Goal: Communication & Community: Answer question/provide support

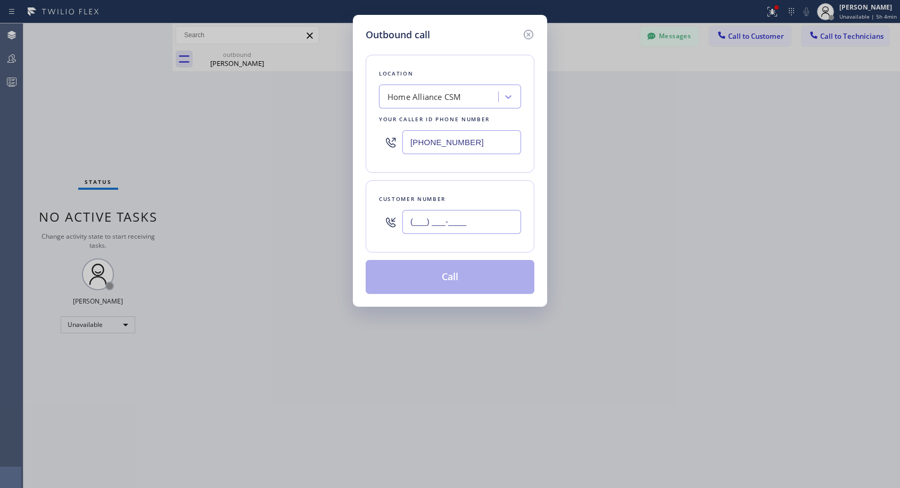
click at [421, 222] on input "(___) ___-____" at bounding box center [461, 222] width 119 height 24
paste input "925) 980-4609"
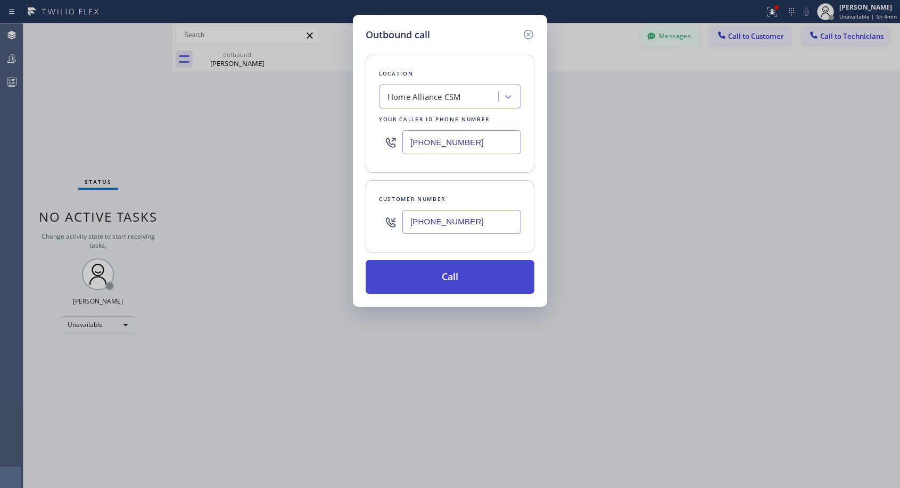
type input "[PHONE_NUMBER]"
click at [453, 281] on button "Call" at bounding box center [449, 277] width 169 height 34
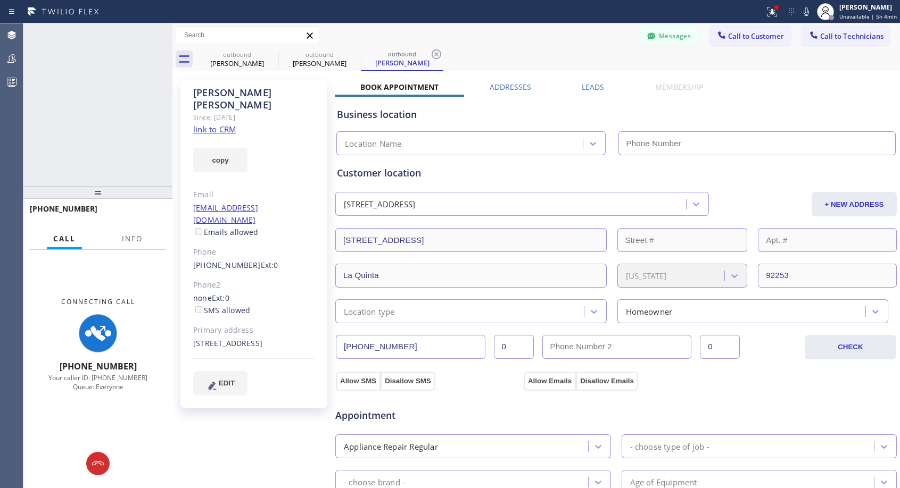
type input "[PHONE_NUMBER]"
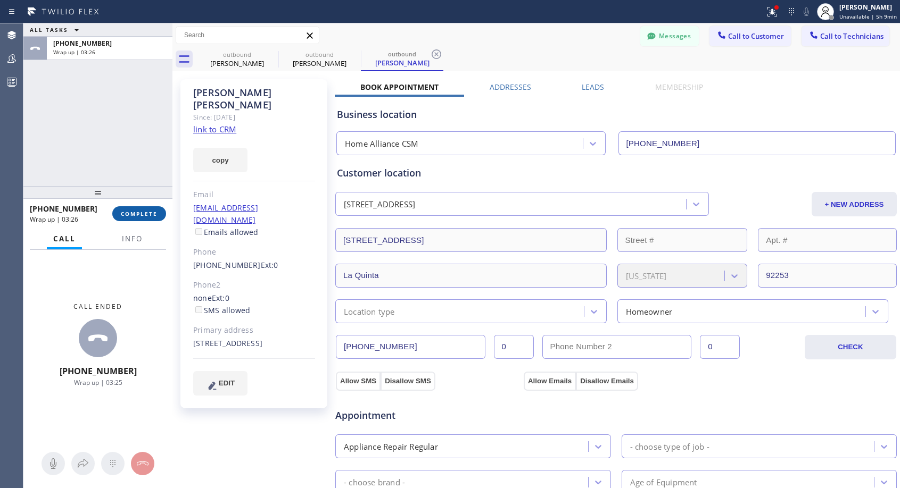
click at [148, 210] on span "COMPLETE" at bounding box center [139, 213] width 37 height 7
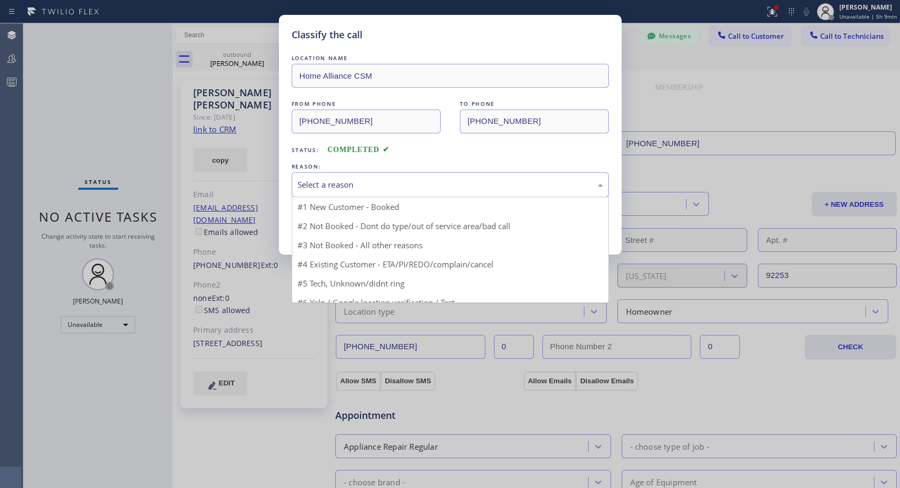
click at [396, 180] on div "Select a reason" at bounding box center [449, 185] width 305 height 12
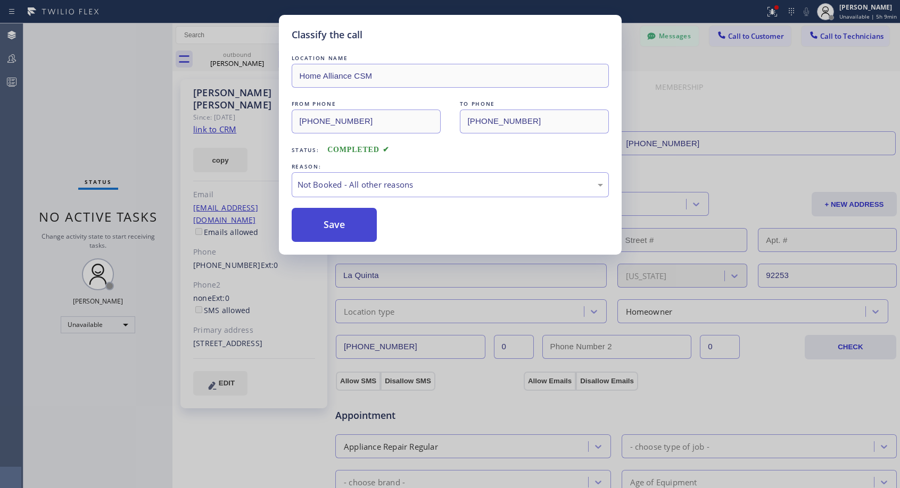
click at [323, 223] on button "Save" at bounding box center [335, 225] width 86 height 34
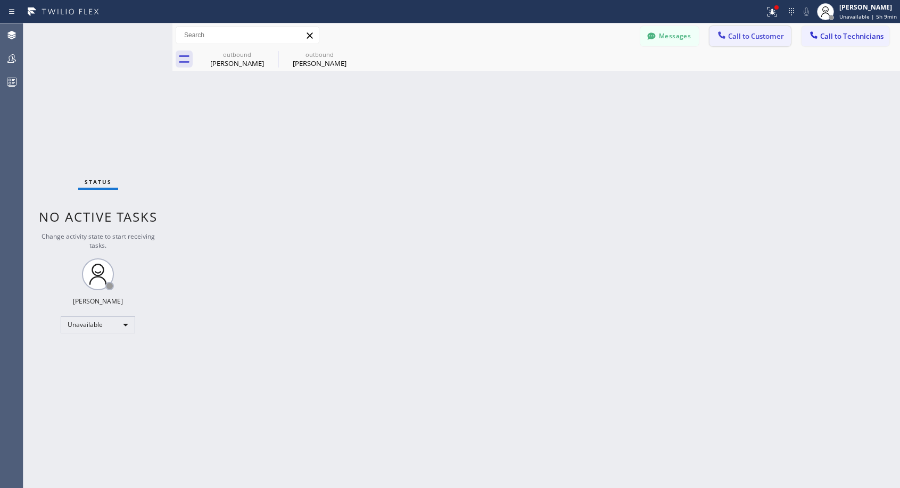
click at [749, 34] on span "Call to Customer" at bounding box center [756, 36] width 56 height 10
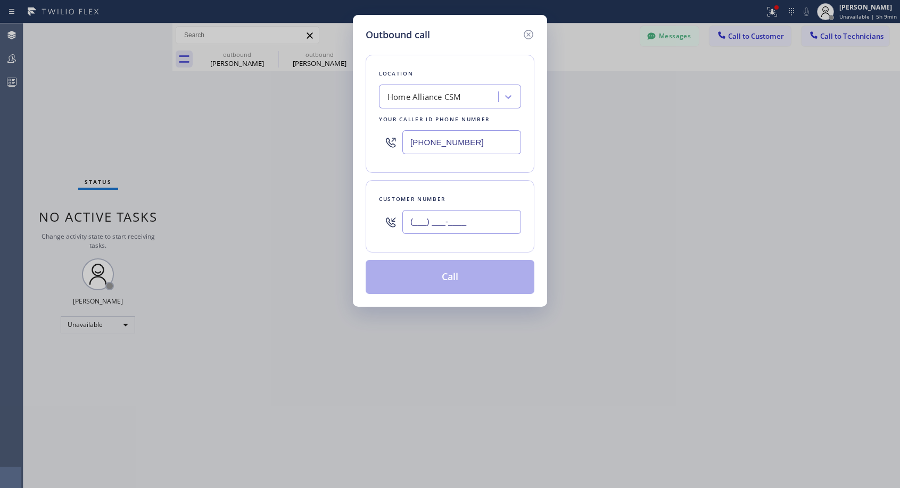
click at [477, 226] on input "(___) ___-____" at bounding box center [461, 222] width 119 height 24
paste input "951) 217-3046"
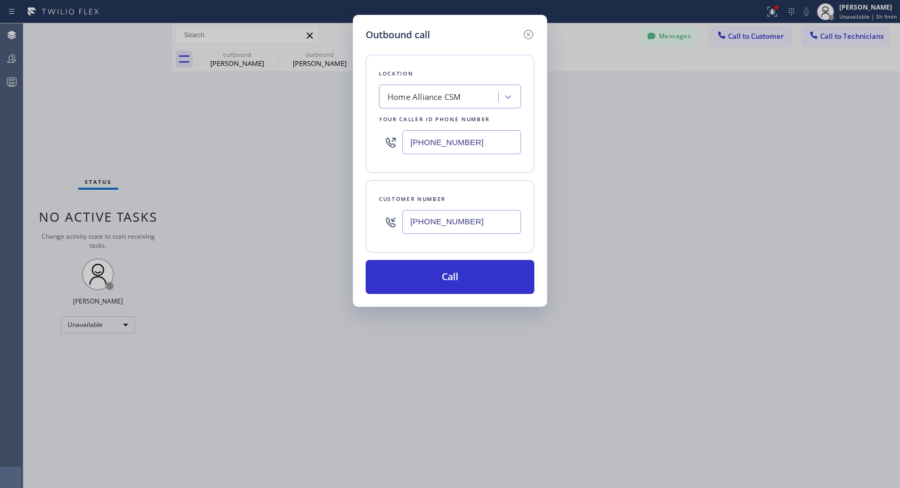
type input "[PHONE_NUMBER]"
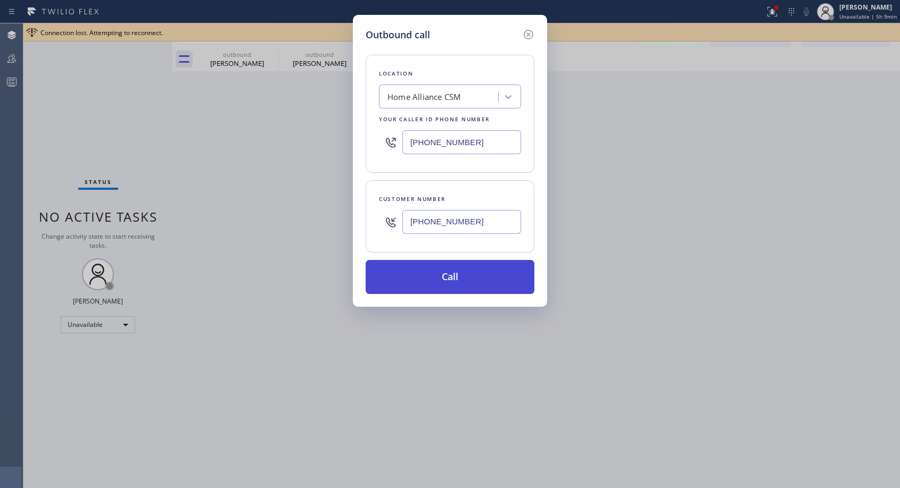
click at [462, 277] on button "Call" at bounding box center [449, 277] width 169 height 34
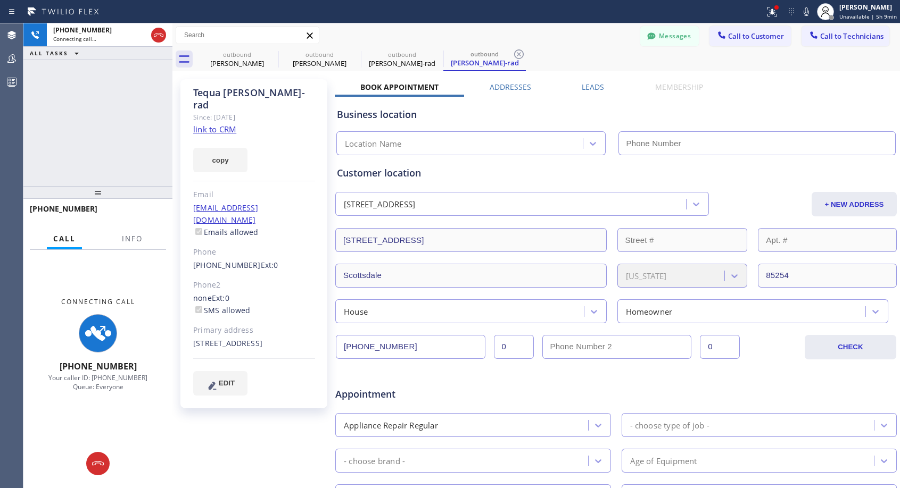
type input "[PHONE_NUMBER]"
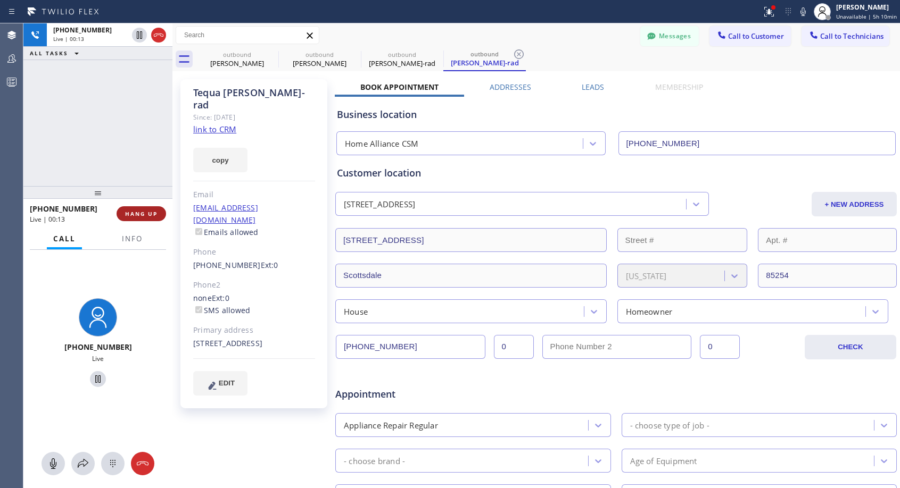
click at [152, 215] on span "HANG UP" at bounding box center [141, 213] width 32 height 7
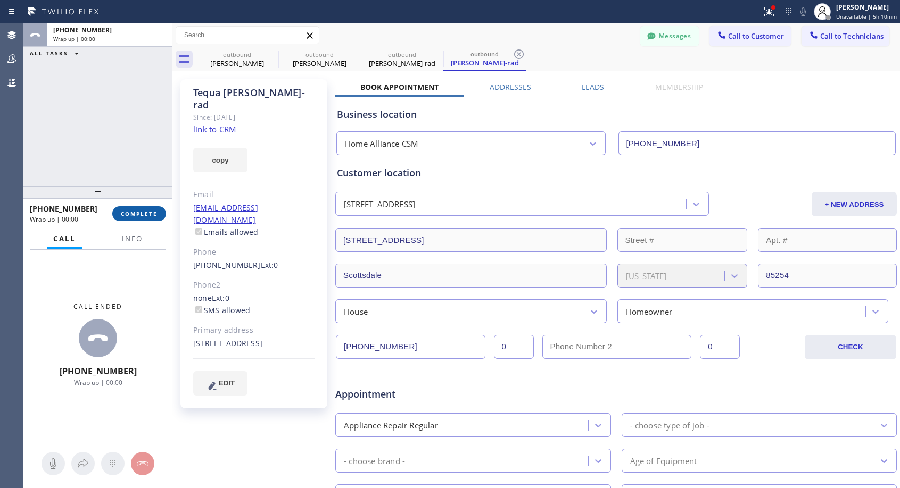
click at [152, 215] on span "COMPLETE" at bounding box center [139, 213] width 37 height 7
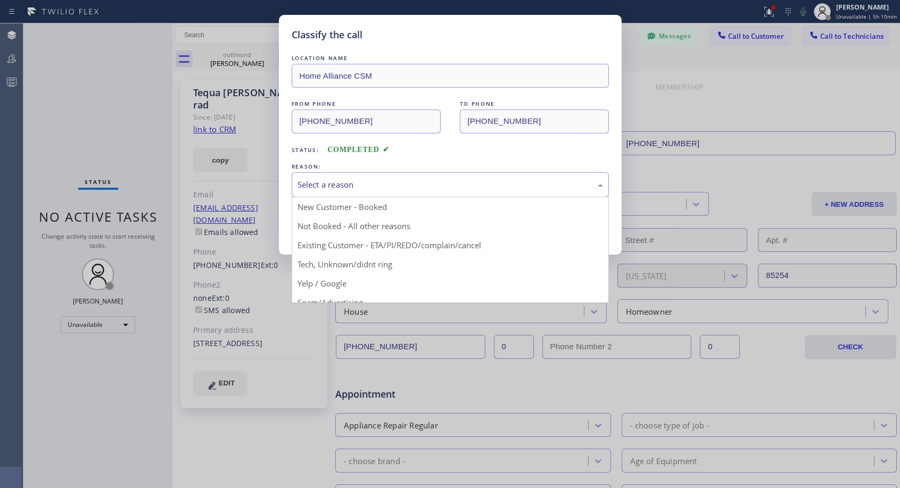
click at [421, 183] on div "Select a reason" at bounding box center [449, 185] width 305 height 12
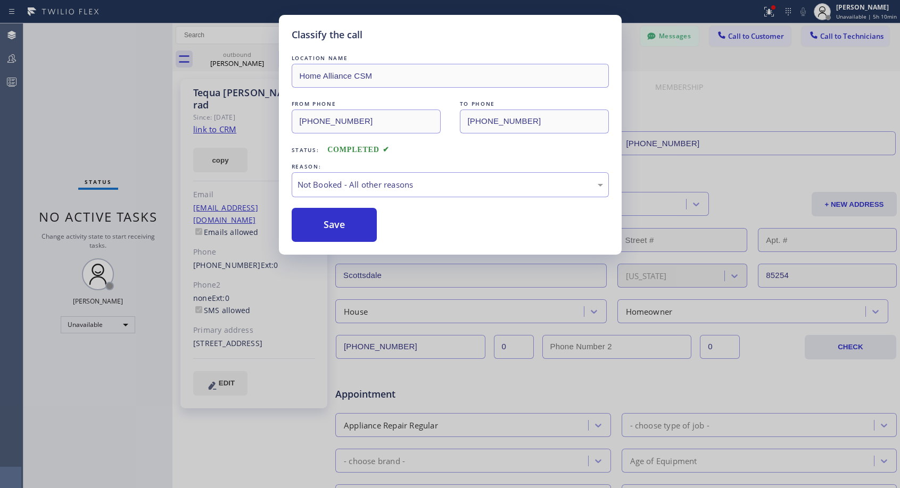
click at [356, 227] on button "Save" at bounding box center [335, 225] width 86 height 34
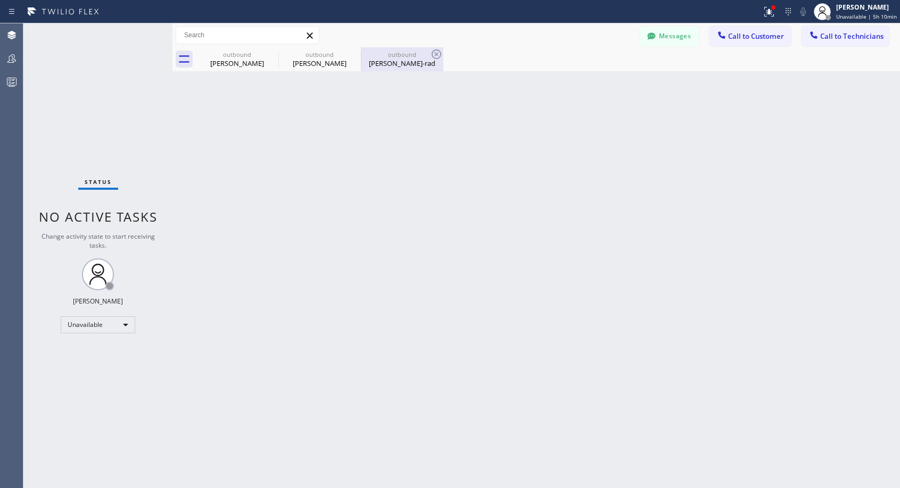
click at [399, 54] on div "outbound" at bounding box center [402, 55] width 80 height 8
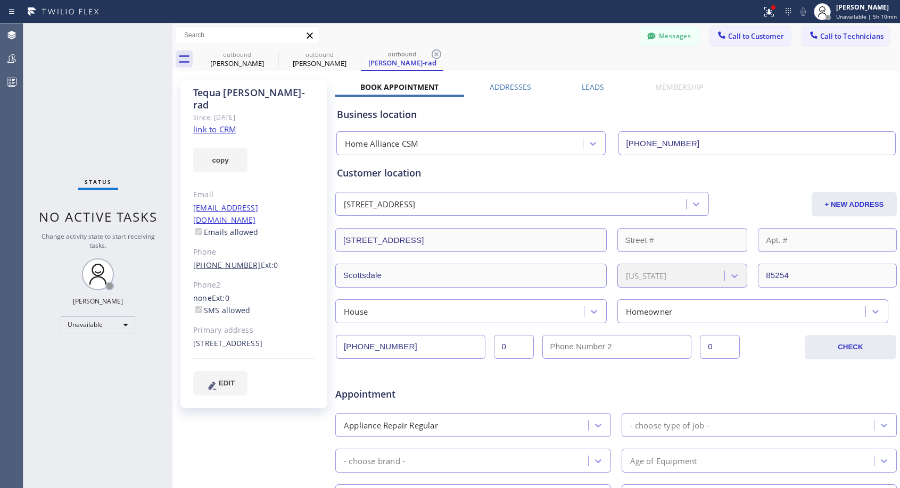
click at [232, 260] on link "[PHONE_NUMBER]" at bounding box center [227, 265] width 68 height 10
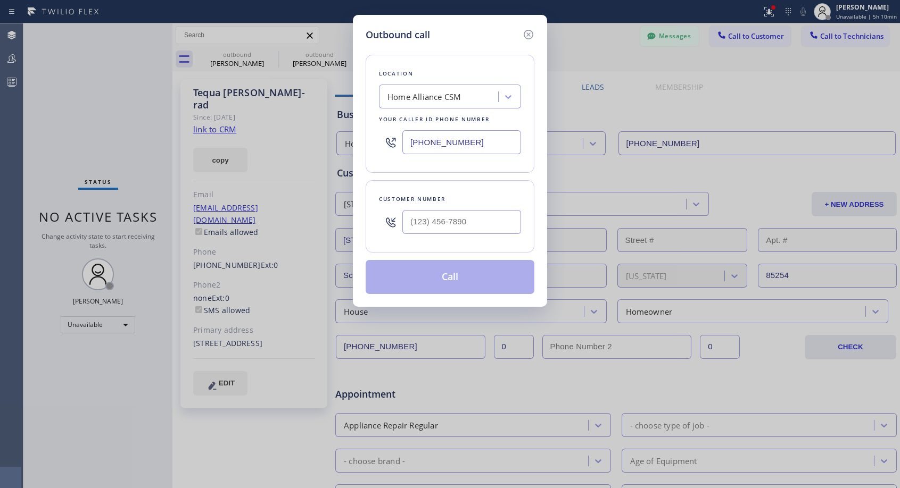
type input "[PHONE_NUMBER]"
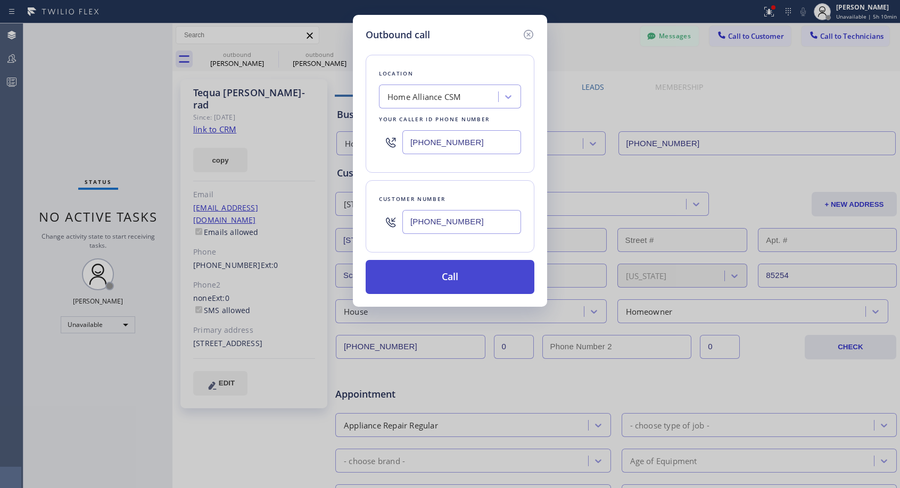
click at [443, 277] on button "Call" at bounding box center [449, 277] width 169 height 34
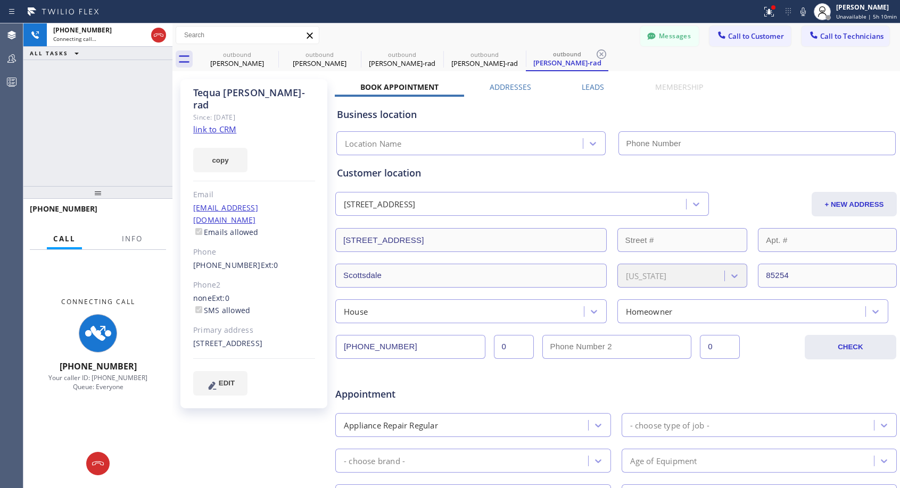
type input "[PHONE_NUMBER]"
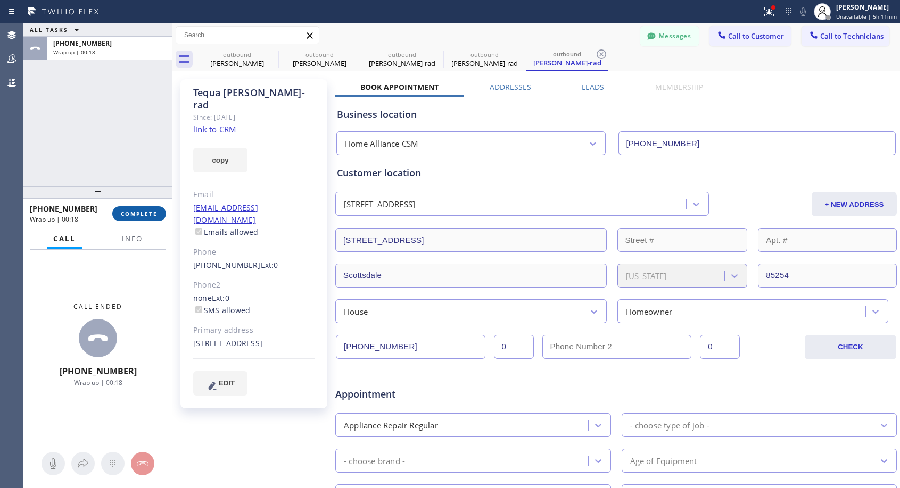
click at [131, 214] on span "COMPLETE" at bounding box center [139, 213] width 37 height 7
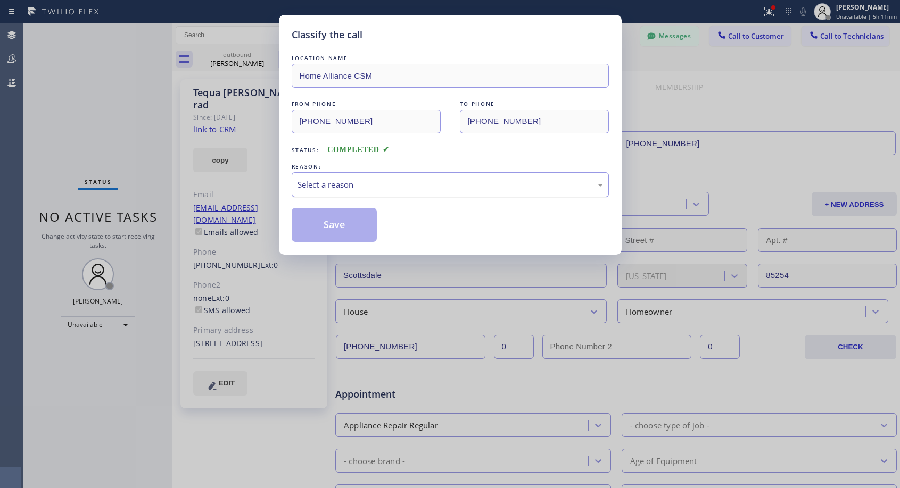
click at [378, 188] on div "Select a reason" at bounding box center [449, 185] width 305 height 12
click at [331, 220] on button "Save" at bounding box center [335, 225] width 86 height 34
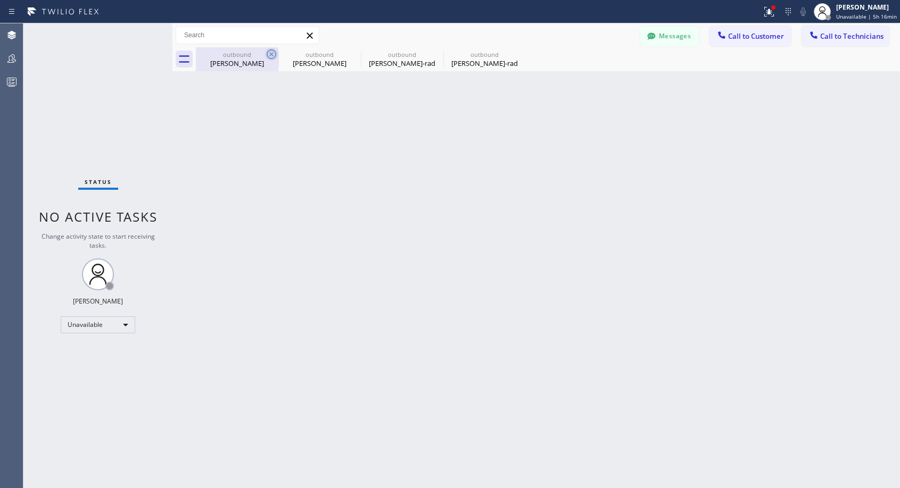
click at [273, 52] on icon at bounding box center [271, 54] width 13 height 13
drag, startPoint x: 273, startPoint y: 52, endPoint x: 334, endPoint y: 6, distance: 76.3
click at [0, 0] on icon at bounding box center [0, 0] width 0 height 0
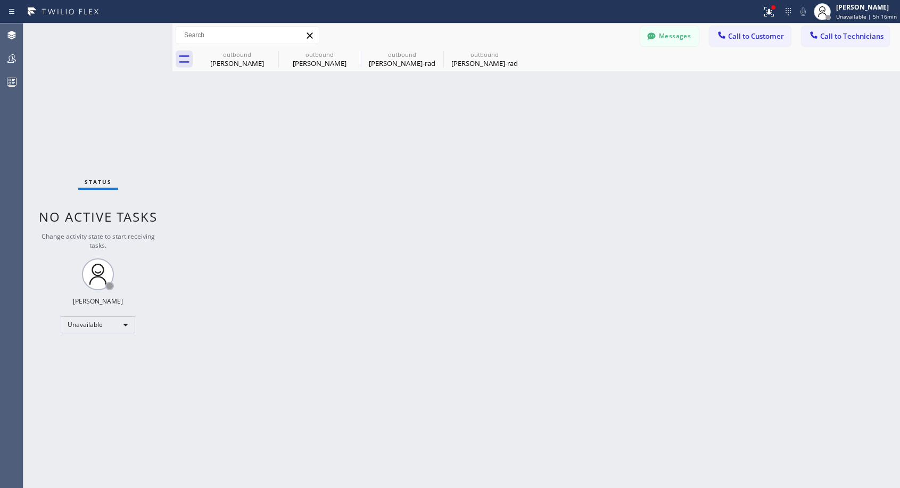
click at [273, 53] on div "outbound [PERSON_NAME] outbound [PERSON_NAME] outbound [PERSON_NAME]-rad outbou…" at bounding box center [548, 59] width 704 height 24
click at [738, 38] on span "Call to Customer" at bounding box center [756, 36] width 56 height 10
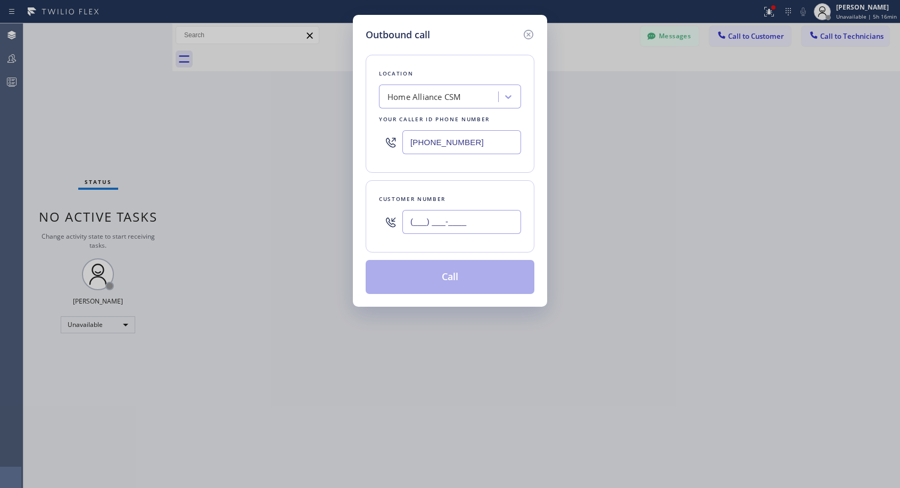
click at [428, 222] on input "(___) ___-____" at bounding box center [461, 222] width 119 height 24
paste input "408) 230-8920"
type input "[PHONE_NUMBER]"
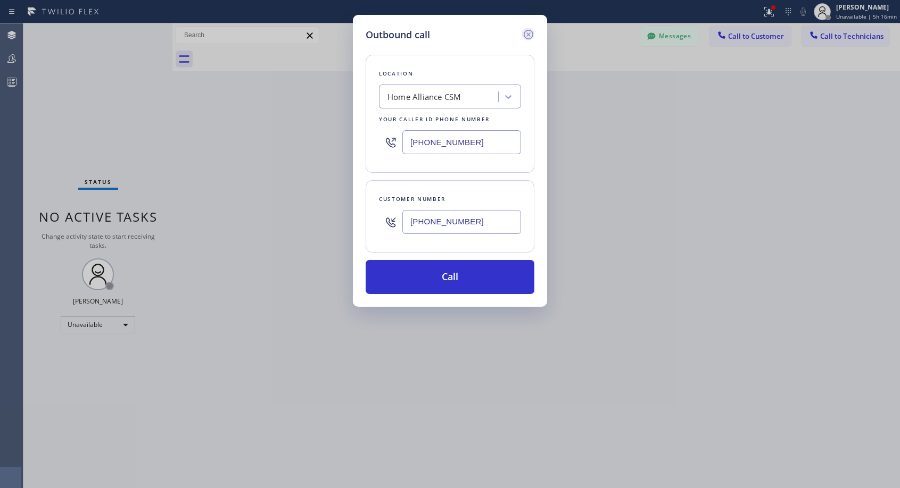
click at [528, 33] on icon at bounding box center [528, 34] width 13 height 13
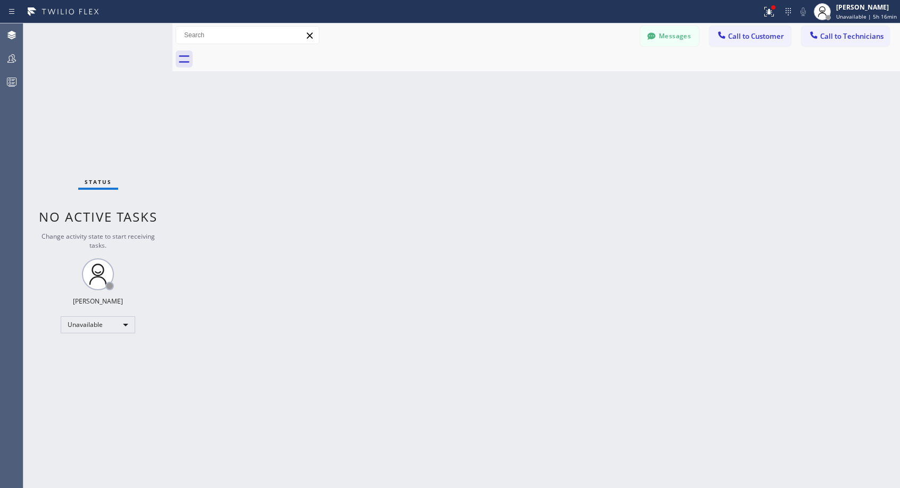
drag, startPoint x: 729, startPoint y: 39, endPoint x: 579, endPoint y: 111, distance: 165.6
click at [729, 39] on span "Call to Customer" at bounding box center [756, 36] width 56 height 10
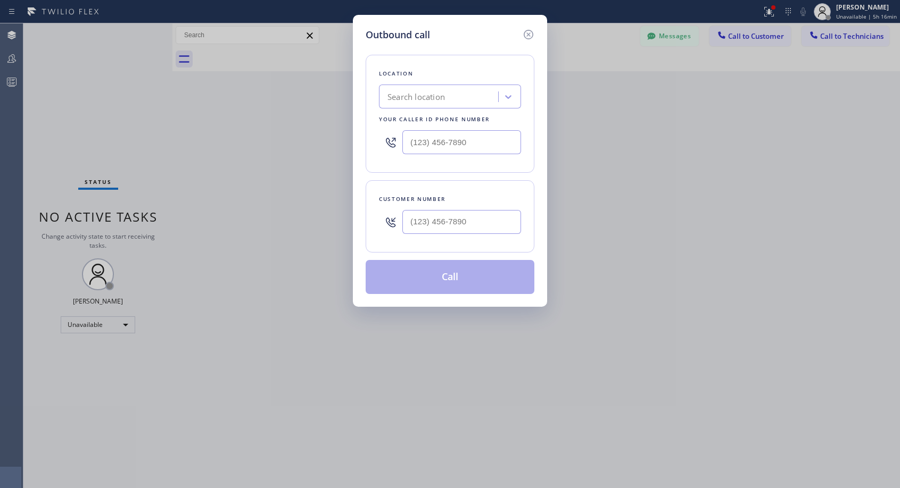
type input "[PHONE_NUMBER]"
click at [409, 224] on input "(___) ___-____" at bounding box center [461, 222] width 119 height 24
paste input "408) 230-8920"
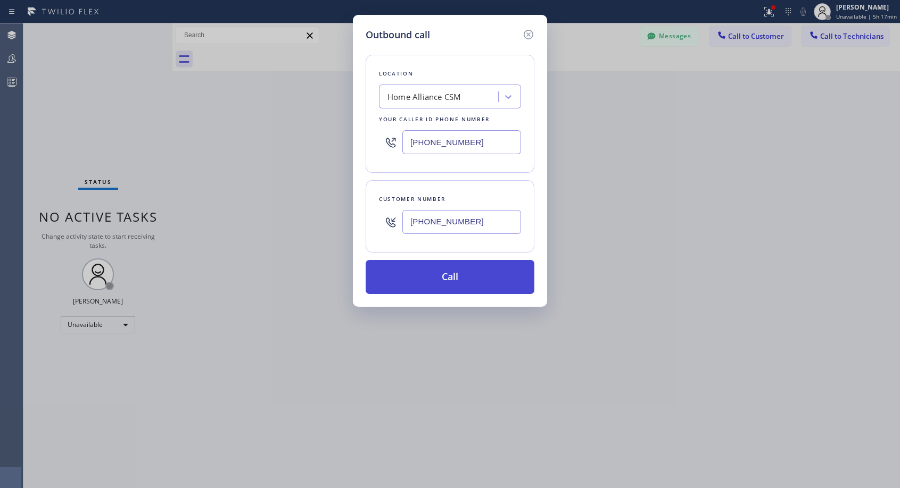
type input "[PHONE_NUMBER]"
click at [455, 279] on button "Call" at bounding box center [449, 277] width 169 height 34
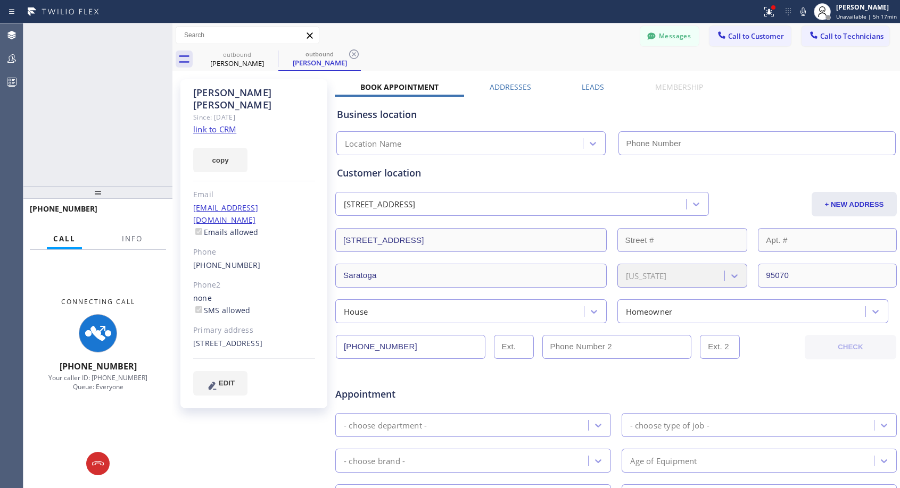
type input "[PHONE_NUMBER]"
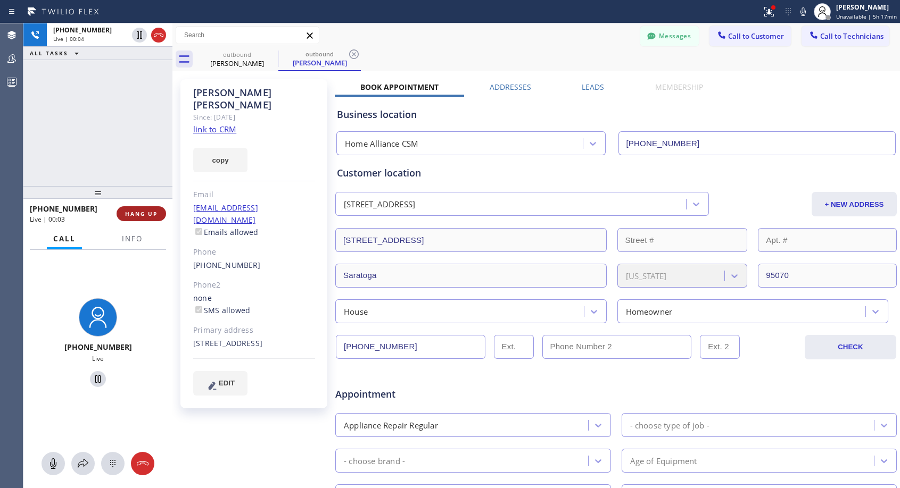
click at [145, 210] on span "HANG UP" at bounding box center [141, 213] width 32 height 7
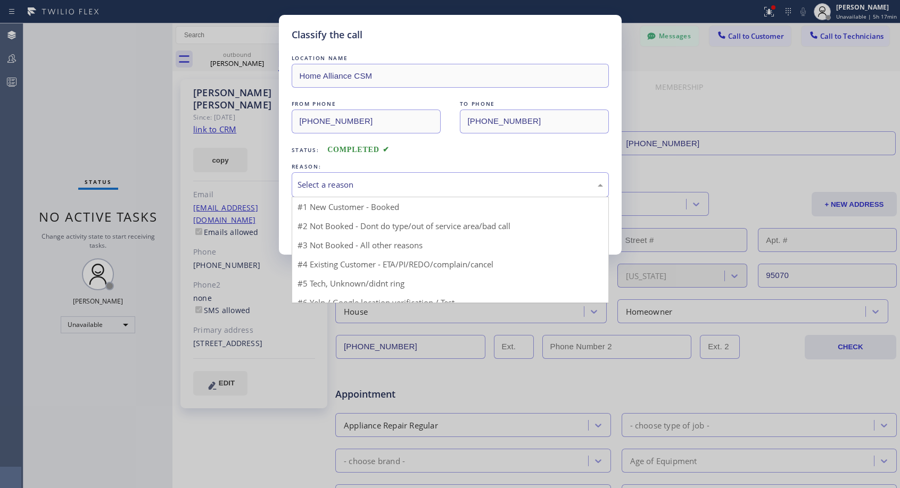
click at [406, 188] on div "Select a reason" at bounding box center [449, 185] width 305 height 12
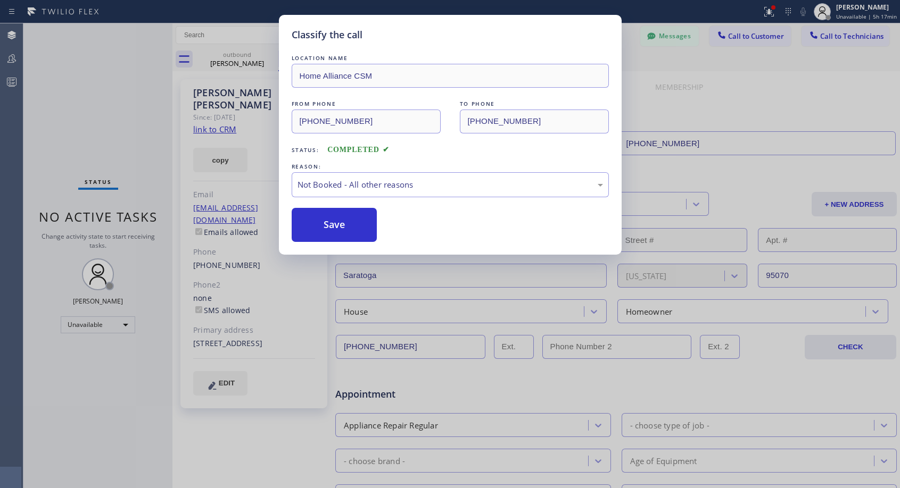
click at [346, 230] on button "Save" at bounding box center [335, 225] width 86 height 34
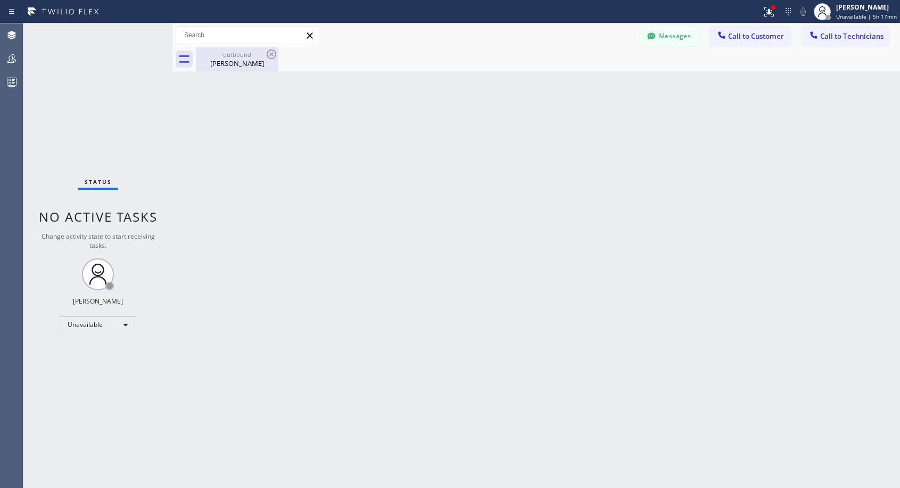
click at [227, 64] on div "[PERSON_NAME]" at bounding box center [237, 64] width 80 height 10
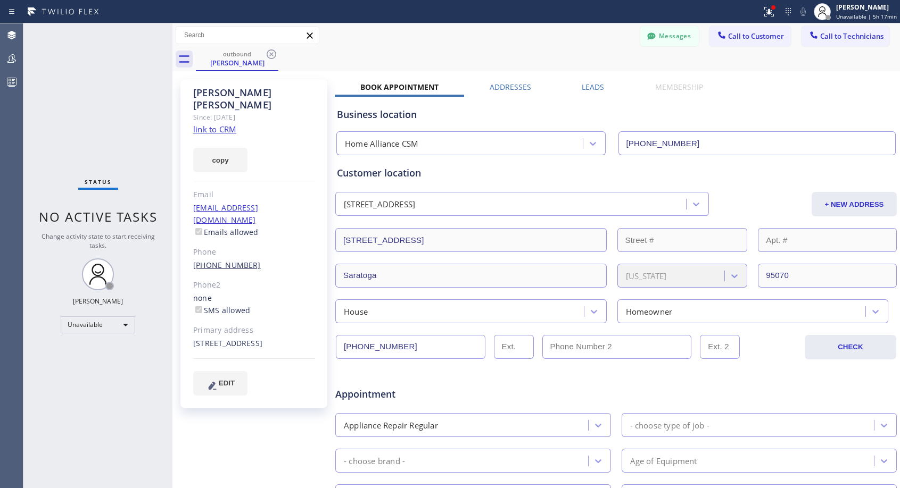
click at [215, 260] on link "[PHONE_NUMBER]" at bounding box center [227, 265] width 68 height 10
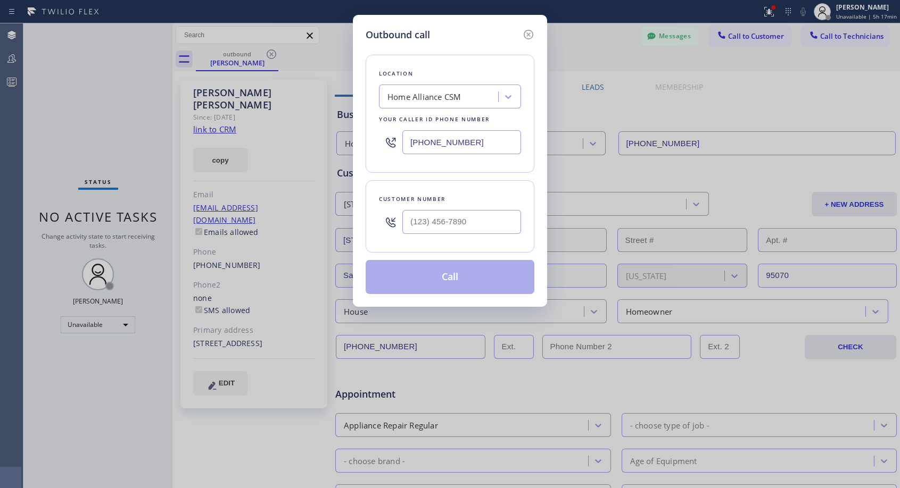
type input "[PHONE_NUMBER]"
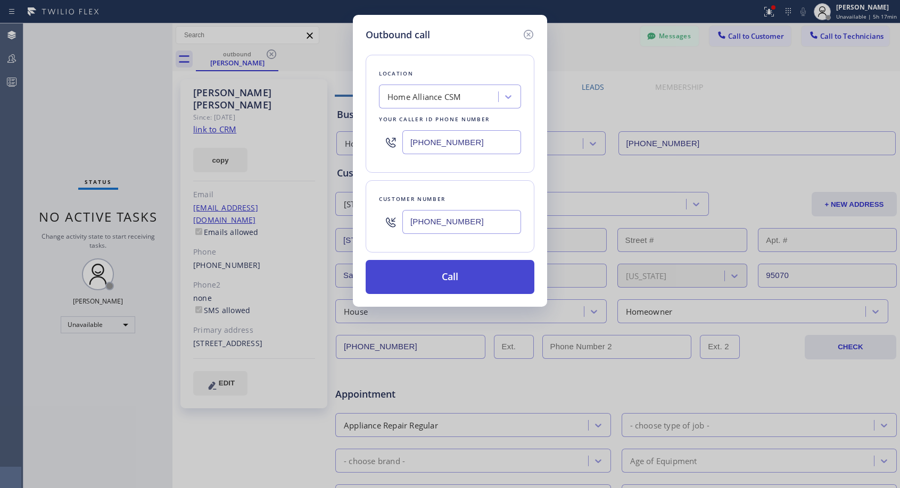
click at [462, 279] on button "Call" at bounding box center [449, 277] width 169 height 34
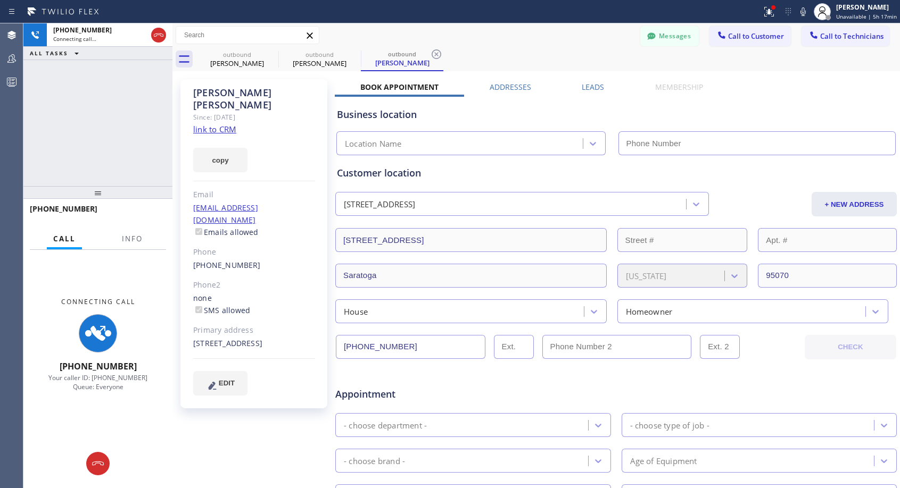
type input "[PHONE_NUMBER]"
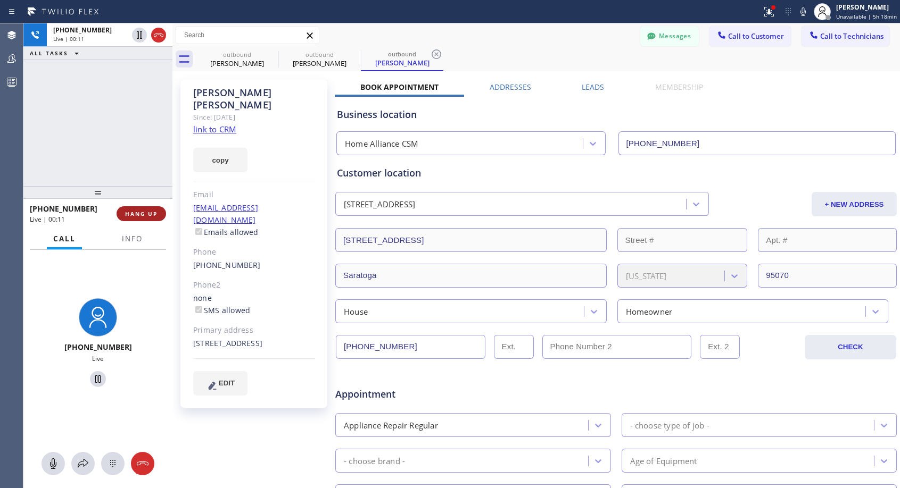
click at [136, 209] on button "HANG UP" at bounding box center [140, 213] width 49 height 15
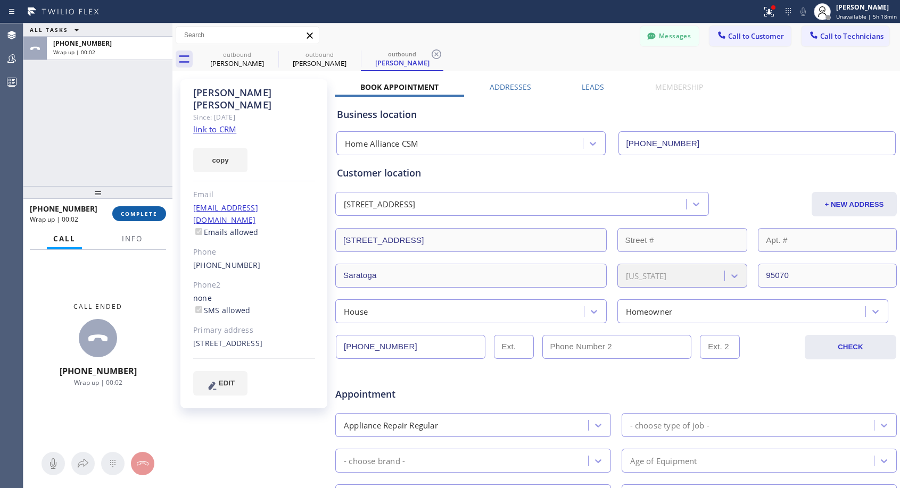
click at [159, 209] on button "COMPLETE" at bounding box center [139, 213] width 54 height 15
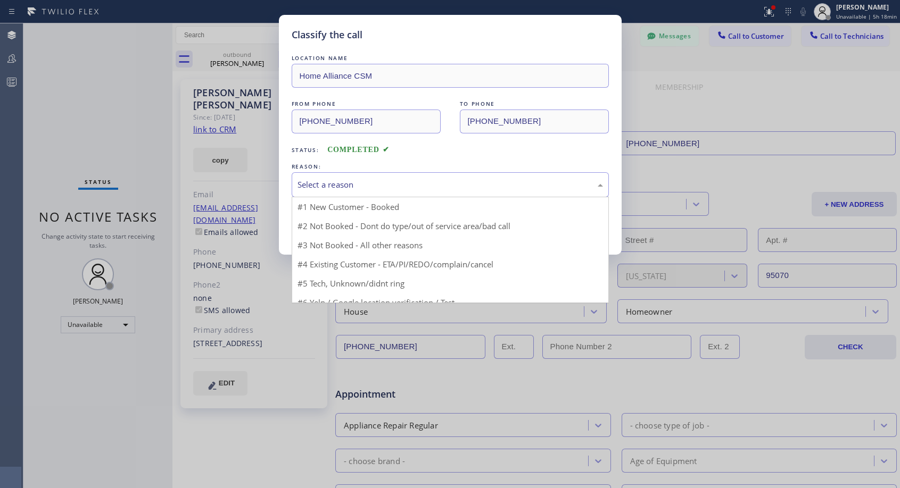
click at [425, 186] on div "Select a reason" at bounding box center [449, 185] width 305 height 12
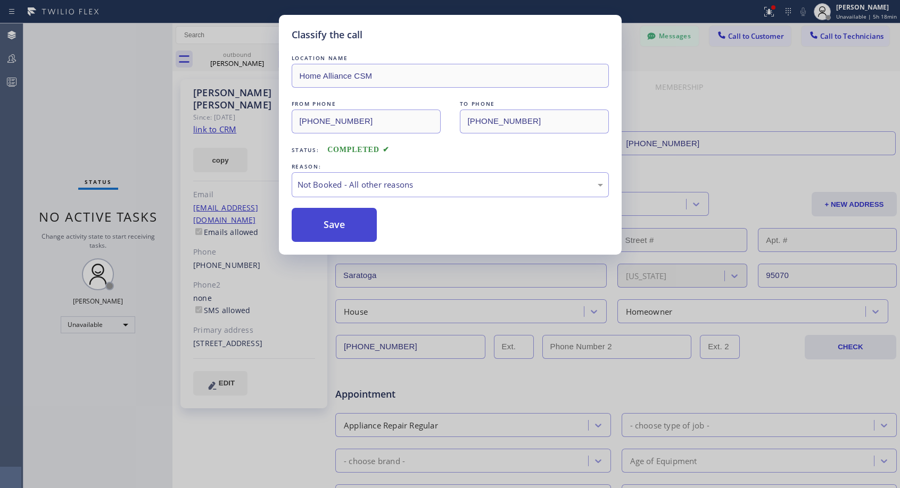
click at [355, 226] on button "Save" at bounding box center [335, 225] width 86 height 34
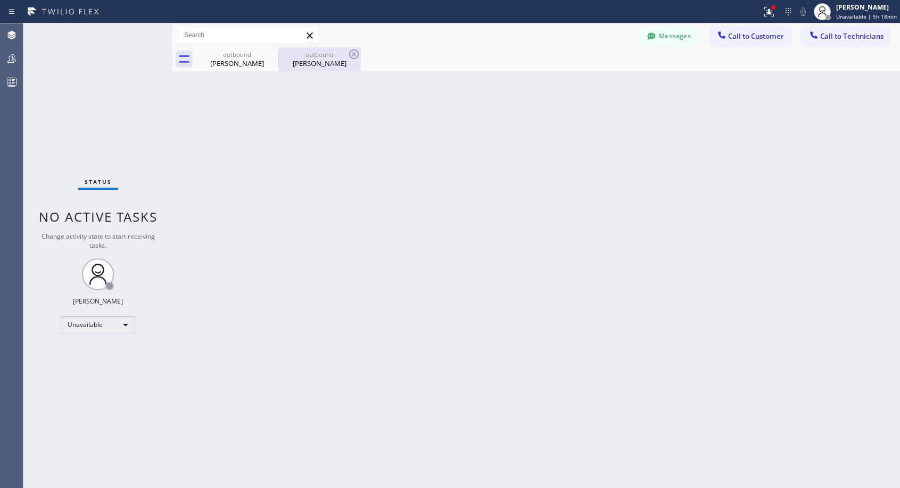
click at [332, 62] on div "[PERSON_NAME]" at bounding box center [319, 64] width 80 height 10
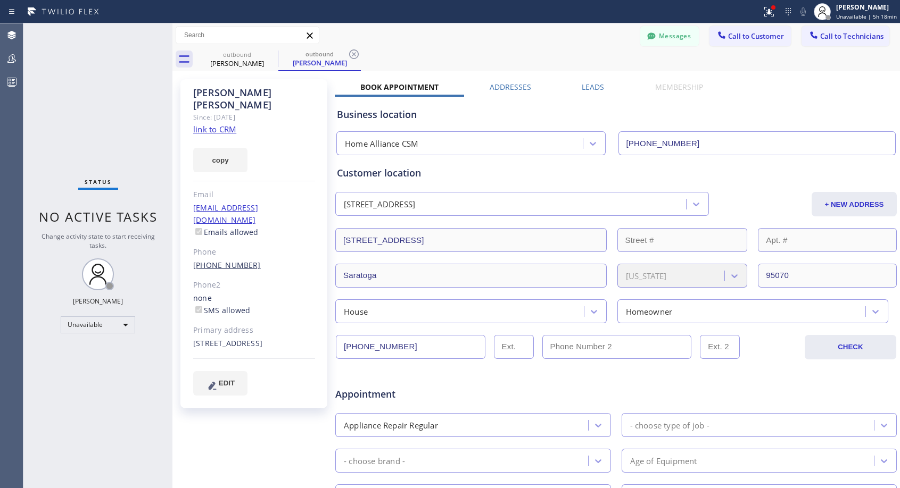
click at [211, 260] on link "[PHONE_NUMBER]" at bounding box center [227, 265] width 68 height 10
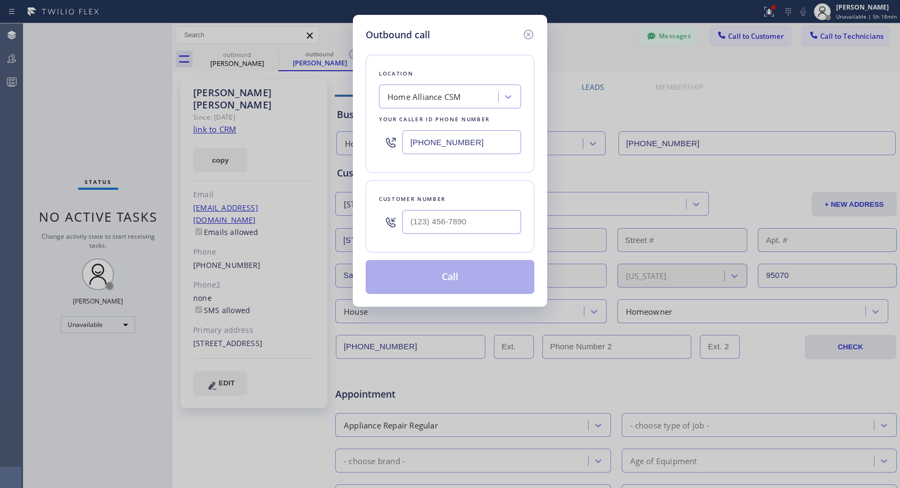
type input "[PHONE_NUMBER]"
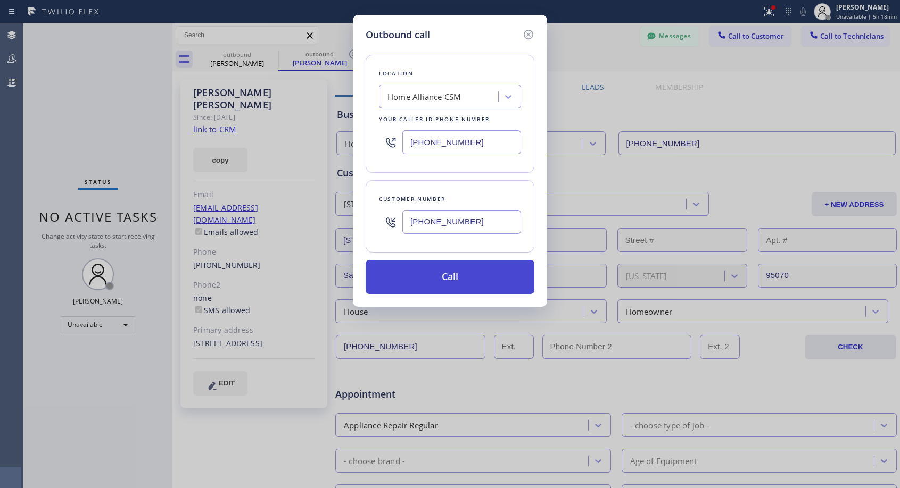
click at [434, 277] on button "Call" at bounding box center [449, 277] width 169 height 34
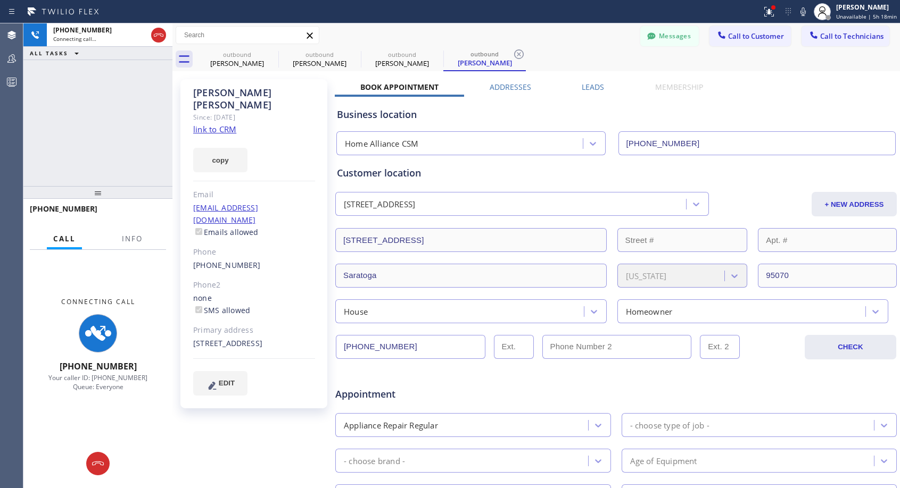
type input "[PHONE_NUMBER]"
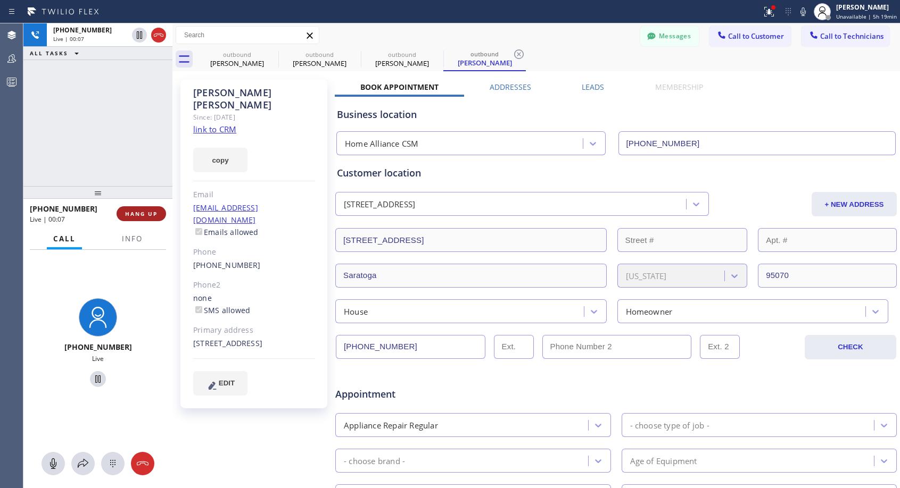
click at [159, 218] on button "HANG UP" at bounding box center [140, 213] width 49 height 15
click at [161, 215] on button "HANG UP" at bounding box center [140, 213] width 49 height 15
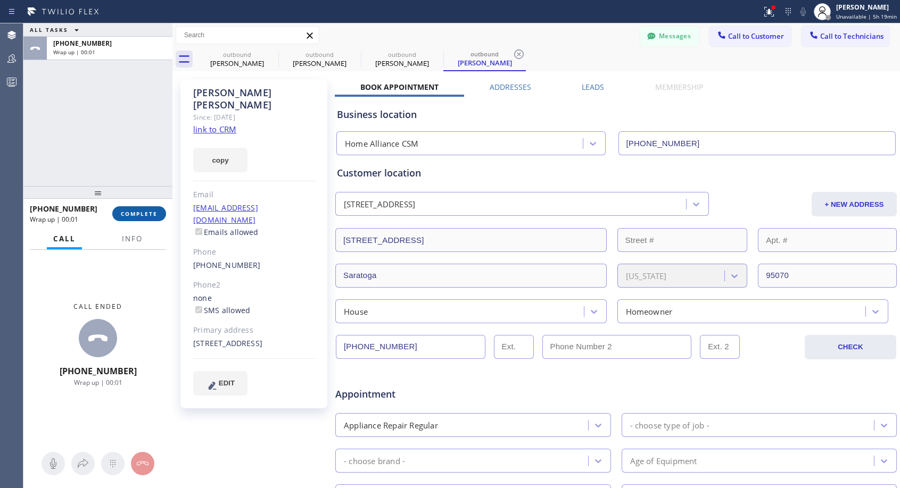
click at [152, 217] on span "COMPLETE" at bounding box center [139, 213] width 37 height 7
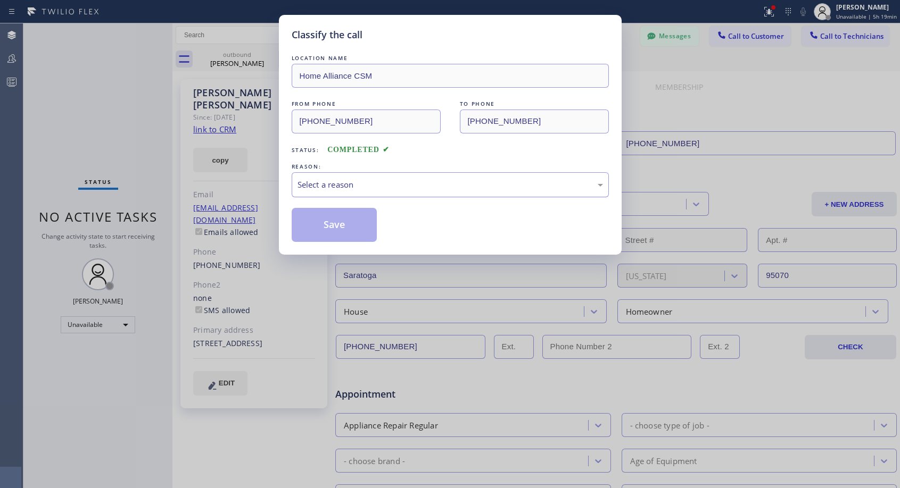
click at [468, 185] on div "Select a reason" at bounding box center [449, 185] width 305 height 12
click at [352, 227] on button "Save" at bounding box center [335, 225] width 86 height 34
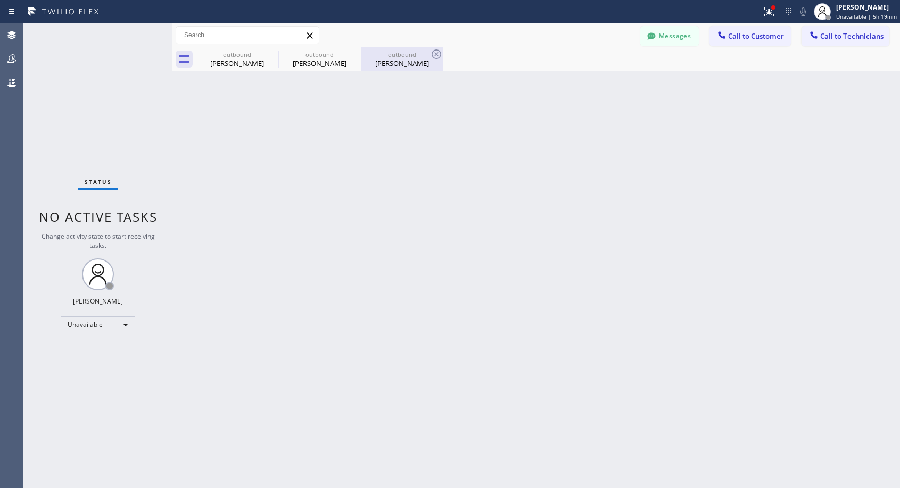
click at [393, 54] on div "outbound" at bounding box center [402, 55] width 80 height 8
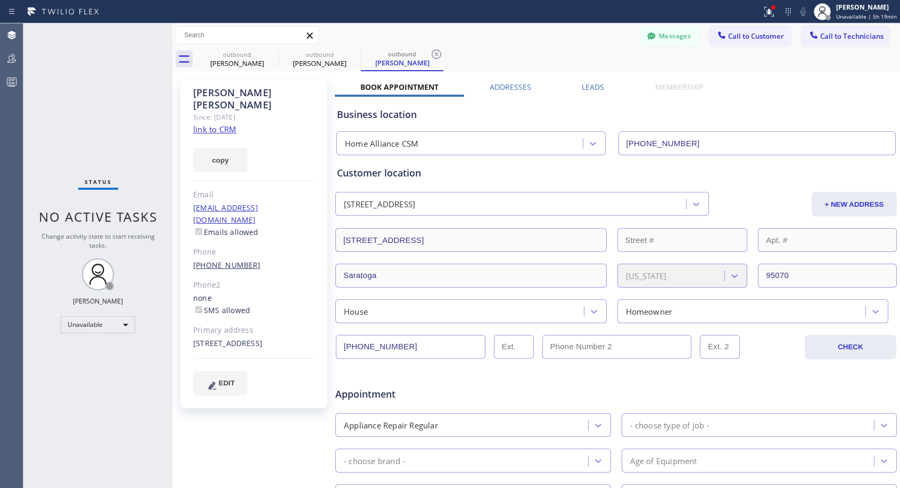
click at [223, 260] on link "[PHONE_NUMBER]" at bounding box center [227, 265] width 68 height 10
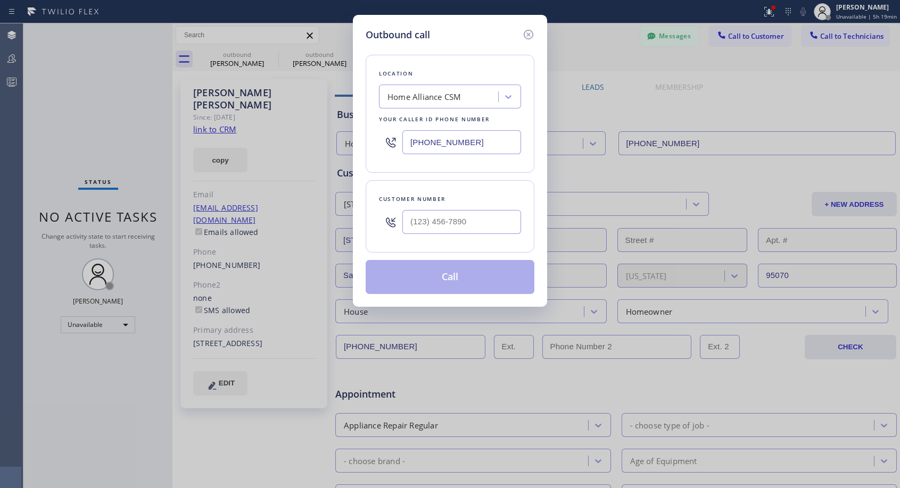
type input "[PHONE_NUMBER]"
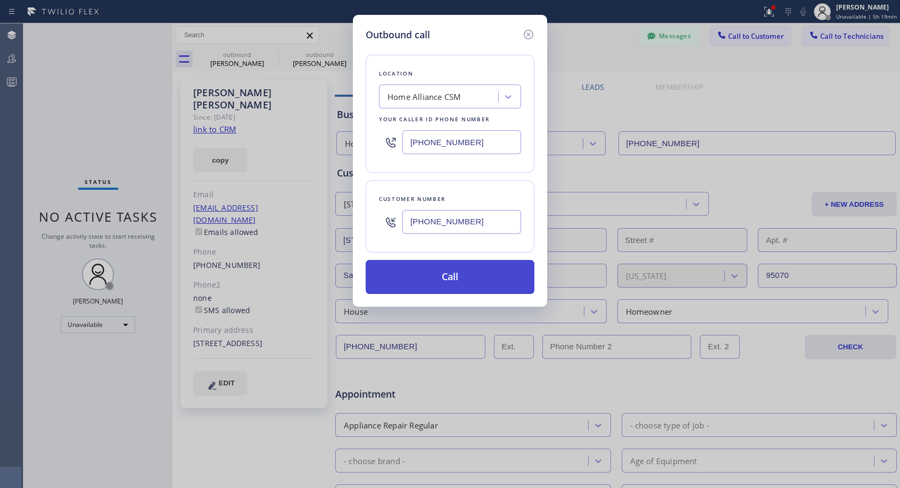
click at [453, 271] on button "Call" at bounding box center [449, 277] width 169 height 34
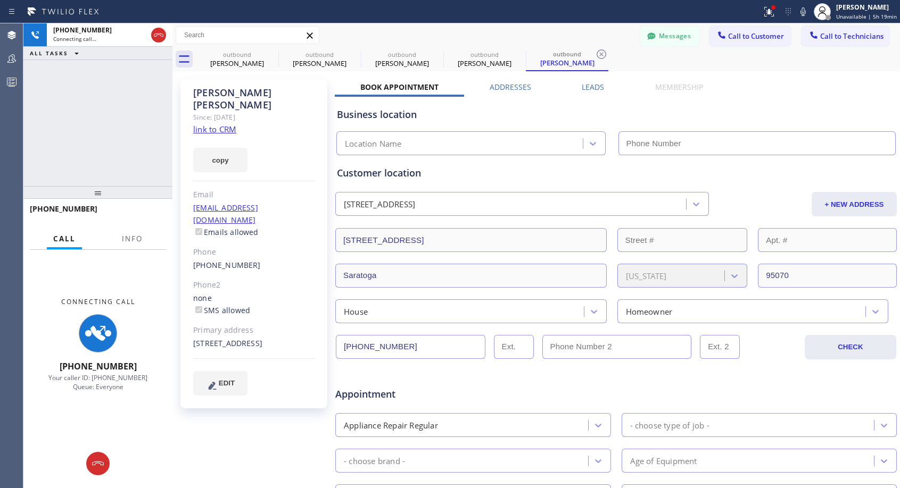
type input "[PHONE_NUMBER]"
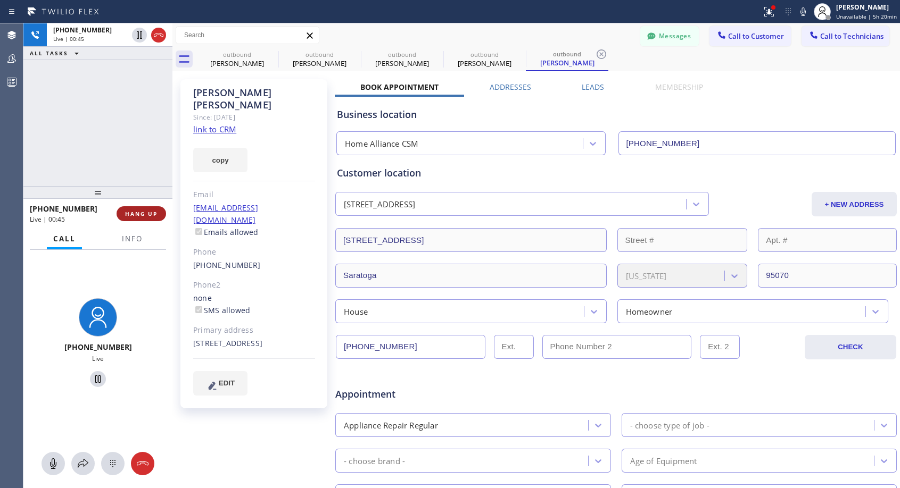
click at [145, 213] on span "HANG UP" at bounding box center [141, 213] width 32 height 7
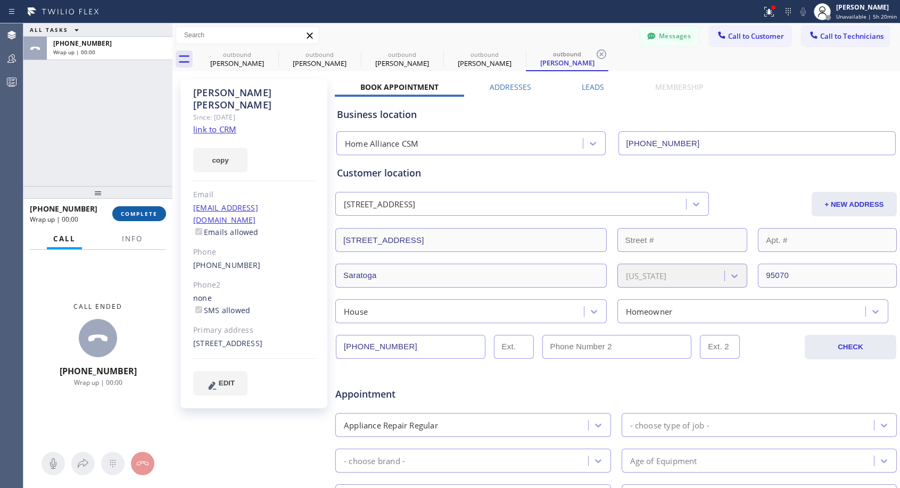
click at [146, 212] on span "COMPLETE" at bounding box center [139, 213] width 37 height 7
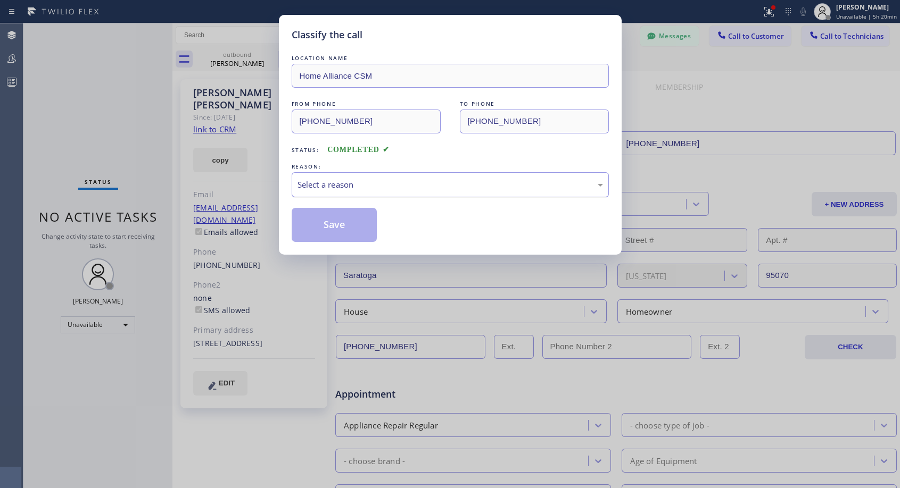
click at [364, 182] on div "Select a reason" at bounding box center [449, 185] width 305 height 12
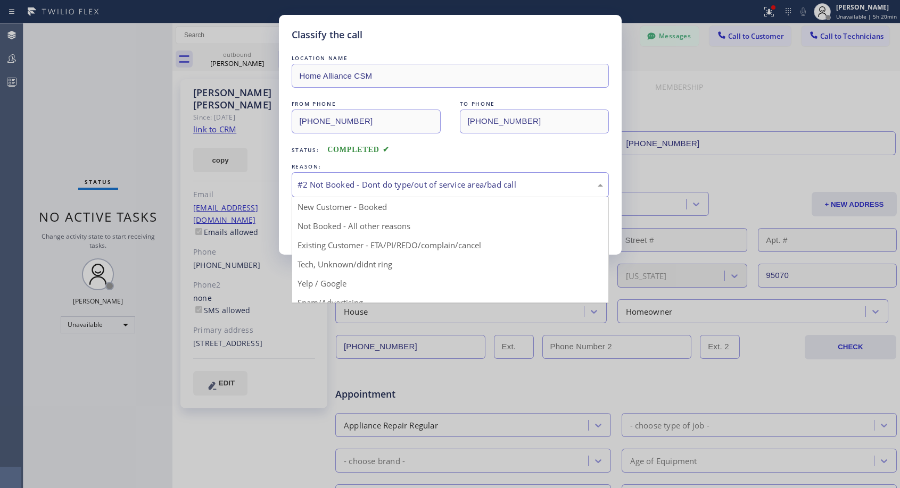
click at [365, 192] on div "#2 Not Booked - Dont do type/out of service area/bad call" at bounding box center [450, 184] width 317 height 25
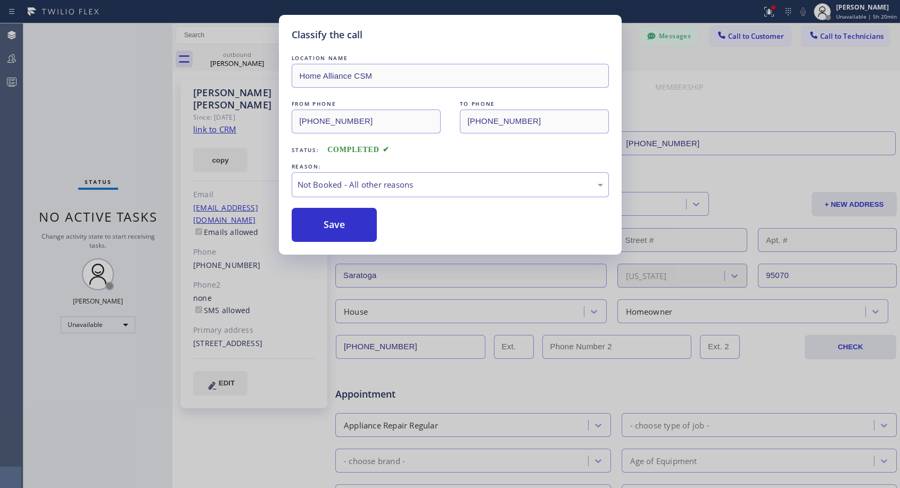
click at [340, 226] on button "Save" at bounding box center [335, 225] width 86 height 34
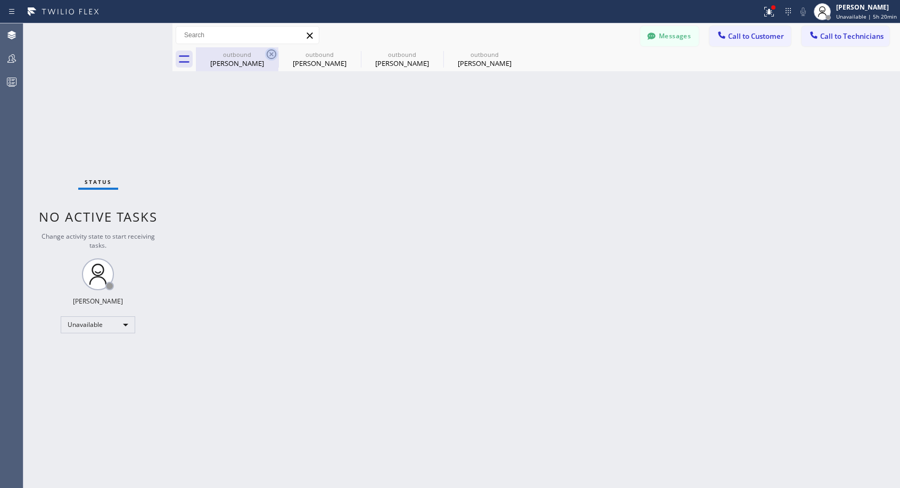
click at [268, 54] on icon at bounding box center [271, 54] width 13 height 13
click at [0, 0] on icon at bounding box center [0, 0] width 0 height 0
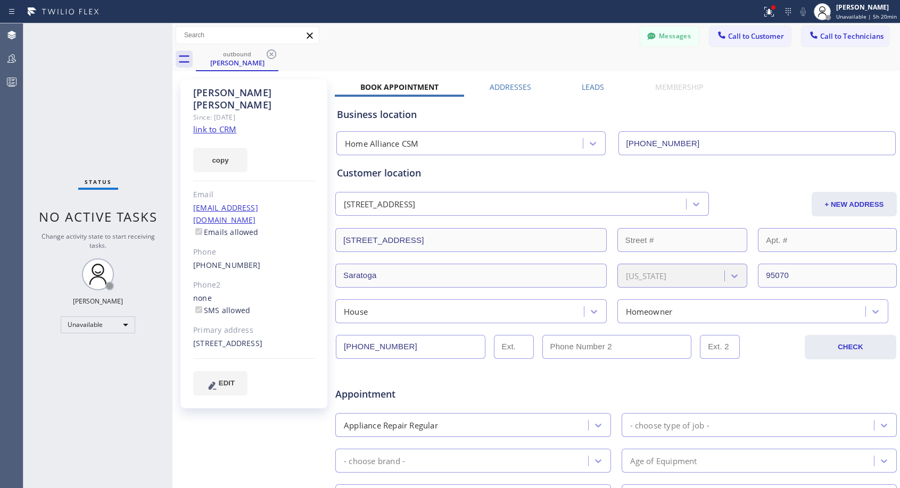
click at [268, 54] on icon at bounding box center [271, 54] width 13 height 13
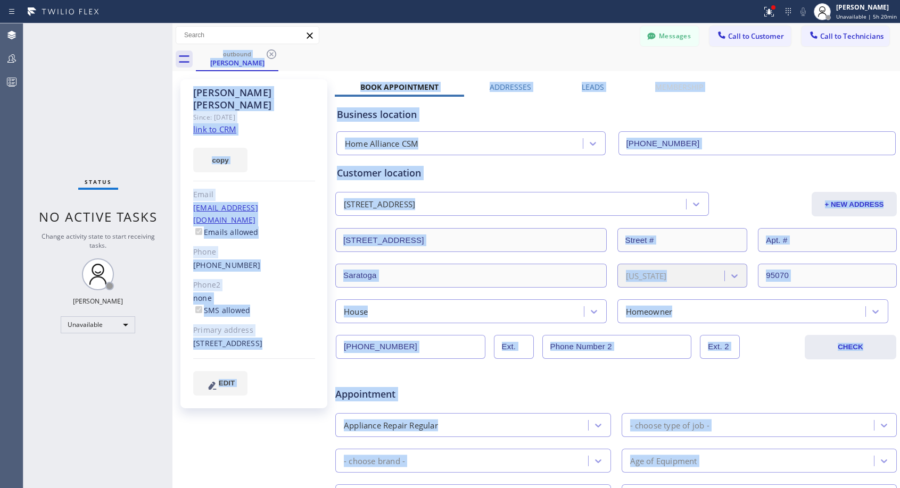
click at [268, 54] on div "outbound [PERSON_NAME]" at bounding box center [548, 59] width 704 height 24
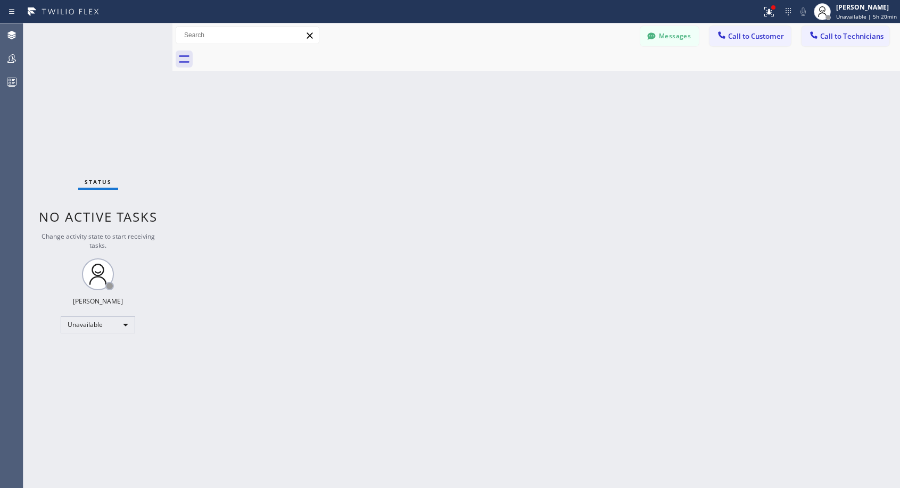
click at [268, 54] on div at bounding box center [548, 59] width 704 height 24
click at [742, 38] on span "Call to Customer" at bounding box center [756, 36] width 56 height 10
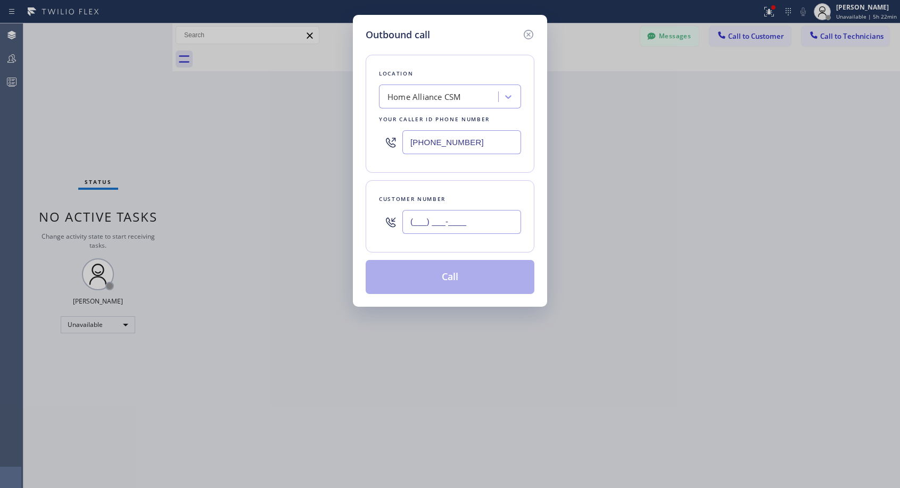
click at [430, 222] on input "(___) ___-____" at bounding box center [461, 222] width 119 height 24
paste input "310) 435-5265"
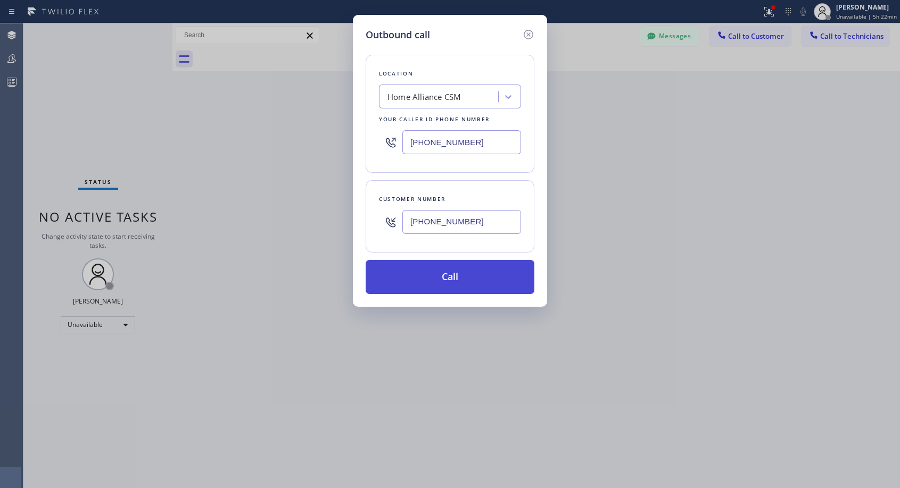
type input "[PHONE_NUMBER]"
click at [460, 271] on button "Call" at bounding box center [449, 277] width 169 height 34
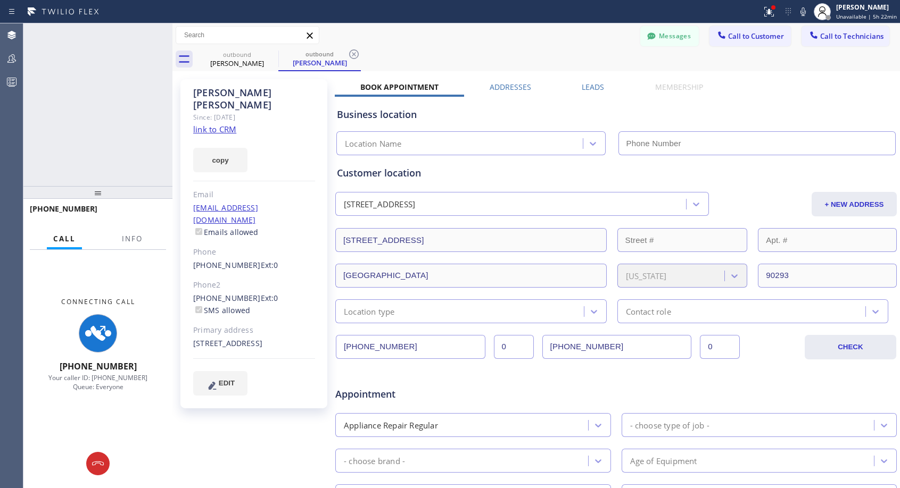
type input "[PHONE_NUMBER]"
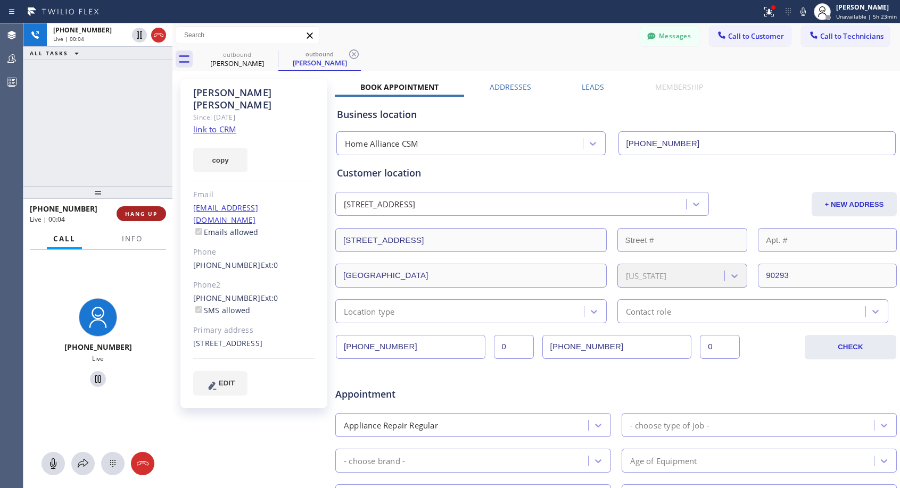
click at [139, 214] on span "HANG UP" at bounding box center [141, 213] width 32 height 7
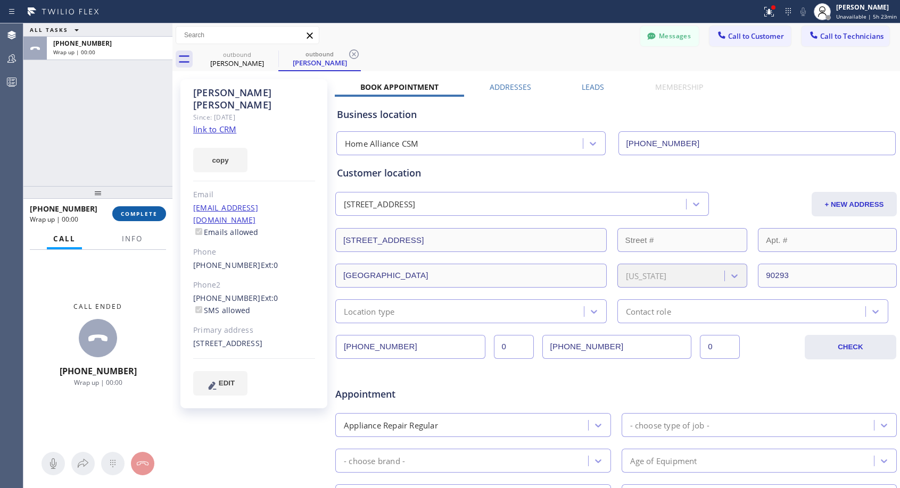
click at [140, 214] on span "COMPLETE" at bounding box center [139, 213] width 37 height 7
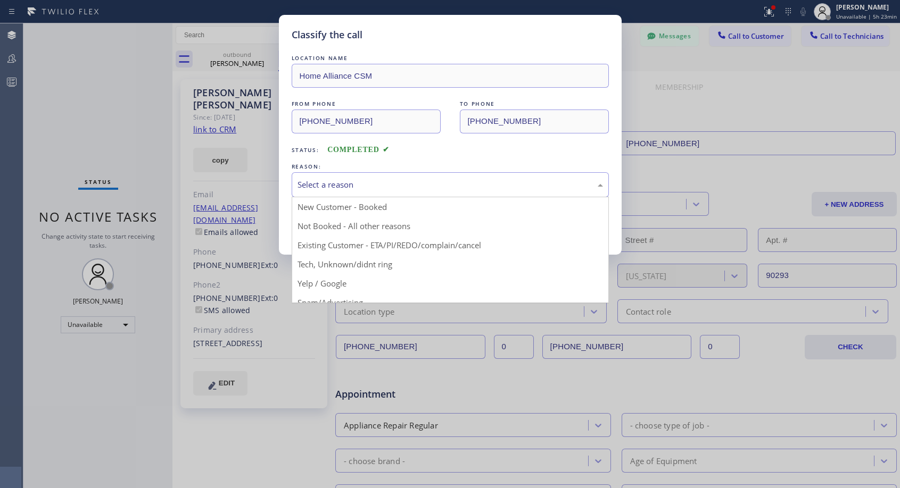
click at [375, 183] on div "Select a reason" at bounding box center [449, 185] width 305 height 12
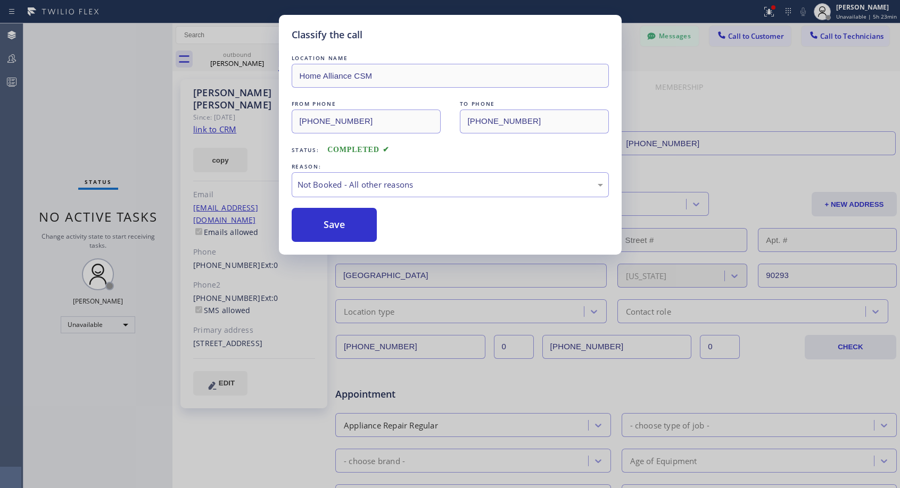
click at [338, 228] on button "Save" at bounding box center [335, 225] width 86 height 34
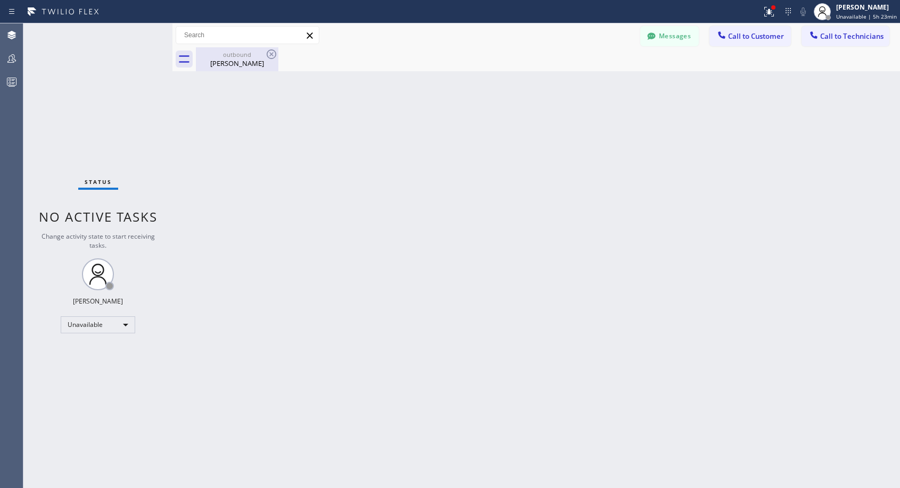
click at [214, 63] on div "[PERSON_NAME]" at bounding box center [237, 64] width 80 height 10
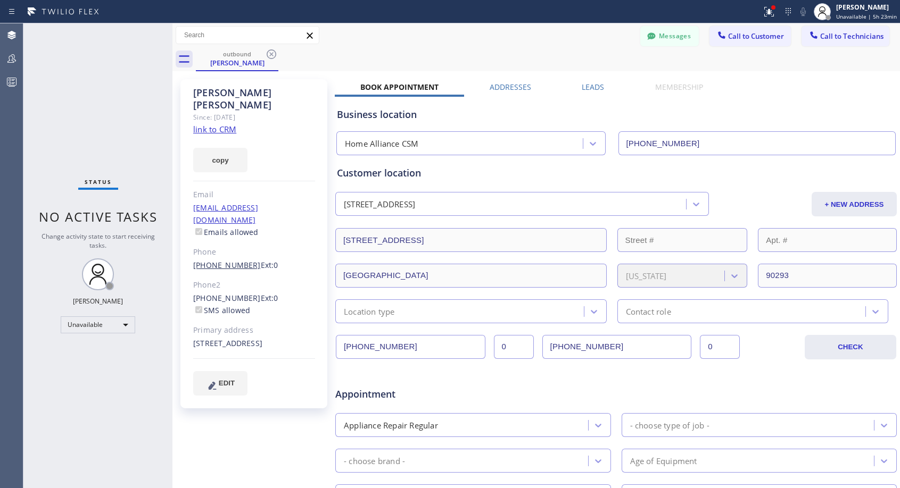
click at [233, 260] on link "[PHONE_NUMBER]" at bounding box center [227, 265] width 68 height 10
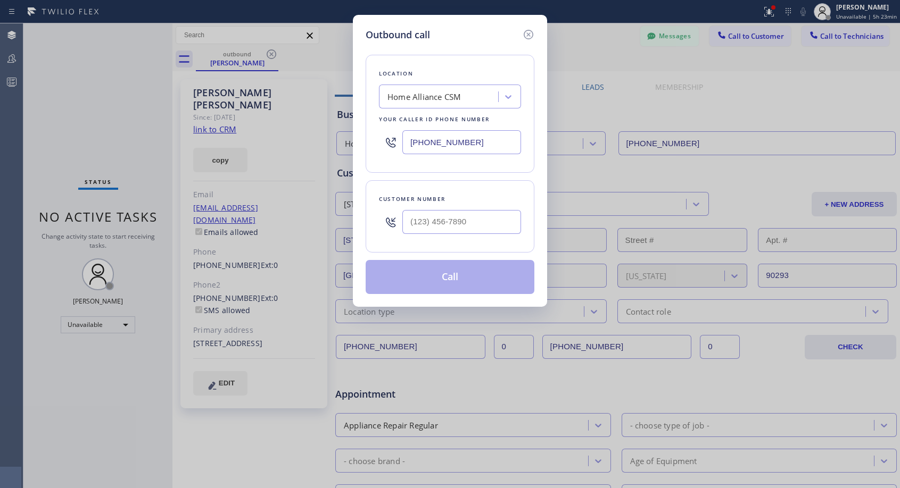
type input "[PHONE_NUMBER]"
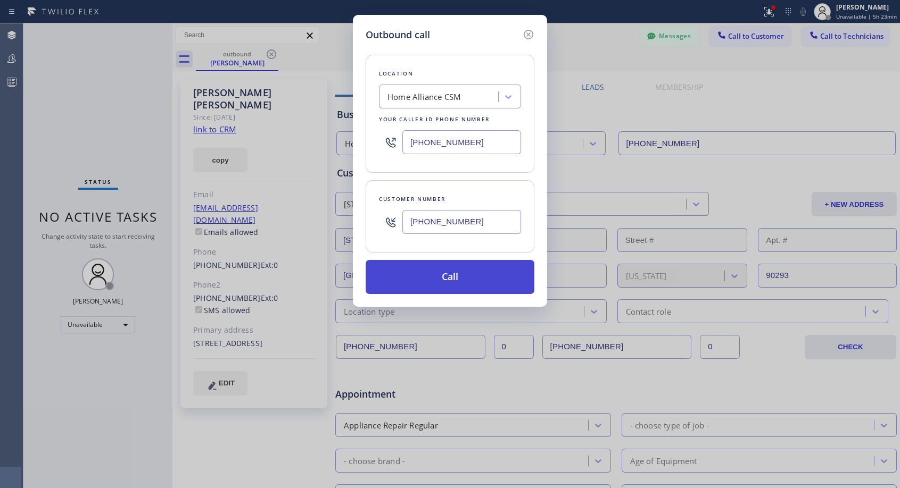
click at [428, 276] on button "Call" at bounding box center [449, 277] width 169 height 34
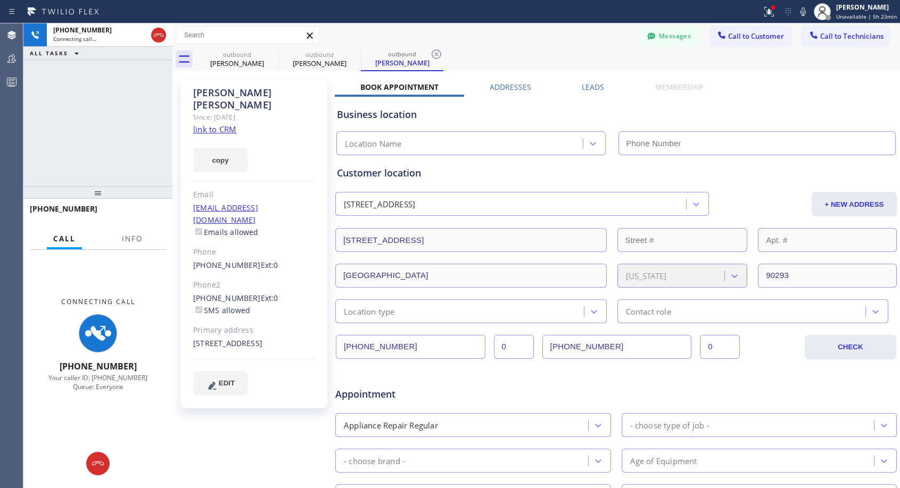
type input "[PHONE_NUMBER]"
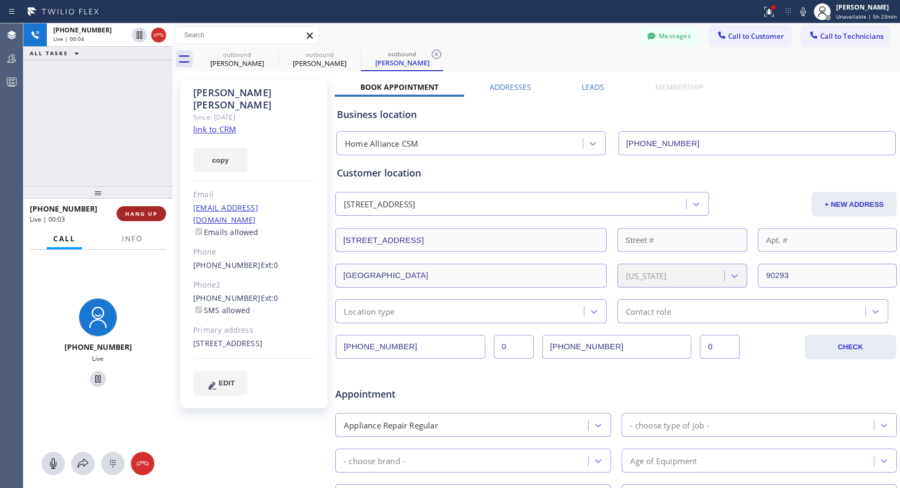
click at [140, 211] on span "HANG UP" at bounding box center [141, 213] width 32 height 7
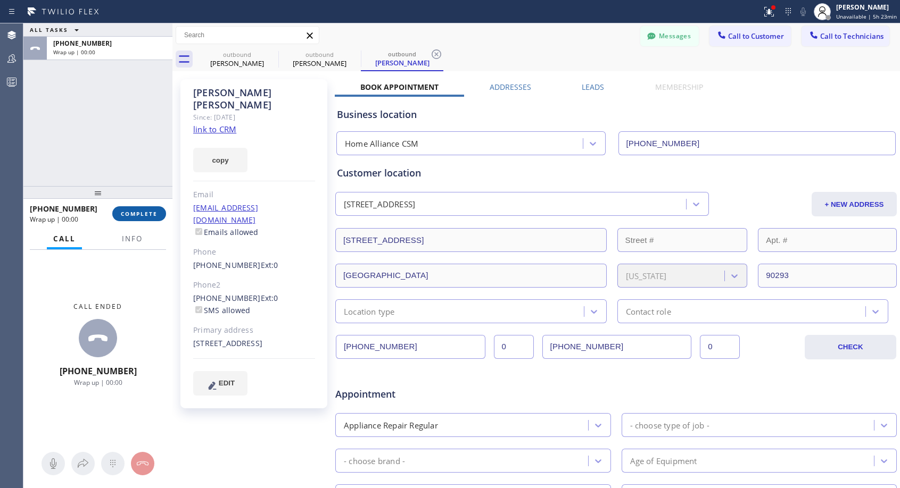
click at [140, 211] on span "COMPLETE" at bounding box center [139, 213] width 37 height 7
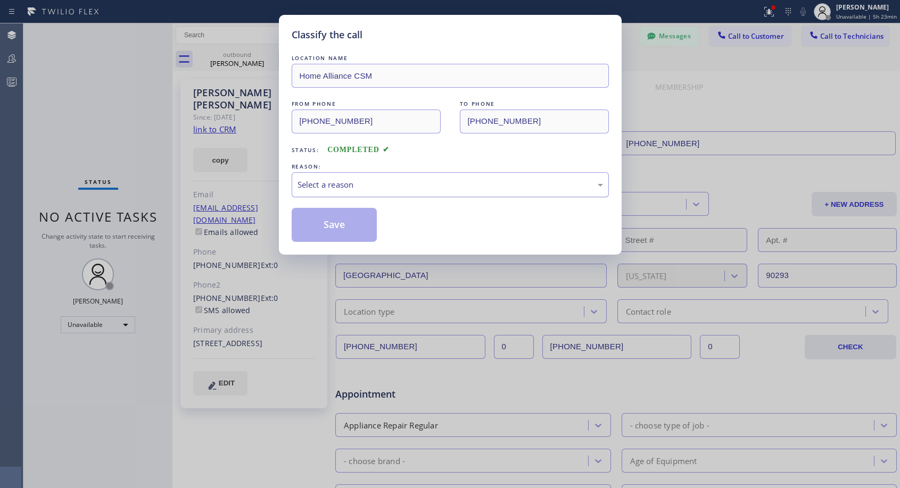
click at [425, 182] on div "Select a reason" at bounding box center [449, 185] width 305 height 12
click at [368, 228] on button "Save" at bounding box center [335, 225] width 86 height 34
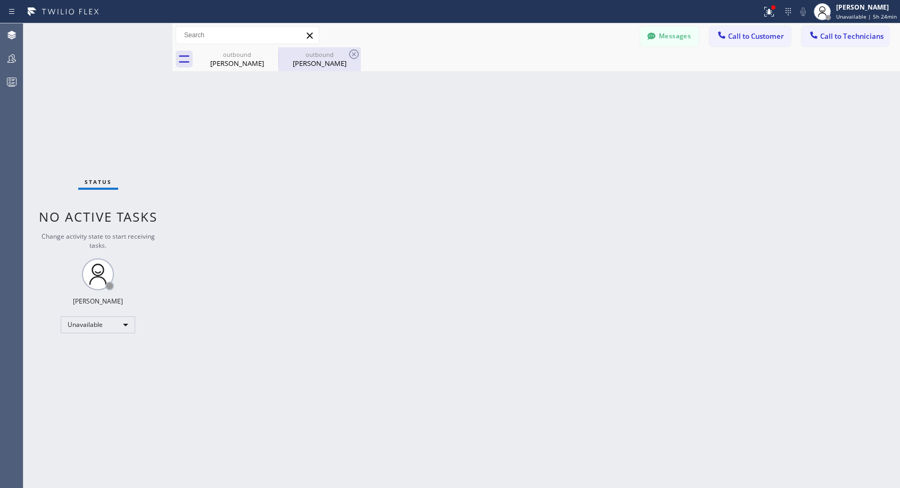
click at [327, 66] on div "[PERSON_NAME]" at bounding box center [319, 64] width 80 height 10
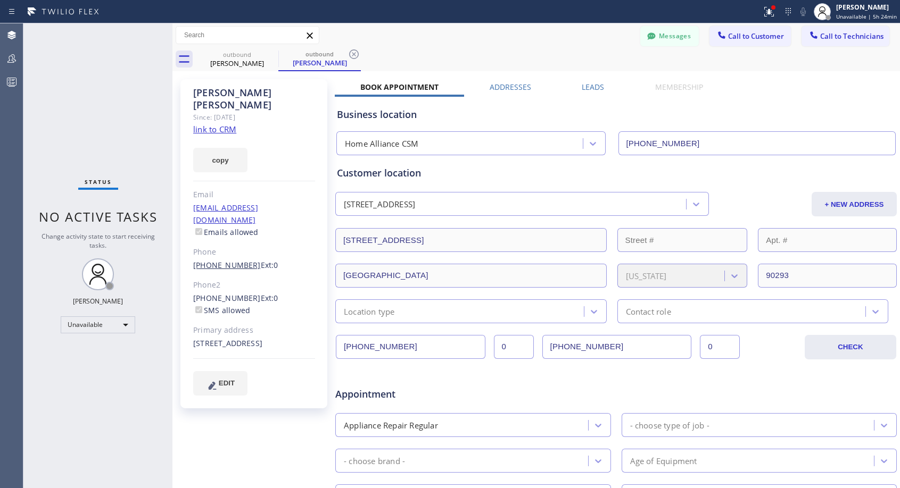
click at [239, 260] on link "[PHONE_NUMBER]" at bounding box center [227, 265] width 68 height 10
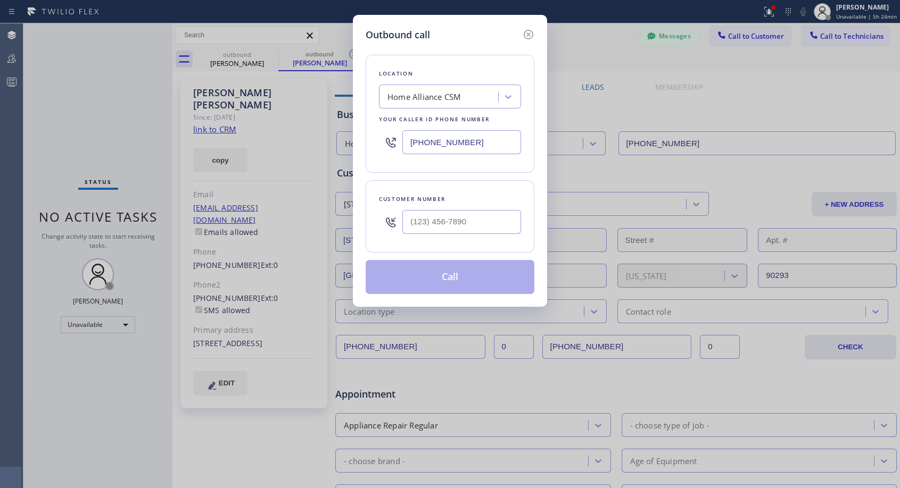
type input "[PHONE_NUMBER]"
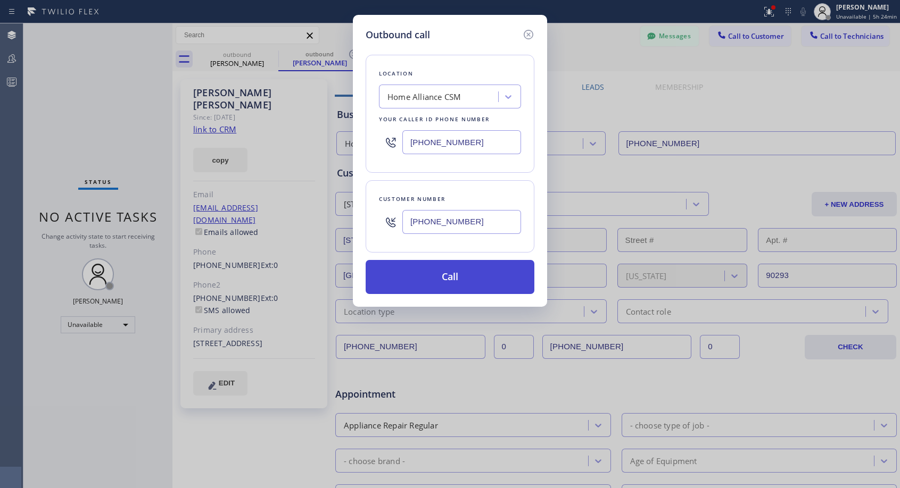
click at [456, 280] on button "Call" at bounding box center [449, 277] width 169 height 34
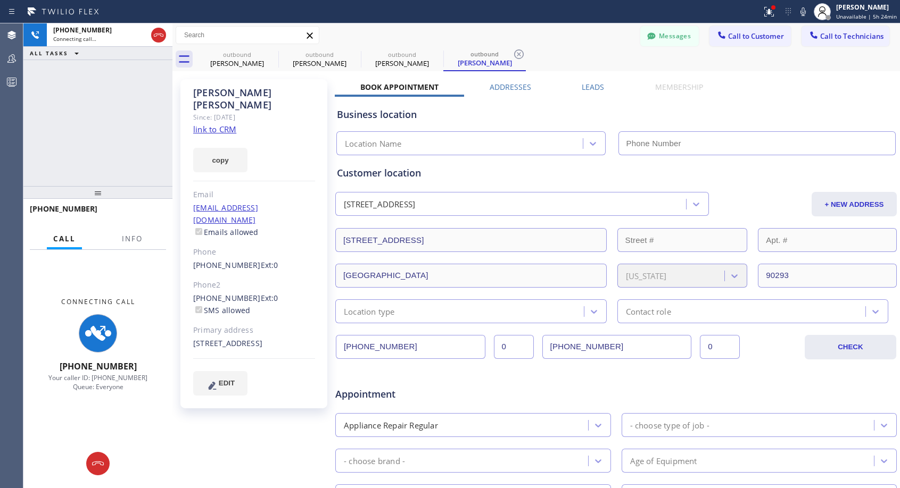
type input "[PHONE_NUMBER]"
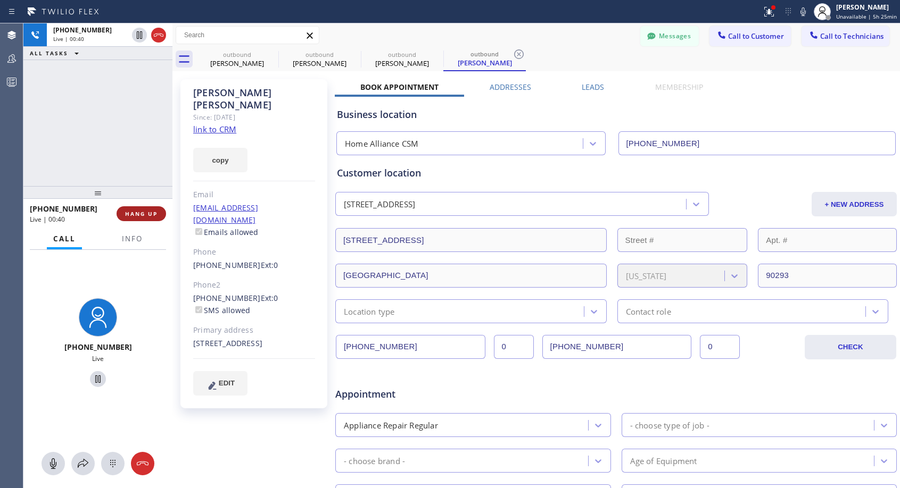
click at [149, 214] on span "HANG UP" at bounding box center [141, 213] width 32 height 7
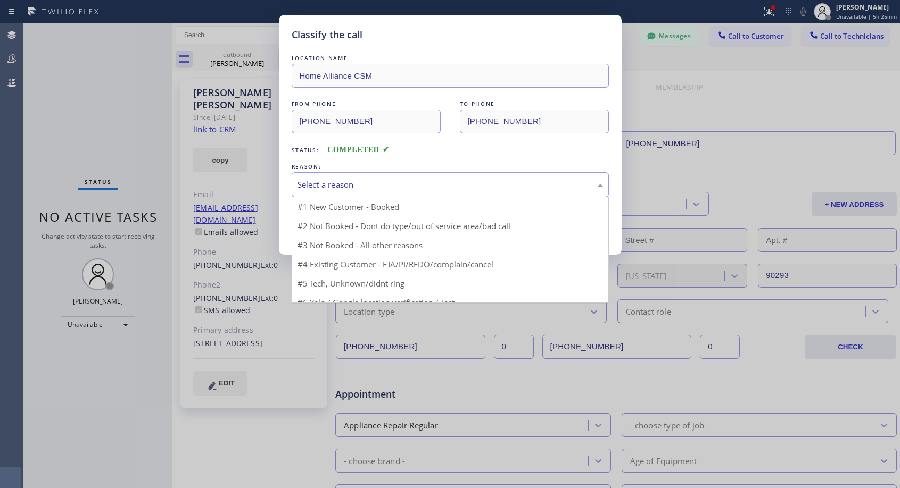
click at [384, 184] on div "Select a reason" at bounding box center [449, 185] width 305 height 12
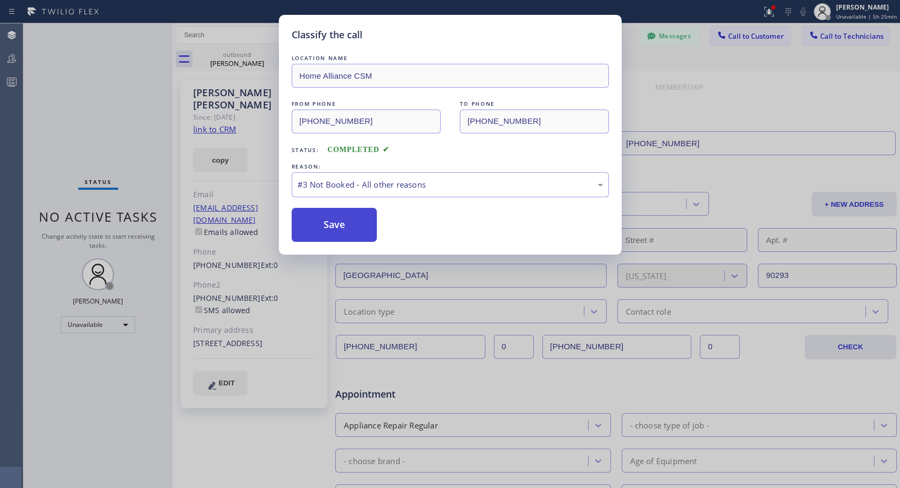
click at [354, 229] on button "Save" at bounding box center [335, 225] width 86 height 34
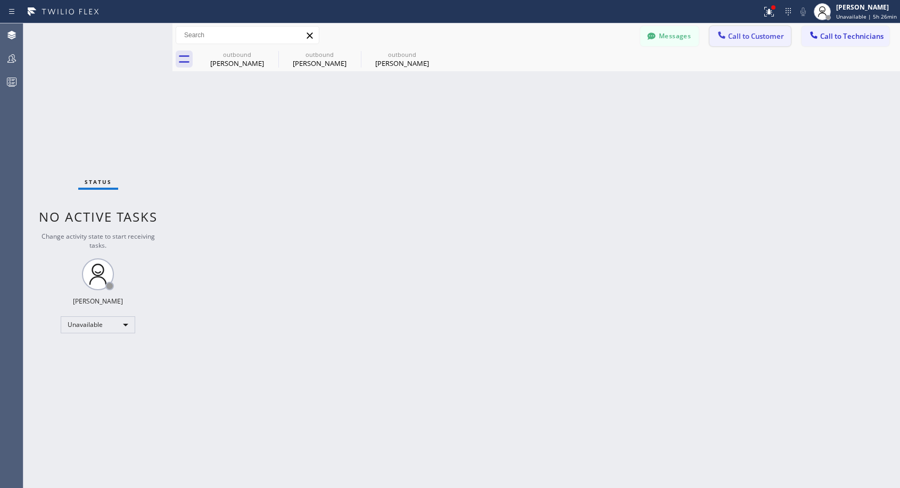
click at [742, 34] on span "Call to Customer" at bounding box center [756, 36] width 56 height 10
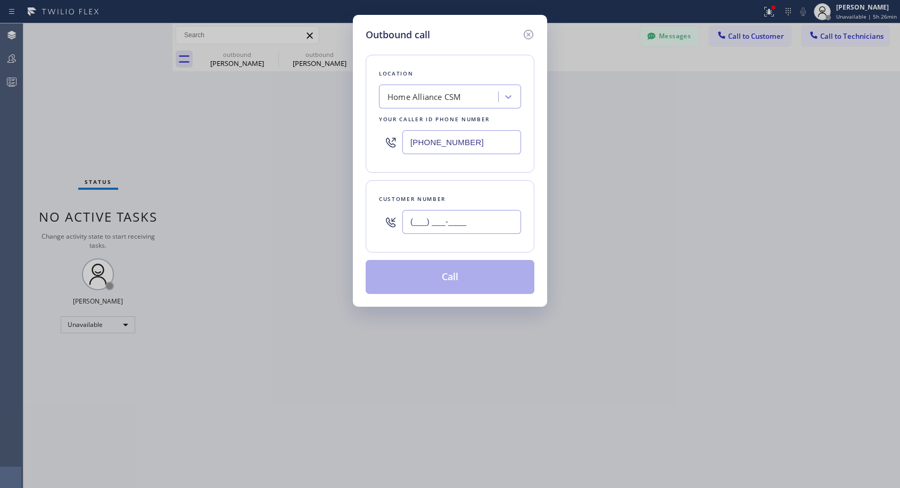
click at [412, 215] on input "(___) ___-____" at bounding box center [461, 222] width 119 height 24
paste input "949) 466-6399"
type input "[PHONE_NUMBER]"
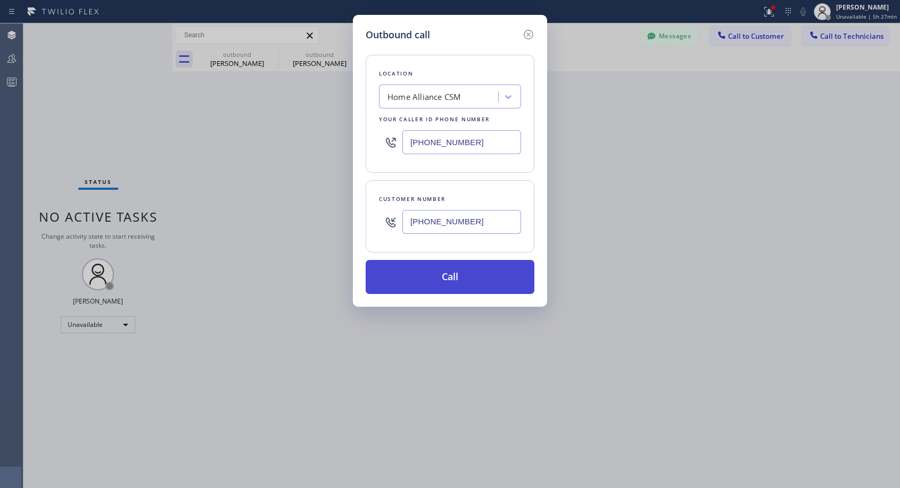
click at [435, 273] on button "Call" at bounding box center [449, 277] width 169 height 34
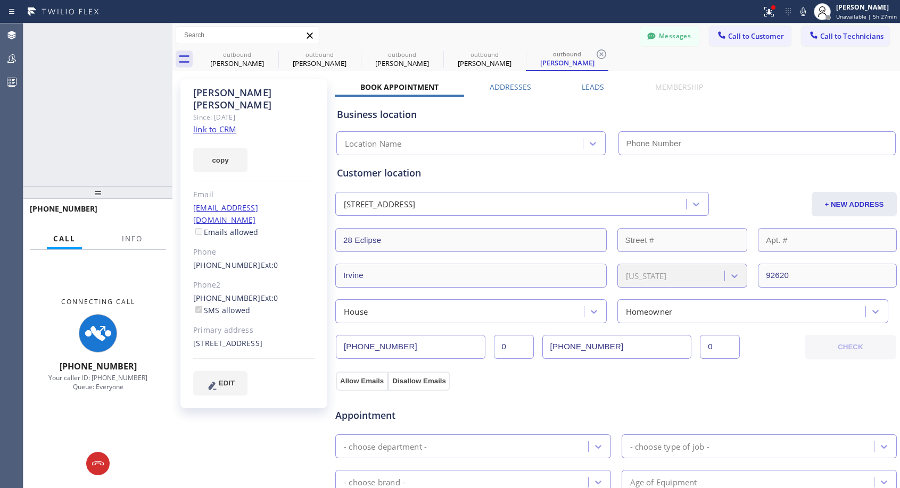
type input "[PHONE_NUMBER]"
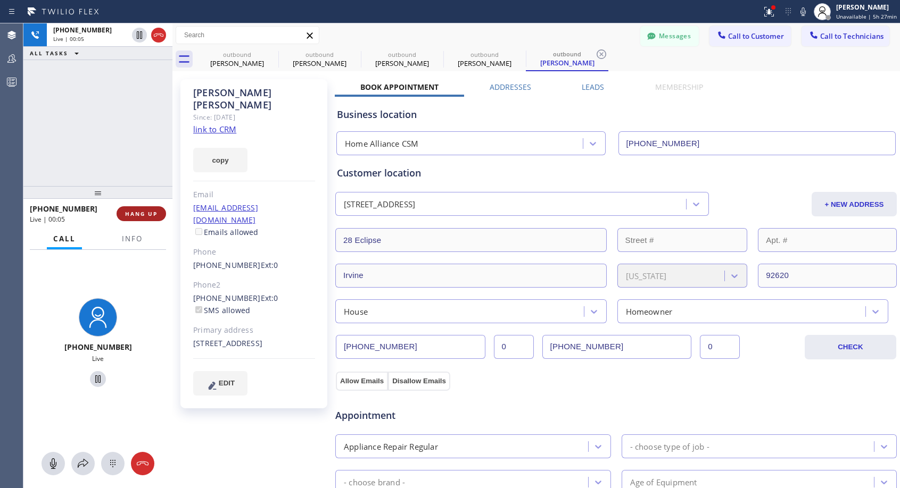
click at [148, 212] on span "HANG UP" at bounding box center [141, 213] width 32 height 7
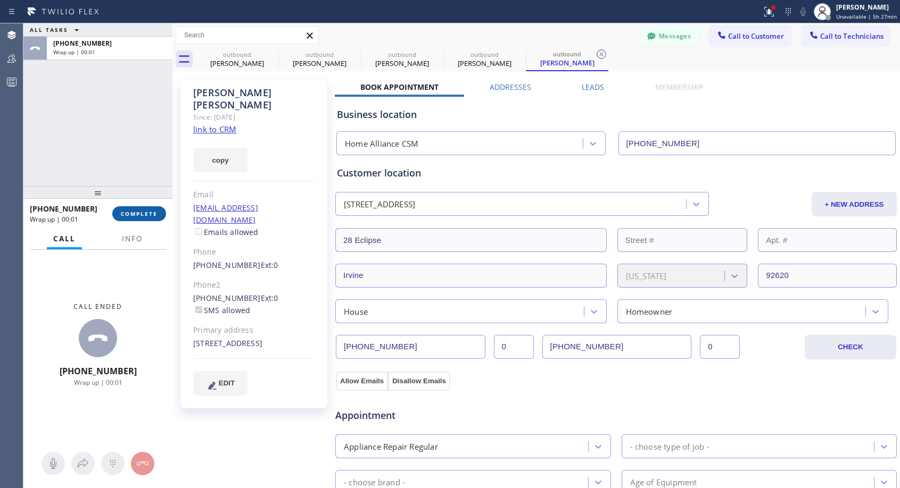
click at [144, 209] on button "COMPLETE" at bounding box center [139, 213] width 54 height 15
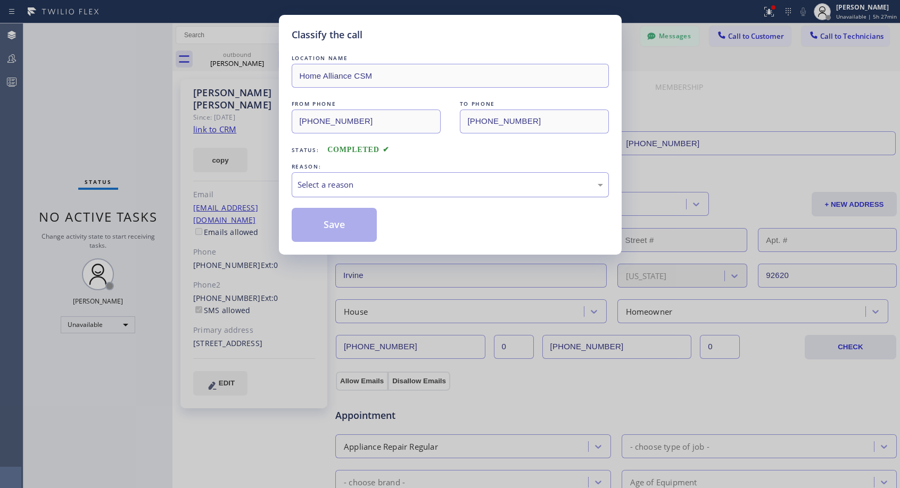
click at [432, 185] on div "Select a reason" at bounding box center [449, 185] width 305 height 12
click at [359, 229] on button "Save" at bounding box center [335, 225] width 86 height 34
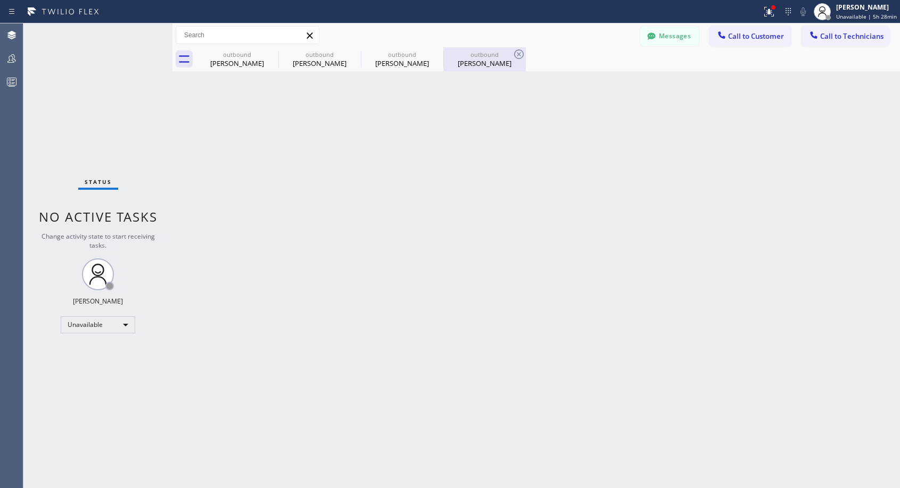
click at [469, 54] on div "outbound" at bounding box center [484, 55] width 80 height 8
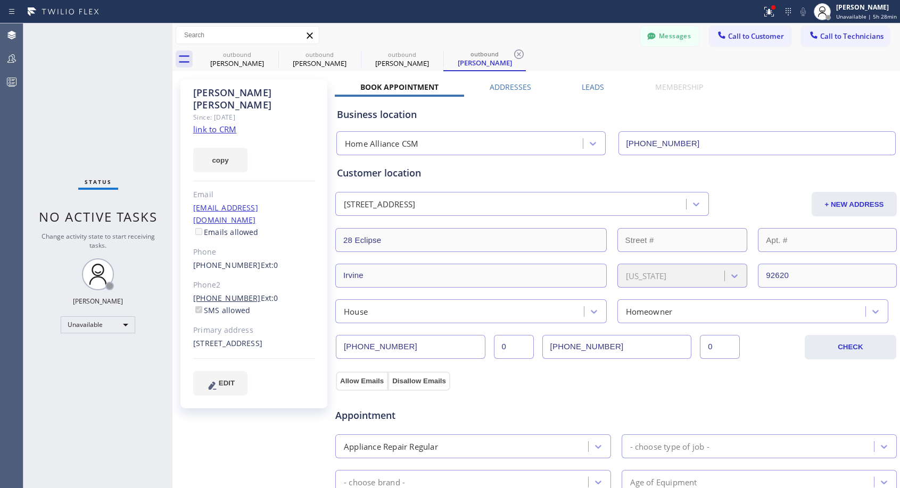
click at [227, 293] on link "[PHONE_NUMBER]" at bounding box center [227, 298] width 68 height 10
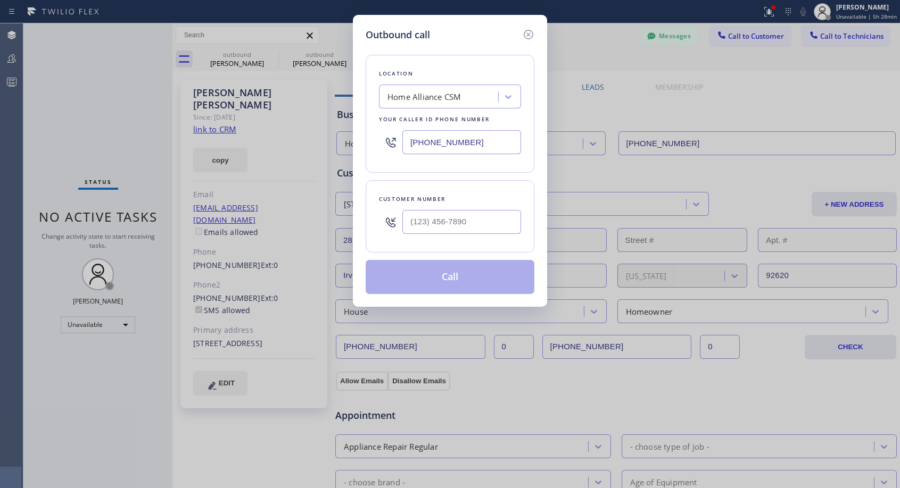
type input "[PHONE_NUMBER]"
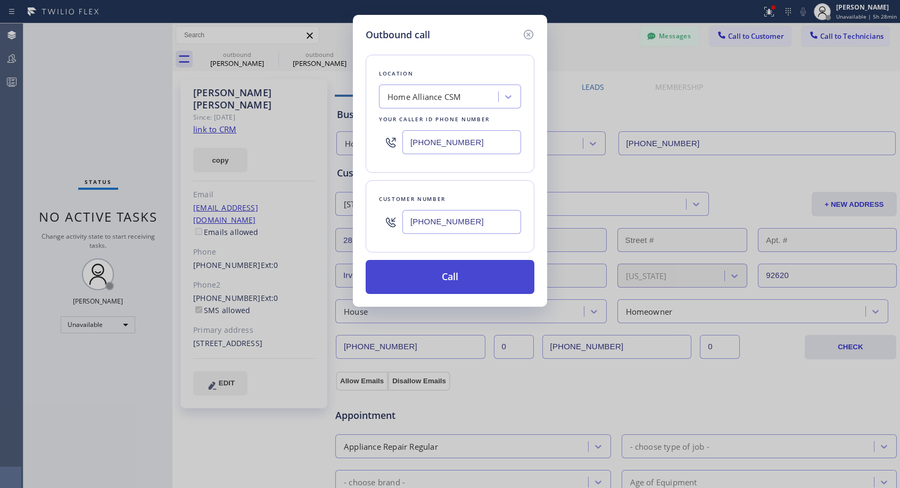
click at [462, 280] on button "Call" at bounding box center [449, 277] width 169 height 34
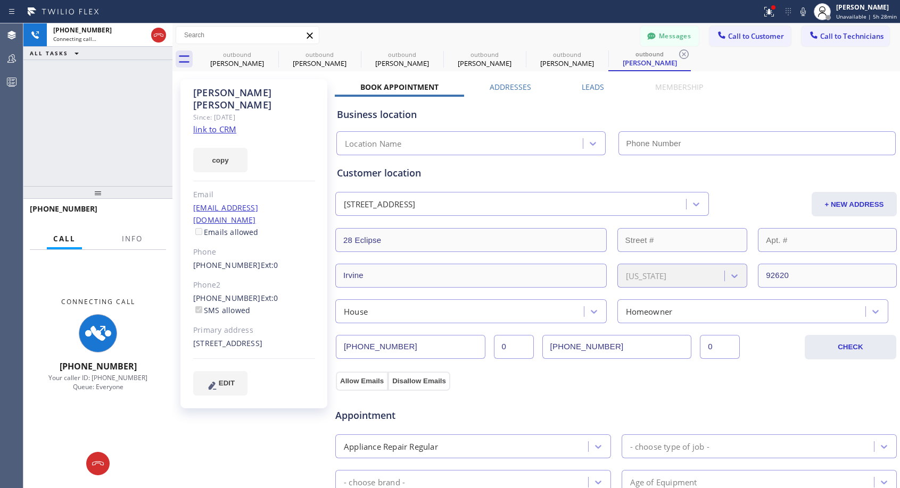
type input "[PHONE_NUMBER]"
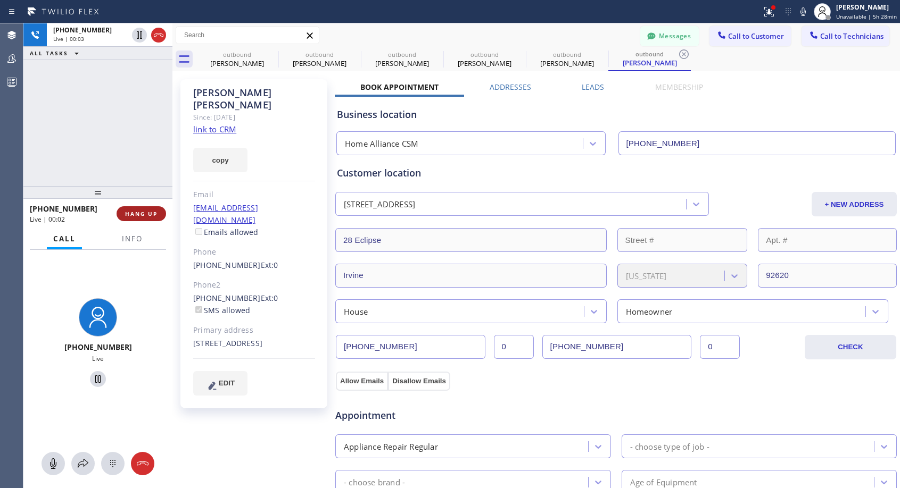
click at [149, 209] on button "HANG UP" at bounding box center [140, 213] width 49 height 15
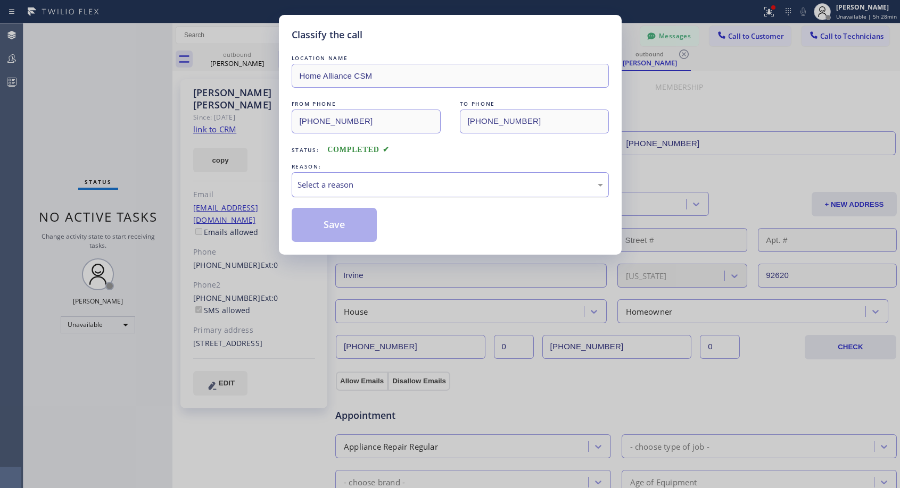
click at [356, 188] on div "Select a reason" at bounding box center [449, 185] width 305 height 12
click at [341, 226] on button "Save" at bounding box center [335, 225] width 86 height 34
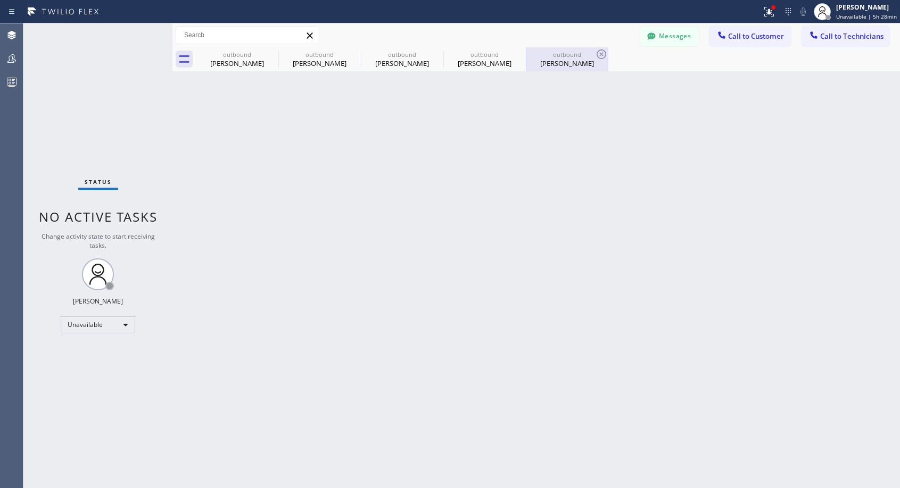
click at [557, 62] on div "[PERSON_NAME]" at bounding box center [567, 64] width 80 height 10
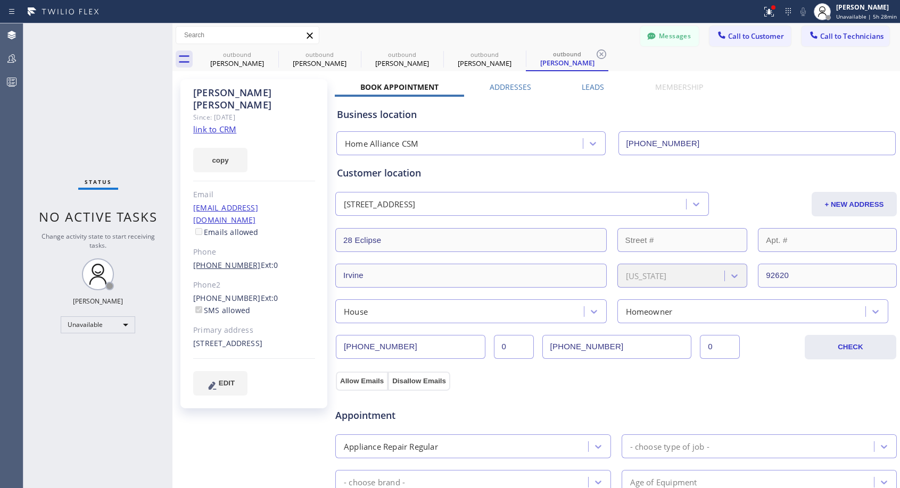
click at [222, 260] on link "[PHONE_NUMBER]" at bounding box center [227, 265] width 68 height 10
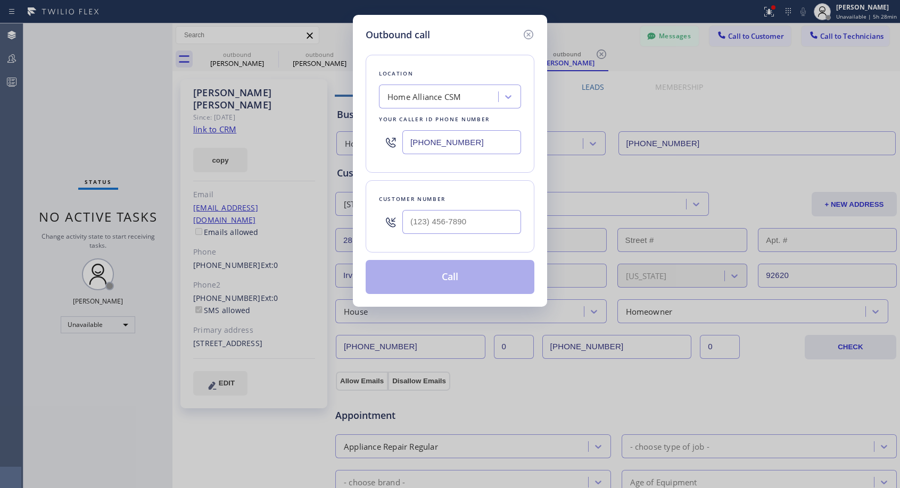
type input "[PHONE_NUMBER]"
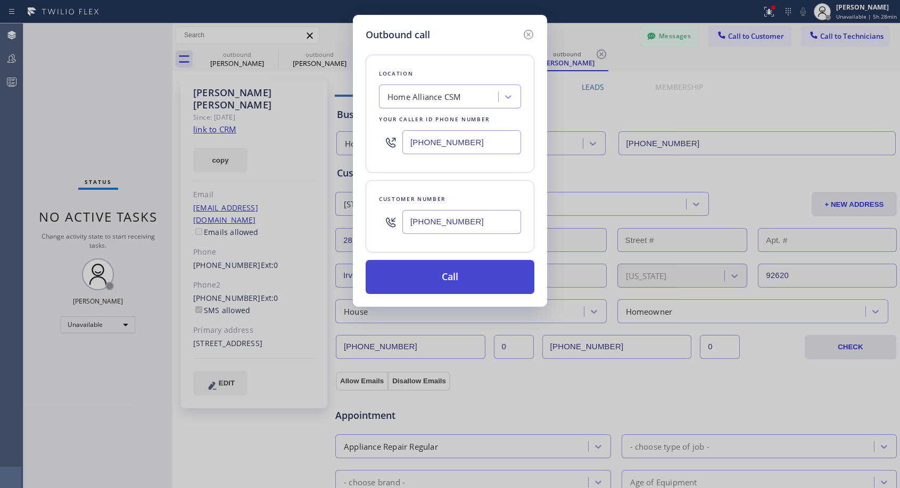
click at [435, 279] on button "Call" at bounding box center [449, 277] width 169 height 34
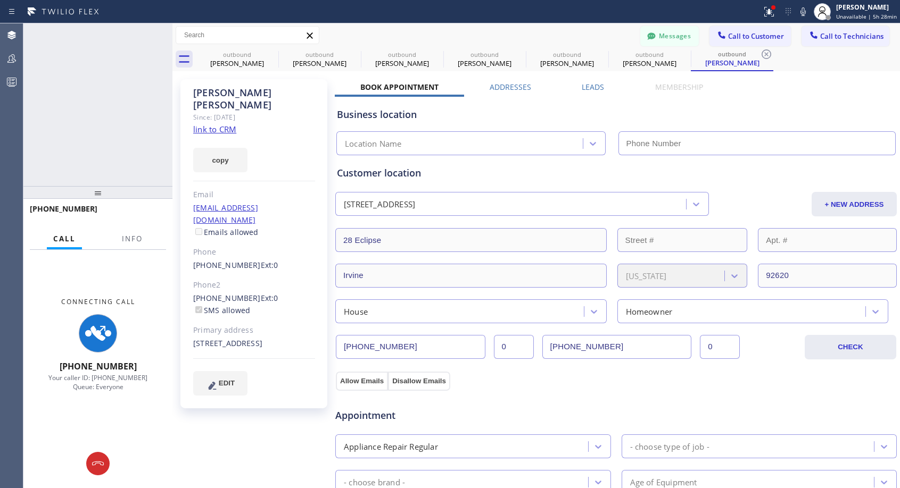
type input "[PHONE_NUMBER]"
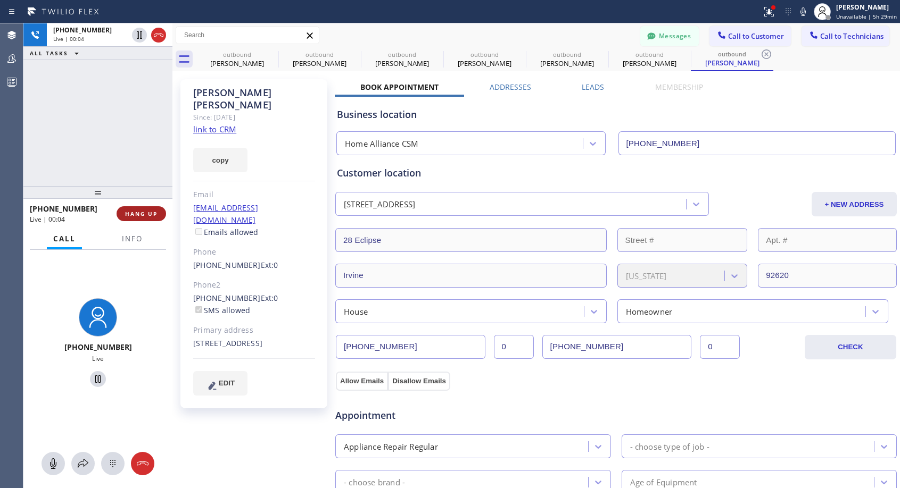
click at [132, 211] on span "HANG UP" at bounding box center [141, 213] width 32 height 7
click at [134, 211] on span "HANG UP" at bounding box center [141, 213] width 32 height 7
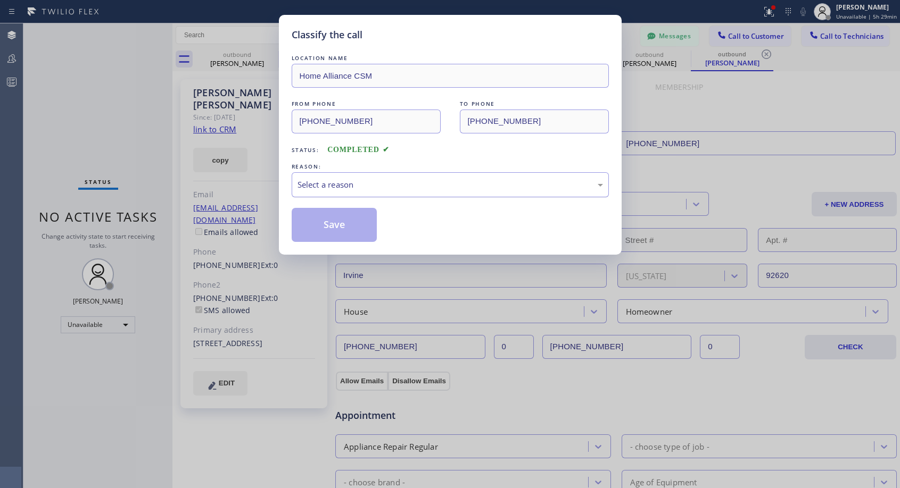
click at [427, 186] on div "Select a reason" at bounding box center [449, 185] width 305 height 12
click at [337, 225] on button "Save" at bounding box center [335, 225] width 86 height 34
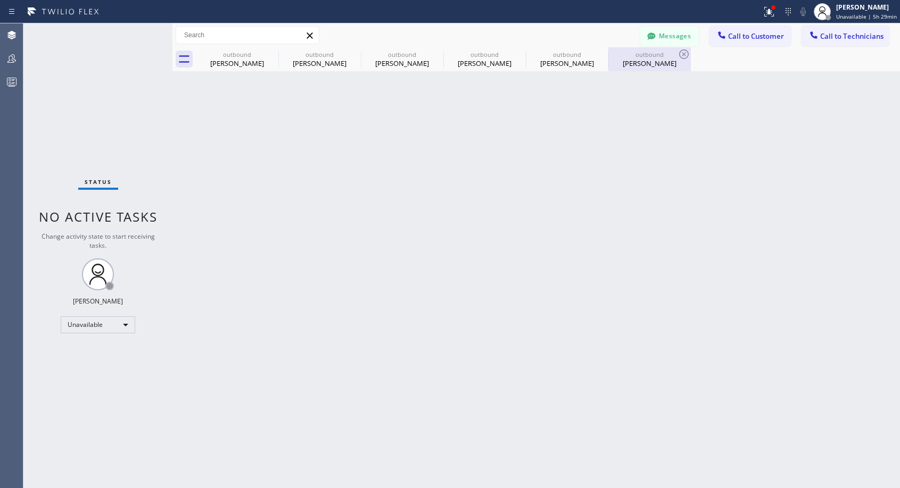
click at [631, 67] on div "[PERSON_NAME]" at bounding box center [649, 64] width 80 height 10
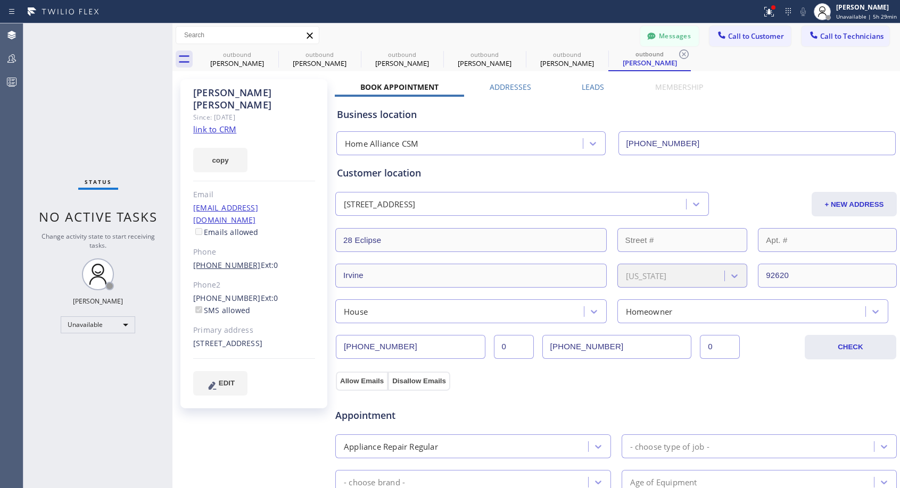
click at [243, 260] on link "[PHONE_NUMBER]" at bounding box center [227, 265] width 68 height 10
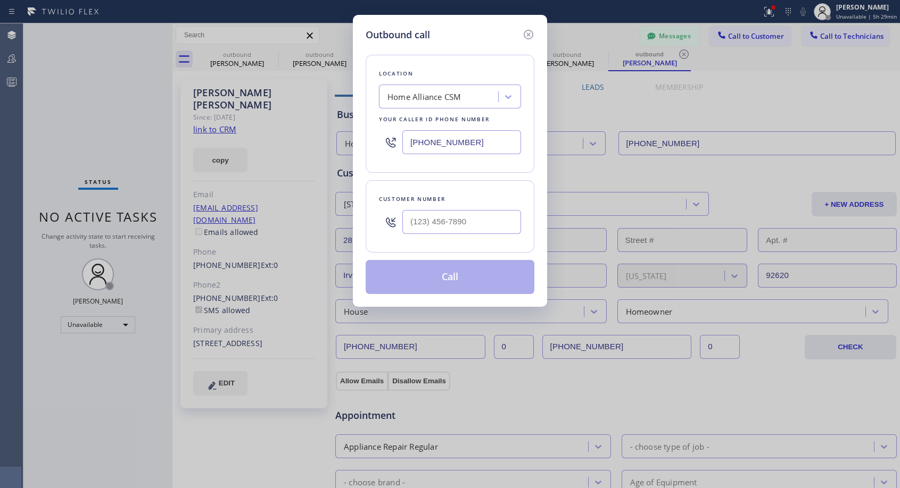
type input "[PHONE_NUMBER]"
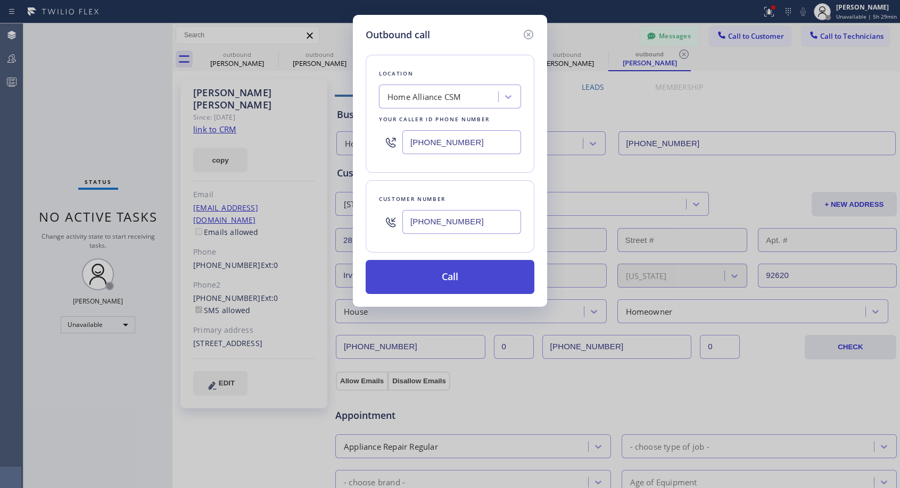
click at [447, 275] on button "Call" at bounding box center [449, 277] width 169 height 34
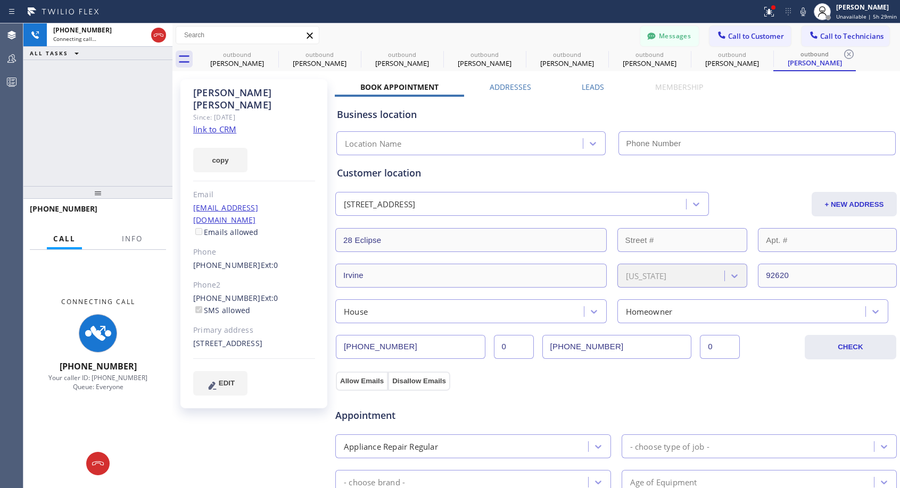
type input "[PHONE_NUMBER]"
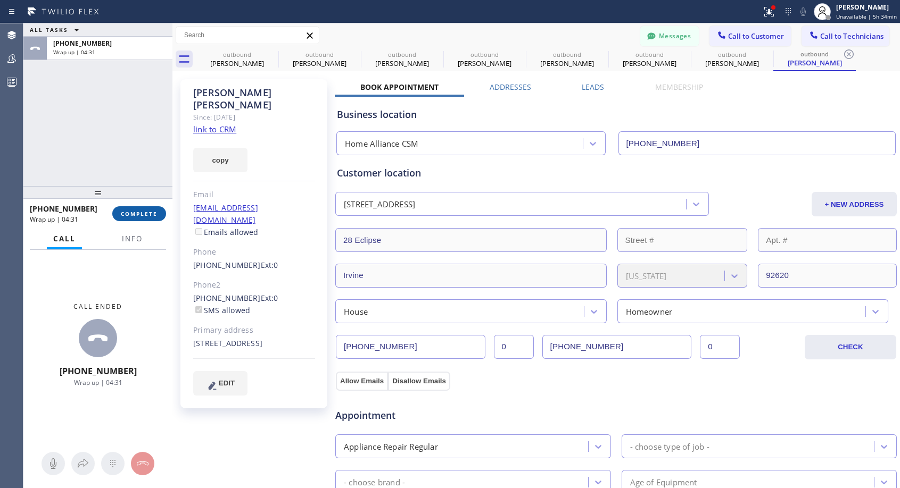
click at [151, 207] on button "COMPLETE" at bounding box center [139, 213] width 54 height 15
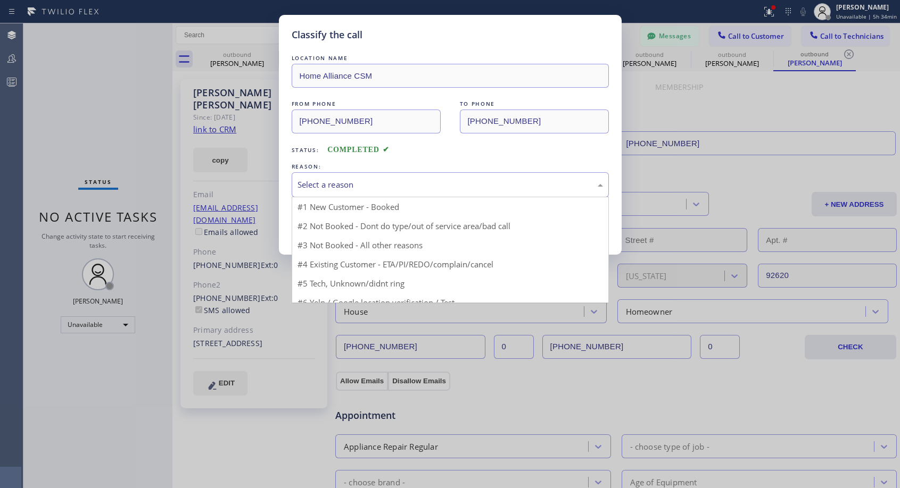
click at [356, 185] on div "Select a reason" at bounding box center [449, 185] width 305 height 12
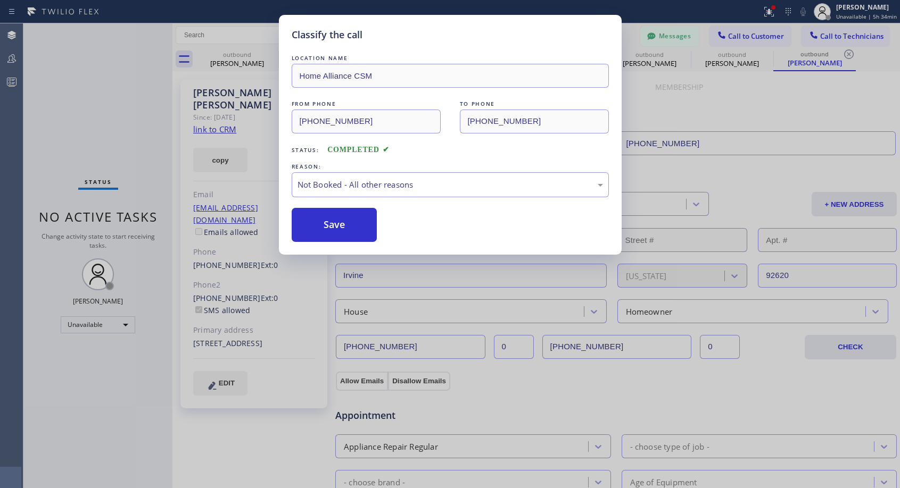
click at [316, 229] on button "Save" at bounding box center [335, 225] width 86 height 34
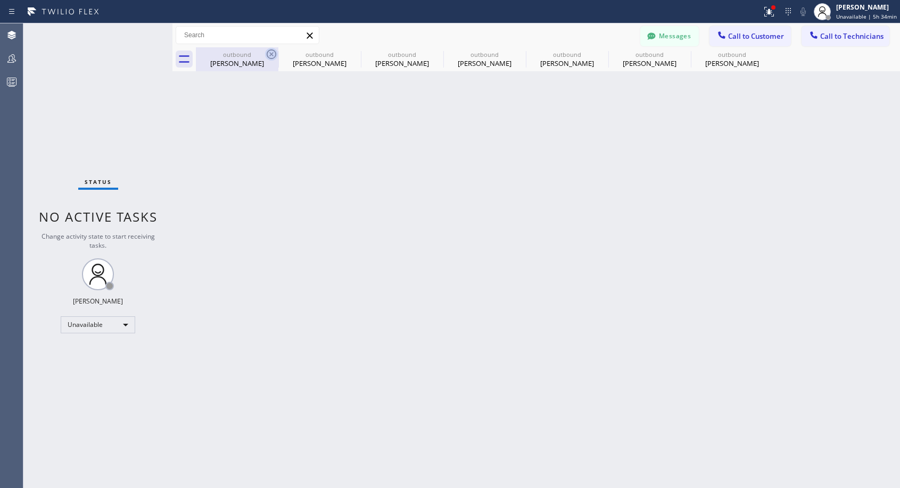
click at [273, 56] on icon at bounding box center [272, 54] width 10 height 10
click at [0, 0] on icon at bounding box center [0, 0] width 0 height 0
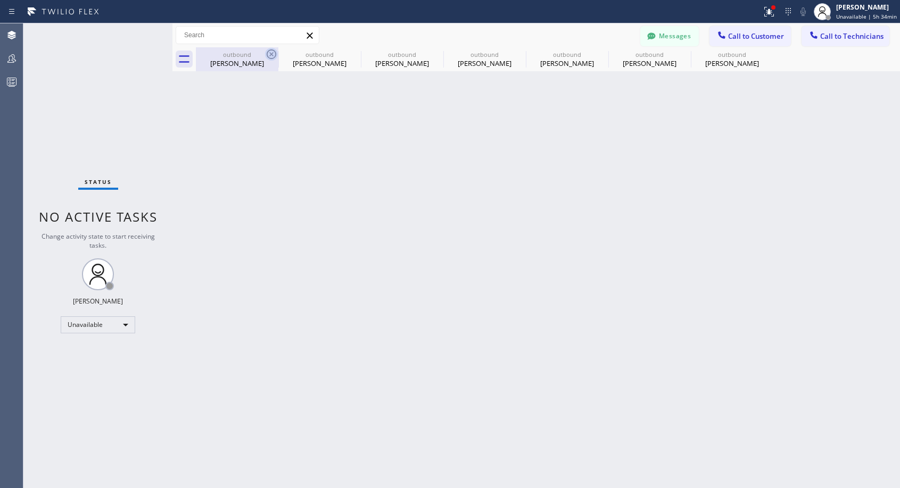
click at [0, 0] on icon at bounding box center [0, 0] width 0 height 0
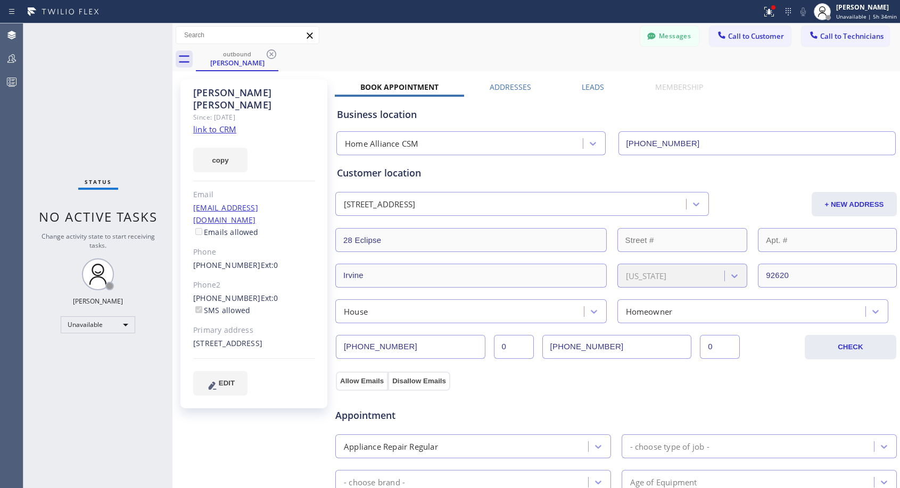
click at [273, 56] on icon at bounding box center [272, 54] width 10 height 10
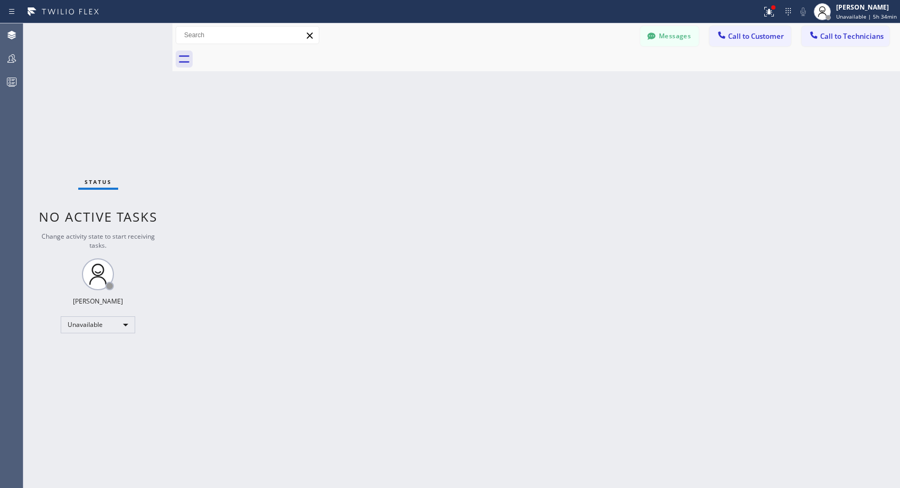
click at [273, 56] on div at bounding box center [548, 59] width 704 height 24
drag, startPoint x: 748, startPoint y: 31, endPoint x: 516, endPoint y: 120, distance: 248.5
click at [748, 31] on button "Call to Customer" at bounding box center [749, 36] width 81 height 20
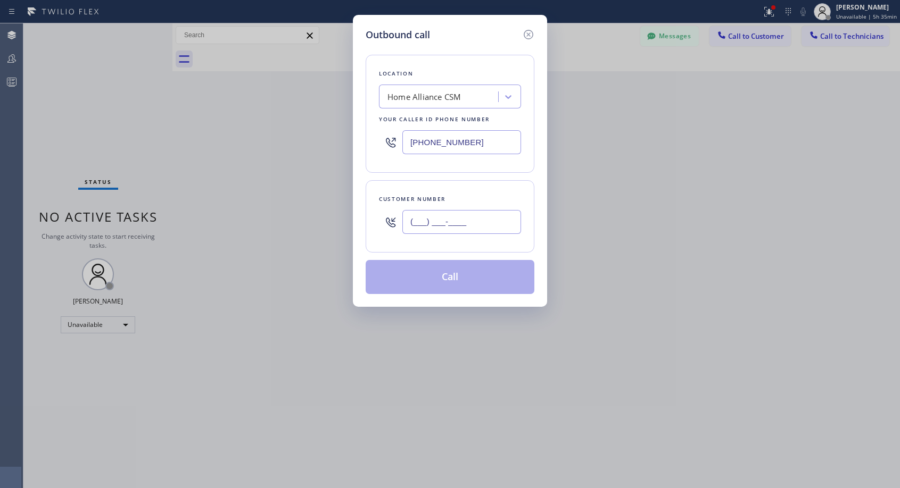
click at [410, 212] on input "(___) ___-____" at bounding box center [461, 222] width 119 height 24
paste input "213) 305-3359"
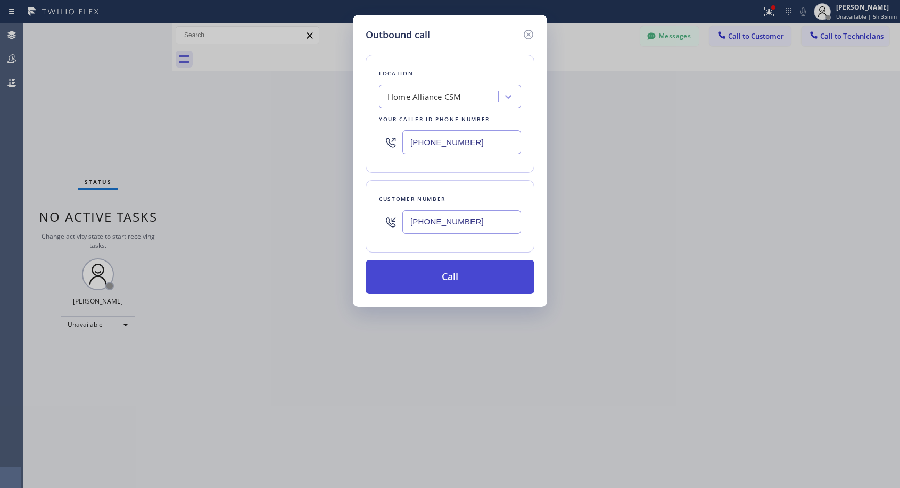
type input "[PHONE_NUMBER]"
click at [473, 276] on button "Call" at bounding box center [449, 277] width 169 height 34
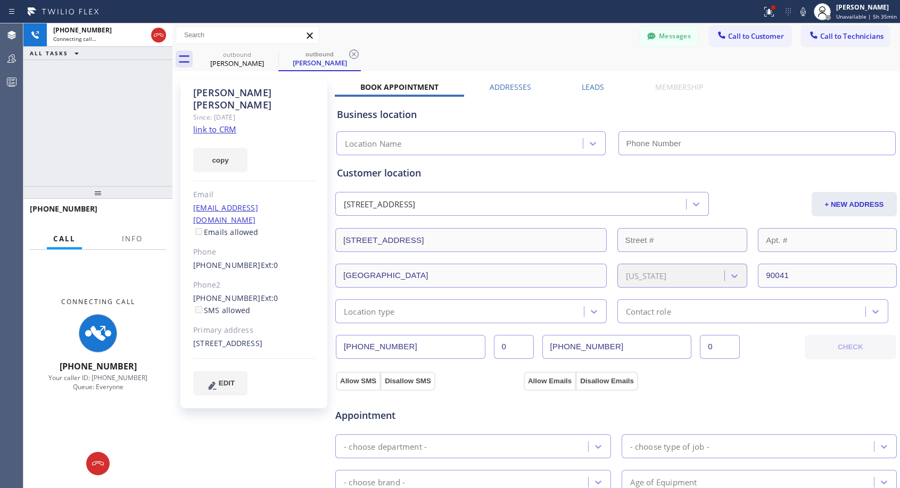
type input "[PHONE_NUMBER]"
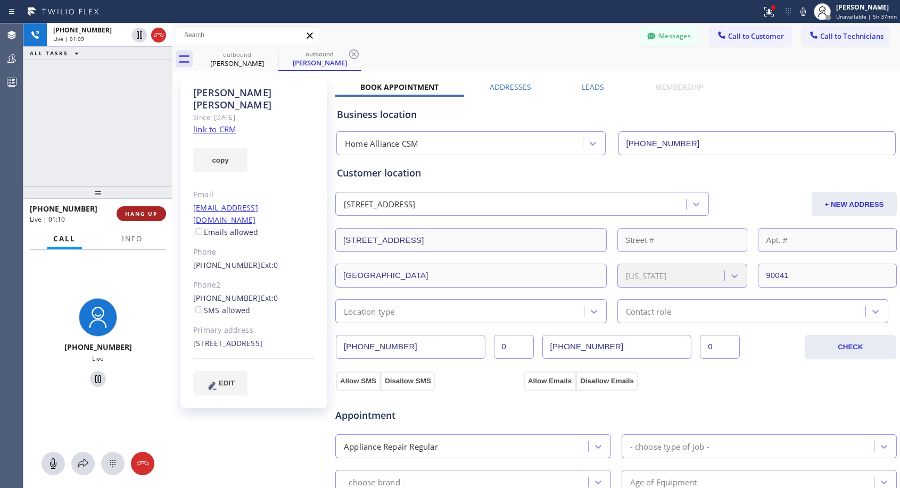
click at [147, 213] on span "HANG UP" at bounding box center [141, 213] width 32 height 7
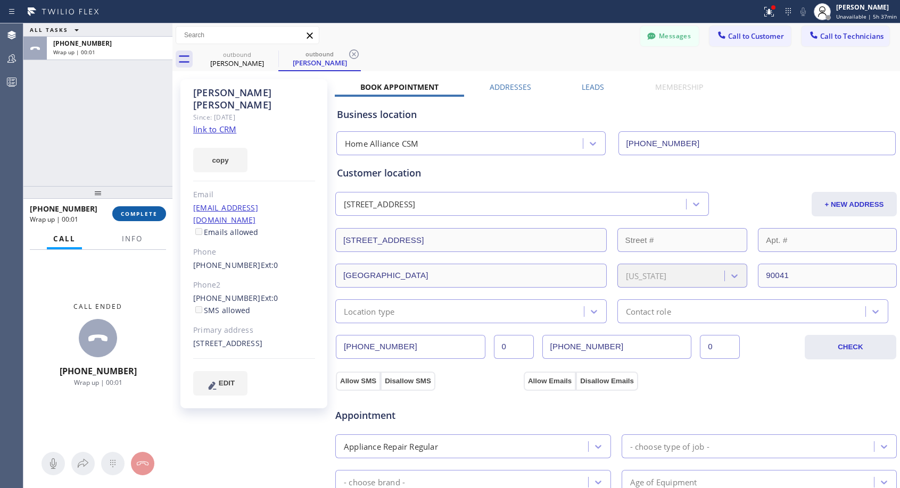
click at [147, 213] on span "COMPLETE" at bounding box center [139, 213] width 37 height 7
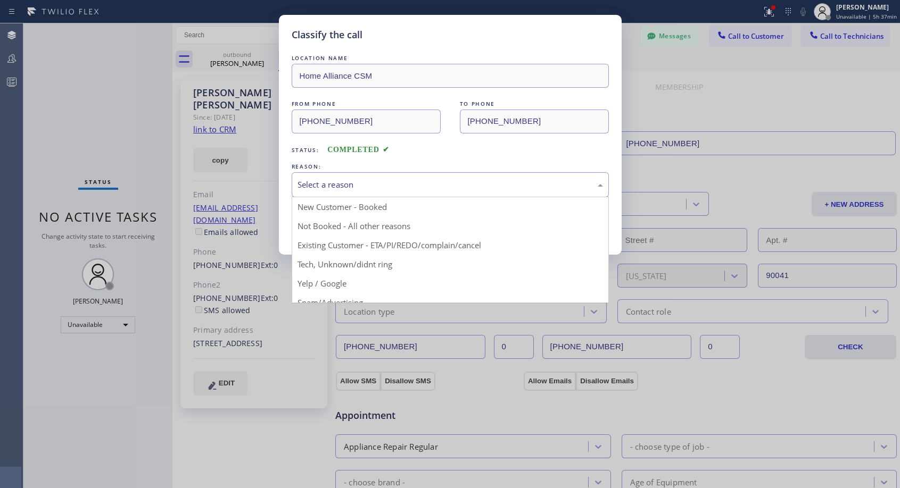
click at [345, 187] on div "Select a reason" at bounding box center [449, 185] width 305 height 12
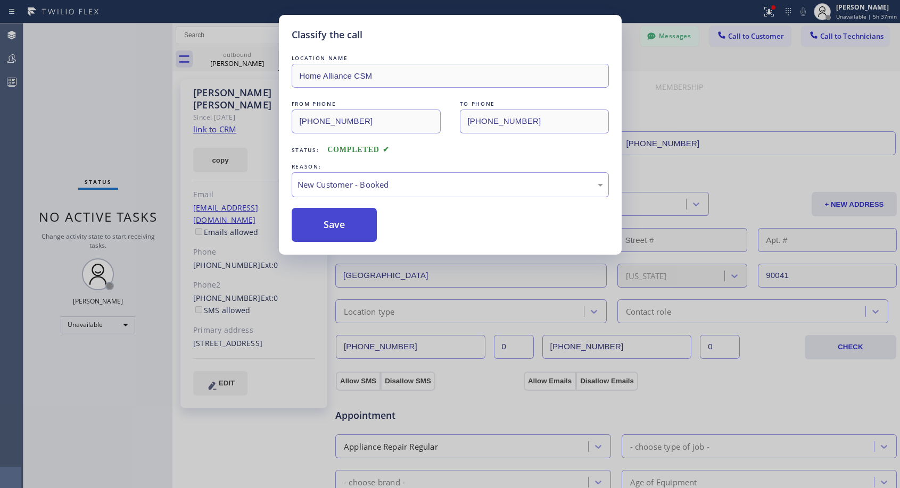
click at [331, 215] on button "Save" at bounding box center [335, 225] width 86 height 34
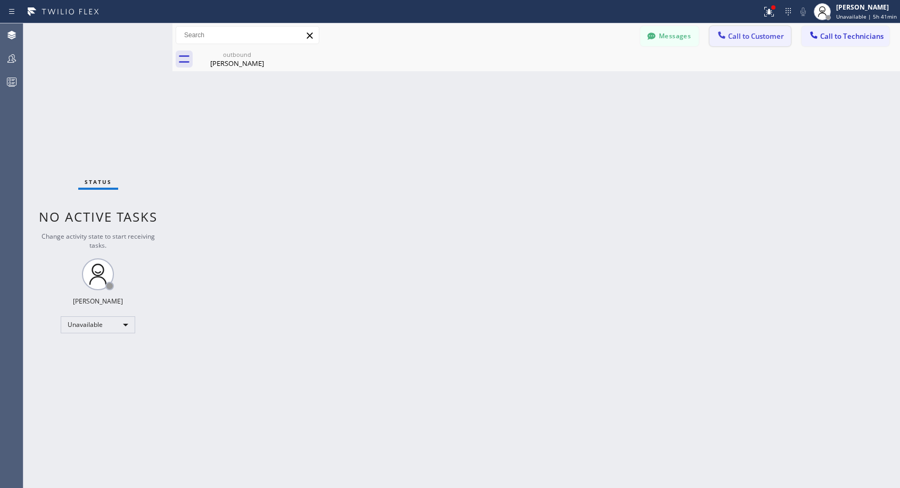
click at [730, 36] on span "Call to Customer" at bounding box center [756, 36] width 56 height 10
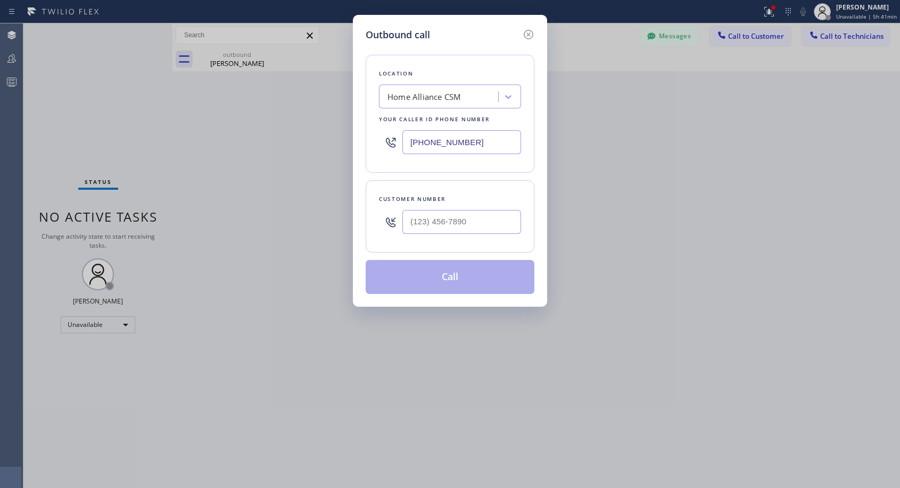
click at [400, 221] on div at bounding box center [390, 222] width 23 height 35
click at [407, 219] on input "(___) ___-____" at bounding box center [461, 222] width 119 height 24
paste input "424) 353-1680"
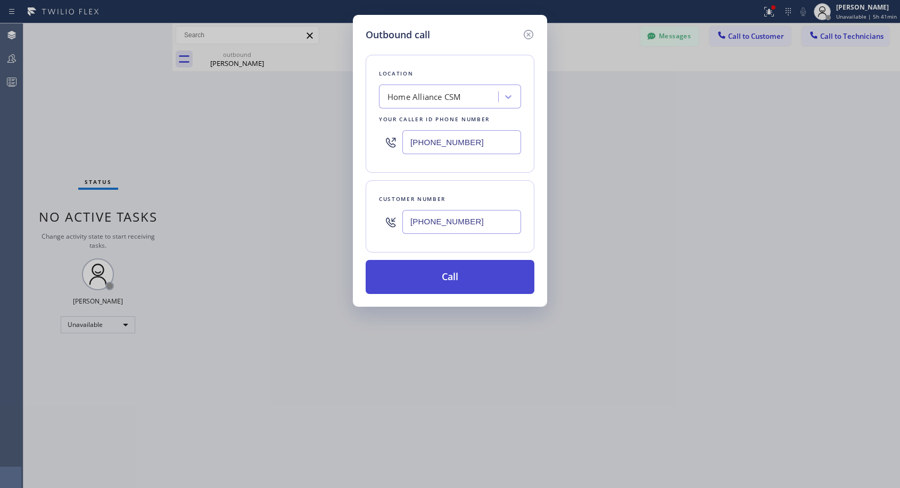
type input "[PHONE_NUMBER]"
drag, startPoint x: 464, startPoint y: 276, endPoint x: 463, endPoint y: 269, distance: 7.0
click at [464, 274] on button "Call" at bounding box center [449, 277] width 169 height 34
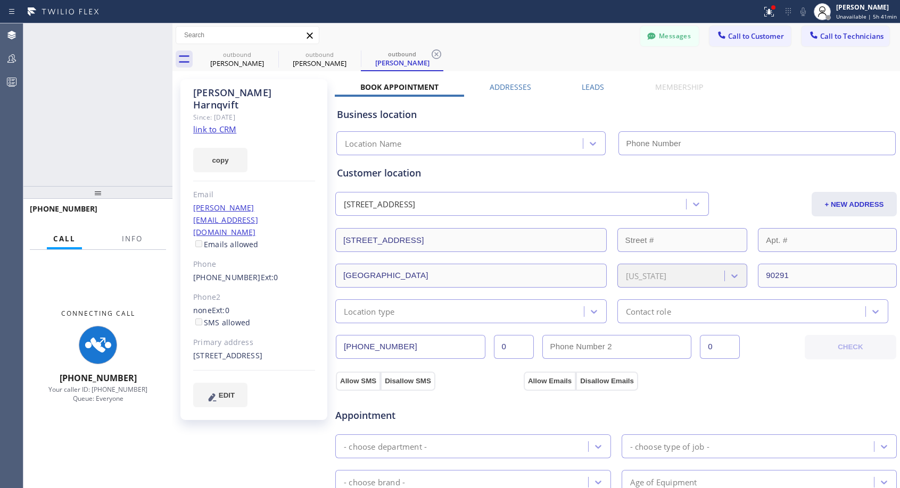
type input "[PHONE_NUMBER]"
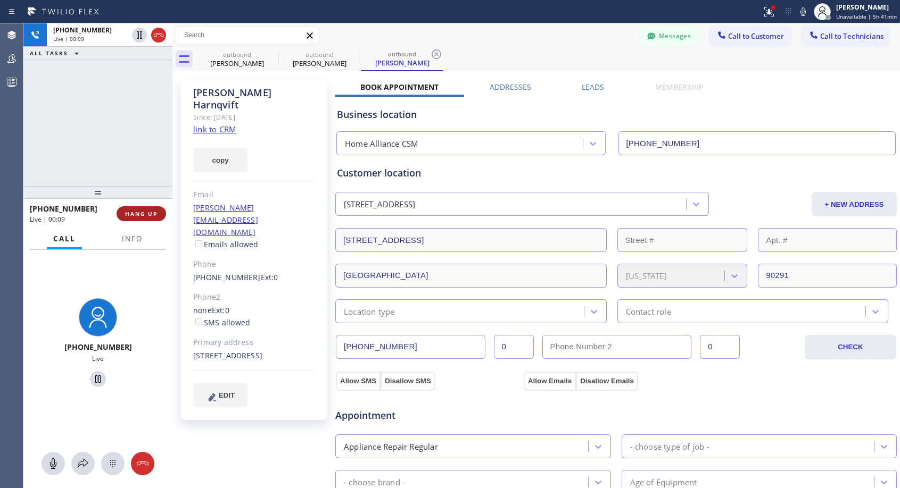
click at [152, 211] on span "HANG UP" at bounding box center [141, 213] width 32 height 7
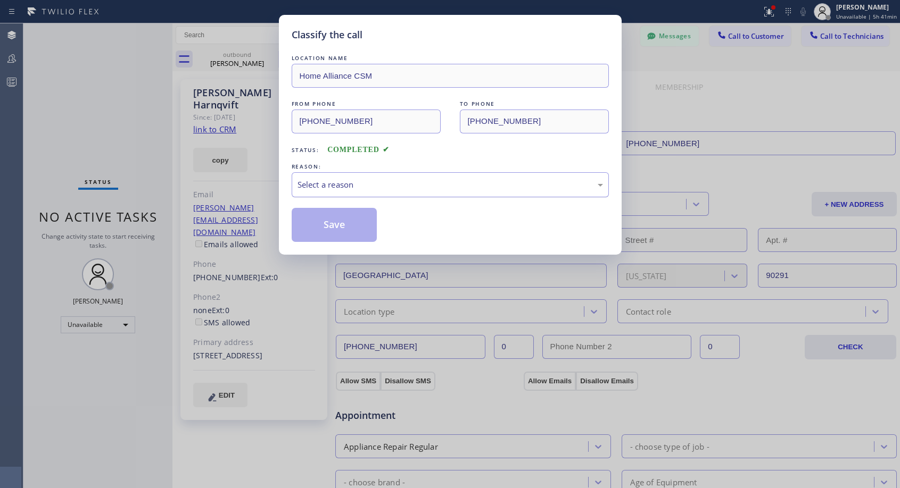
click at [357, 184] on div "Select a reason" at bounding box center [449, 185] width 305 height 12
click at [347, 221] on button "Save" at bounding box center [335, 225] width 86 height 34
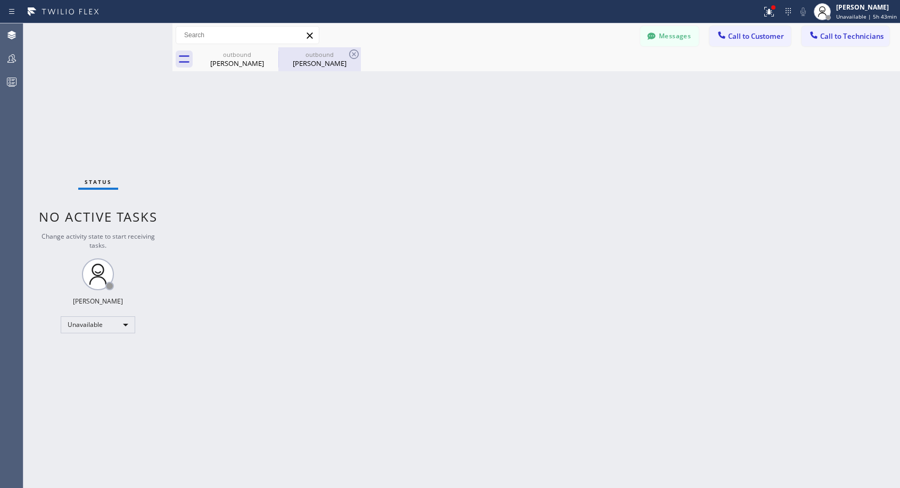
click at [327, 61] on div "[PERSON_NAME]" at bounding box center [319, 64] width 80 height 10
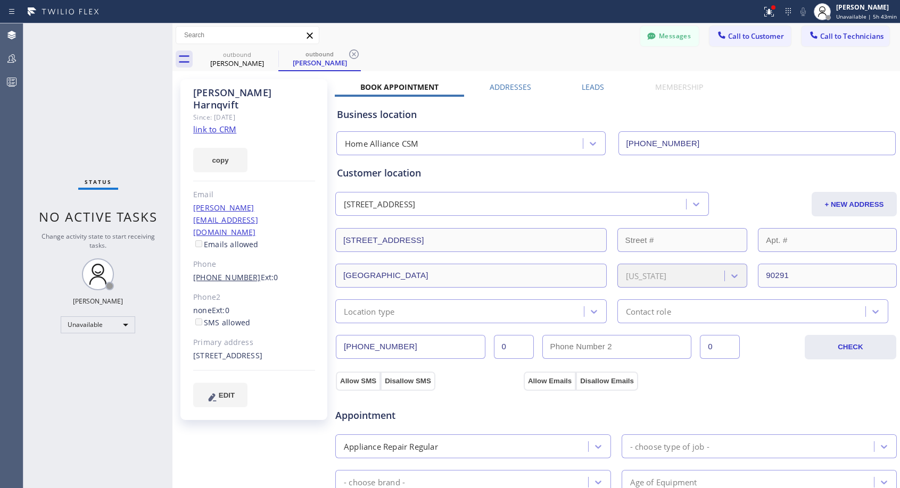
click at [222, 272] on link "[PHONE_NUMBER]" at bounding box center [227, 277] width 68 height 10
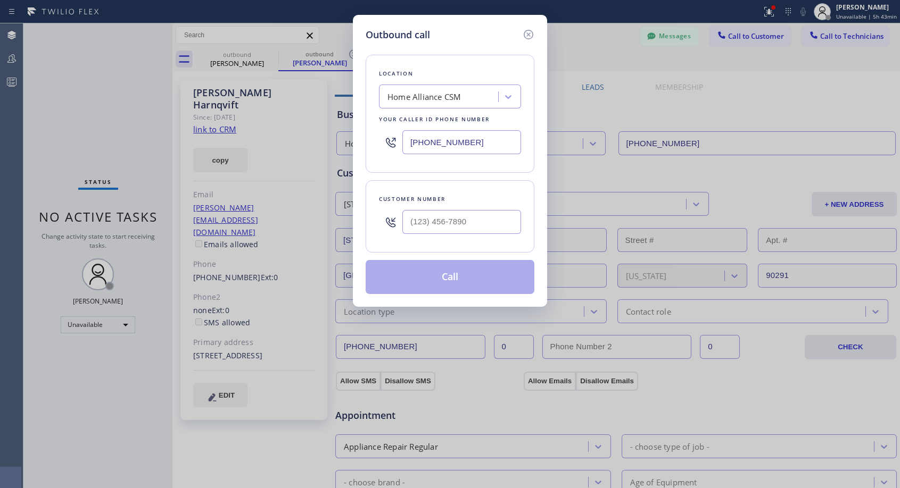
type input "[PHONE_NUMBER]"
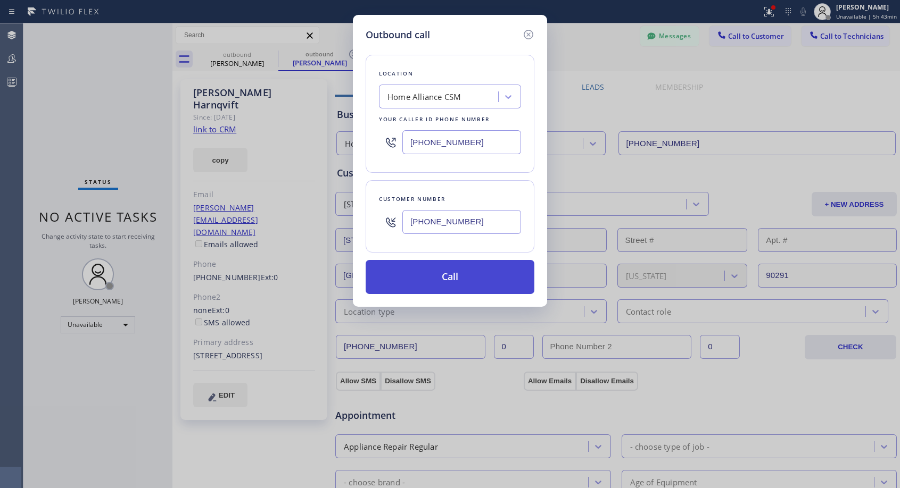
click at [446, 278] on button "Call" at bounding box center [449, 277] width 169 height 34
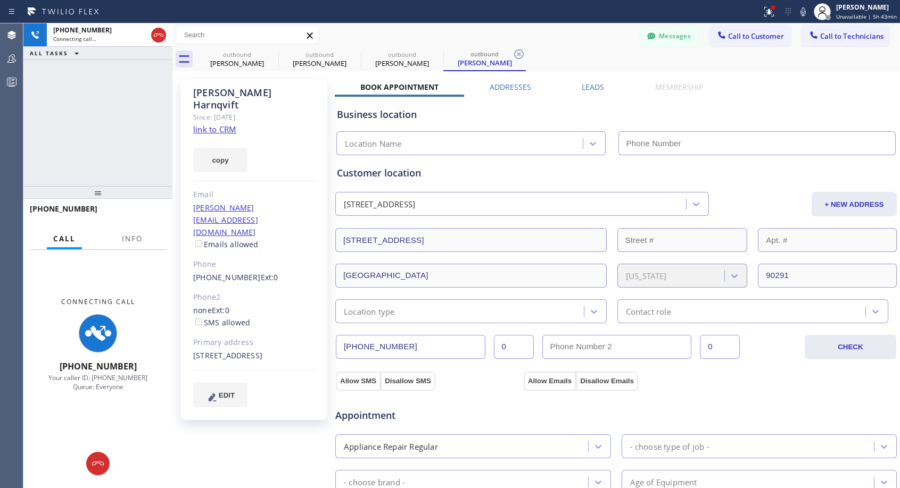
type input "[PHONE_NUMBER]"
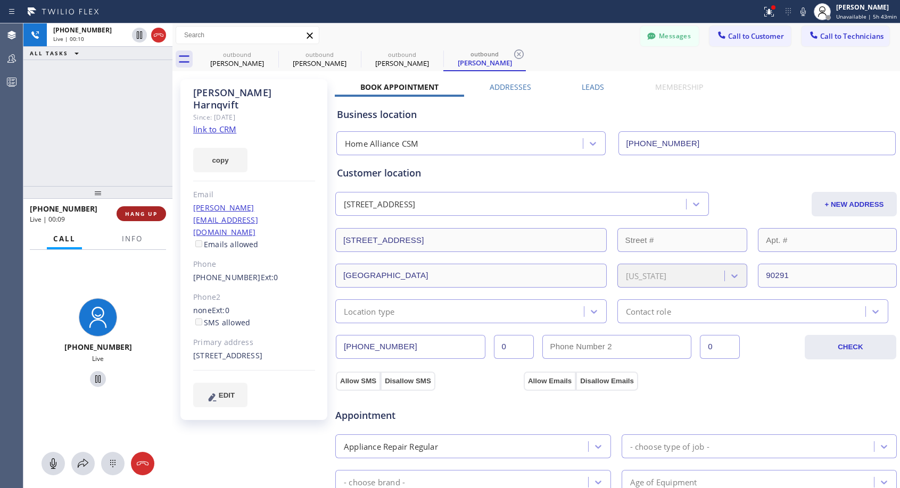
click at [146, 209] on button "HANG UP" at bounding box center [140, 213] width 49 height 15
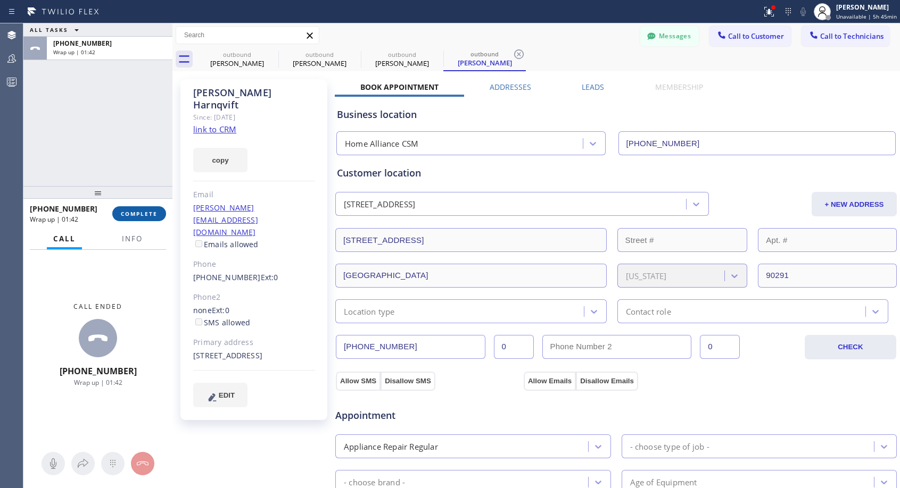
click at [156, 212] on span "COMPLETE" at bounding box center [139, 213] width 37 height 7
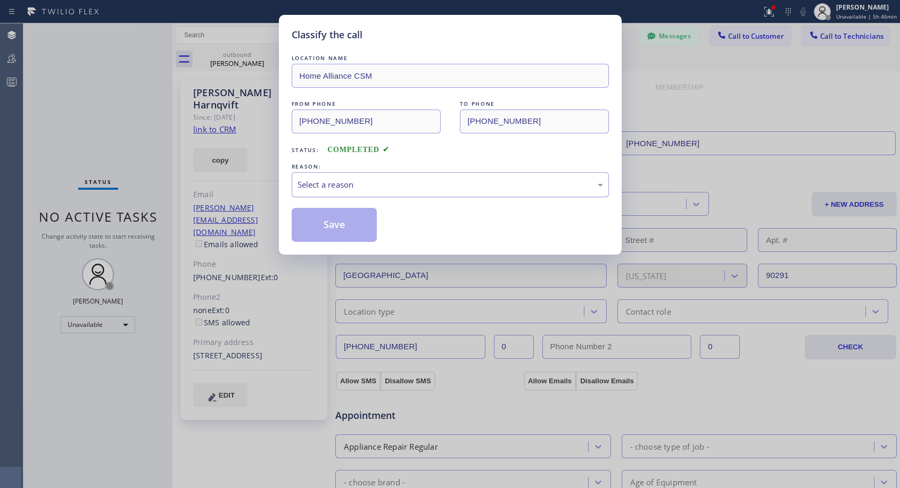
click at [380, 187] on div "Select a reason" at bounding box center [449, 185] width 305 height 12
click at [361, 225] on button "Save" at bounding box center [335, 225] width 86 height 34
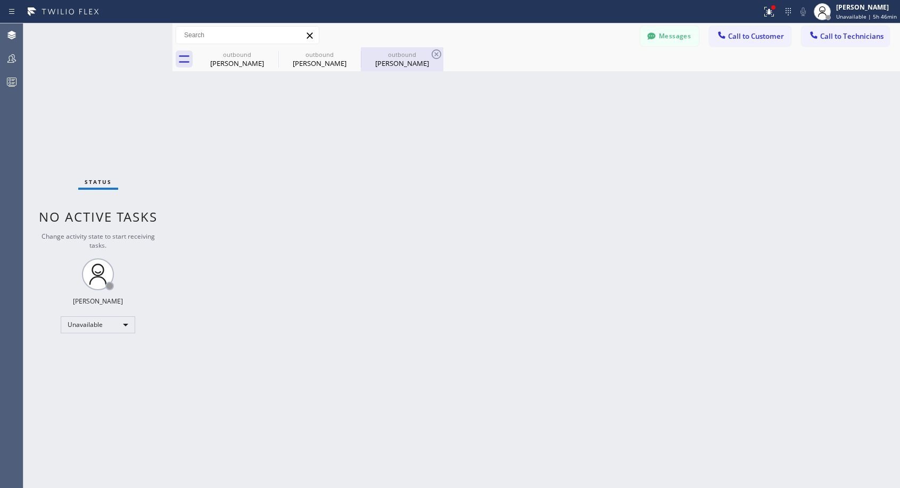
click at [405, 59] on div "[PERSON_NAME]" at bounding box center [402, 64] width 80 height 10
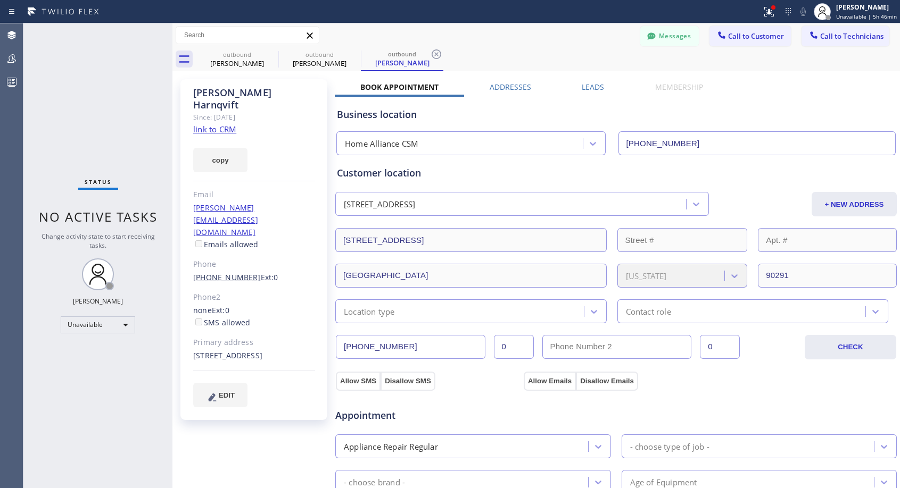
click at [218, 272] on link "[PHONE_NUMBER]" at bounding box center [227, 277] width 68 height 10
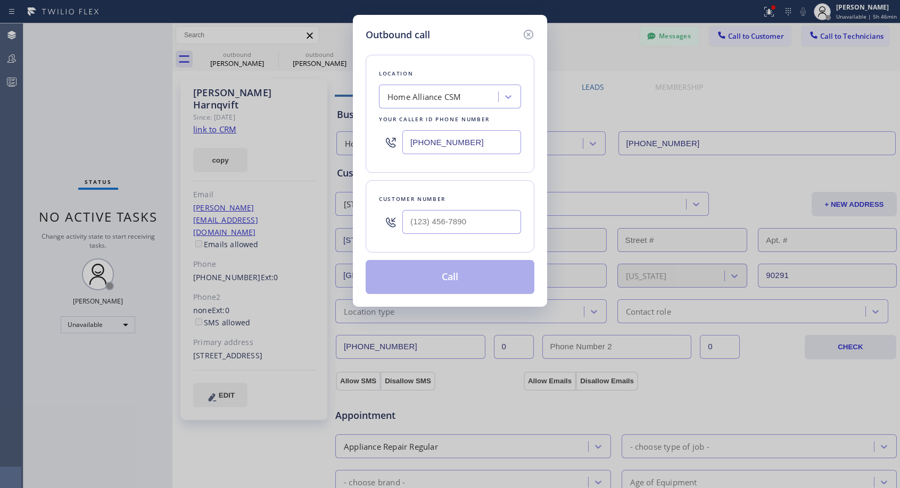
type input "[PHONE_NUMBER]"
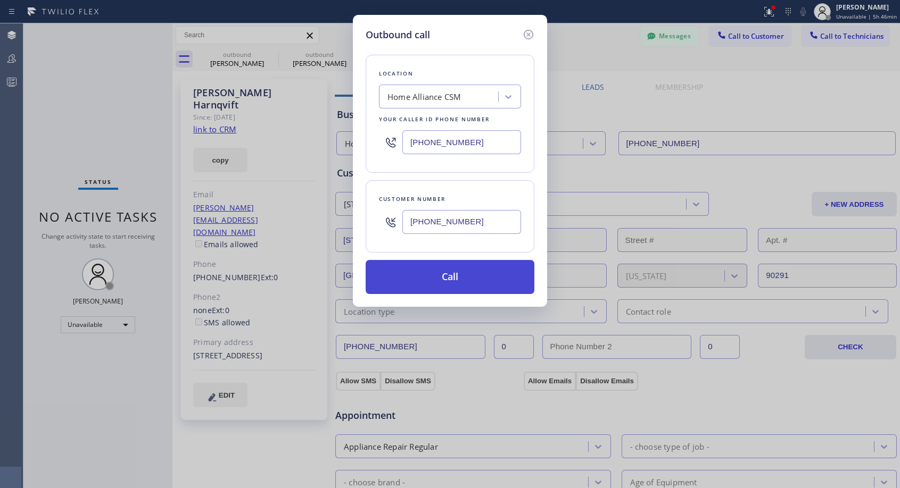
click at [442, 278] on button "Call" at bounding box center [449, 277] width 169 height 34
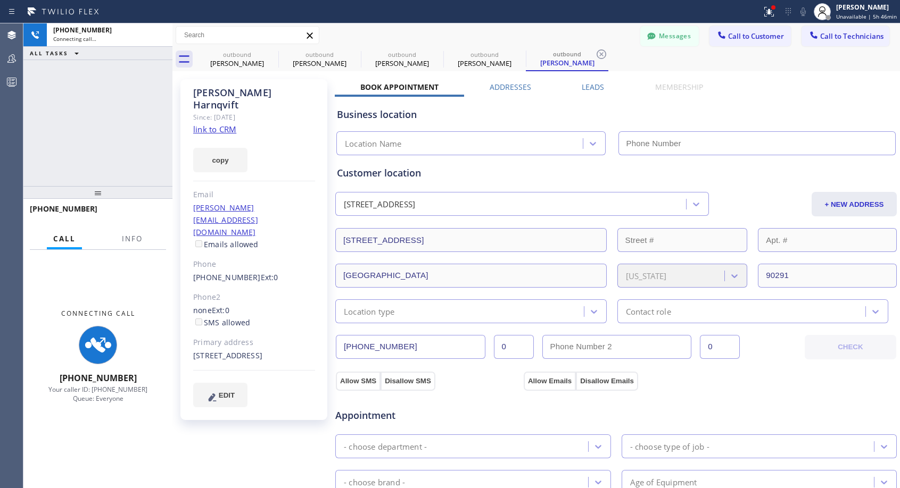
type input "[PHONE_NUMBER]"
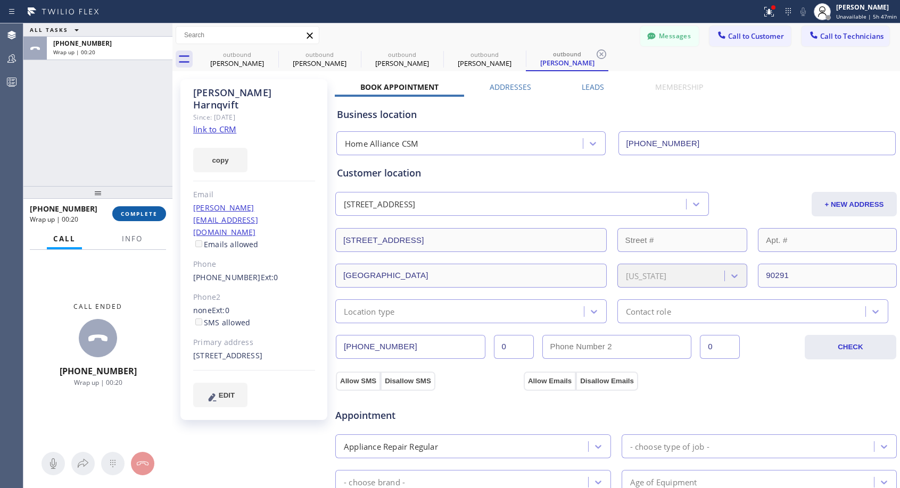
click at [140, 211] on span "COMPLETE" at bounding box center [139, 213] width 37 height 7
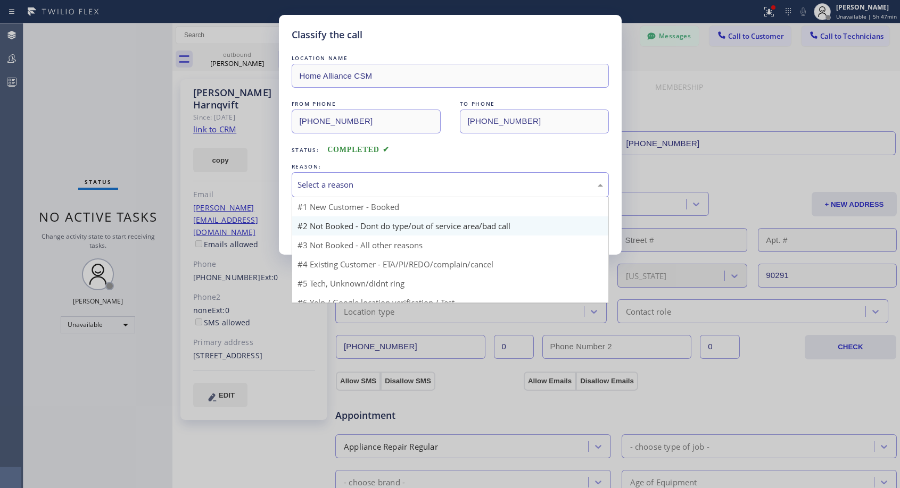
drag, startPoint x: 416, startPoint y: 182, endPoint x: 334, endPoint y: 220, distance: 90.5
click at [415, 184] on div "Select a reason" at bounding box center [449, 185] width 305 height 12
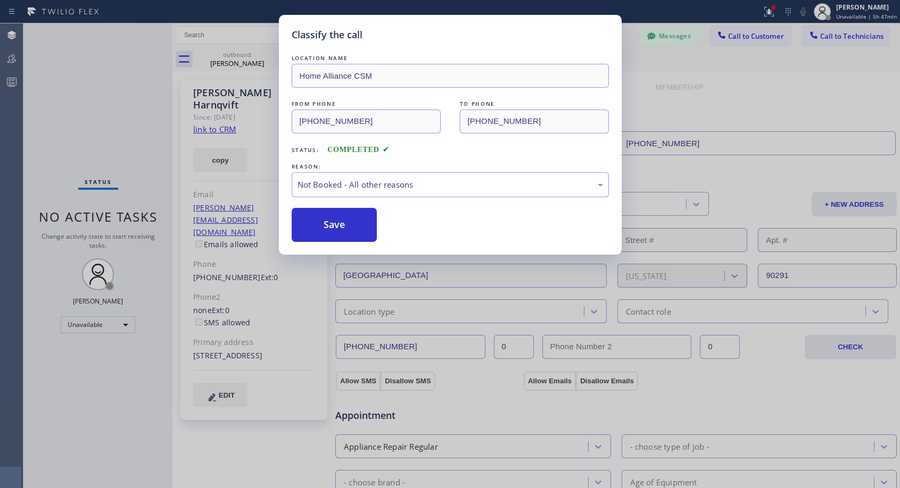
click at [320, 226] on button "Save" at bounding box center [335, 225] width 86 height 34
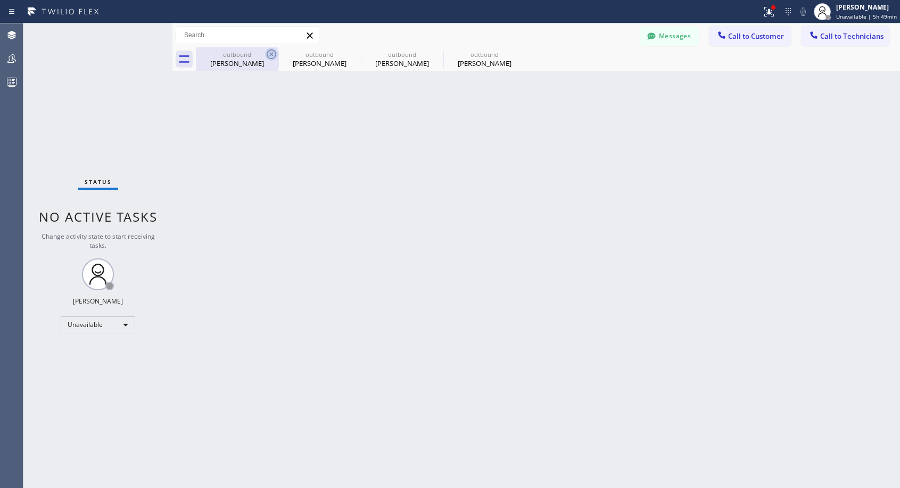
click at [271, 52] on icon at bounding box center [271, 54] width 13 height 13
click at [0, 0] on icon at bounding box center [0, 0] width 0 height 0
click at [271, 52] on div "outbound [PERSON_NAME] outbound [PERSON_NAME] Harnqvift outbound [PERSON_NAME] …" at bounding box center [548, 59] width 704 height 24
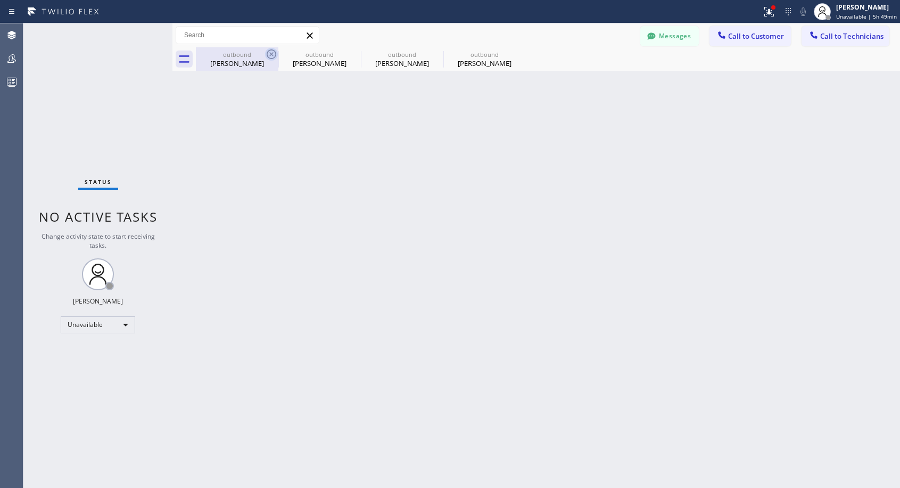
click at [271, 52] on div "outbound [PERSON_NAME] outbound [PERSON_NAME] Harnqvift outbound [PERSON_NAME] …" at bounding box center [548, 59] width 704 height 24
click at [271, 52] on div at bounding box center [548, 59] width 704 height 24
click at [737, 43] on button "Call to Customer" at bounding box center [749, 36] width 81 height 20
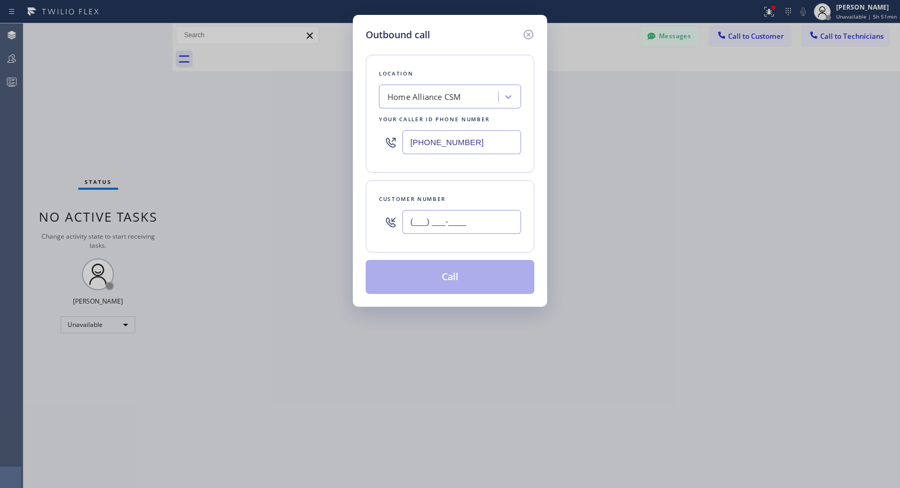
click at [417, 221] on input "(___) ___-____" at bounding box center [461, 222] width 119 height 24
paste input "213) 479-6159"
click at [510, 185] on div "Customer number [PHONE_NUMBER]" at bounding box center [449, 216] width 169 height 72
click at [526, 35] on icon at bounding box center [528, 34] width 13 height 13
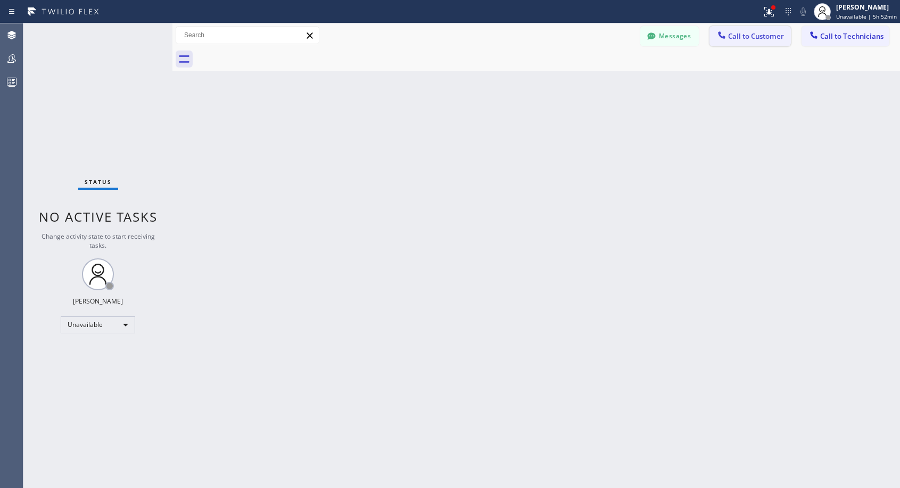
click at [731, 34] on span "Call to Customer" at bounding box center [756, 36] width 56 height 10
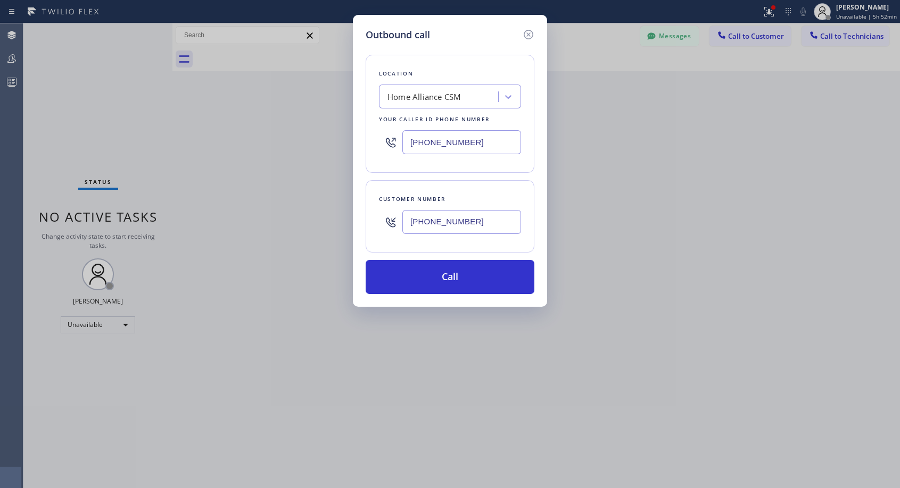
click at [409, 220] on input "[PHONE_NUMBER]" at bounding box center [461, 222] width 119 height 24
paste input "text"
type input "[PHONE_NUMBER]"
click at [466, 270] on button "Call" at bounding box center [449, 277] width 169 height 34
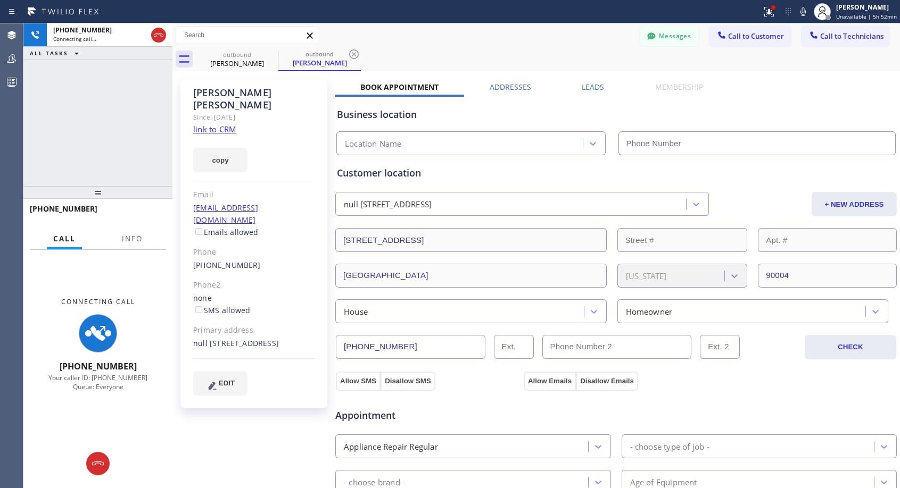
type input "[PHONE_NUMBER]"
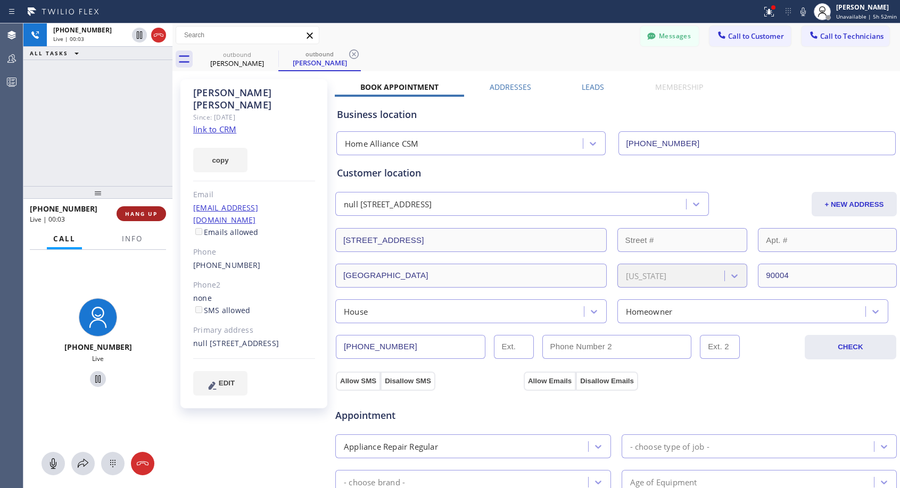
click at [152, 217] on span "HANG UP" at bounding box center [141, 213] width 32 height 7
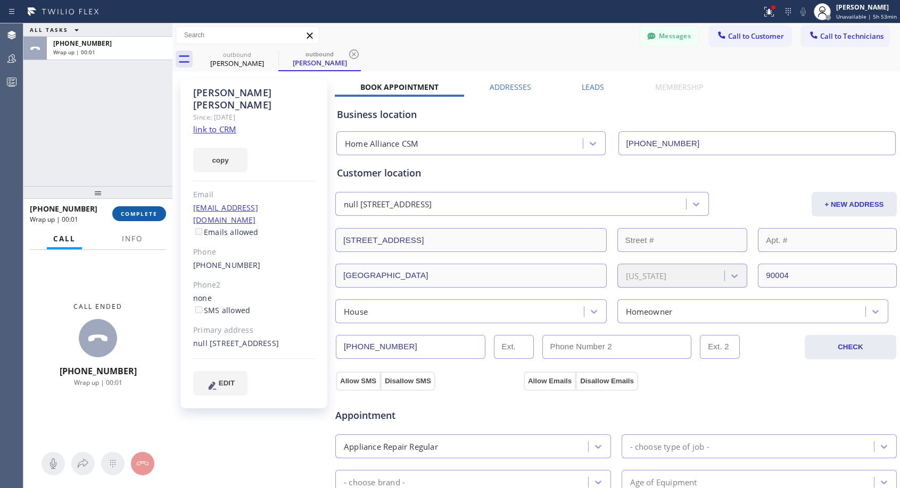
click at [152, 217] on span "COMPLETE" at bounding box center [139, 213] width 37 height 7
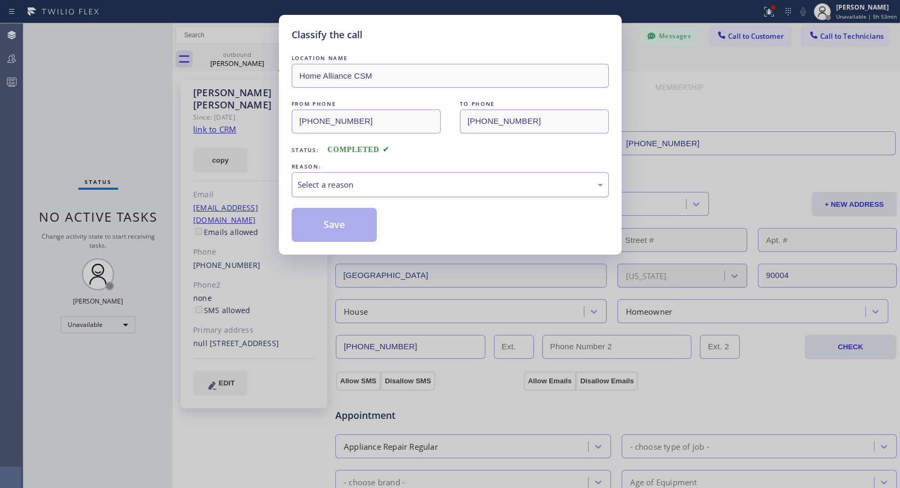
click at [356, 187] on div "Select a reason" at bounding box center [449, 185] width 305 height 12
click at [326, 224] on button "Save" at bounding box center [335, 225] width 86 height 34
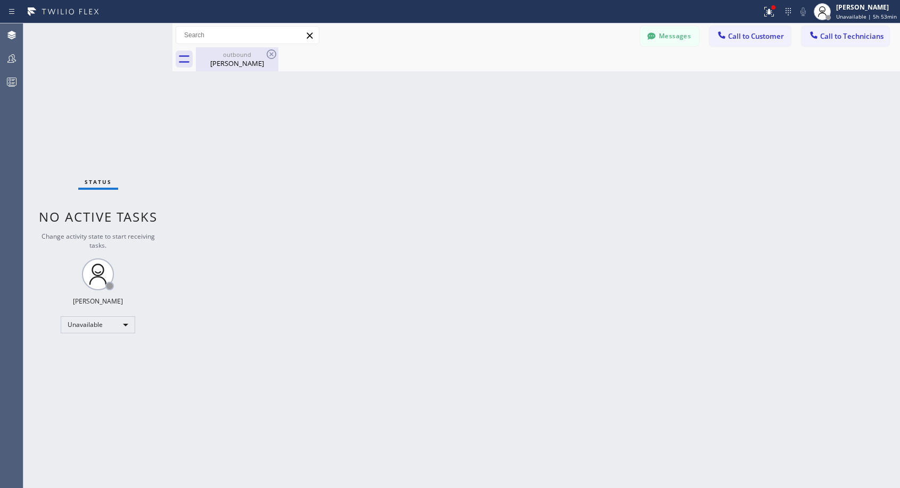
click at [211, 60] on div "[PERSON_NAME]" at bounding box center [237, 64] width 80 height 10
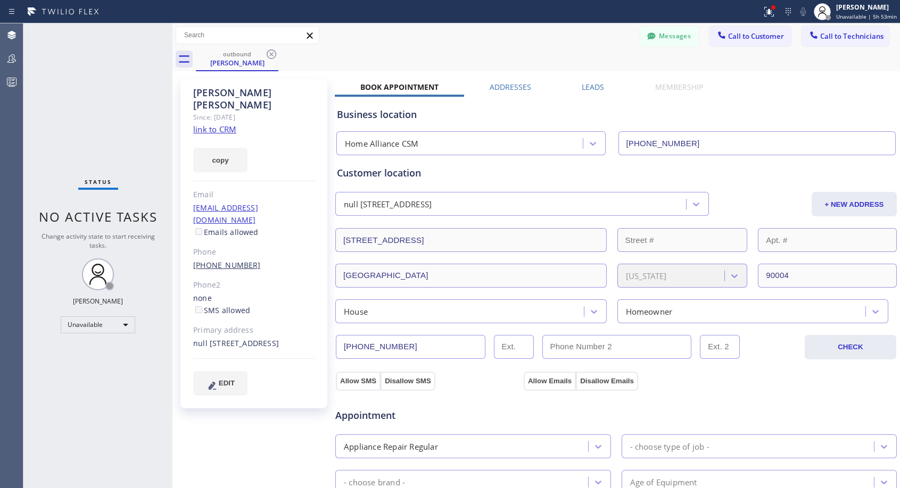
click at [218, 260] on link "[PHONE_NUMBER]" at bounding box center [227, 265] width 68 height 10
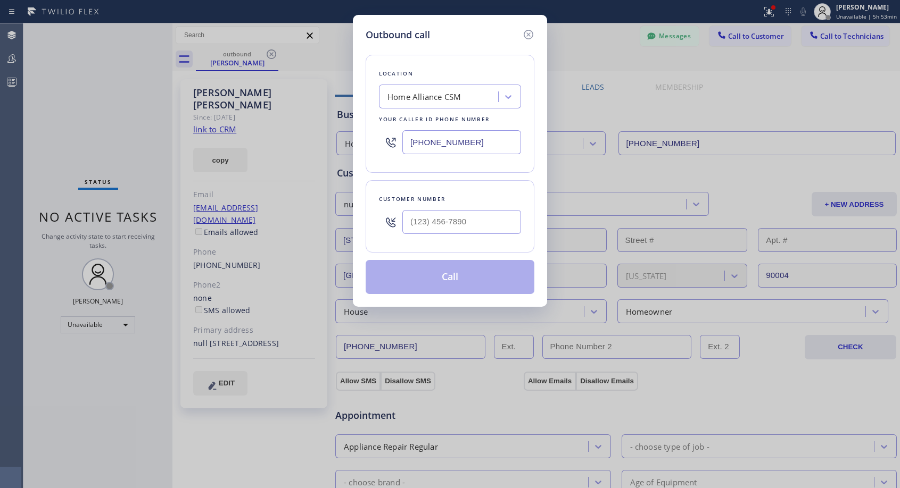
type input "[PHONE_NUMBER]"
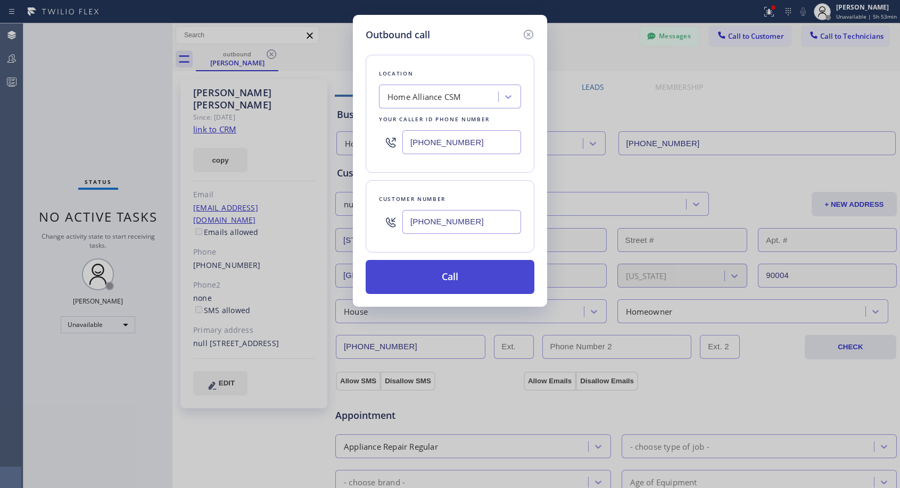
click at [437, 271] on button "Call" at bounding box center [449, 277] width 169 height 34
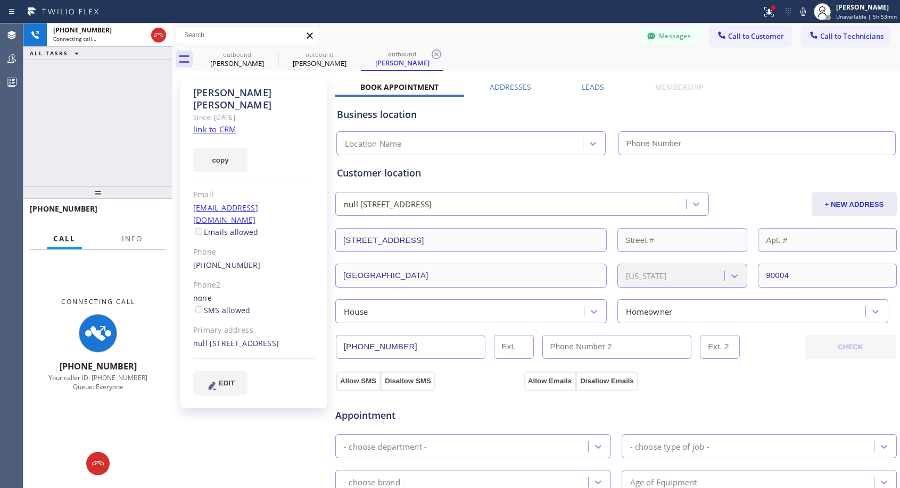
type input "[PHONE_NUMBER]"
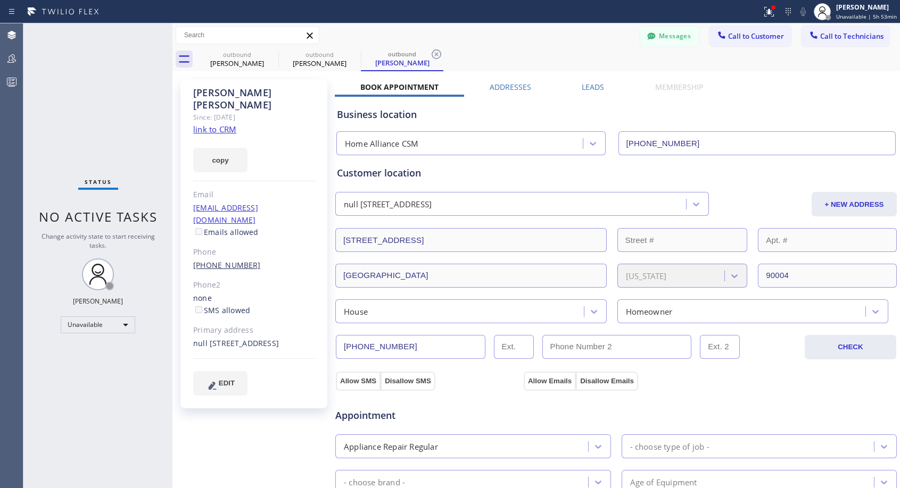
click at [228, 260] on link "[PHONE_NUMBER]" at bounding box center [227, 265] width 68 height 10
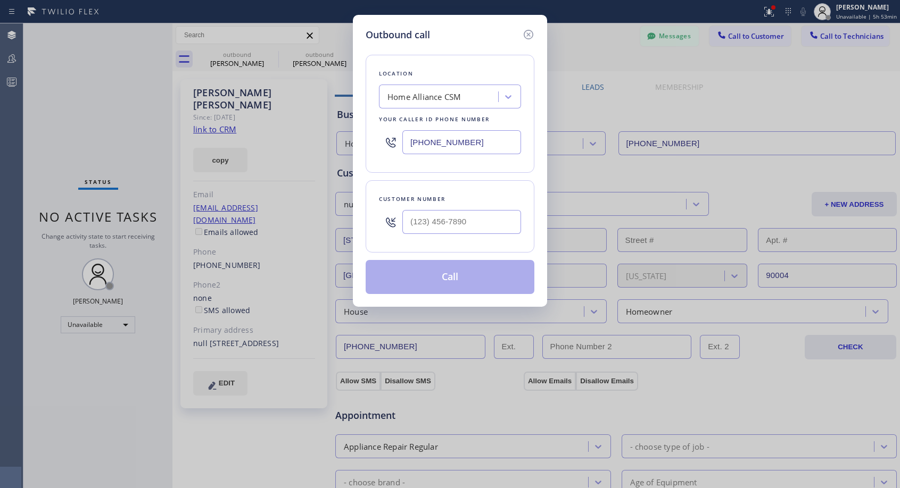
type input "[PHONE_NUMBER]"
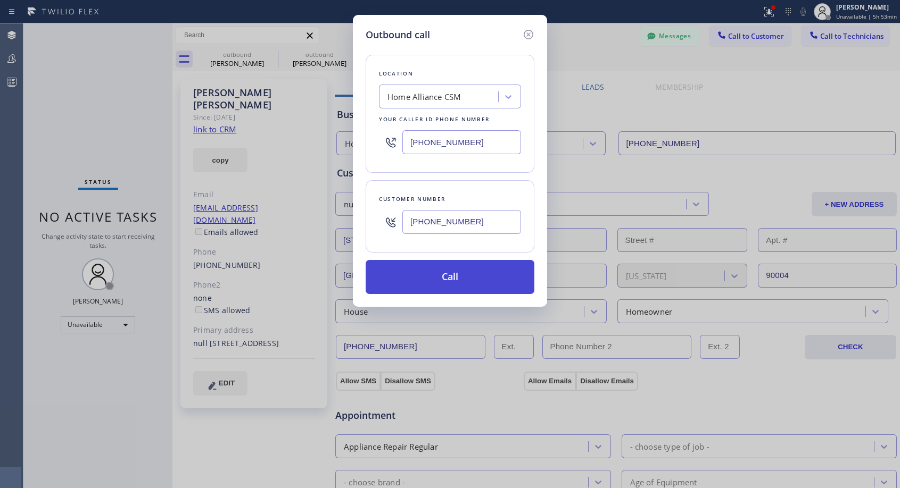
click at [433, 276] on button "Call" at bounding box center [449, 277] width 169 height 34
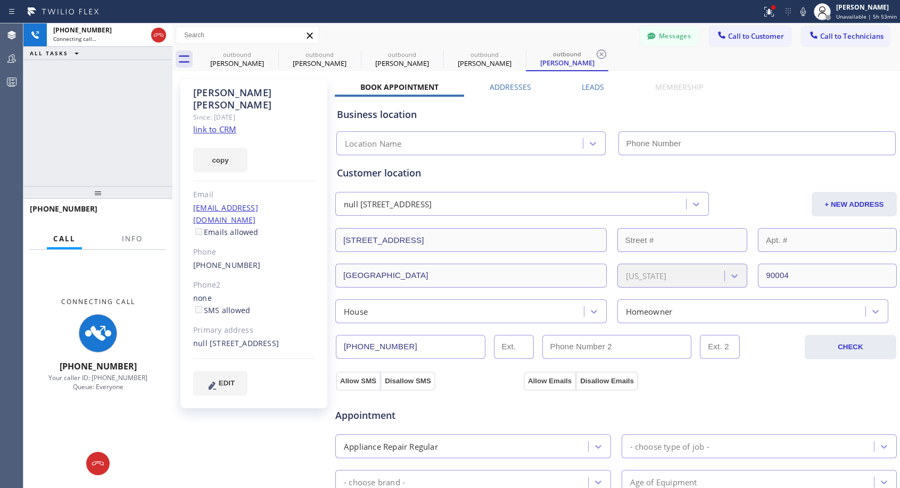
type input "[PHONE_NUMBER]"
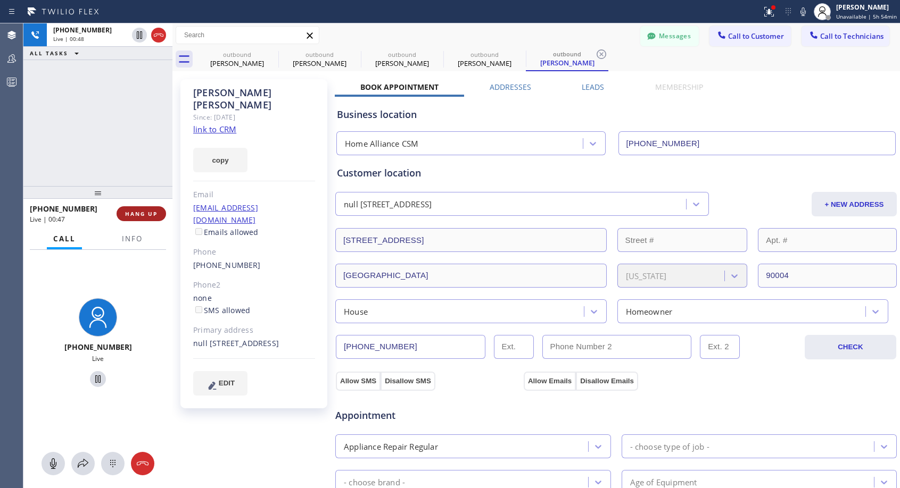
click at [148, 213] on span "HANG UP" at bounding box center [141, 213] width 32 height 7
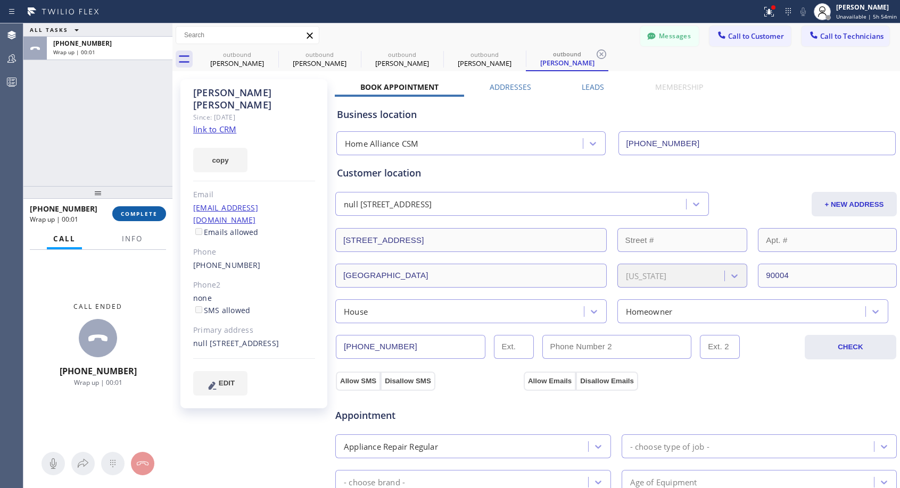
click at [148, 213] on span "COMPLETE" at bounding box center [139, 213] width 37 height 7
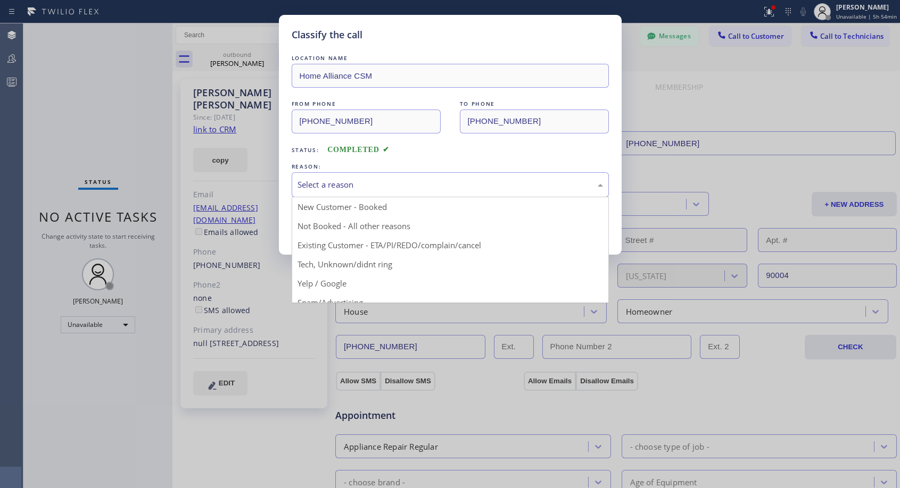
click at [353, 182] on div "Select a reason" at bounding box center [449, 185] width 305 height 12
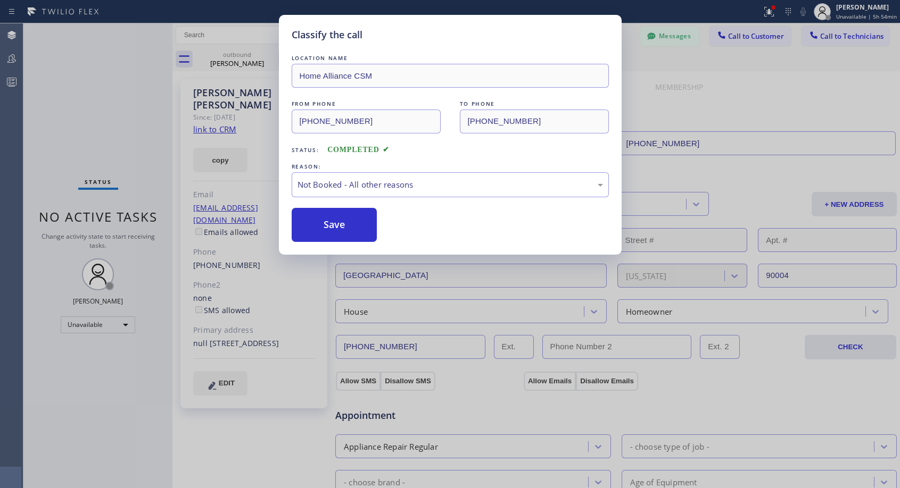
click at [313, 226] on button "Save" at bounding box center [335, 225] width 86 height 34
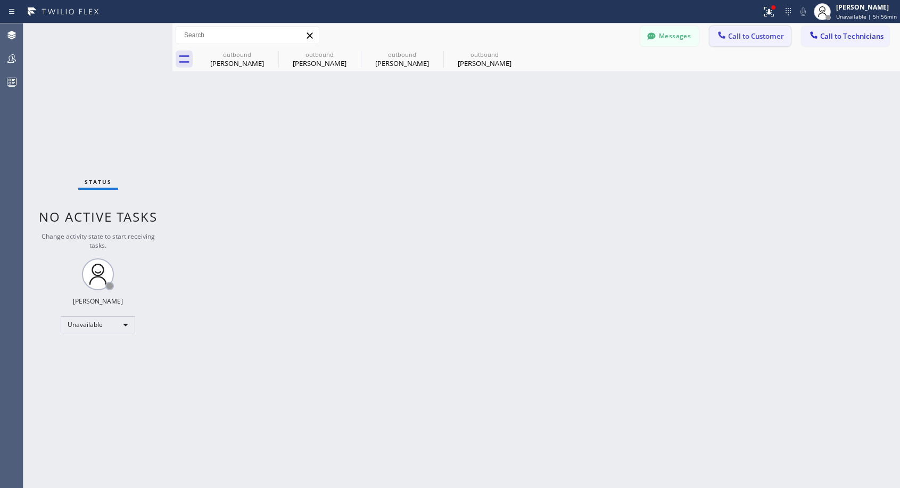
click at [730, 34] on span "Call to Customer" at bounding box center [756, 36] width 56 height 10
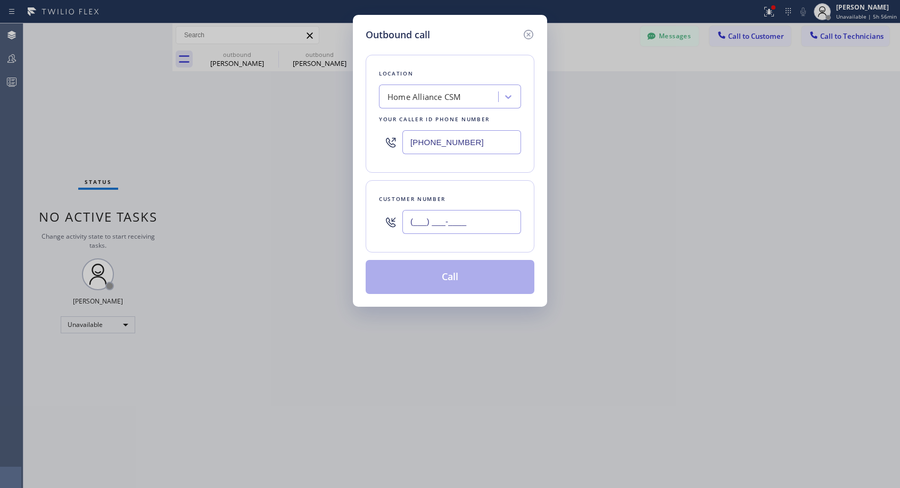
click at [423, 218] on input "(___) ___-____" at bounding box center [461, 222] width 119 height 24
paste input "562) 881-7910"
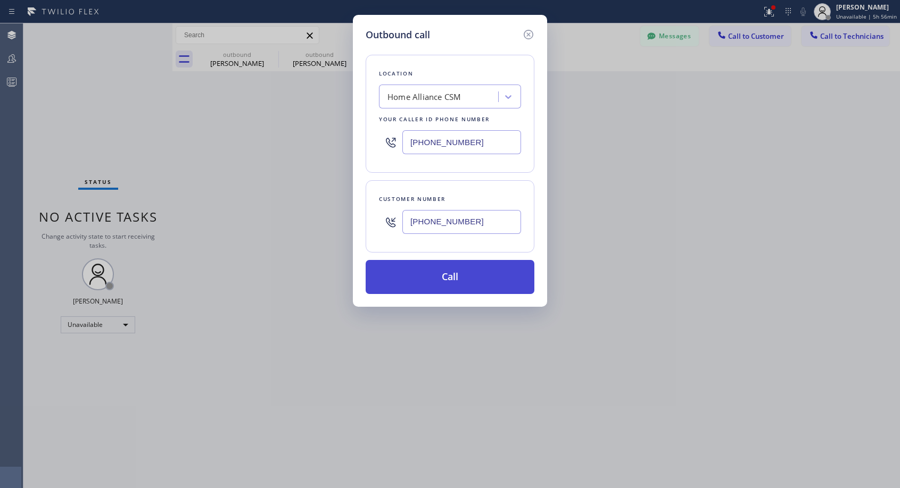
type input "[PHONE_NUMBER]"
click at [444, 279] on button "Call" at bounding box center [449, 277] width 169 height 34
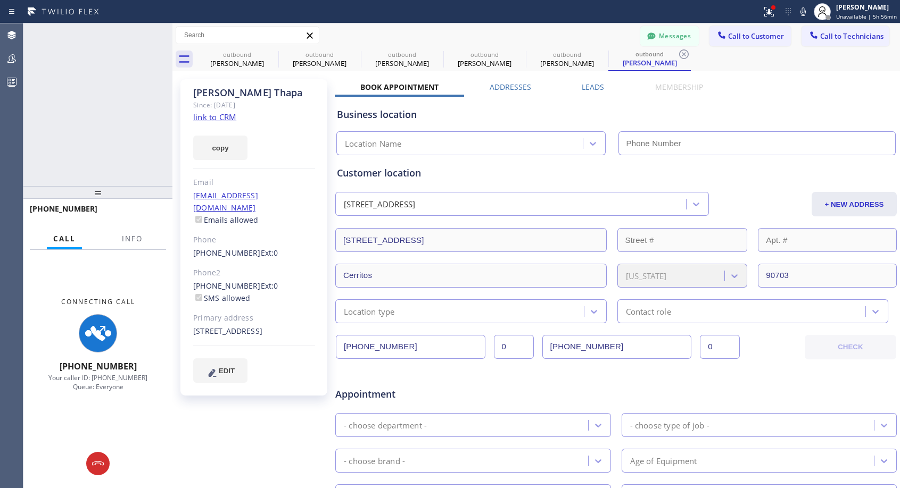
type input "[PHONE_NUMBER]"
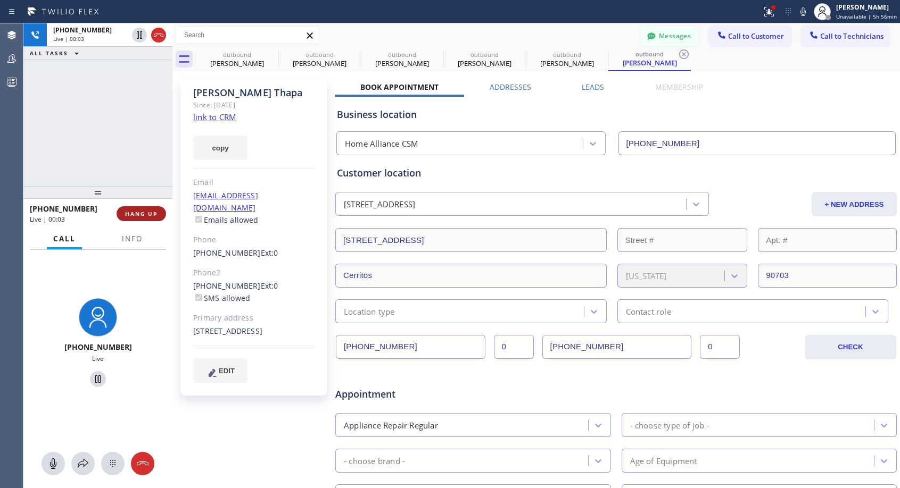
click at [140, 213] on span "HANG UP" at bounding box center [141, 213] width 32 height 7
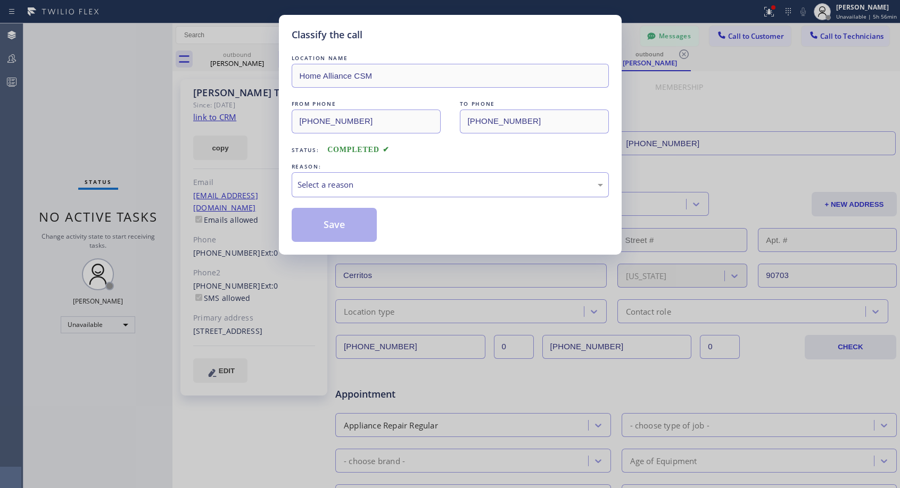
click at [368, 189] on div "Select a reason" at bounding box center [449, 185] width 305 height 12
click at [347, 224] on button "Save" at bounding box center [335, 225] width 86 height 34
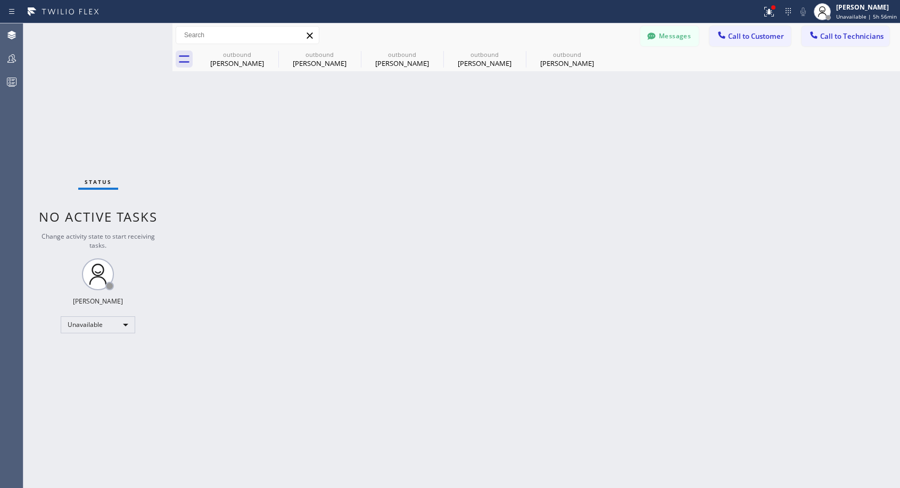
click at [563, 66] on div "[PERSON_NAME]" at bounding box center [567, 64] width 80 height 10
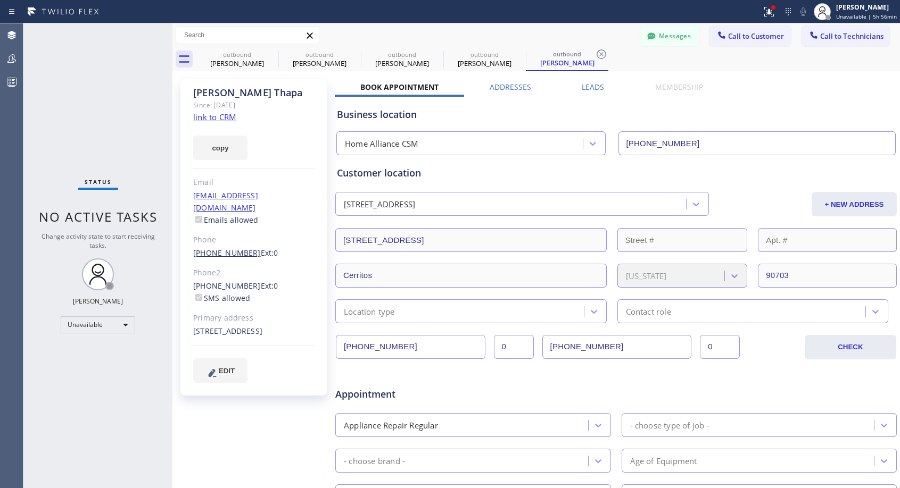
click at [234, 248] on link "[PHONE_NUMBER]" at bounding box center [227, 253] width 68 height 10
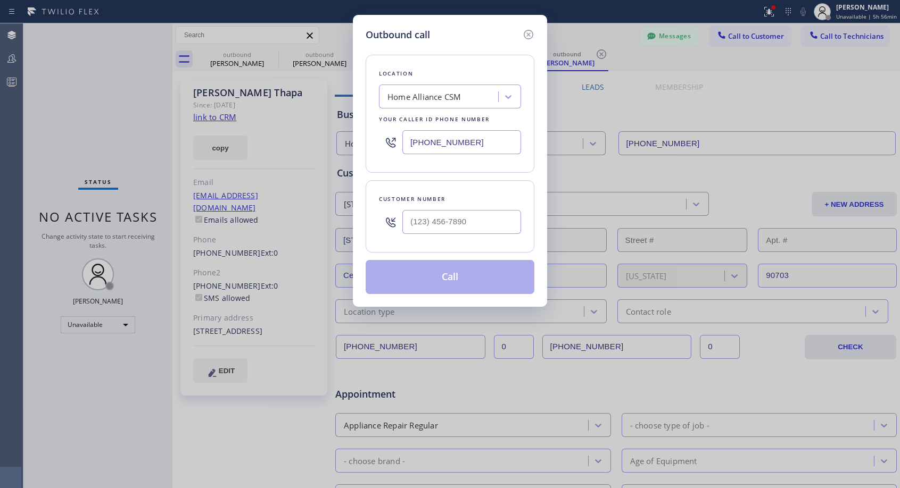
type input "[PHONE_NUMBER]"
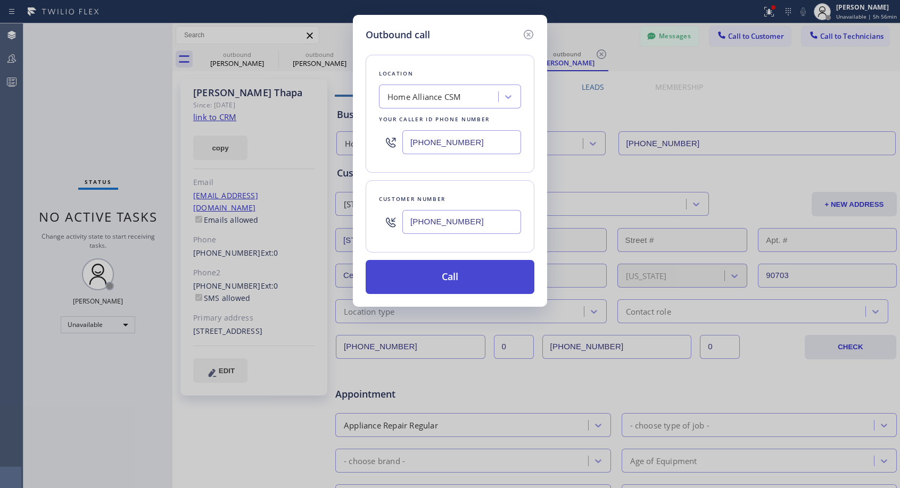
click at [426, 273] on button "Call" at bounding box center [449, 277] width 169 height 34
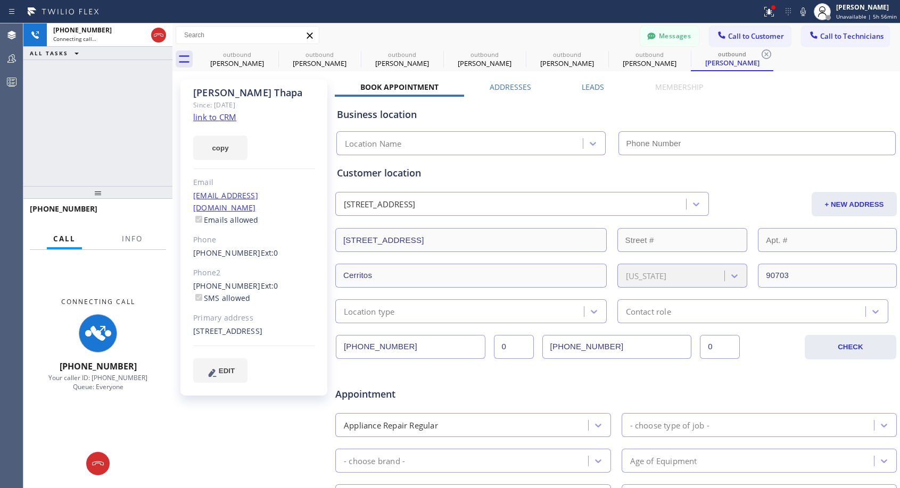
type input "[PHONE_NUMBER]"
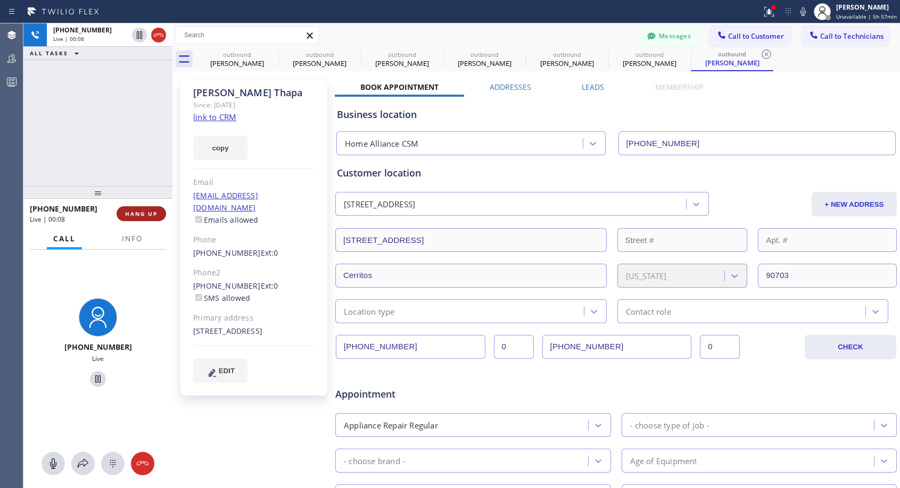
click at [135, 217] on span "HANG UP" at bounding box center [141, 213] width 32 height 7
click at [143, 213] on span "HANG UP" at bounding box center [141, 213] width 32 height 7
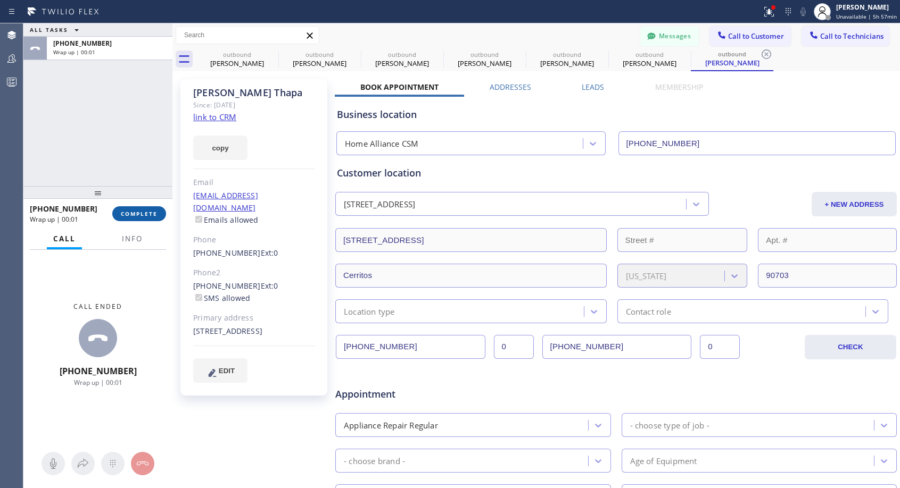
click at [144, 207] on button "COMPLETE" at bounding box center [139, 213] width 54 height 15
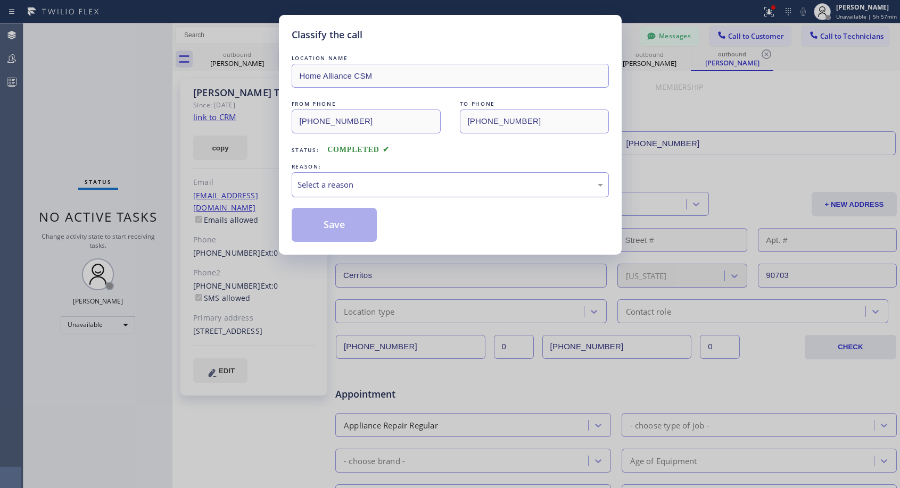
click at [471, 176] on div "Select a reason" at bounding box center [450, 184] width 317 height 25
click at [360, 222] on button "Save" at bounding box center [335, 225] width 86 height 34
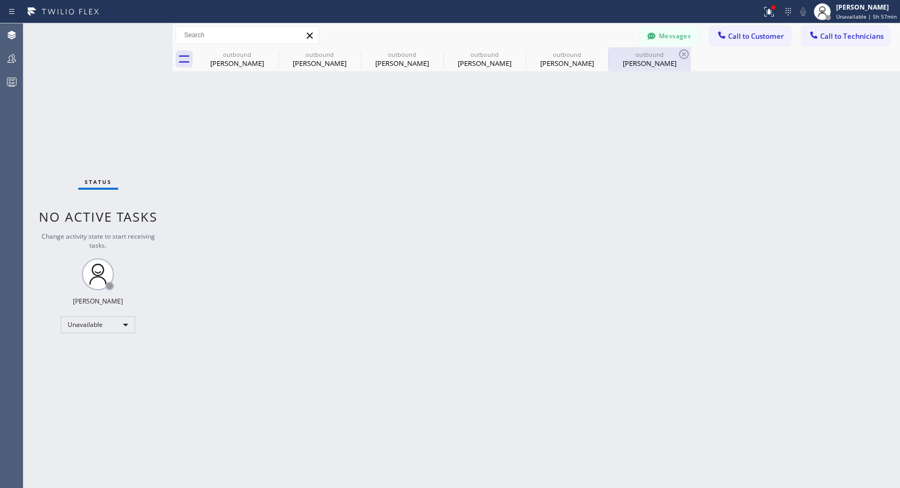
click at [643, 62] on div "[PERSON_NAME]" at bounding box center [649, 64] width 80 height 10
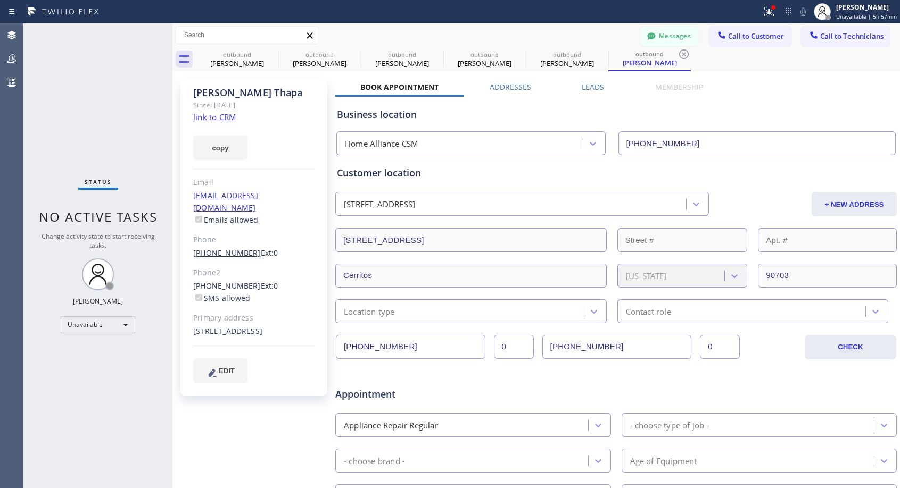
click at [239, 248] on link "[PHONE_NUMBER]" at bounding box center [227, 253] width 68 height 10
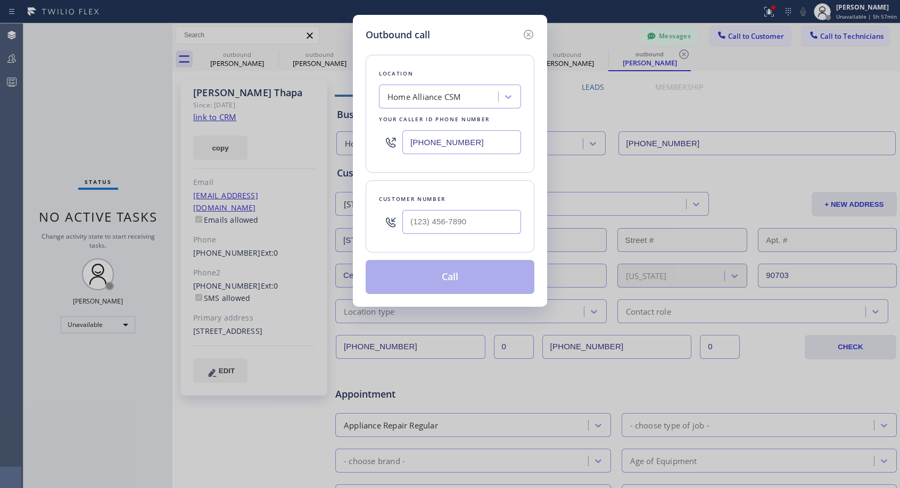
type input "[PHONE_NUMBER]"
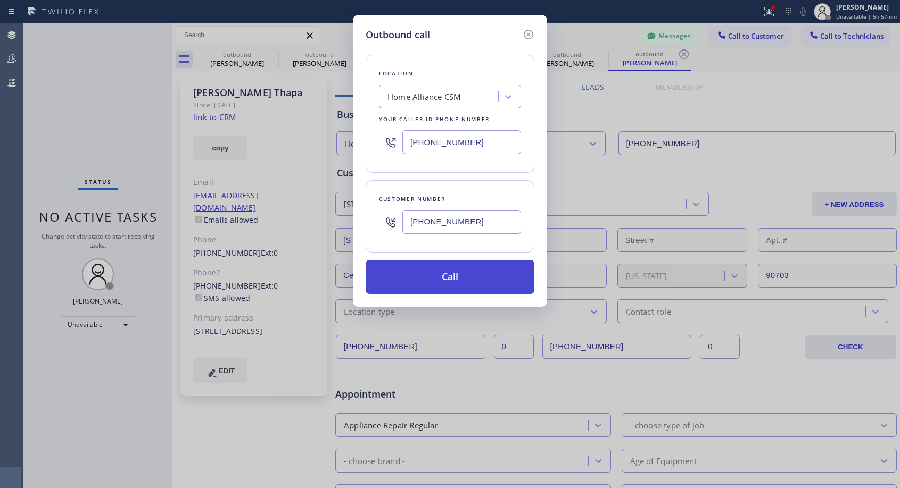
click at [445, 276] on button "Call" at bounding box center [449, 277] width 169 height 34
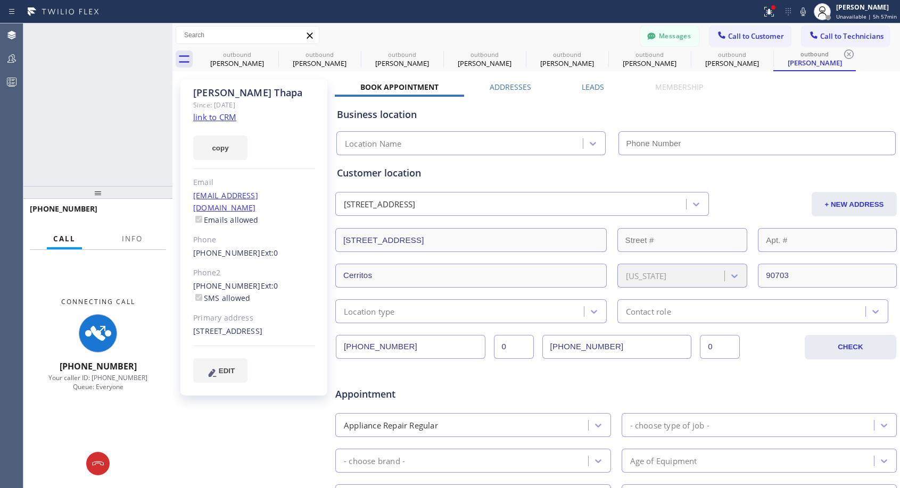
type input "[PHONE_NUMBER]"
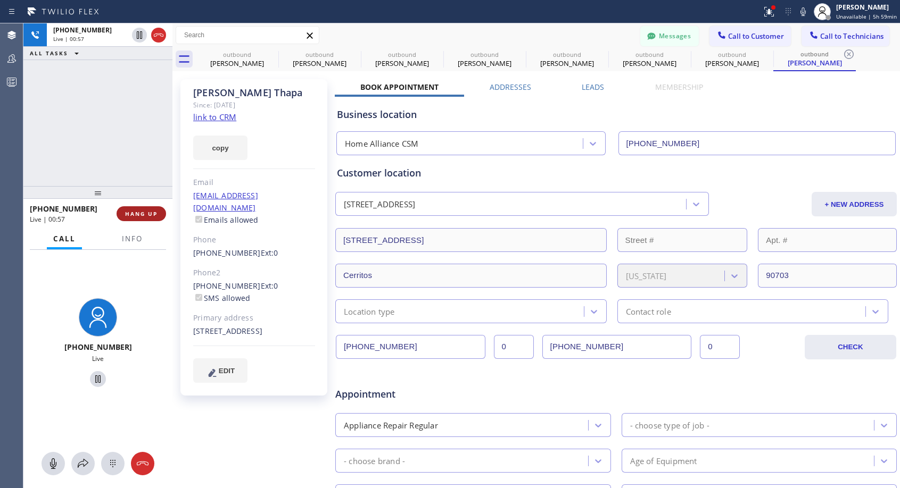
click at [149, 214] on span "HANG UP" at bounding box center [141, 213] width 32 height 7
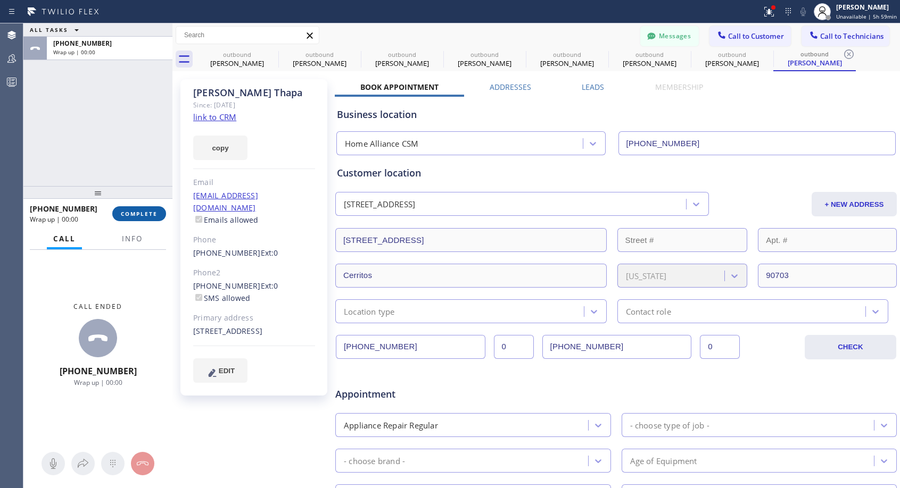
click at [149, 214] on span "COMPLETE" at bounding box center [139, 213] width 37 height 7
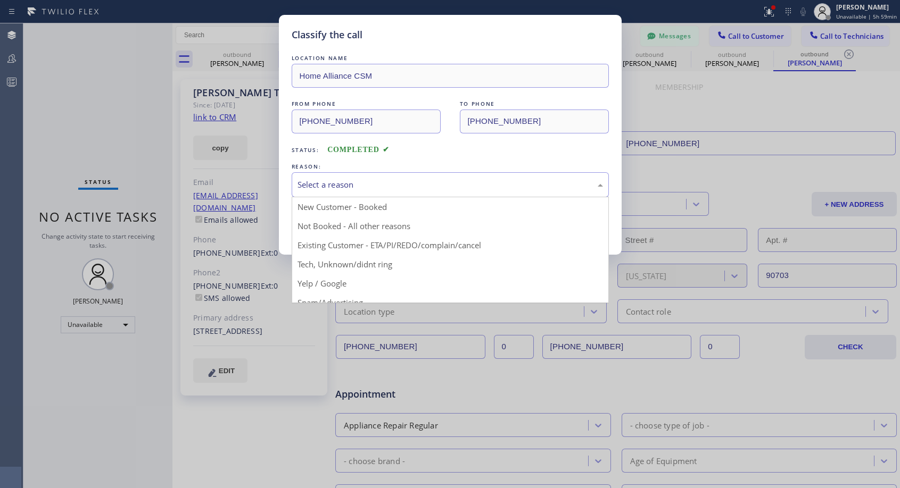
click at [375, 185] on div "Select a reason" at bounding box center [449, 185] width 305 height 12
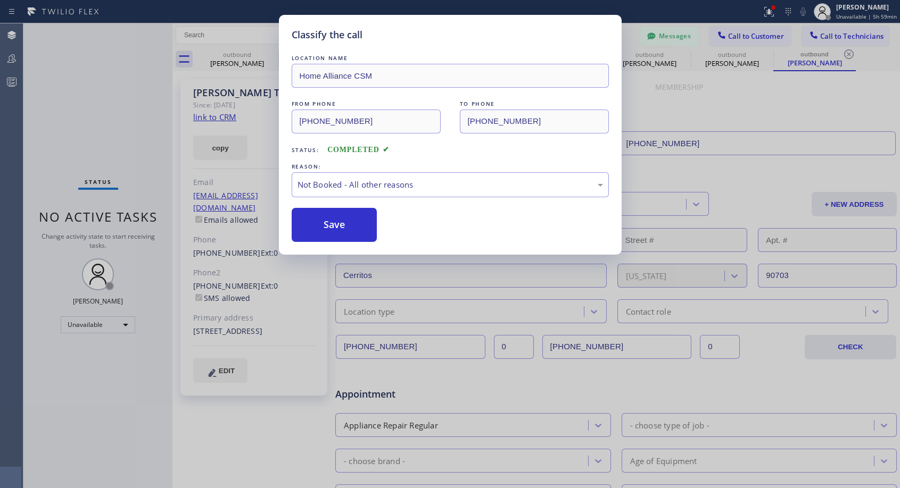
click at [333, 224] on button "Save" at bounding box center [335, 225] width 86 height 34
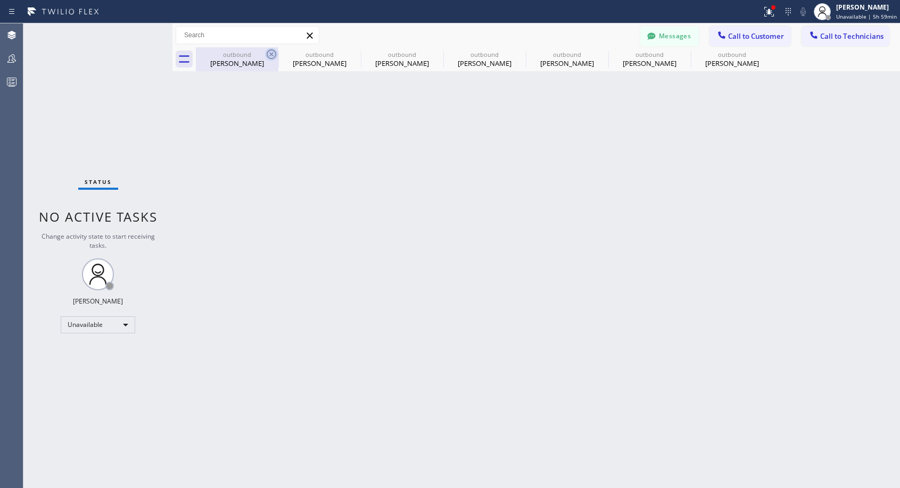
click at [270, 53] on icon at bounding box center [272, 54] width 10 height 10
click at [0, 0] on icon at bounding box center [0, 0] width 0 height 0
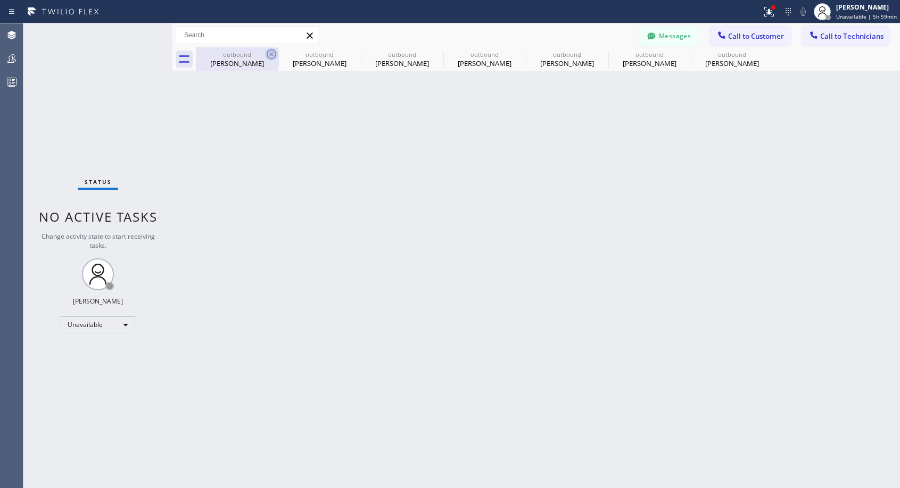
click at [0, 0] on icon at bounding box center [0, 0] width 0 height 0
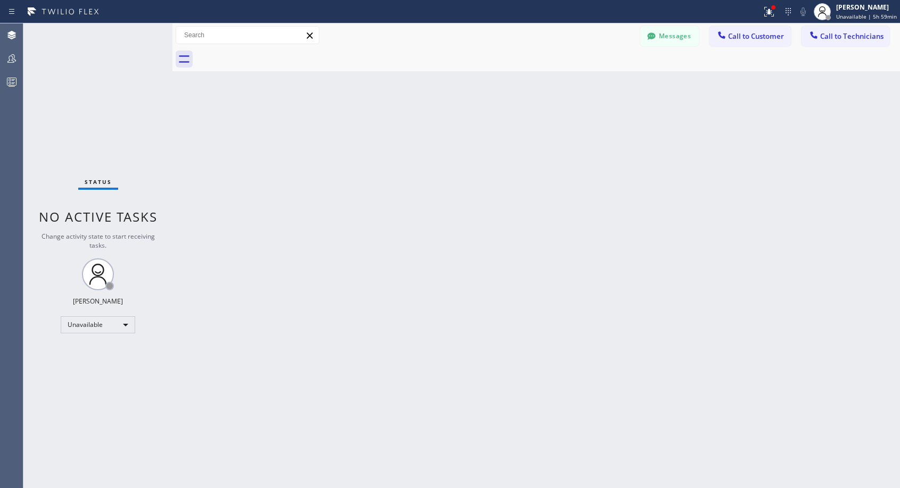
click at [270, 53] on div at bounding box center [548, 59] width 704 height 24
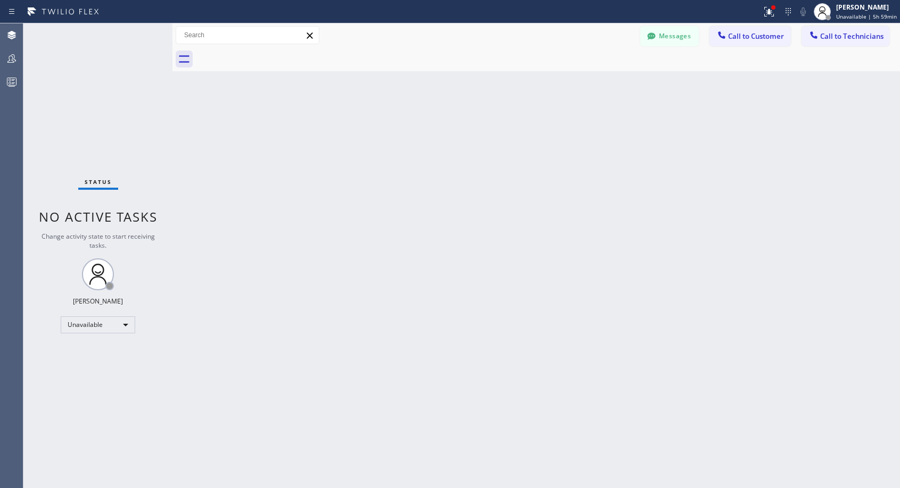
click at [270, 53] on div at bounding box center [548, 59] width 704 height 24
click at [758, 35] on span "Call to Customer" at bounding box center [756, 36] width 56 height 10
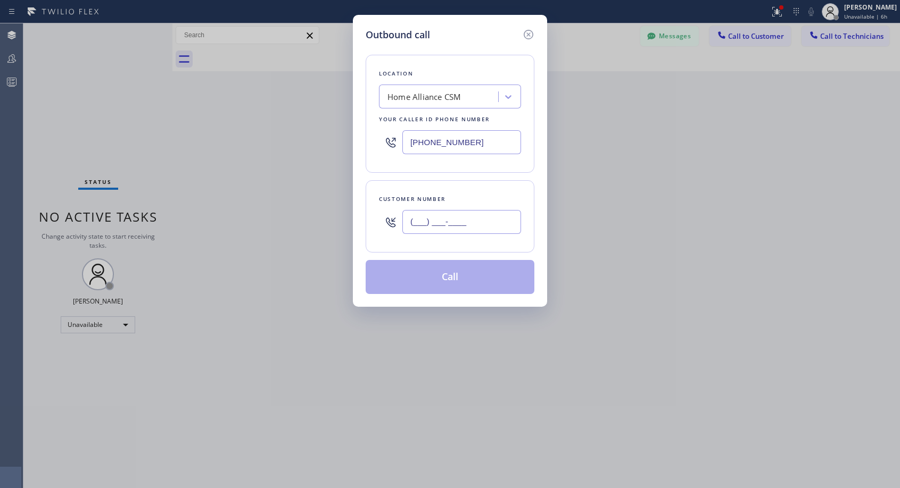
click at [428, 215] on input "(___) ___-____" at bounding box center [461, 222] width 119 height 24
paste input "414) 688-1809"
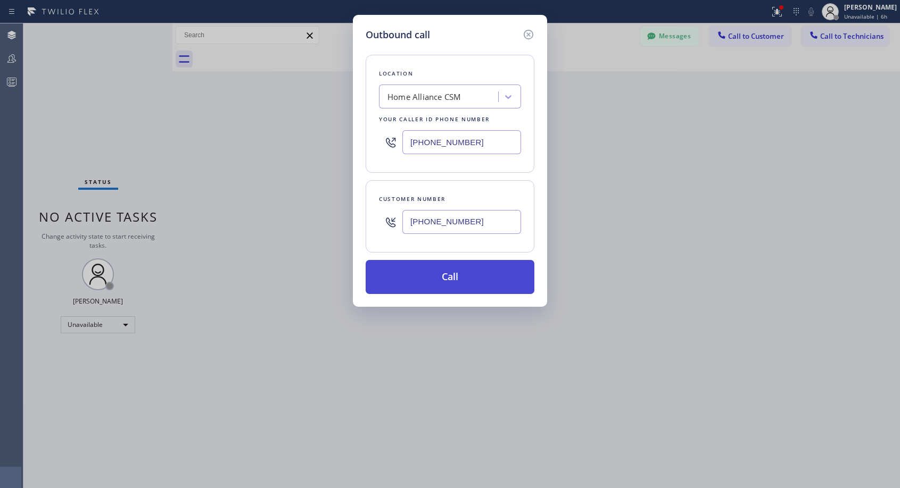
type input "[PHONE_NUMBER]"
click at [451, 280] on button "Call" at bounding box center [449, 277] width 169 height 34
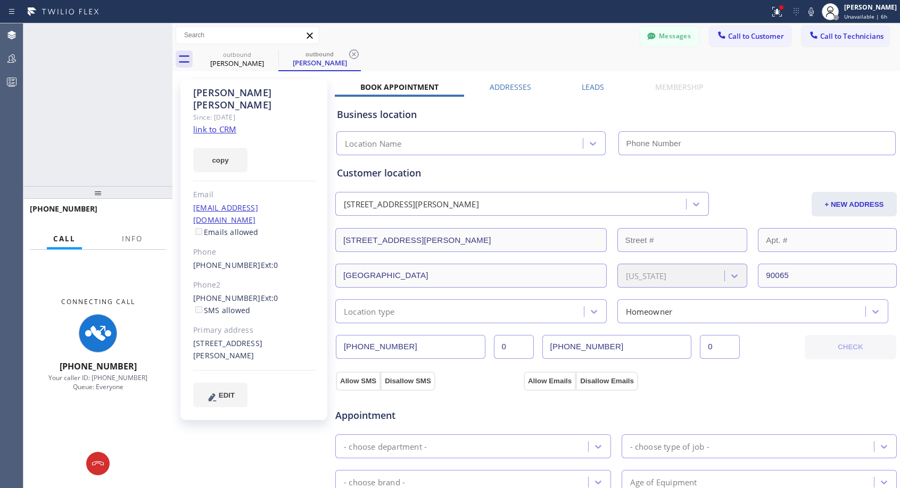
type input "[PHONE_NUMBER]"
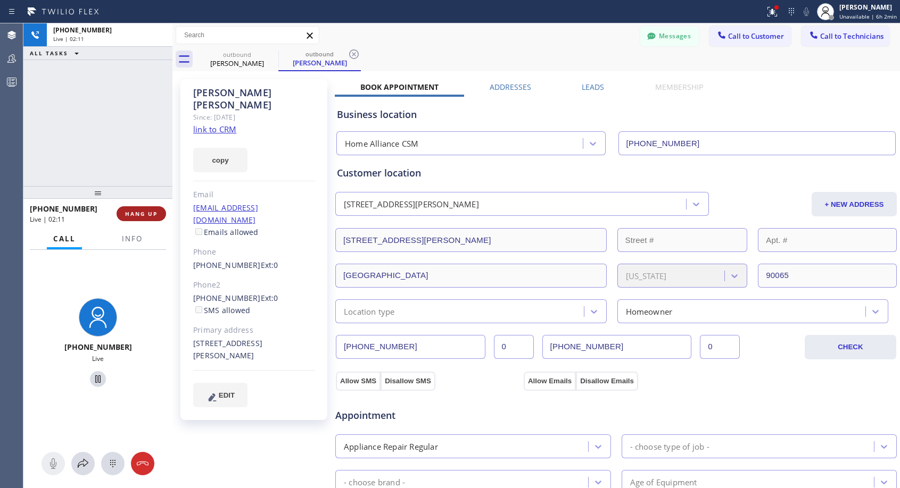
click at [147, 217] on span "HANG UP" at bounding box center [141, 213] width 32 height 7
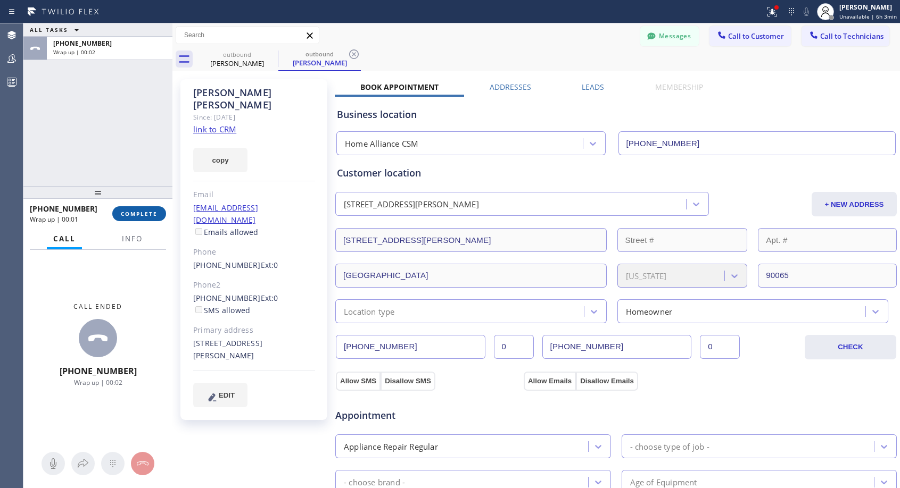
click at [151, 213] on span "COMPLETE" at bounding box center [139, 213] width 37 height 7
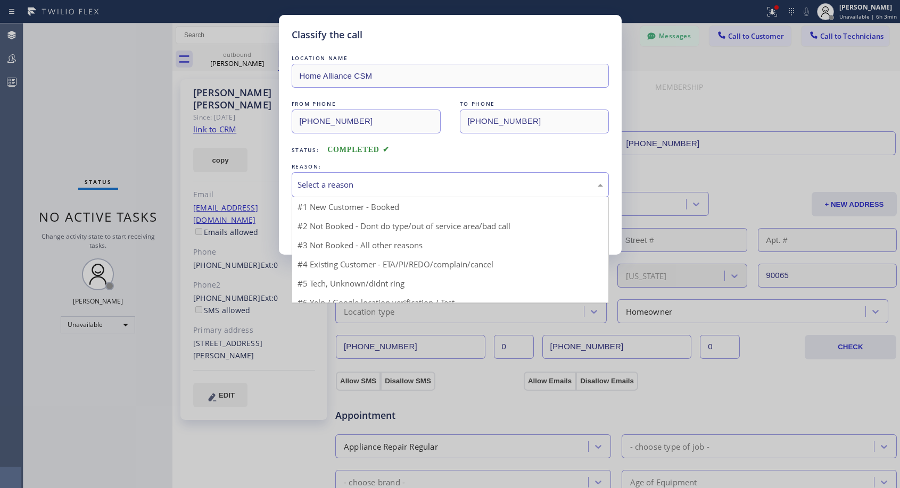
click at [348, 189] on div "Select a reason" at bounding box center [449, 185] width 305 height 12
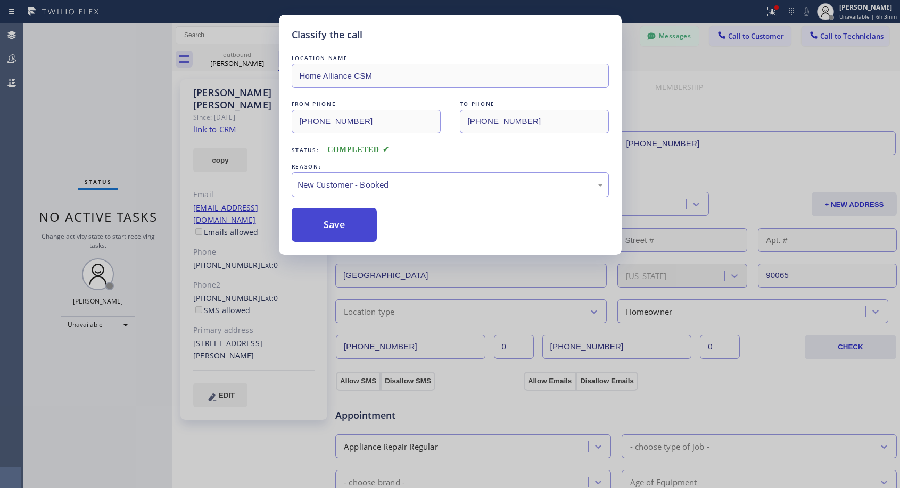
click at [347, 225] on button "Save" at bounding box center [335, 225] width 86 height 34
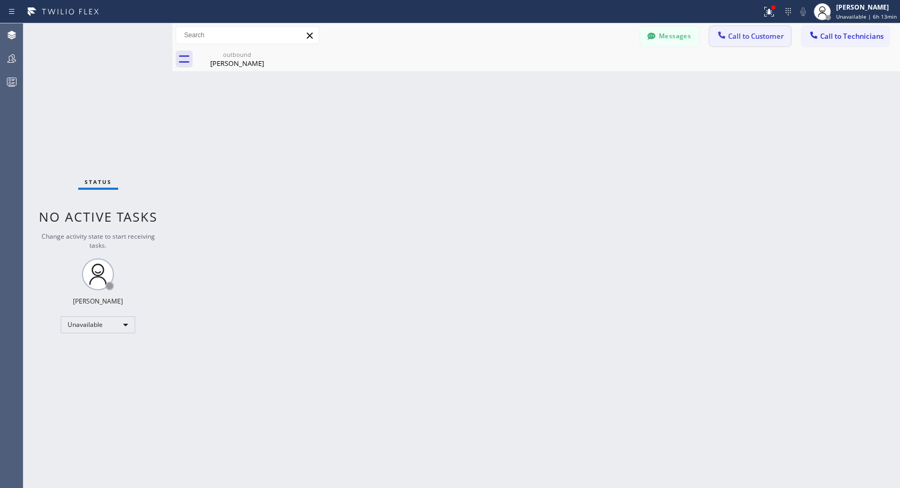
click at [751, 40] on span "Call to Customer" at bounding box center [756, 36] width 56 height 10
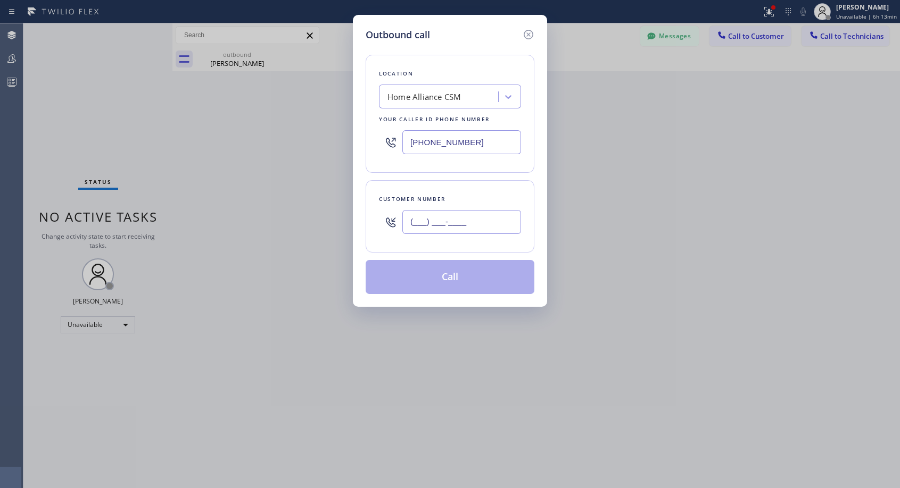
click at [406, 217] on input "(___) ___-____" at bounding box center [461, 222] width 119 height 24
paste input "818) 269-3974"
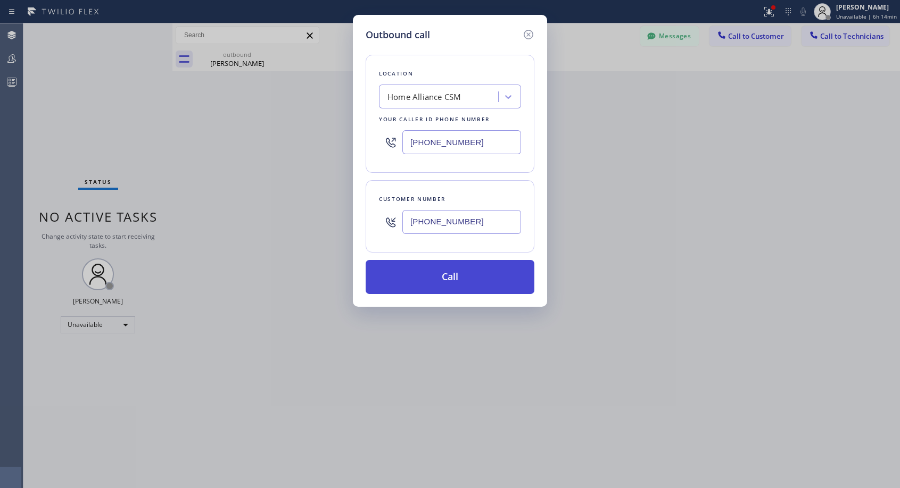
type input "[PHONE_NUMBER]"
click at [498, 272] on button "Call" at bounding box center [449, 277] width 169 height 34
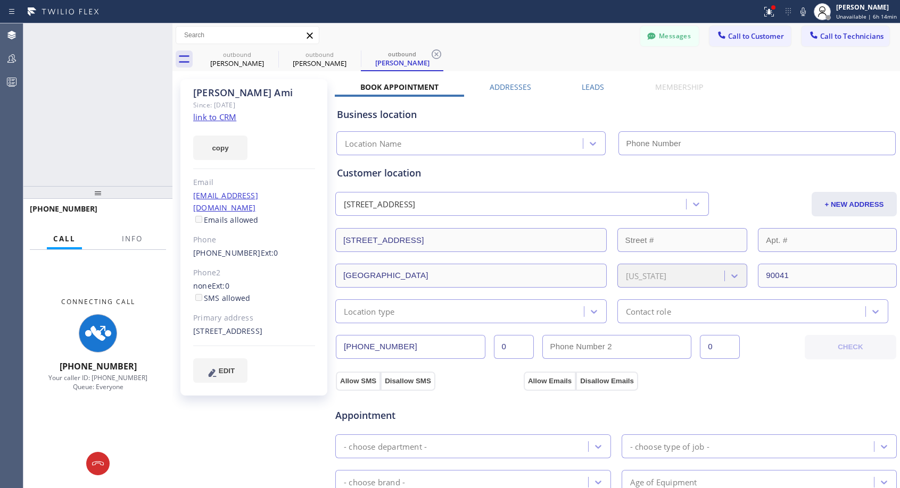
type input "[PHONE_NUMBER]"
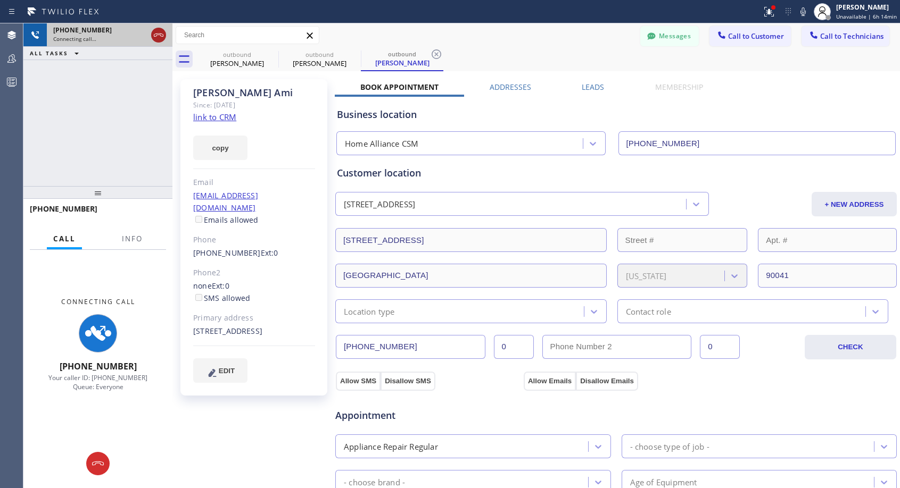
click at [157, 37] on icon at bounding box center [158, 35] width 13 height 13
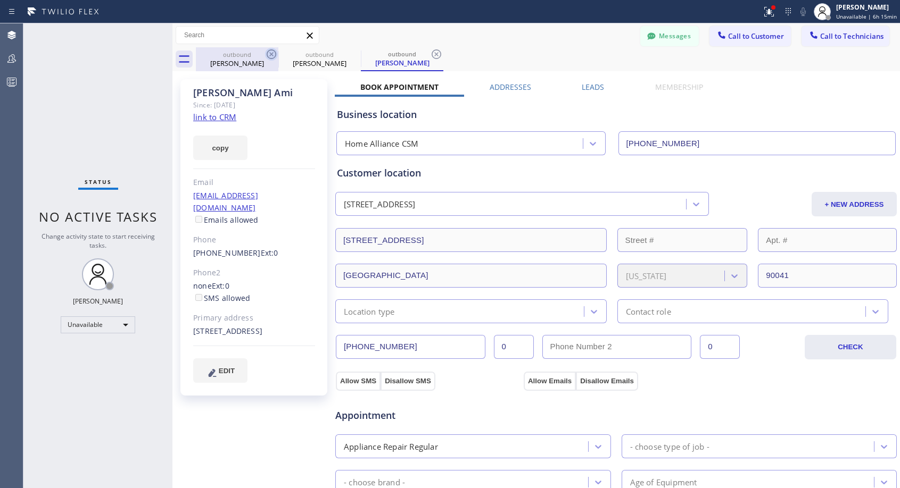
click at [269, 57] on icon at bounding box center [272, 54] width 10 height 10
click at [0, 0] on icon at bounding box center [0, 0] width 0 height 0
click at [431, 57] on icon at bounding box center [436, 54] width 10 height 10
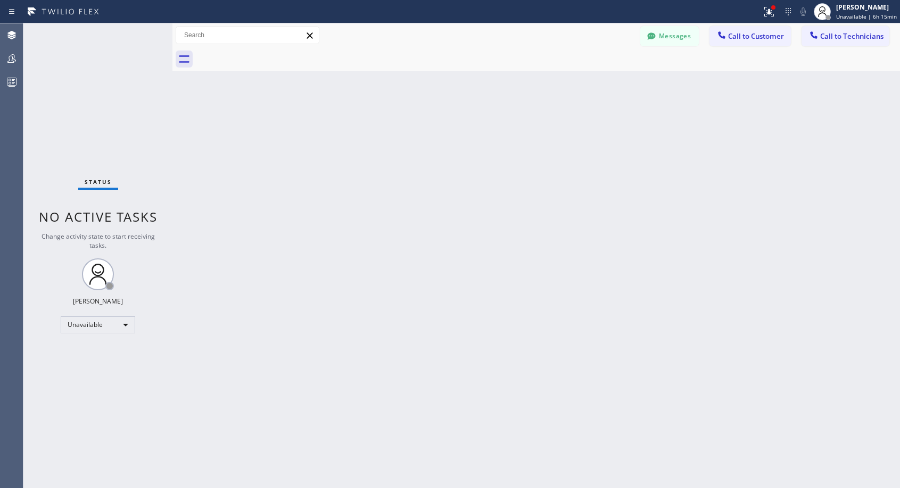
click at [269, 57] on div at bounding box center [548, 59] width 704 height 24
click at [752, 32] on span "Call to Customer" at bounding box center [756, 36] width 56 height 10
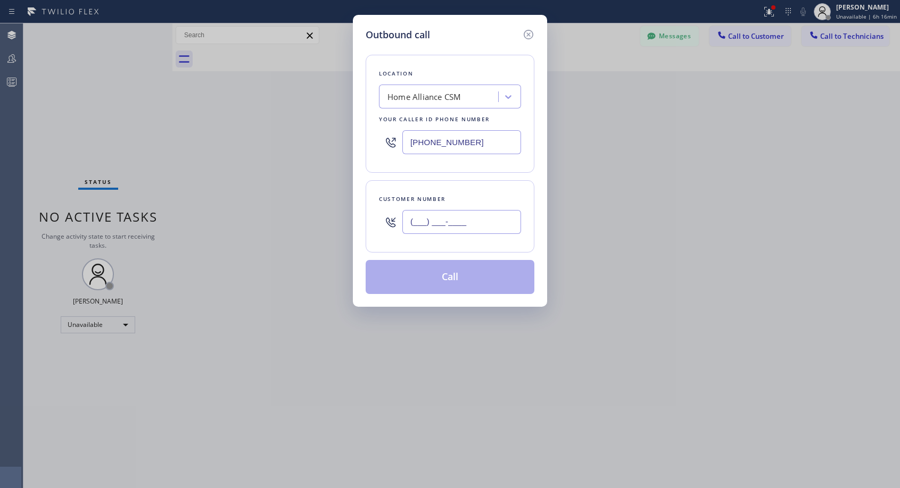
click at [455, 232] on input "(___) ___-____" at bounding box center [461, 222] width 119 height 24
paste input "310) 231-6539"
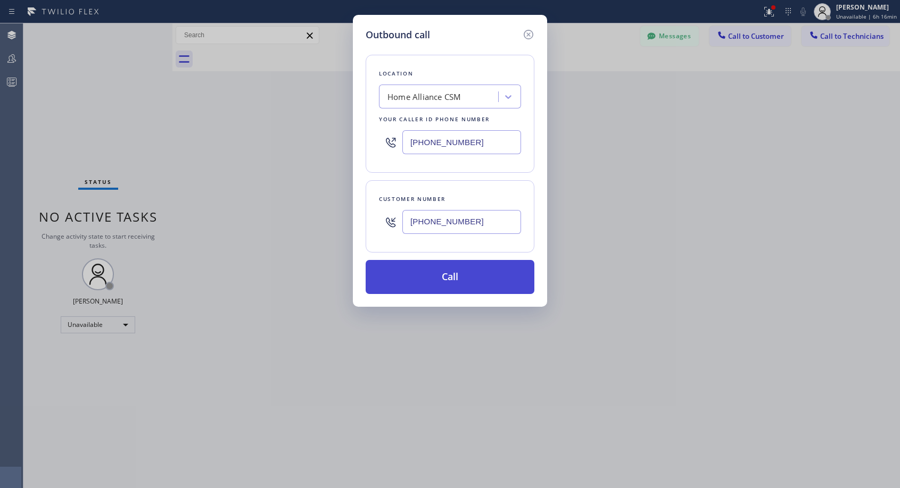
type input "[PHONE_NUMBER]"
click at [448, 281] on button "Call" at bounding box center [449, 277] width 169 height 34
click at [452, 277] on button "Call" at bounding box center [449, 277] width 169 height 34
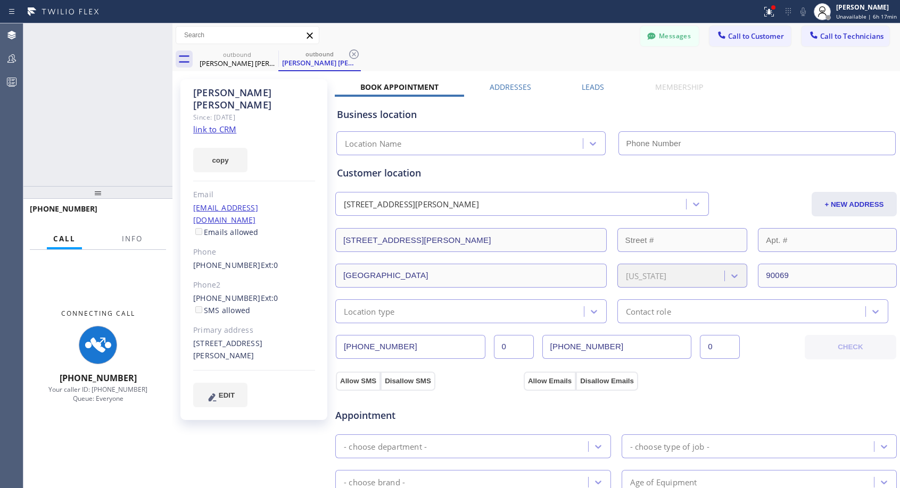
type input "[PHONE_NUMBER]"
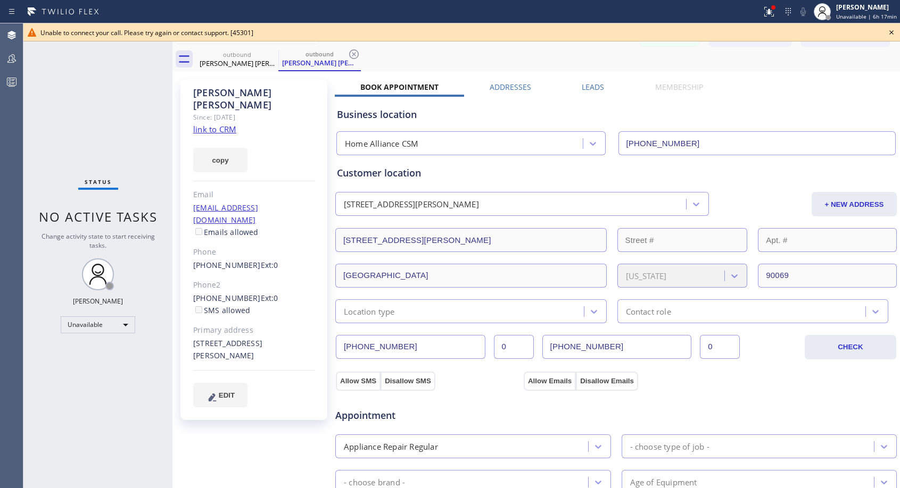
click at [893, 32] on icon at bounding box center [891, 32] width 13 height 13
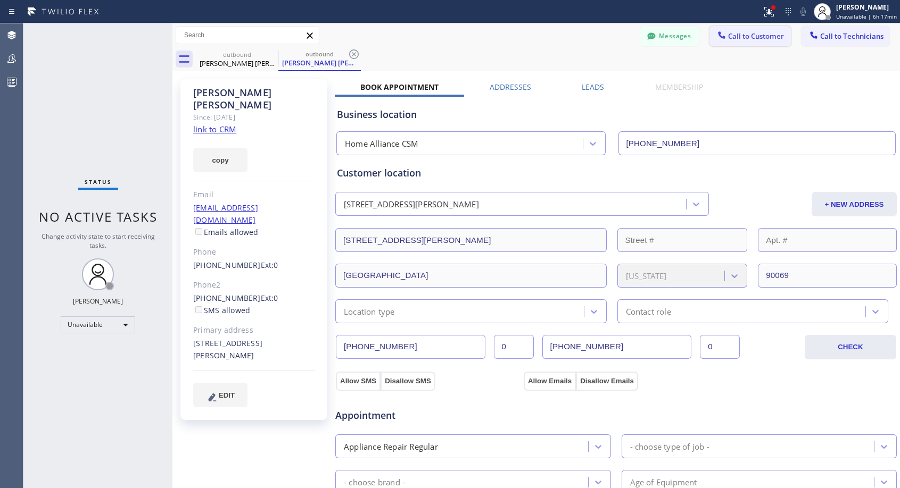
click at [734, 41] on button "Call to Customer" at bounding box center [749, 36] width 81 height 20
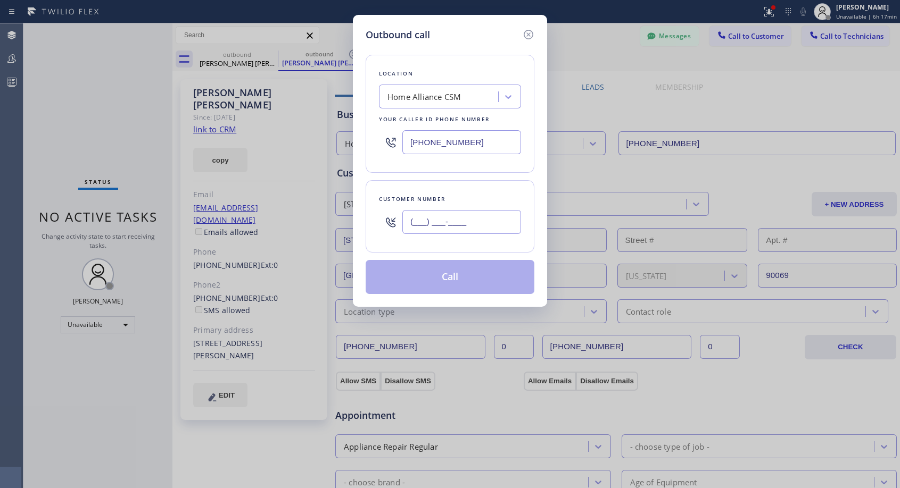
click at [436, 221] on input "(___) ___-____" at bounding box center [461, 222] width 119 height 24
paste input "206) 669-6868"
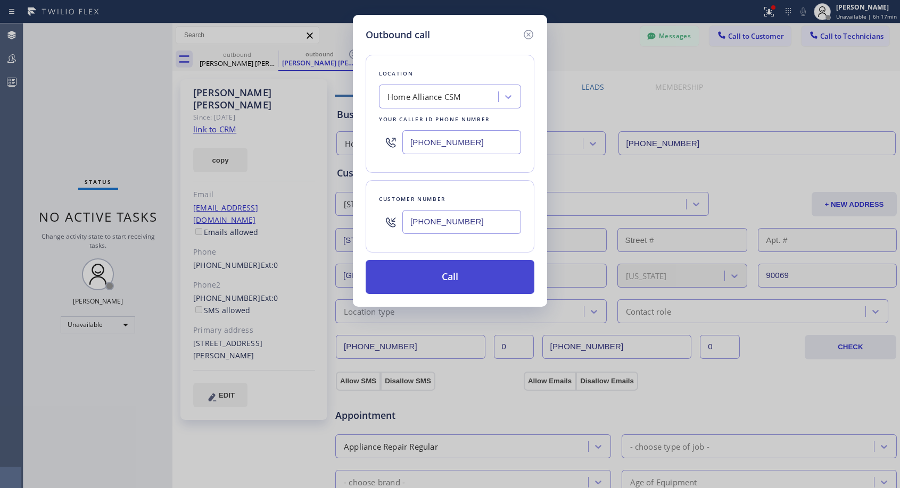
type input "[PHONE_NUMBER]"
click at [443, 277] on button "Call" at bounding box center [449, 277] width 169 height 34
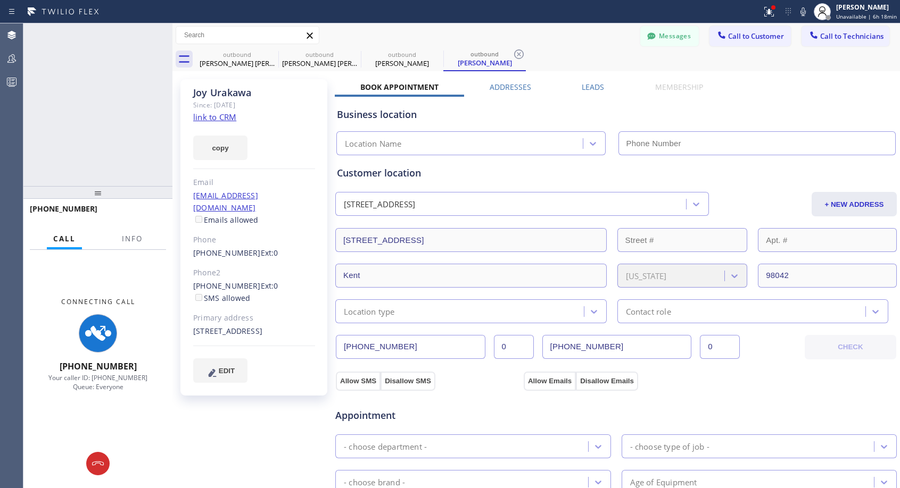
type input "[PHONE_NUMBER]"
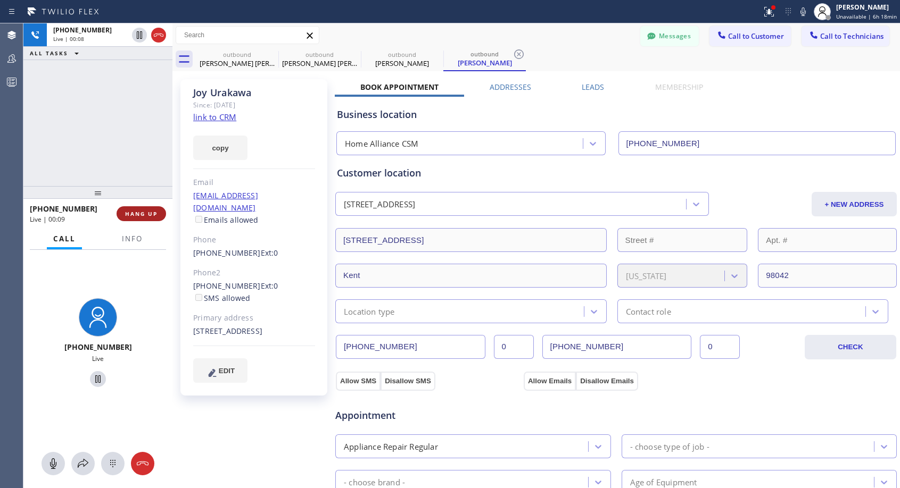
click at [131, 212] on span "HANG UP" at bounding box center [141, 213] width 32 height 7
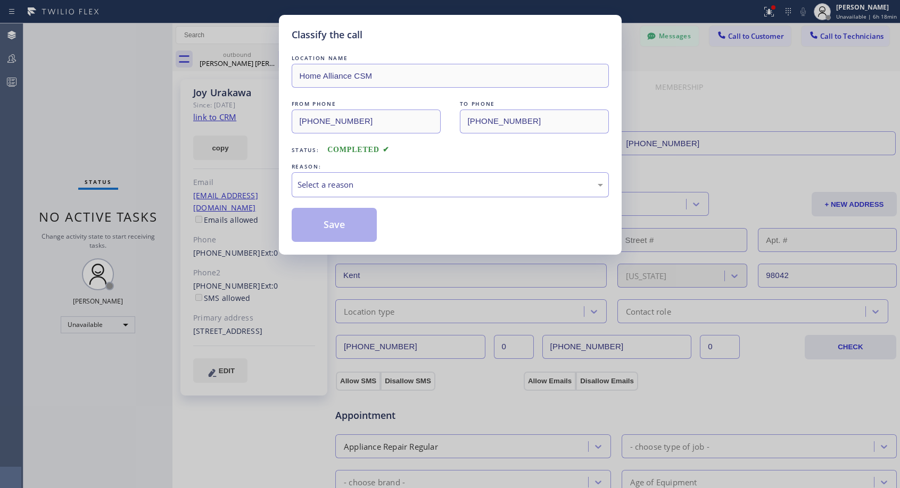
click at [379, 189] on div "Select a reason" at bounding box center [449, 185] width 305 height 12
click at [334, 227] on button "Save" at bounding box center [335, 225] width 86 height 34
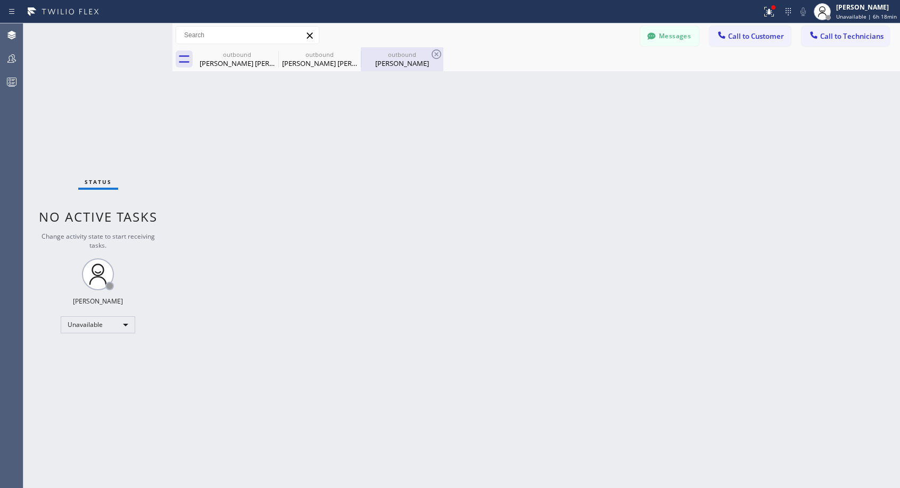
click at [406, 62] on div "[PERSON_NAME]" at bounding box center [402, 64] width 80 height 10
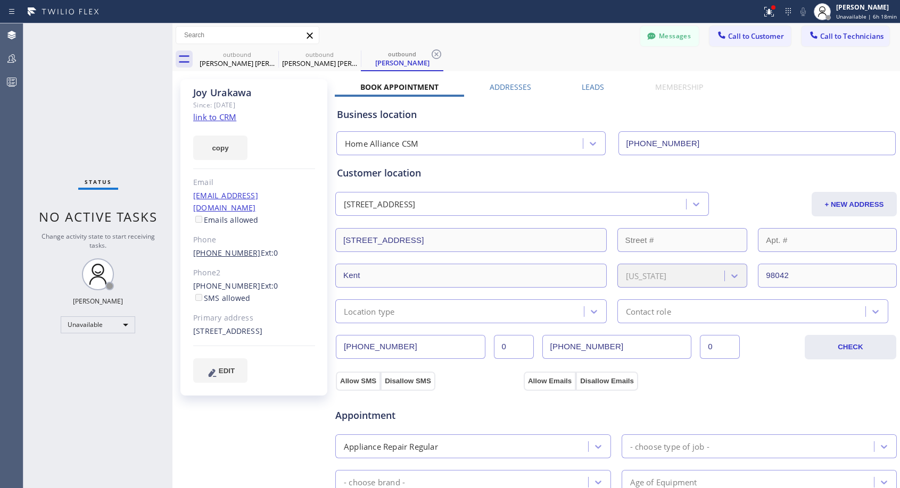
click at [222, 248] on link "[PHONE_NUMBER]" at bounding box center [227, 253] width 68 height 10
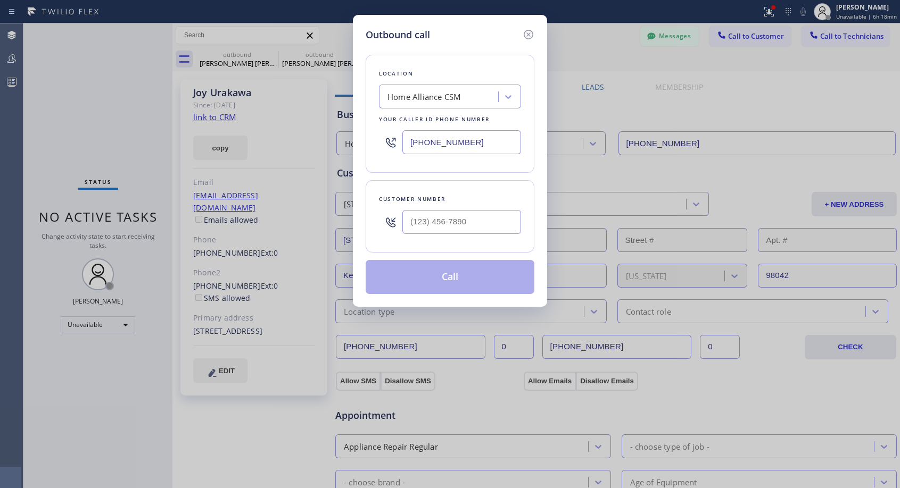
type input "[PHONE_NUMBER]"
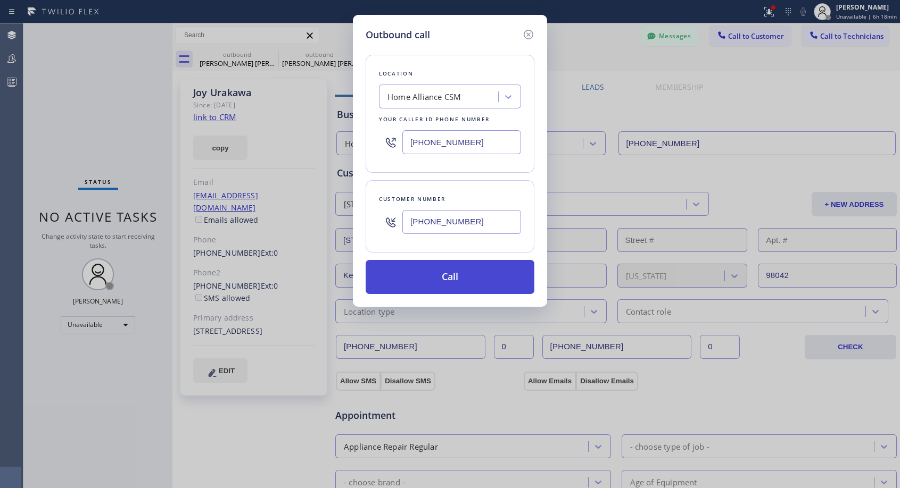
click at [457, 277] on button "Call" at bounding box center [449, 277] width 169 height 34
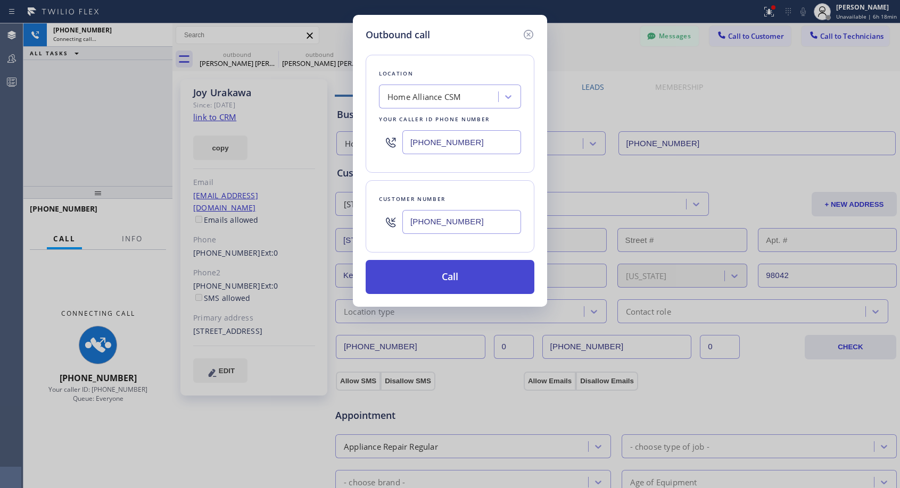
click at [453, 273] on button "Call" at bounding box center [449, 277] width 169 height 34
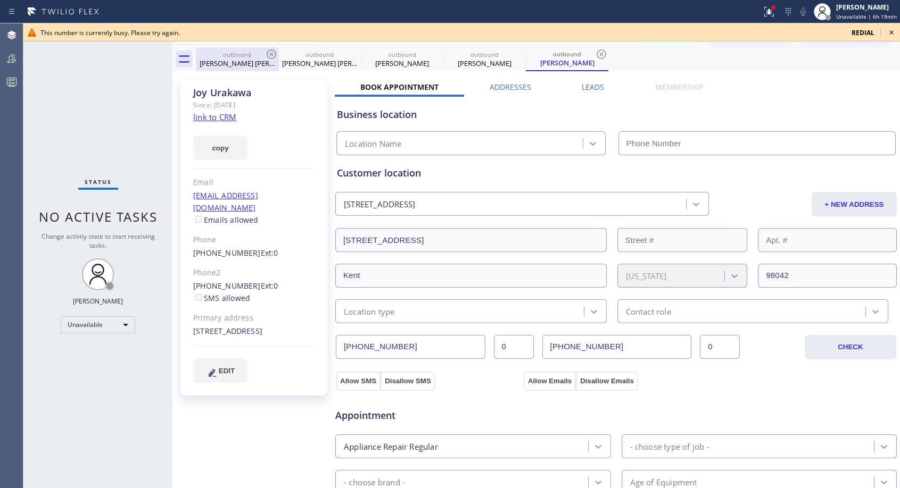
type input "[PHONE_NUMBER]"
click at [892, 32] on icon at bounding box center [891, 32] width 13 height 13
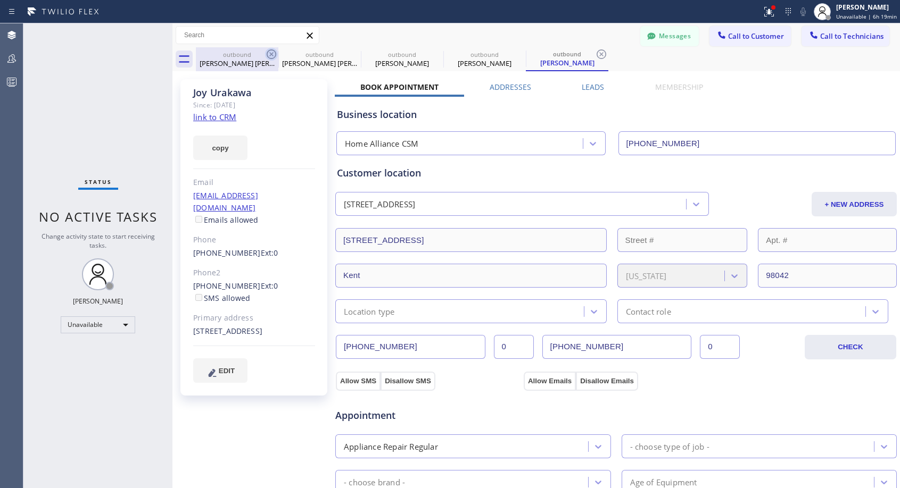
click at [275, 54] on icon at bounding box center [271, 54] width 13 height 13
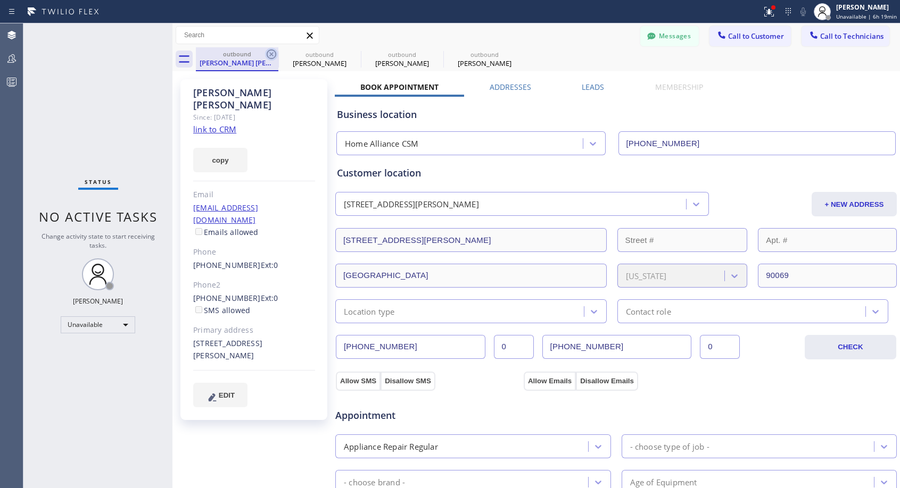
click at [273, 53] on icon at bounding box center [272, 54] width 10 height 10
click at [0, 0] on div "Outbound call Location Home Alliance CSM Your caller id phone number [PHONE_NUM…" at bounding box center [0, 0] width 0 height 0
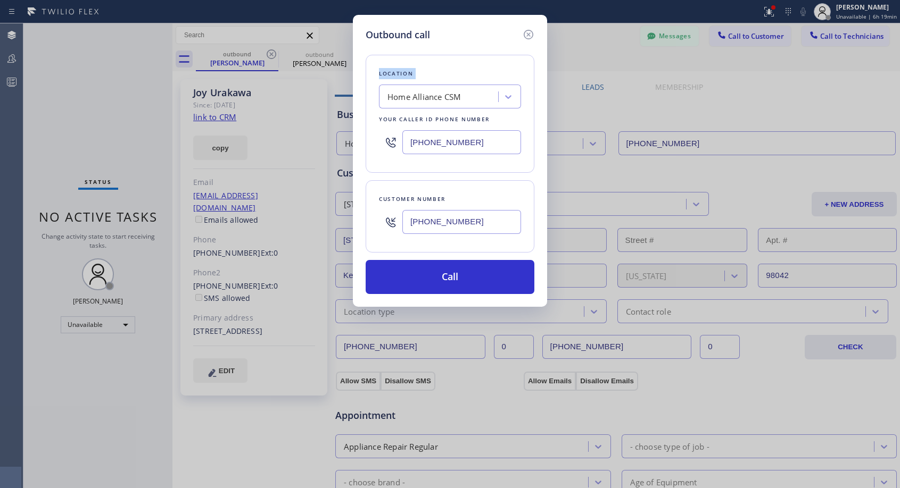
click at [273, 53] on div "Outbound call Location Home Alliance CSM Your caller id phone number [PHONE_NUM…" at bounding box center [450, 244] width 900 height 488
click at [529, 35] on icon at bounding box center [528, 34] width 13 height 13
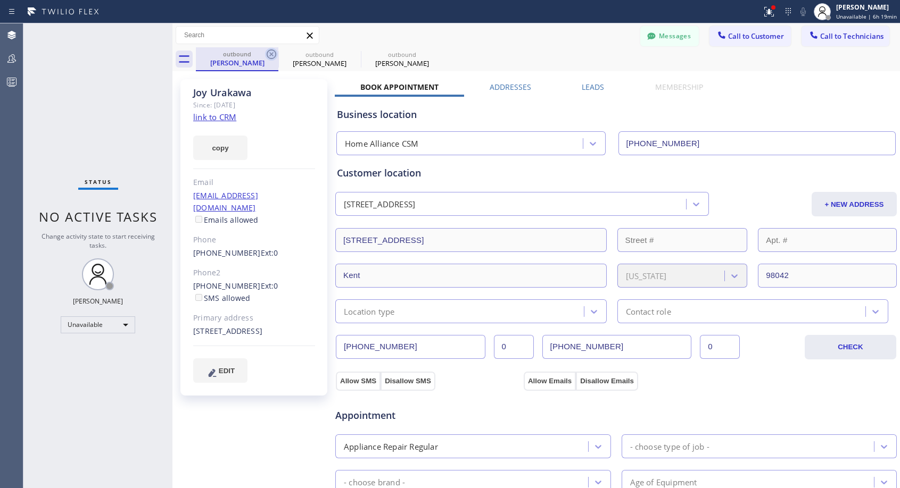
click at [273, 53] on icon at bounding box center [272, 54] width 10 height 10
click at [234, 248] on link "[PHONE_NUMBER]" at bounding box center [227, 253] width 68 height 10
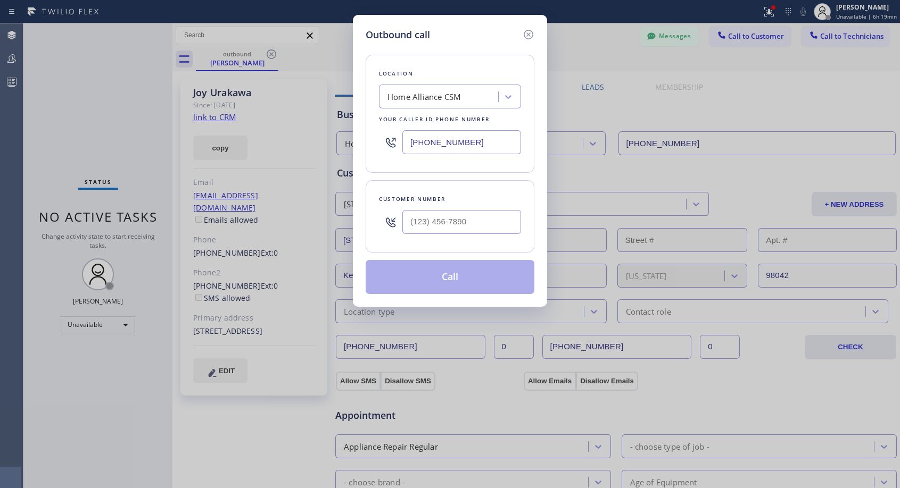
type input "[PHONE_NUMBER]"
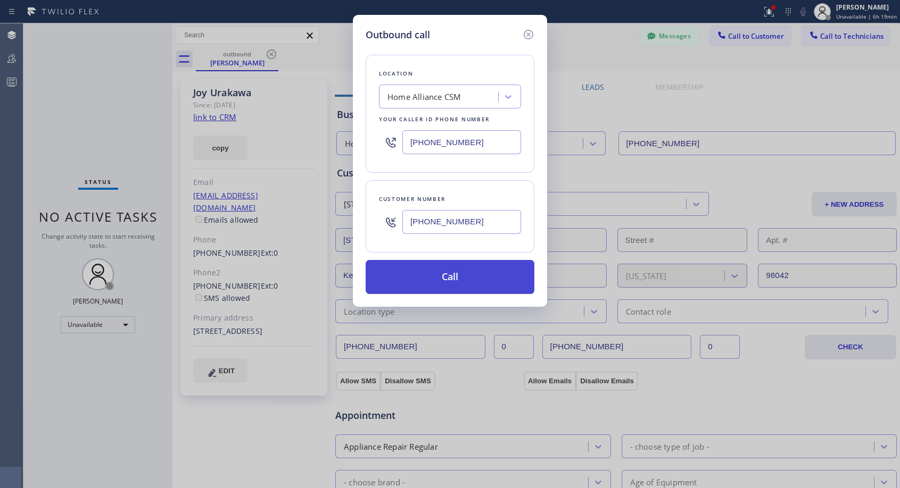
click at [448, 278] on button "Call" at bounding box center [449, 277] width 169 height 34
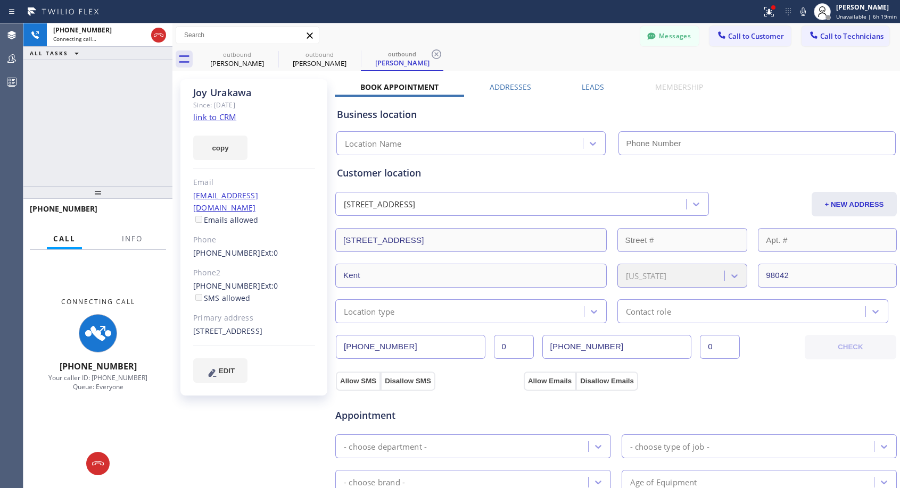
type input "[PHONE_NUMBER]"
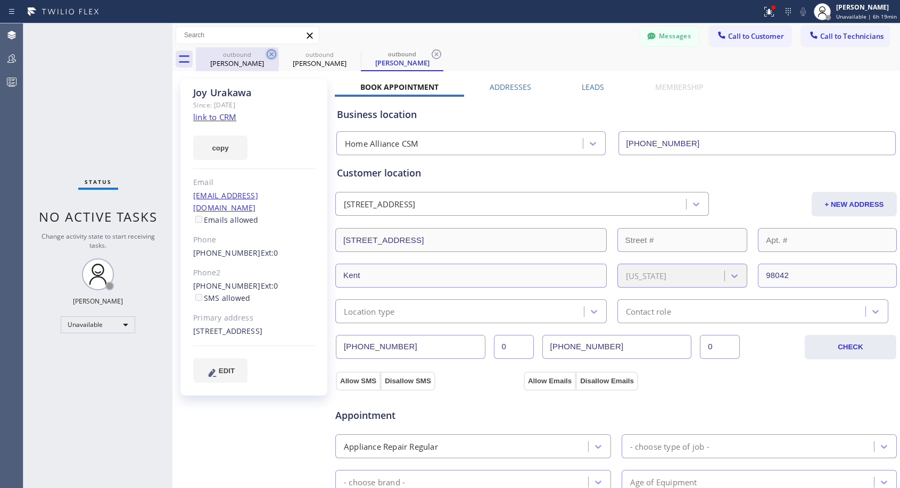
click at [267, 53] on icon at bounding box center [271, 54] width 13 height 13
click at [268, 53] on icon at bounding box center [271, 54] width 13 height 13
click at [0, 0] on icon at bounding box center [0, 0] width 0 height 0
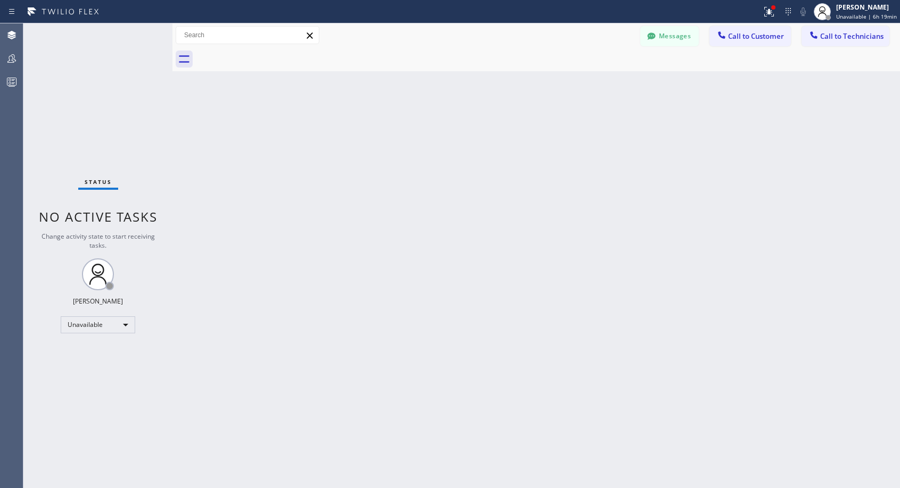
click at [269, 53] on div at bounding box center [548, 59] width 704 height 24
click at [754, 36] on span "Call to Customer" at bounding box center [756, 36] width 56 height 10
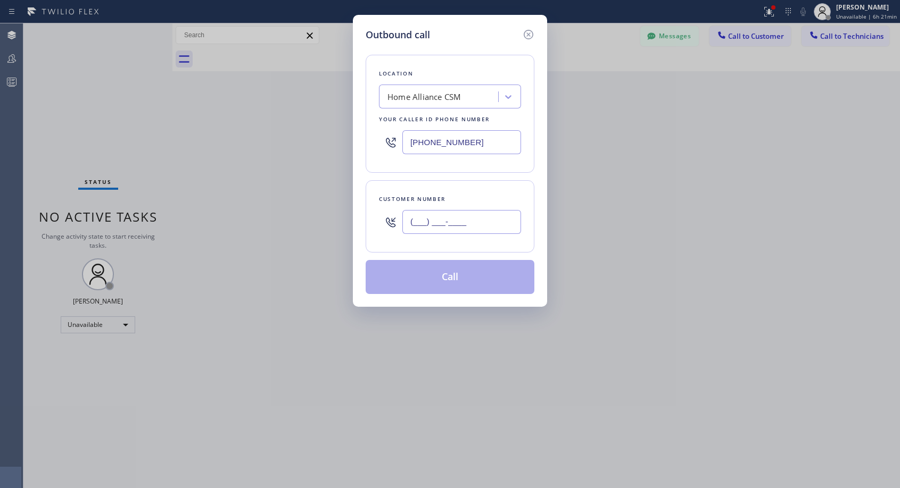
click at [410, 215] on input "(___) ___-____" at bounding box center [461, 222] width 119 height 24
paste input "949) 678-5393"
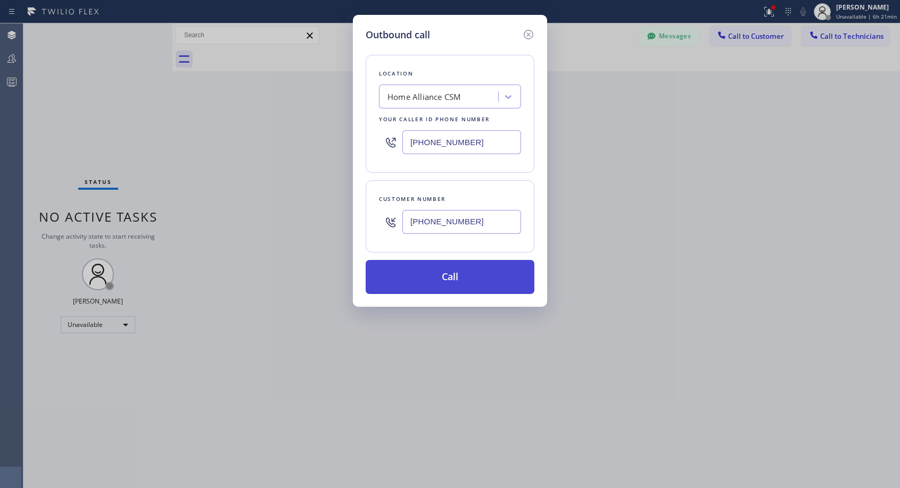
type input "[PHONE_NUMBER]"
click at [491, 282] on button "Call" at bounding box center [449, 277] width 169 height 34
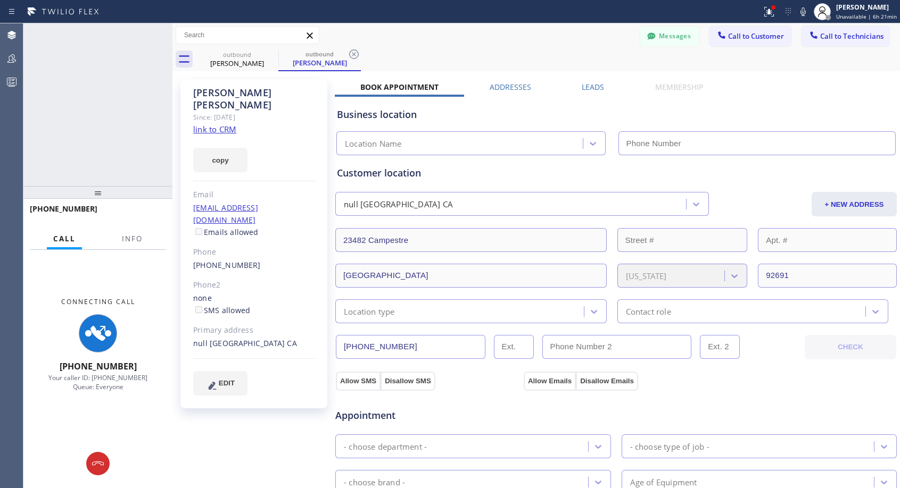
type input "[PHONE_NUMBER]"
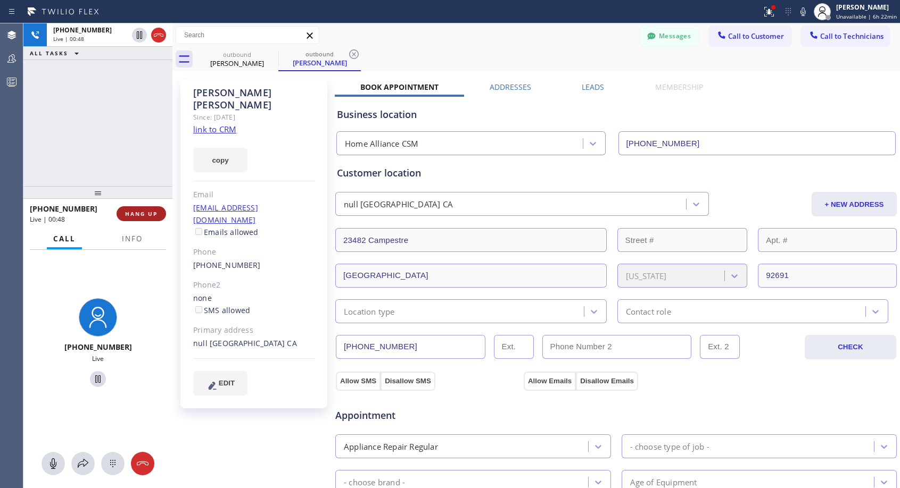
click at [147, 213] on span "HANG UP" at bounding box center [141, 213] width 32 height 7
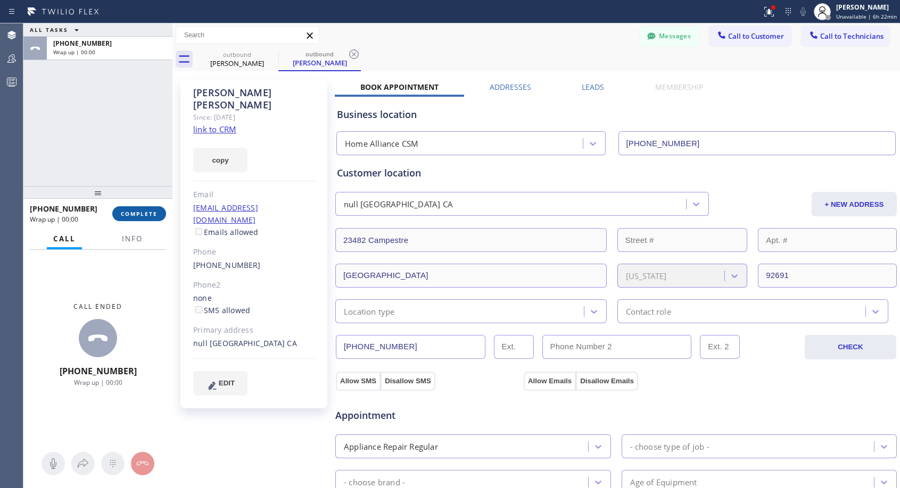
drag, startPoint x: 150, startPoint y: 213, endPoint x: 151, endPoint y: 207, distance: 5.4
click at [151, 209] on button "COMPLETE" at bounding box center [139, 213] width 54 height 15
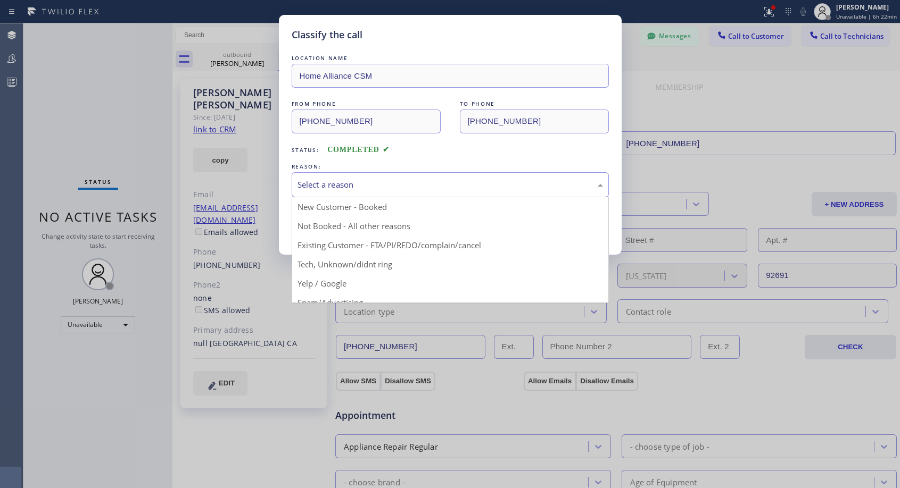
click at [514, 189] on div "Select a reason" at bounding box center [449, 185] width 305 height 12
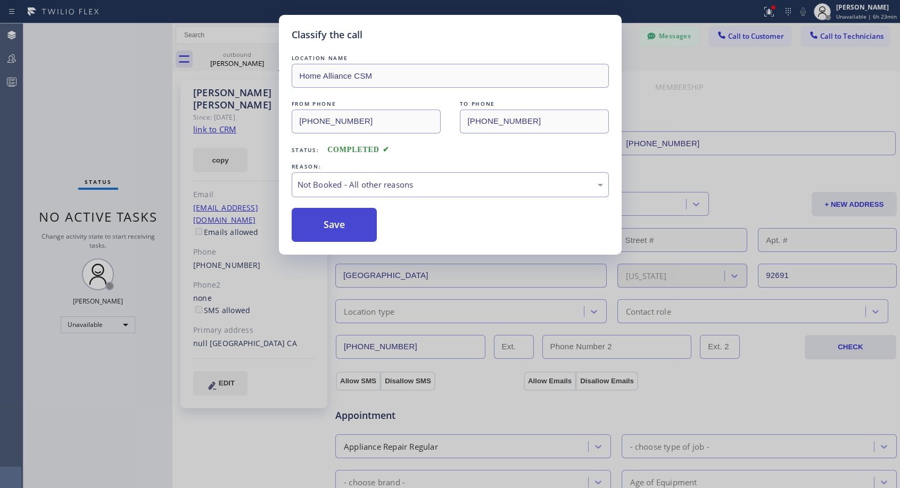
click at [351, 227] on button "Save" at bounding box center [335, 225] width 86 height 34
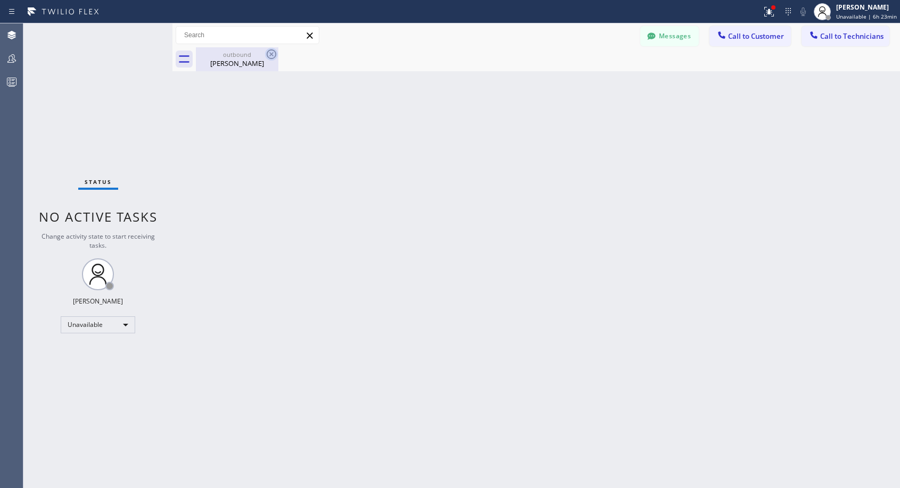
click at [267, 54] on icon at bounding box center [271, 54] width 13 height 13
click at [735, 30] on button "Call to Customer" at bounding box center [749, 36] width 81 height 20
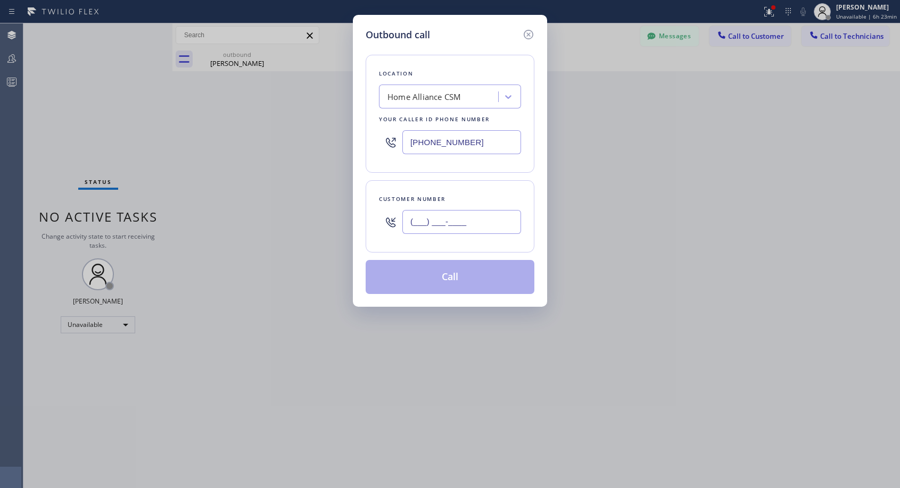
click at [420, 216] on input "(___) ___-____" at bounding box center [461, 222] width 119 height 24
paste input "949) 294-2515"
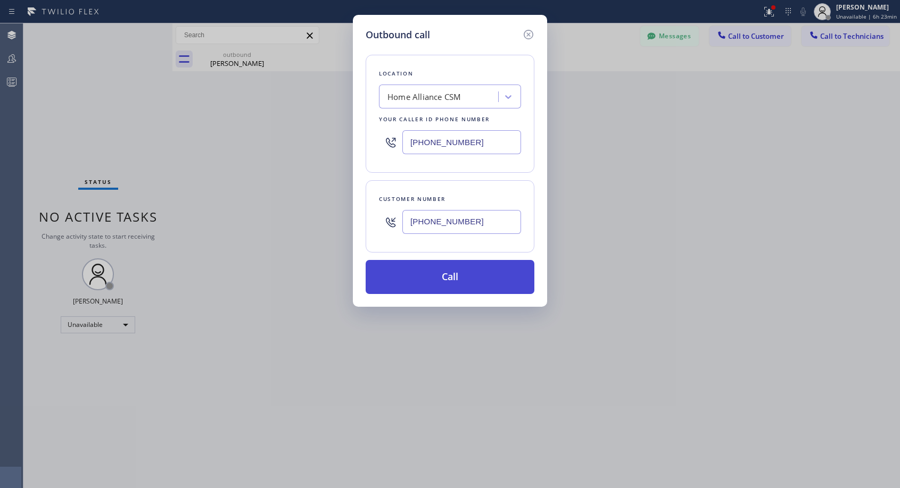
type input "[PHONE_NUMBER]"
click at [474, 277] on button "Call" at bounding box center [449, 277] width 169 height 34
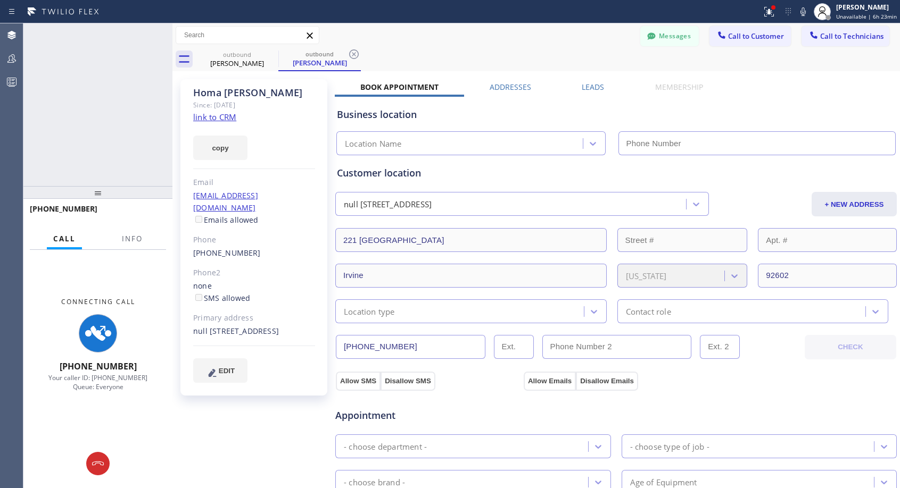
type input "[PHONE_NUMBER]"
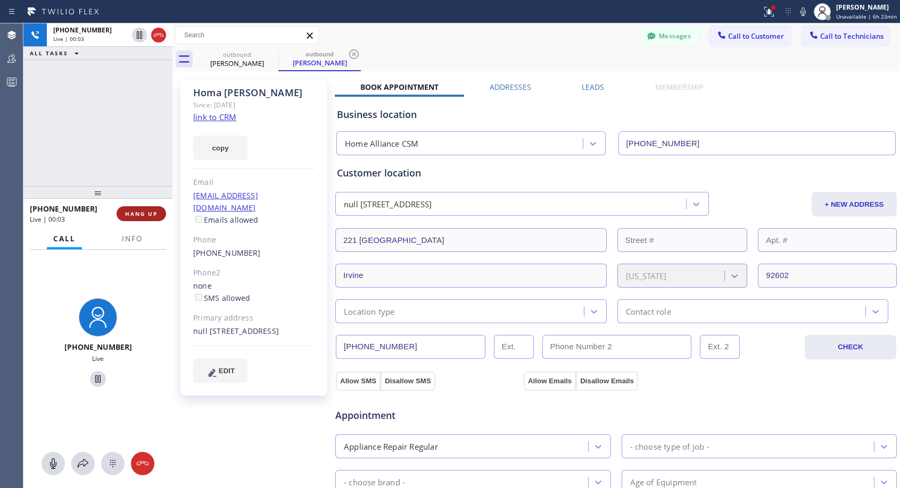
click at [134, 215] on span "HANG UP" at bounding box center [141, 213] width 32 height 7
click at [135, 215] on span "HANG UP" at bounding box center [141, 213] width 32 height 7
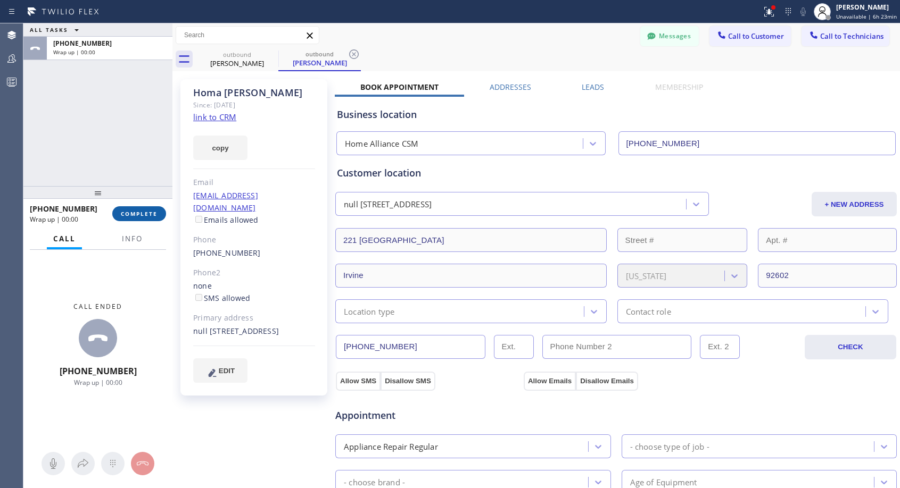
click at [135, 215] on span "COMPLETE" at bounding box center [139, 213] width 37 height 7
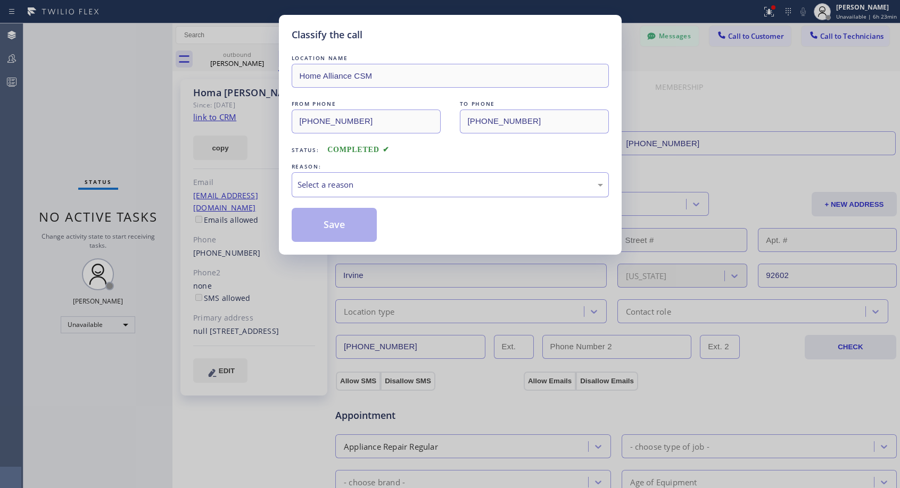
click at [409, 188] on div "Select a reason" at bounding box center [449, 185] width 305 height 12
click at [348, 229] on button "Save" at bounding box center [335, 225] width 86 height 34
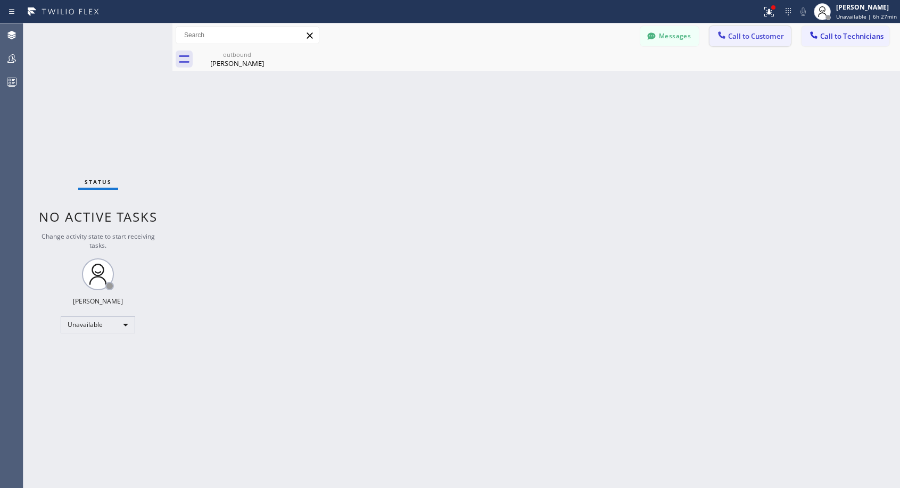
click at [729, 40] on span "Call to Customer" at bounding box center [756, 36] width 56 height 10
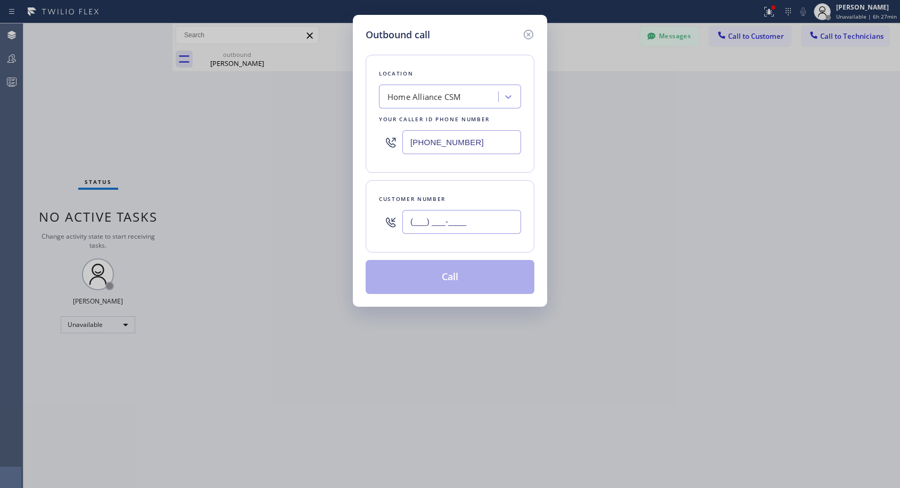
click at [452, 231] on input "(___) ___-____" at bounding box center [461, 222] width 119 height 24
paste input "949) 294-2515"
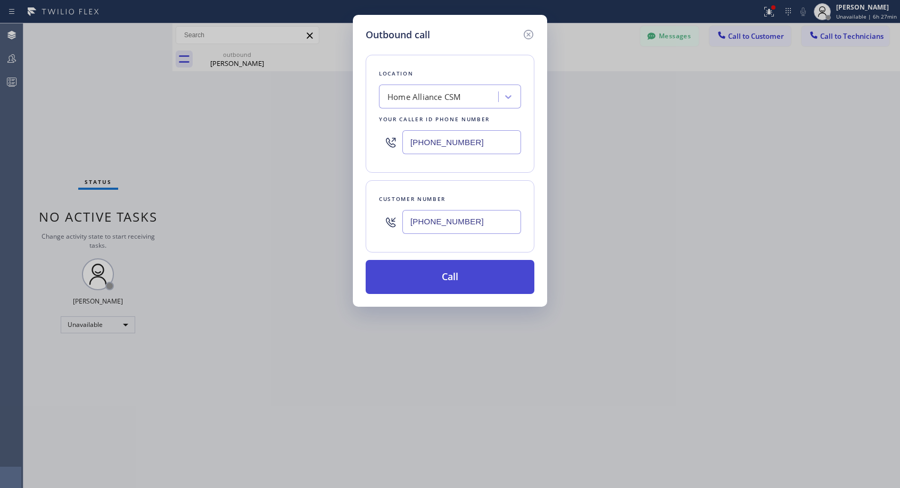
type input "[PHONE_NUMBER]"
click at [463, 276] on button "Call" at bounding box center [449, 277] width 169 height 34
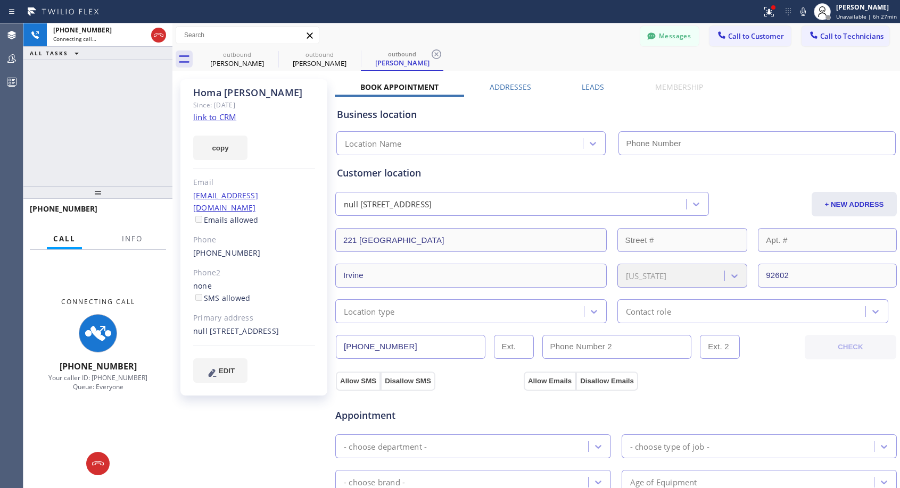
type input "[PHONE_NUMBER]"
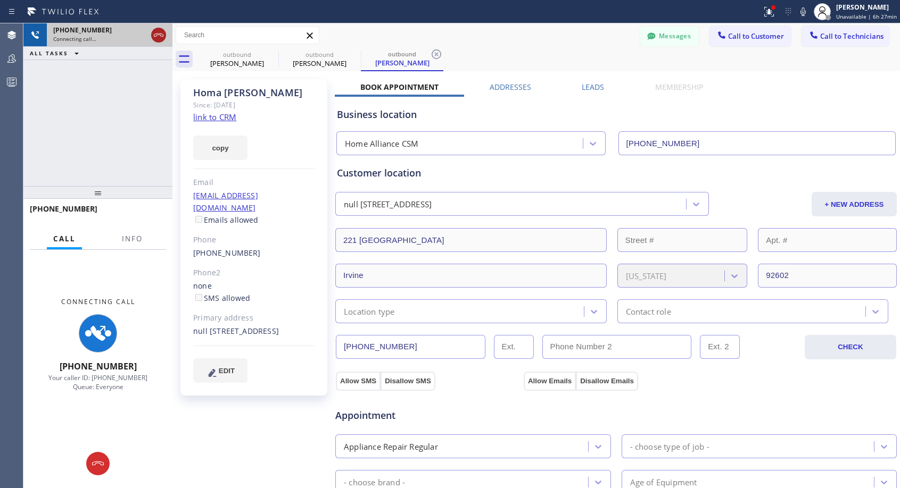
click at [164, 35] on icon at bounding box center [158, 35] width 13 height 13
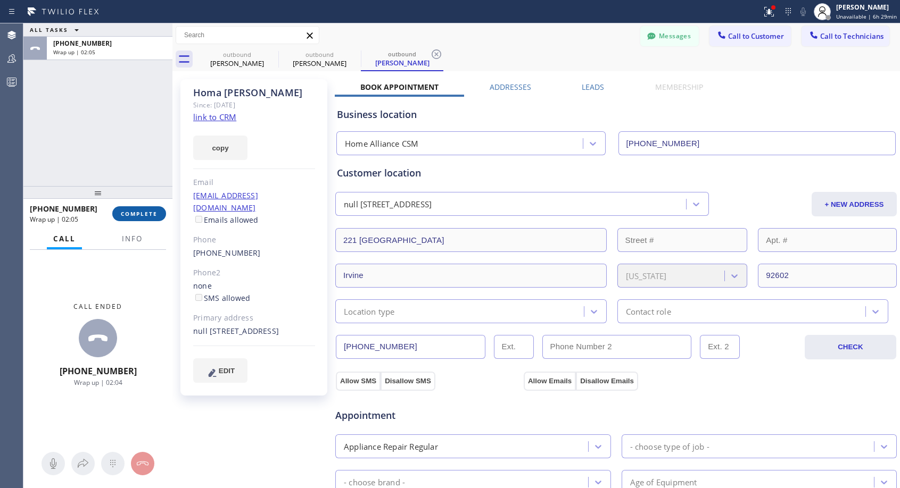
click at [157, 214] on span "COMPLETE" at bounding box center [139, 213] width 37 height 7
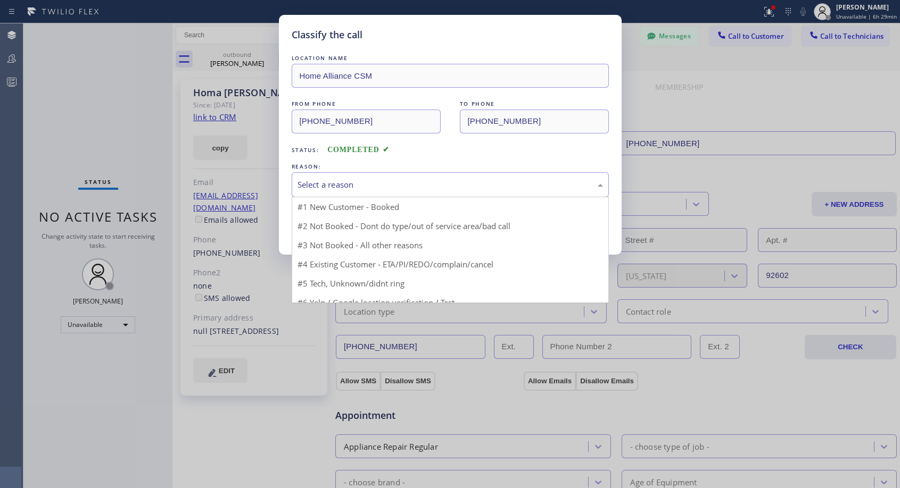
click at [403, 184] on div "Select a reason" at bounding box center [449, 185] width 305 height 12
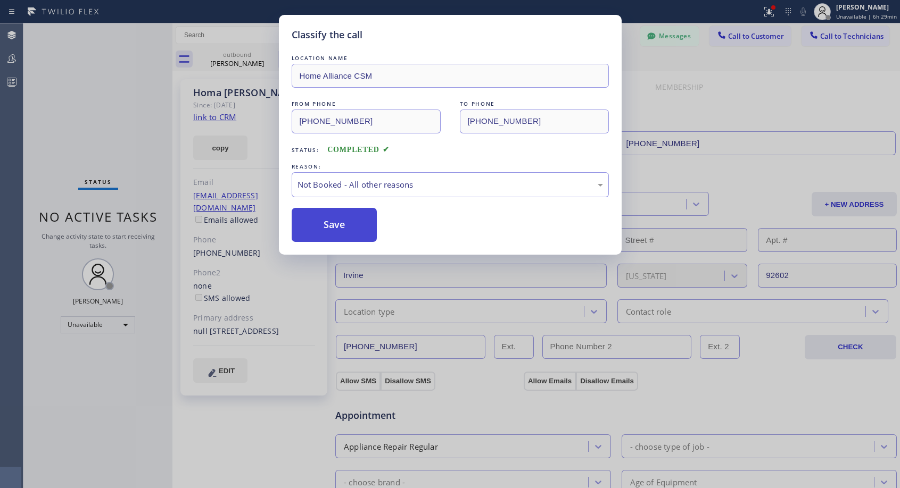
click at [341, 236] on button "Save" at bounding box center [335, 225] width 86 height 34
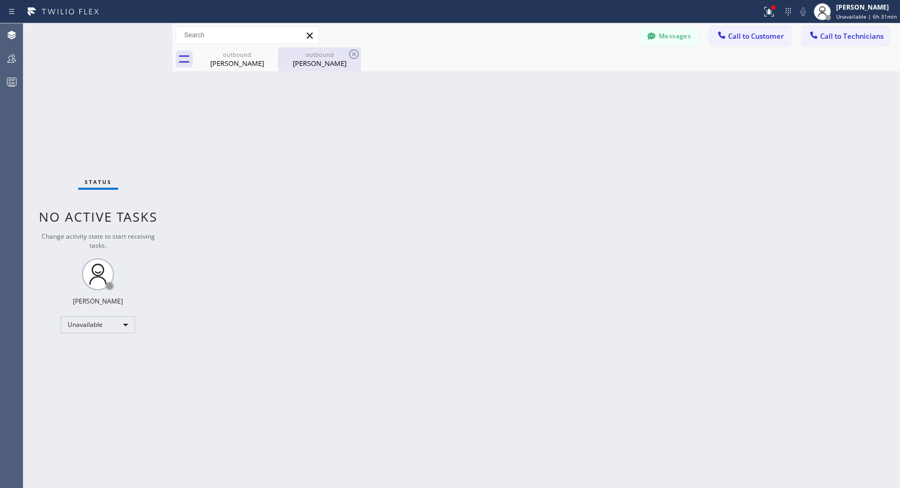
click at [311, 60] on div "[PERSON_NAME]" at bounding box center [319, 64] width 80 height 10
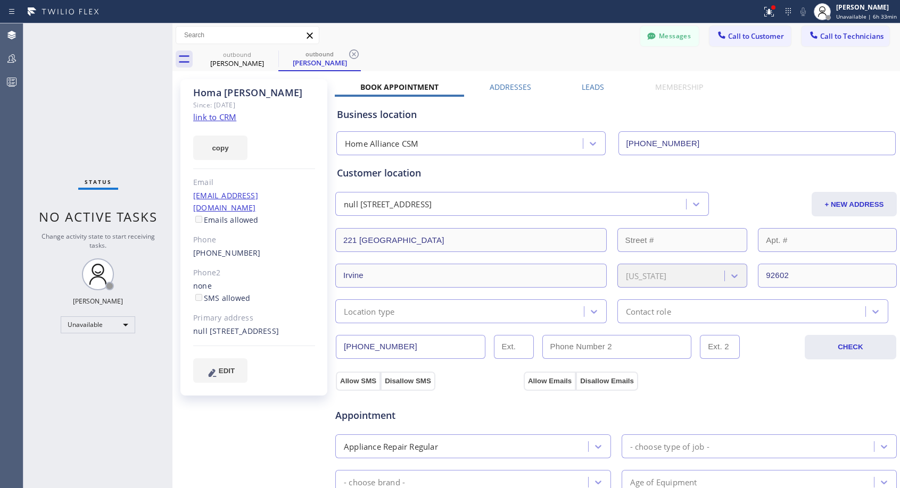
click at [264, 247] on div "[PHONE_NUMBER]" at bounding box center [254, 253] width 122 height 12
click at [230, 248] on link "[PHONE_NUMBER]" at bounding box center [227, 253] width 68 height 10
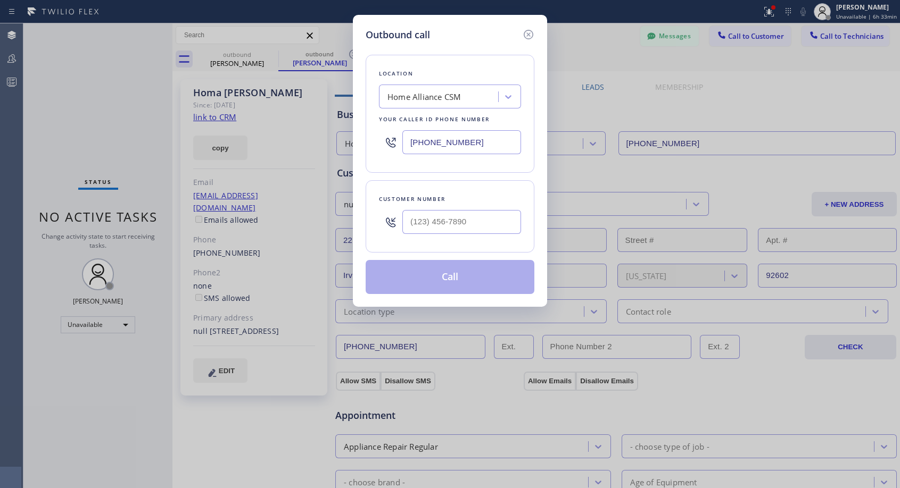
type input "[PHONE_NUMBER]"
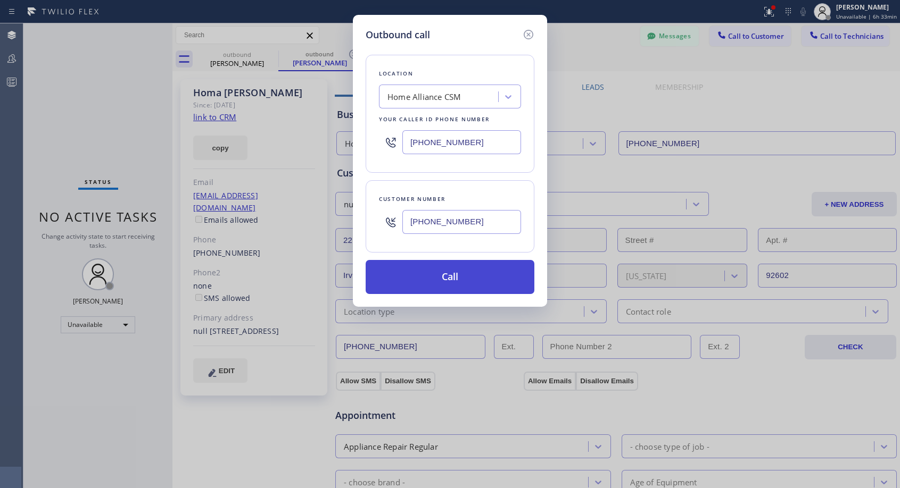
click at [438, 276] on button "Call" at bounding box center [449, 277] width 169 height 34
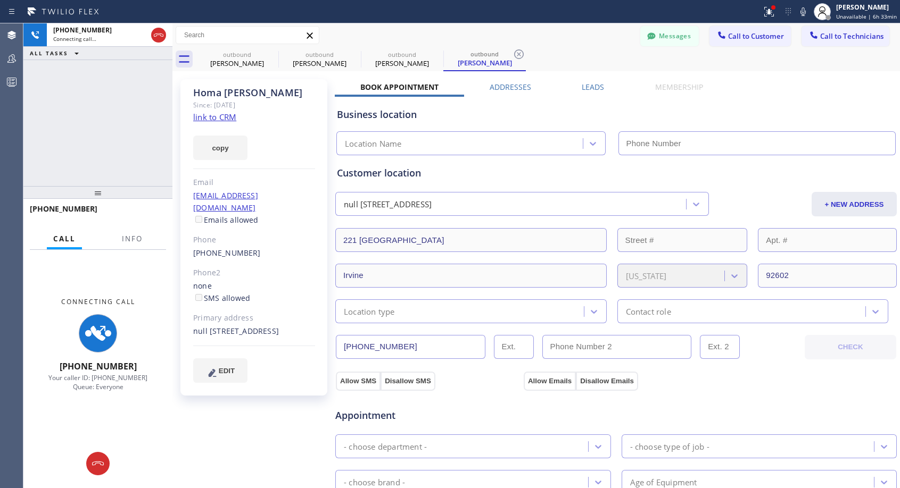
type input "[PHONE_NUMBER]"
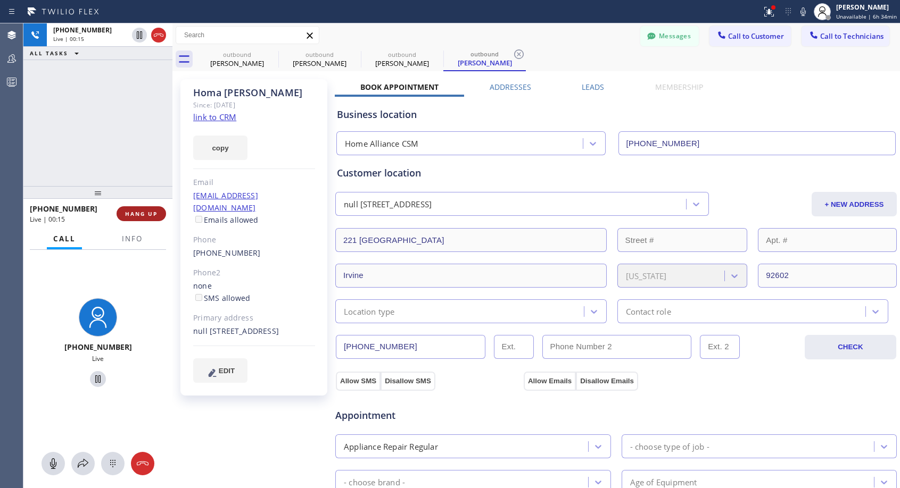
click at [155, 213] on span "HANG UP" at bounding box center [141, 213] width 32 height 7
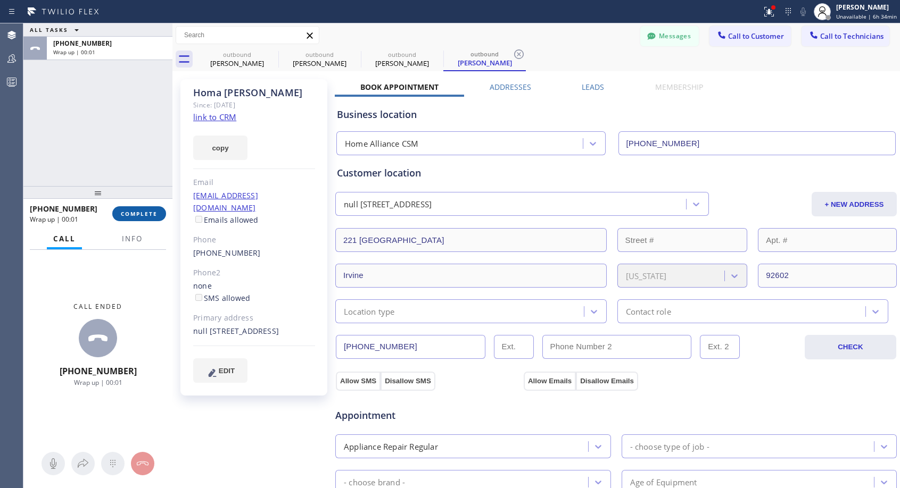
click at [160, 211] on button "COMPLETE" at bounding box center [139, 213] width 54 height 15
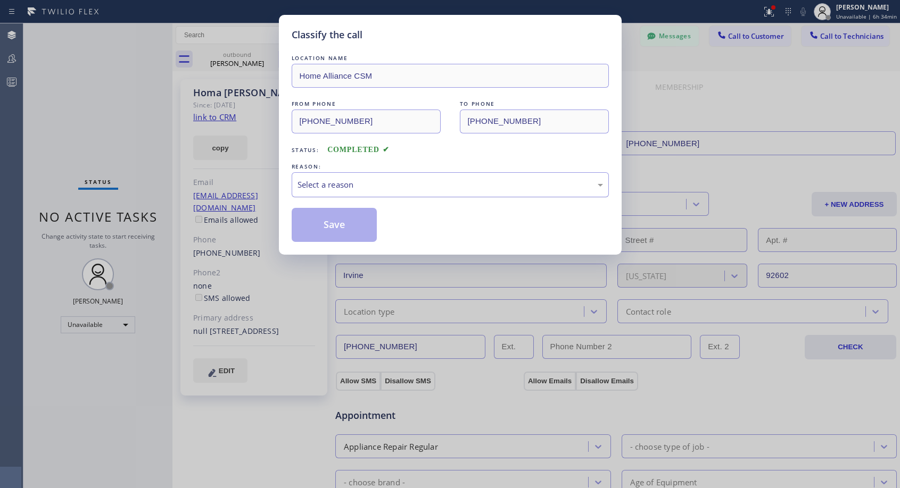
click at [417, 186] on div "Select a reason" at bounding box center [449, 185] width 305 height 12
click at [346, 229] on button "Save" at bounding box center [335, 225] width 86 height 34
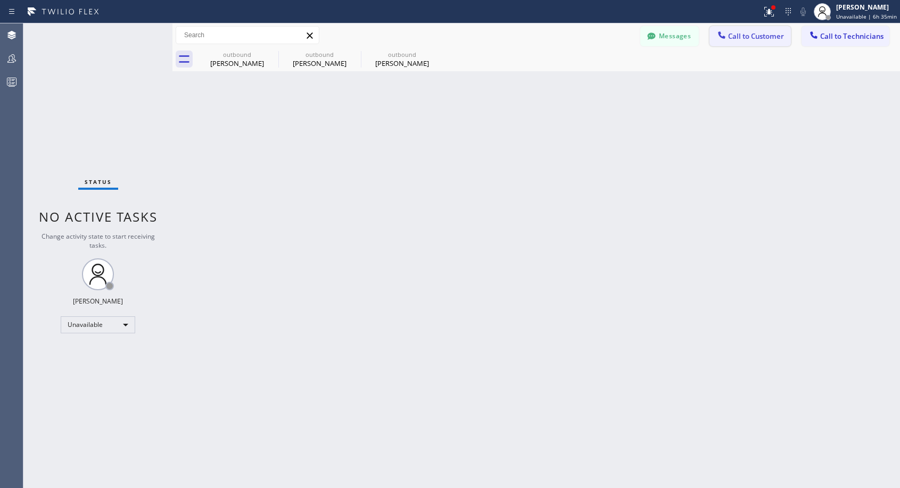
click at [765, 39] on span "Call to Customer" at bounding box center [756, 36] width 56 height 10
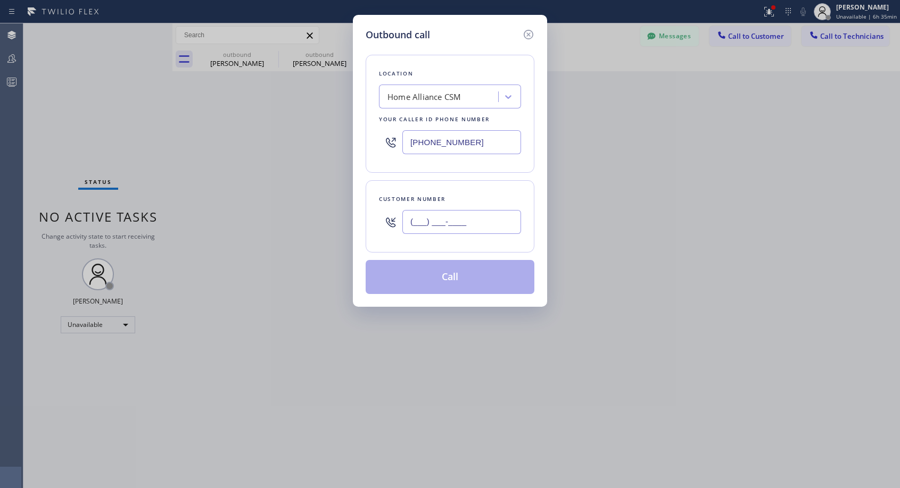
click at [419, 218] on input "(___) ___-____" at bounding box center [461, 222] width 119 height 24
paste input "909) 762-6257"
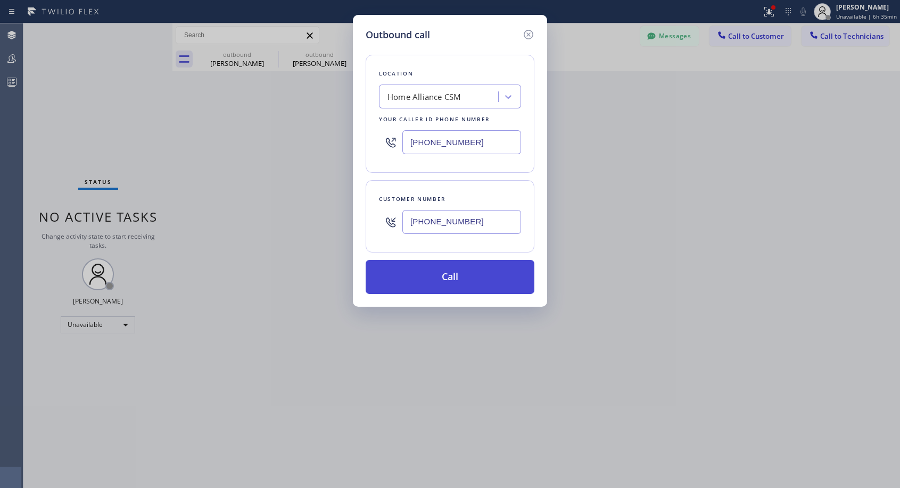
type input "[PHONE_NUMBER]"
click at [436, 282] on button "Call" at bounding box center [449, 277] width 169 height 34
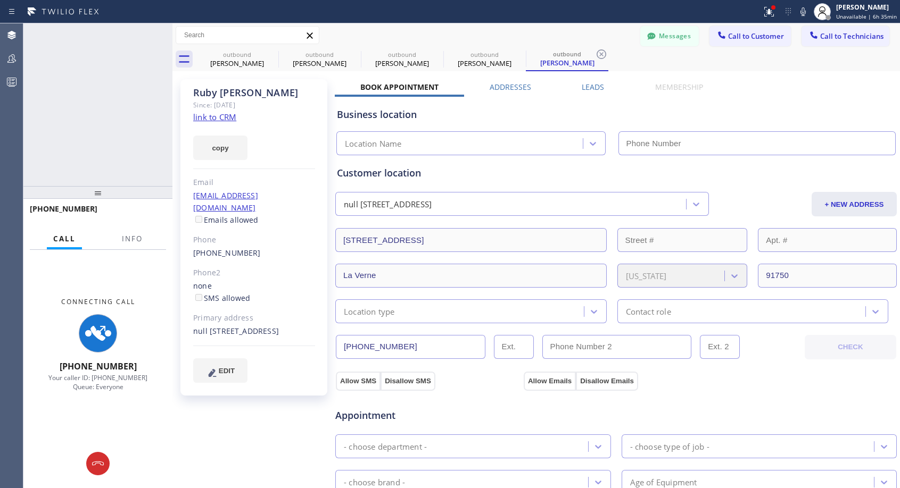
type input "[PHONE_NUMBER]"
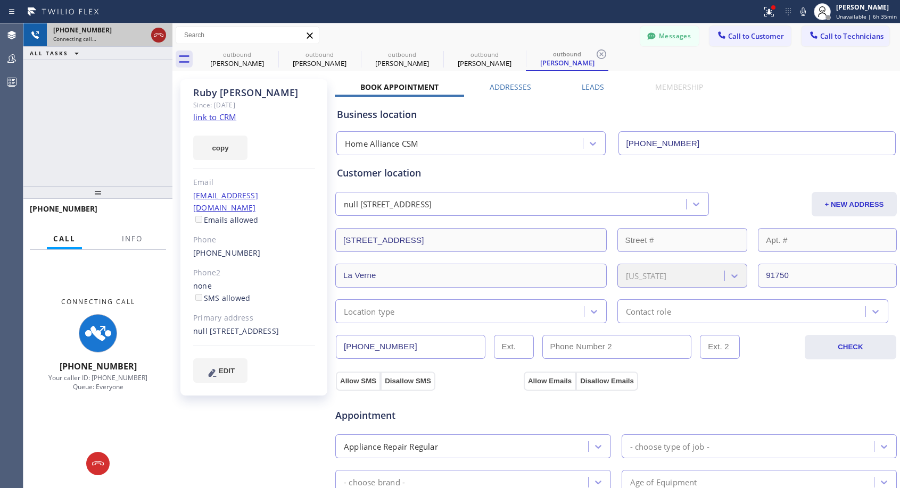
click at [155, 32] on icon at bounding box center [158, 35] width 13 height 13
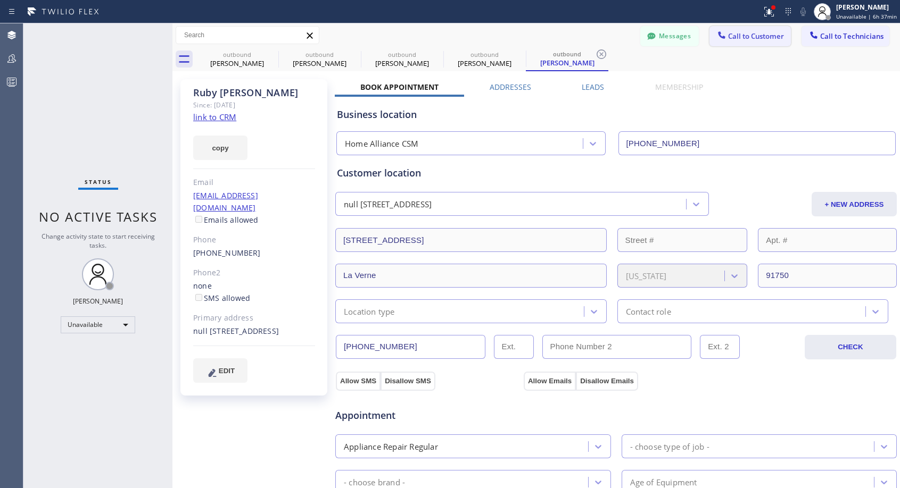
click at [740, 38] on span "Call to Customer" at bounding box center [756, 36] width 56 height 10
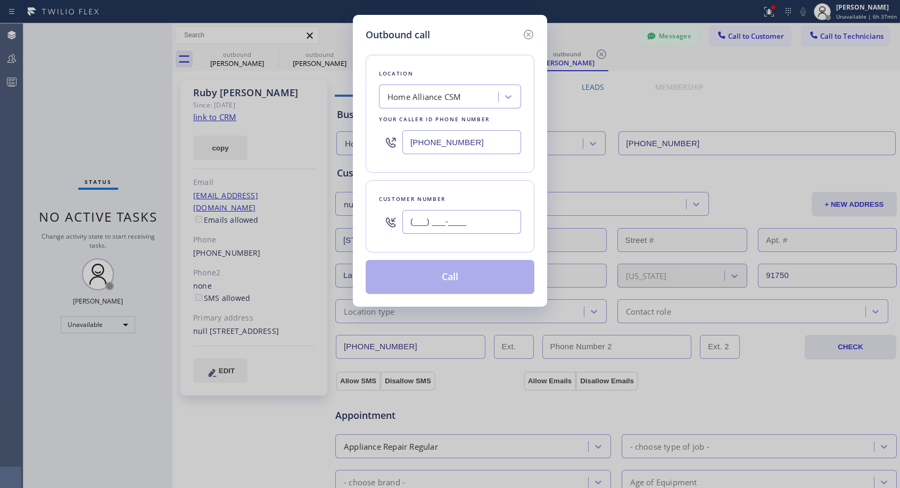
click at [419, 221] on input "(___) ___-____" at bounding box center [461, 222] width 119 height 24
paste input "310) 650-2511"
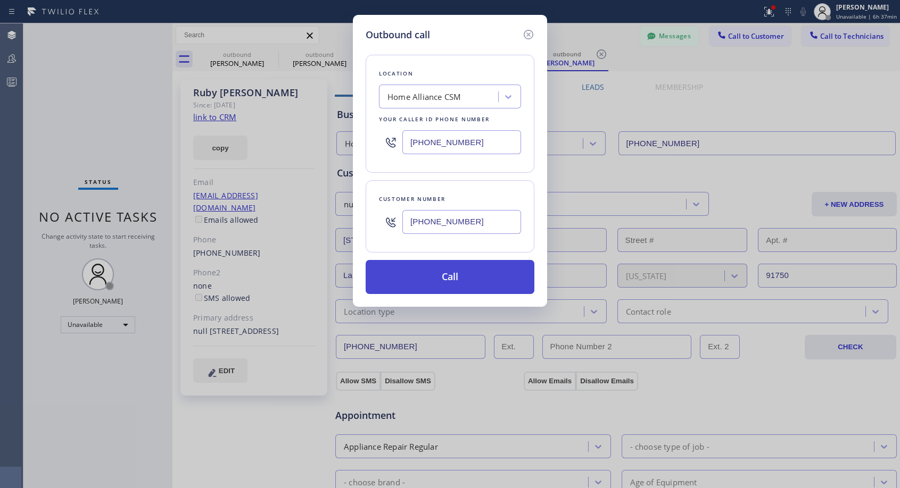
click at [478, 270] on button "Call" at bounding box center [449, 277] width 169 height 34
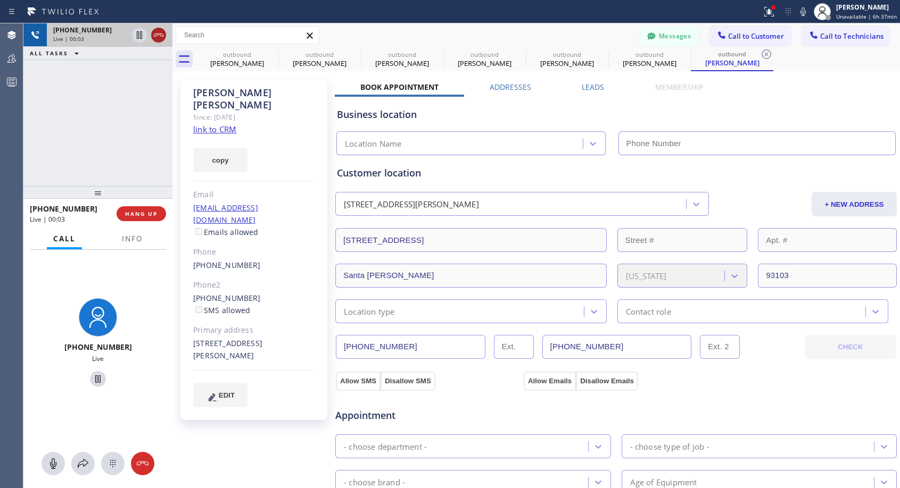
click at [160, 35] on icon at bounding box center [158, 35] width 13 height 13
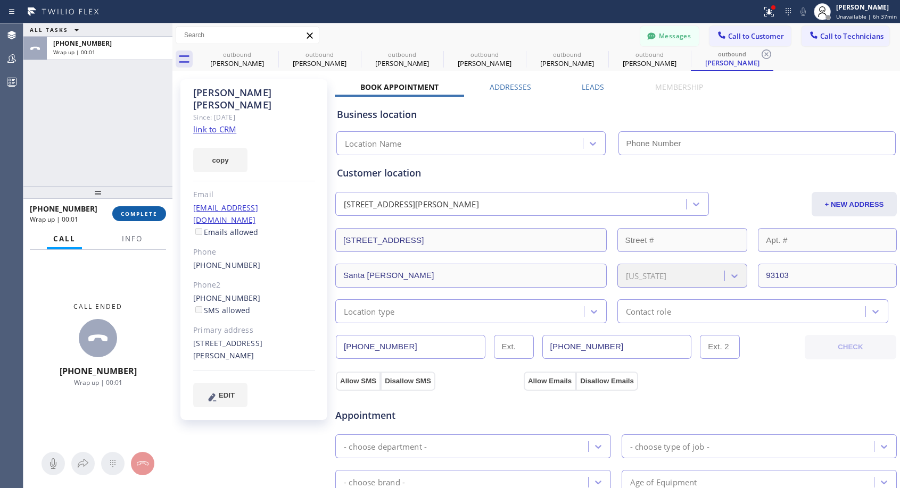
click at [137, 211] on span "COMPLETE" at bounding box center [139, 213] width 37 height 7
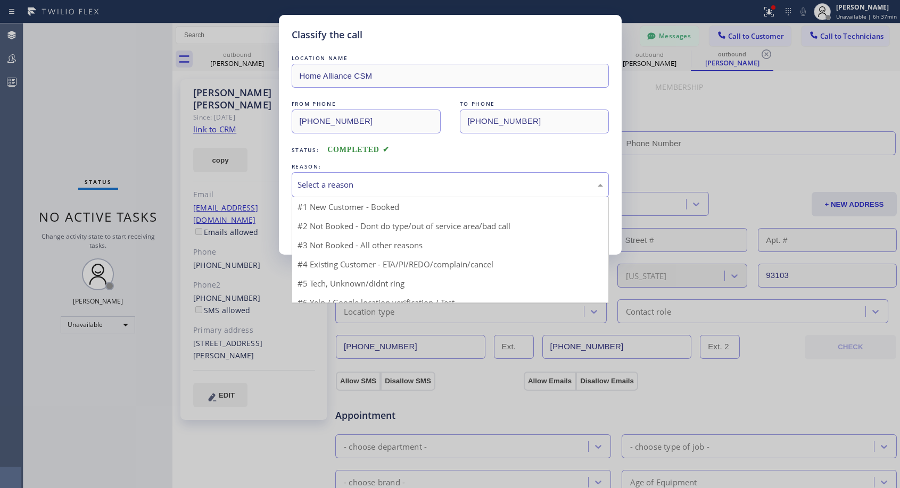
click at [449, 188] on div "Select a reason" at bounding box center [449, 185] width 305 height 12
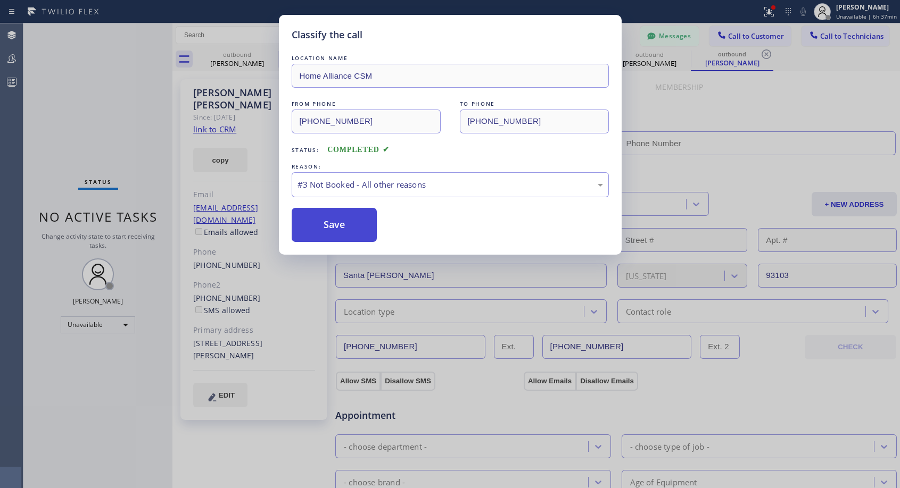
click at [355, 235] on button "Save" at bounding box center [335, 225] width 86 height 34
click at [323, 226] on button "Save" at bounding box center [335, 225] width 86 height 34
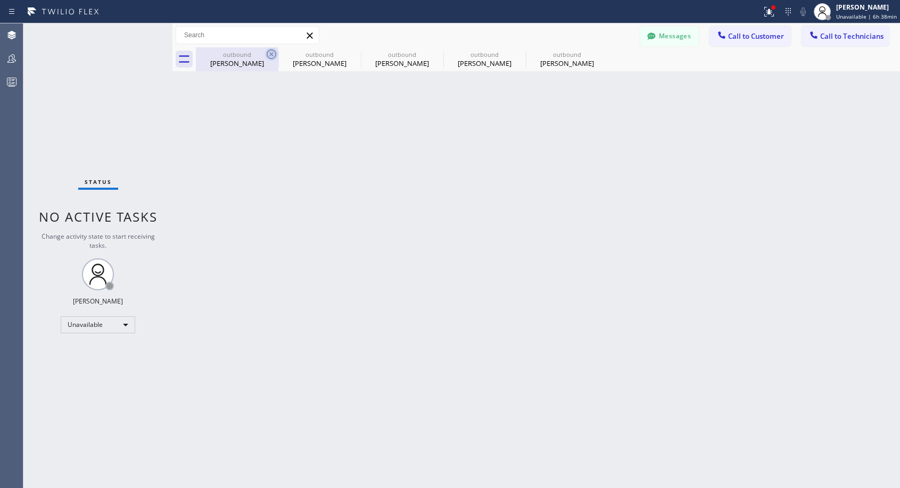
click at [271, 54] on icon at bounding box center [272, 54] width 10 height 10
click at [0, 0] on icon at bounding box center [0, 0] width 0 height 0
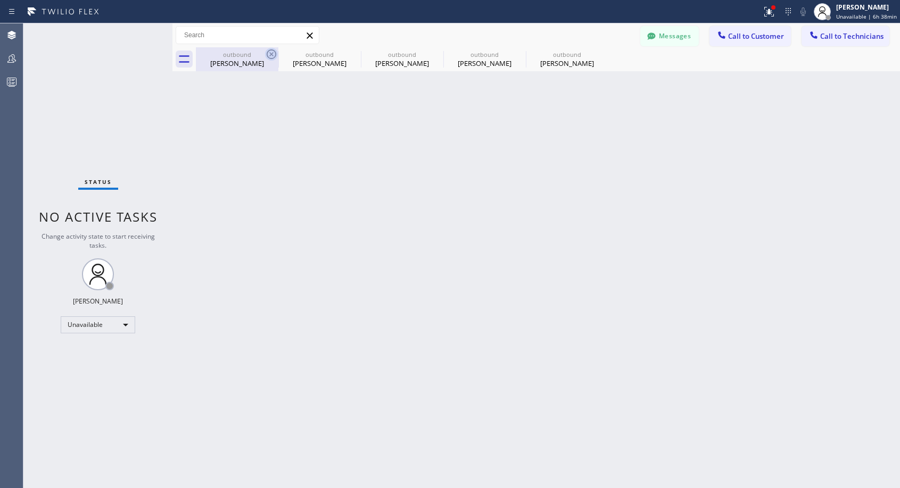
click at [271, 54] on div "outbound [PERSON_NAME] outbound [PERSON_NAME] outbound [PERSON_NAME] outbound […" at bounding box center [548, 59] width 704 height 24
drag, startPoint x: 271, startPoint y: 54, endPoint x: 275, endPoint y: 59, distance: 6.5
click at [272, 54] on div "outbound [PERSON_NAME] outbound [PERSON_NAME] outbound [PERSON_NAME] outbound […" at bounding box center [548, 59] width 704 height 24
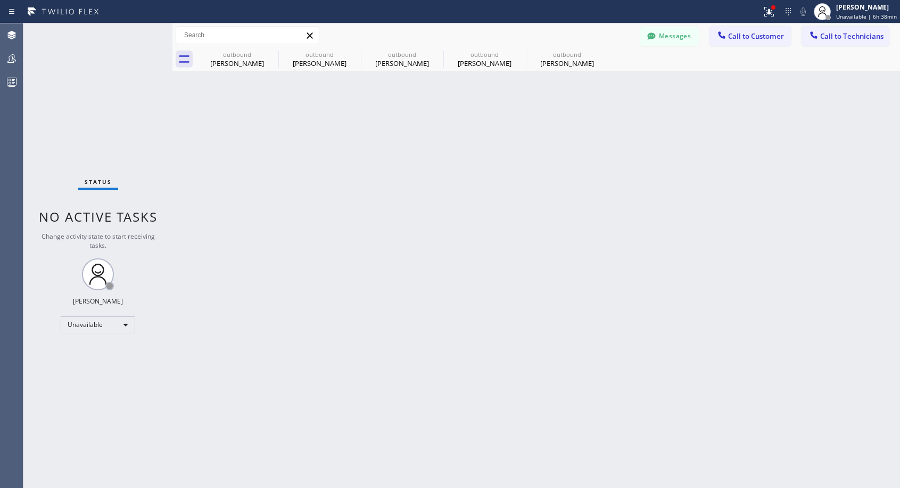
click at [272, 54] on div "outbound [PERSON_NAME] outbound [PERSON_NAME] outbound [PERSON_NAME] outbound […" at bounding box center [548, 59] width 704 height 24
click at [759, 39] on span "Call to Customer" at bounding box center [756, 36] width 56 height 10
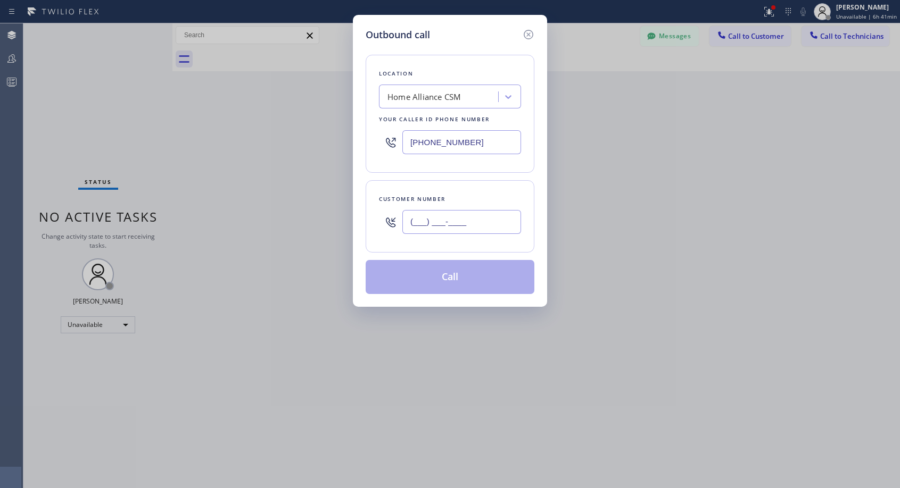
click at [412, 218] on input "(___) ___-____" at bounding box center [461, 222] width 119 height 24
paste input "262) 758-0415"
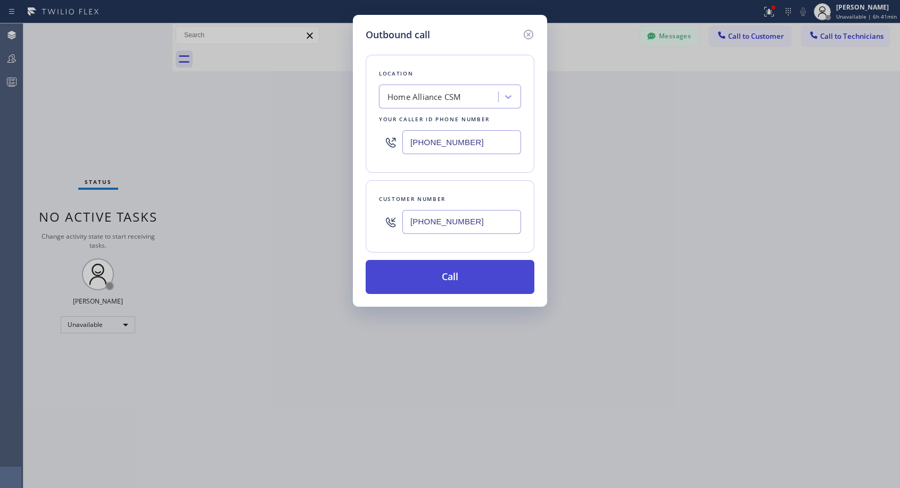
type input "[PHONE_NUMBER]"
click at [474, 274] on button "Call" at bounding box center [449, 277] width 169 height 34
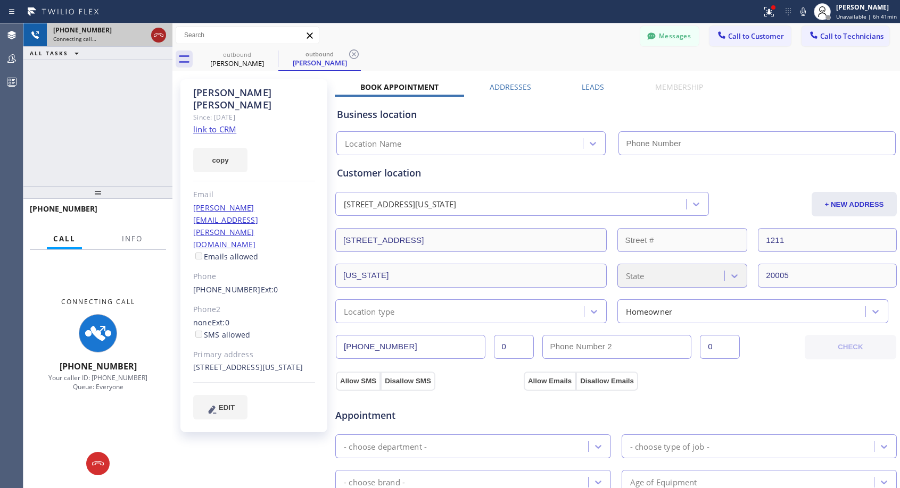
click at [157, 35] on icon at bounding box center [158, 35] width 13 height 13
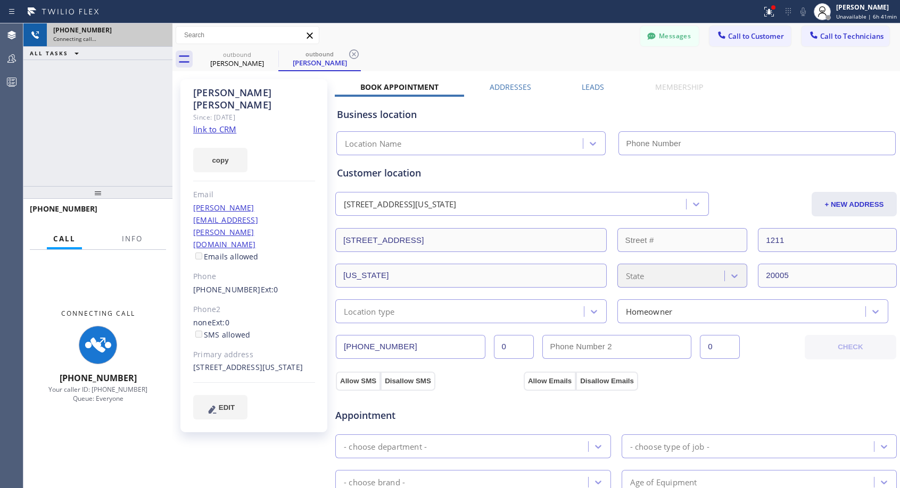
type input "[PHONE_NUMBER]"
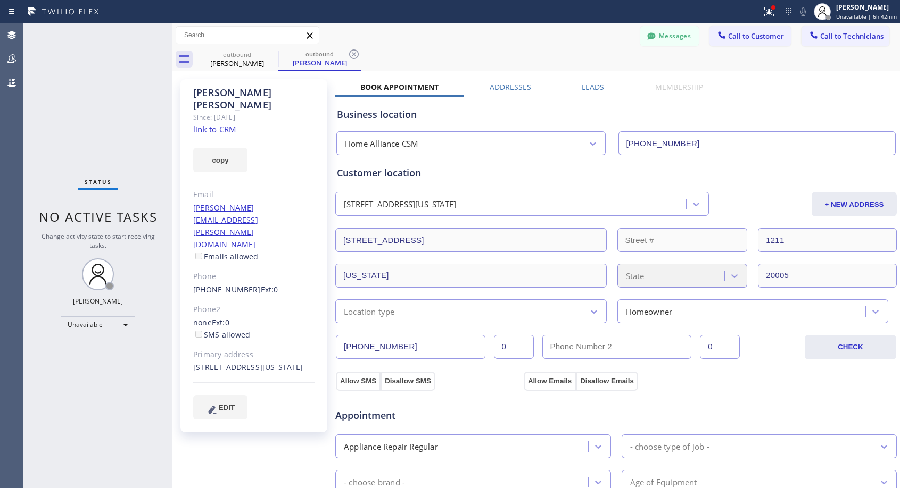
click at [230, 285] on link "[PHONE_NUMBER]" at bounding box center [227, 290] width 68 height 10
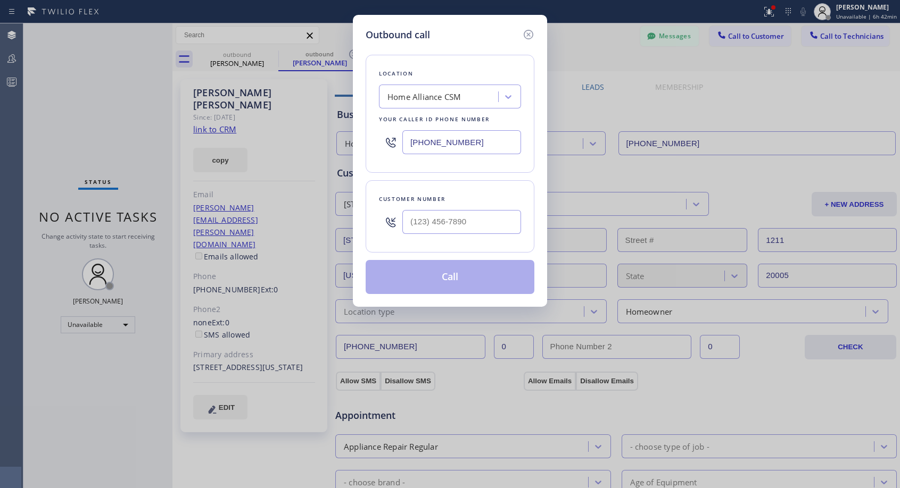
type input "[PHONE_NUMBER]"
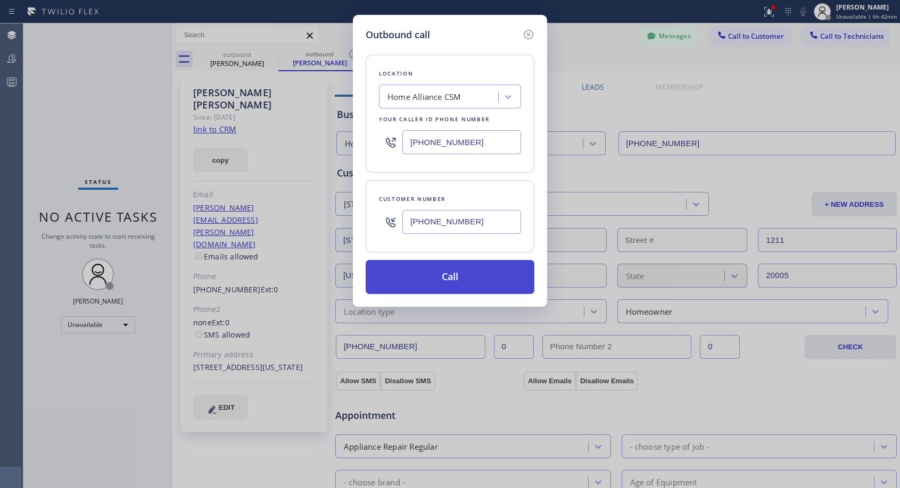
click at [435, 273] on button "Call" at bounding box center [449, 277] width 169 height 34
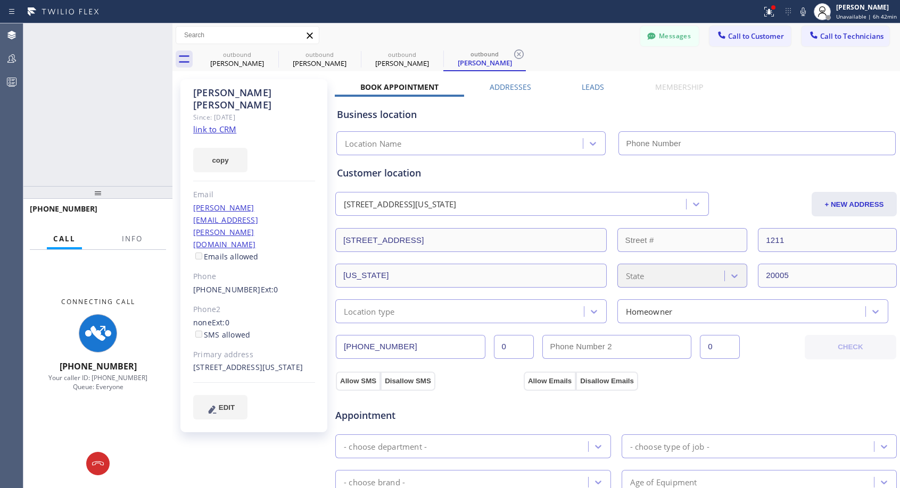
type input "[PHONE_NUMBER]"
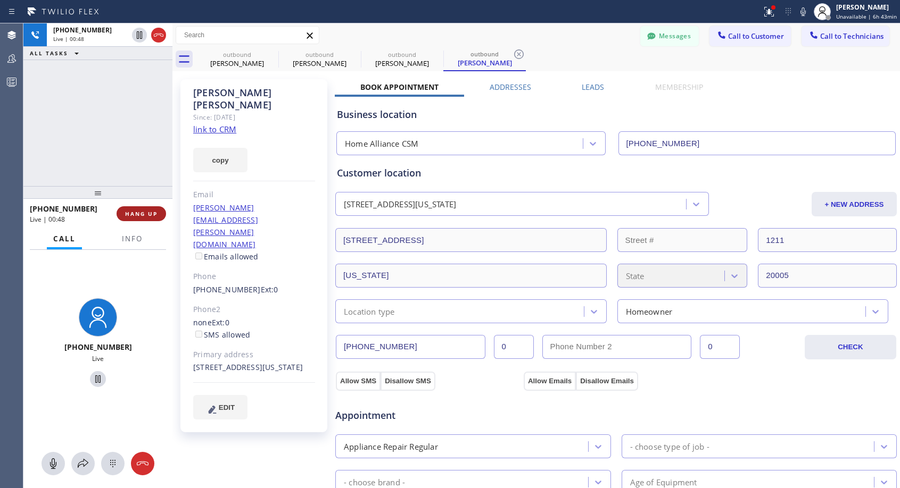
click at [141, 213] on span "HANG UP" at bounding box center [141, 213] width 32 height 7
click at [142, 212] on span "HANG UP" at bounding box center [141, 213] width 32 height 7
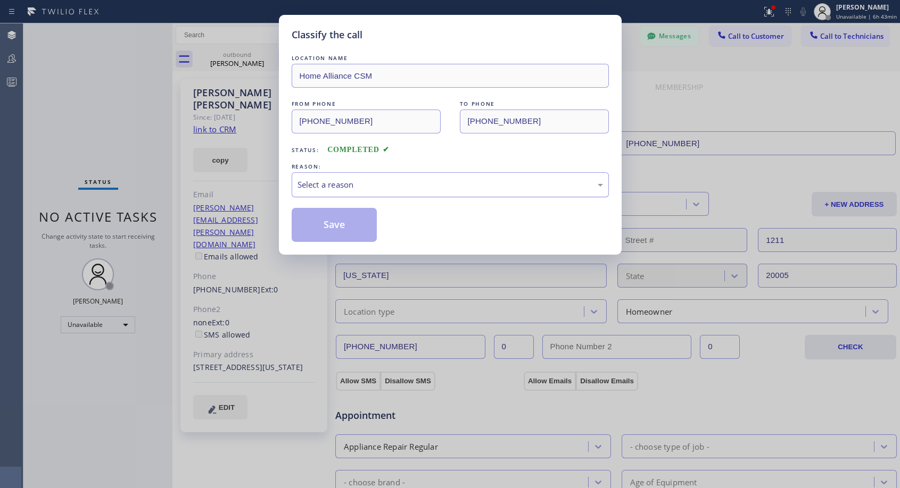
click at [368, 182] on div "Select a reason" at bounding box center [449, 185] width 305 height 12
click at [319, 224] on button "Save" at bounding box center [335, 225] width 86 height 34
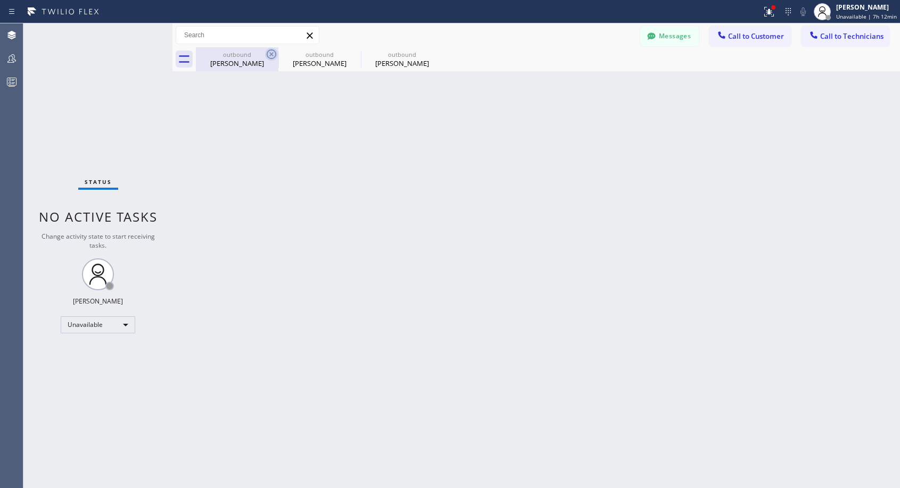
click at [272, 53] on icon at bounding box center [271, 54] width 13 height 13
click at [0, 0] on icon at bounding box center [0, 0] width 0 height 0
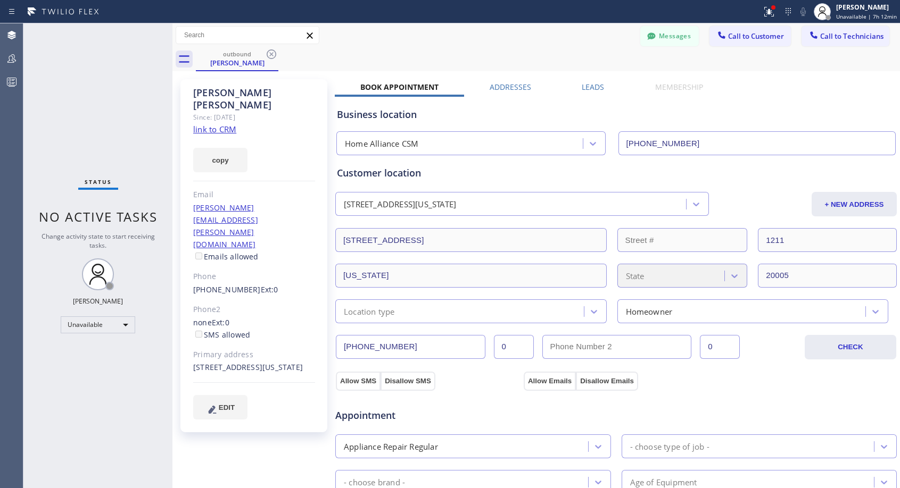
click at [272, 53] on icon at bounding box center [271, 54] width 13 height 13
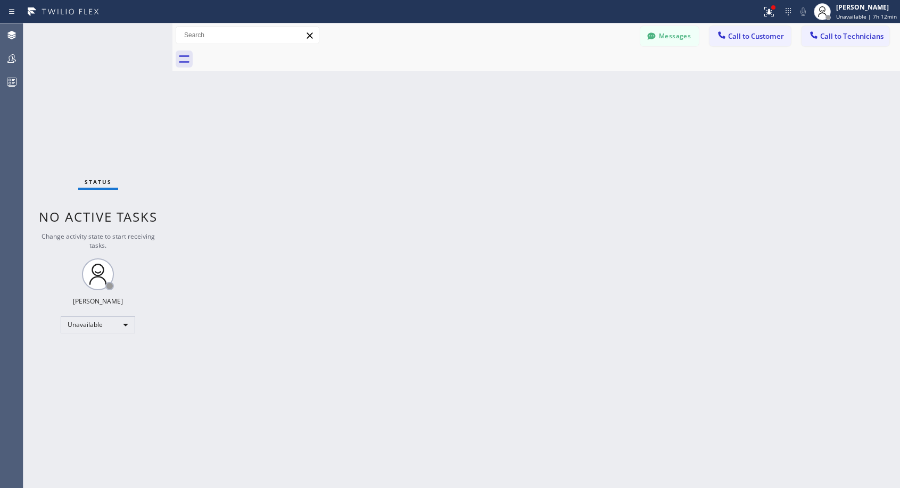
click at [272, 53] on div at bounding box center [548, 59] width 704 height 24
click at [746, 38] on span "Call to Customer" at bounding box center [756, 36] width 56 height 10
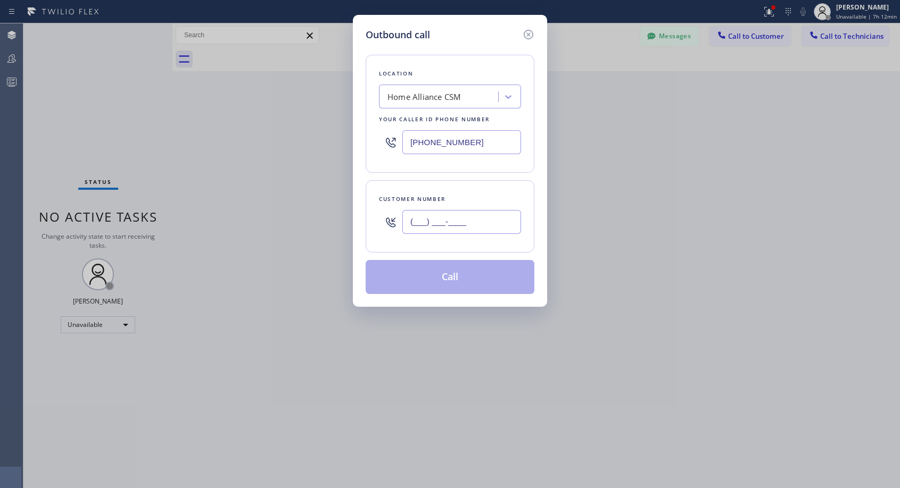
click at [412, 224] on input "(___) ___-____" at bounding box center [461, 222] width 119 height 24
paste input "571) 438-5784"
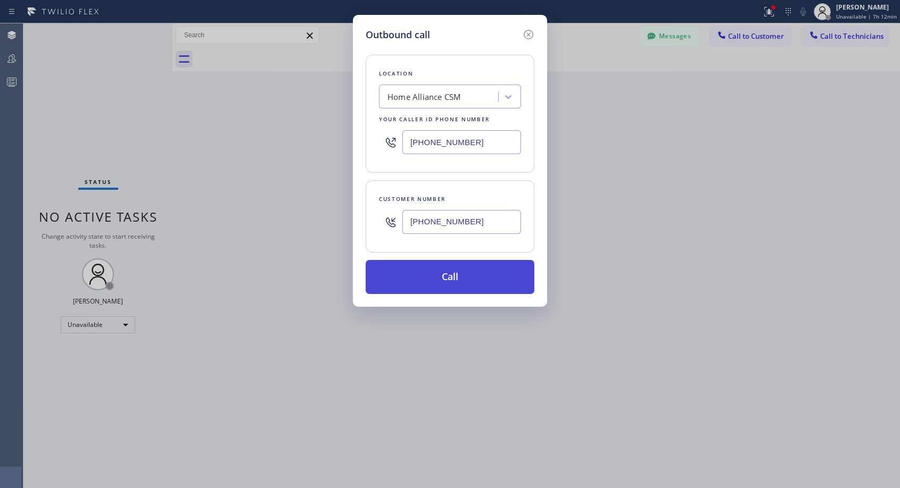
type input "[PHONE_NUMBER]"
click at [465, 275] on button "Call" at bounding box center [449, 277] width 169 height 34
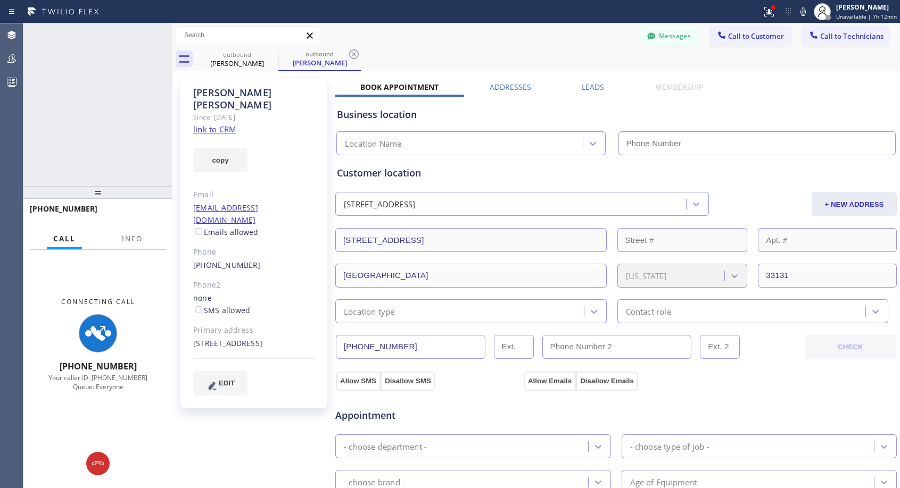
type input "[PHONE_NUMBER]"
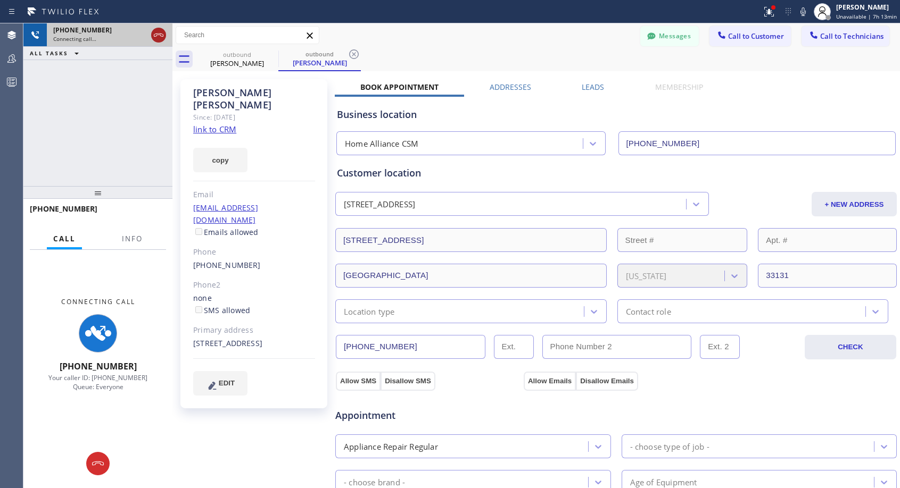
click at [159, 35] on icon at bounding box center [159, 35] width 10 height 3
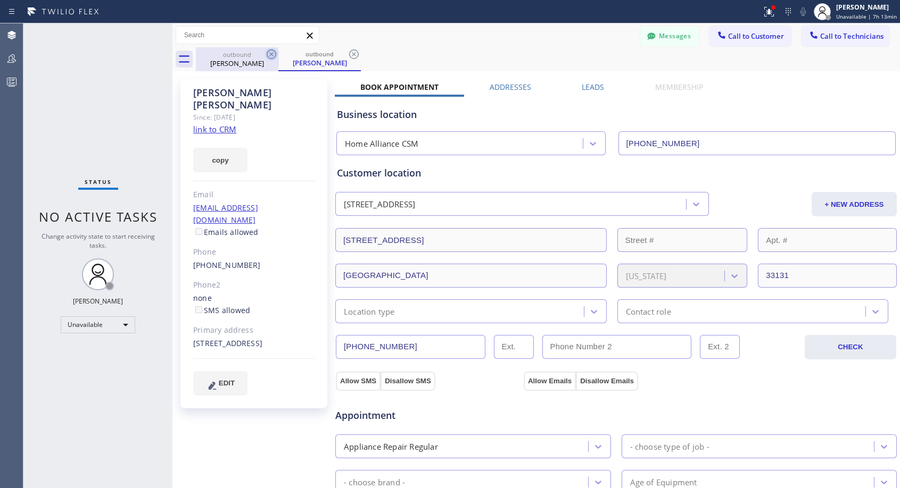
click at [271, 54] on icon at bounding box center [272, 54] width 10 height 10
click at [278, 54] on div "outbound [PERSON_NAME]" at bounding box center [319, 59] width 82 height 24
click at [750, 41] on button "Call to Customer" at bounding box center [749, 36] width 81 height 20
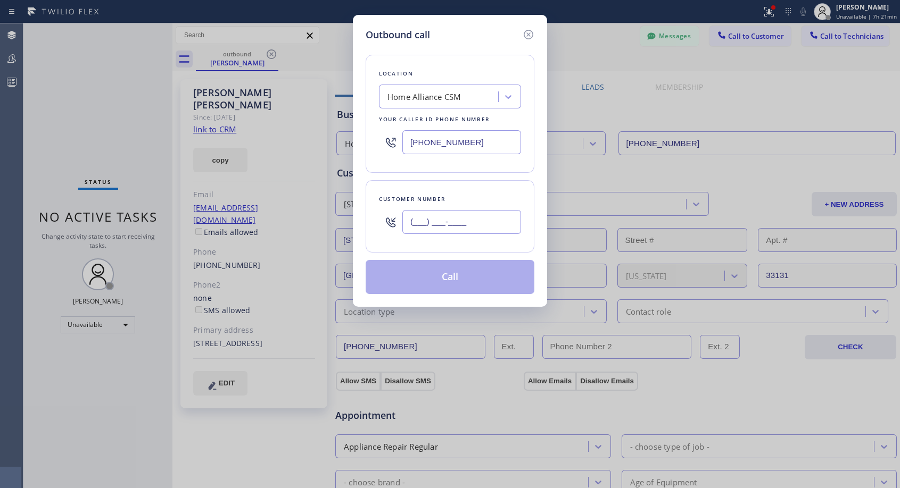
click at [442, 214] on input "(___) ___-____" at bounding box center [461, 222] width 119 height 24
paste input "818) 469-0182"
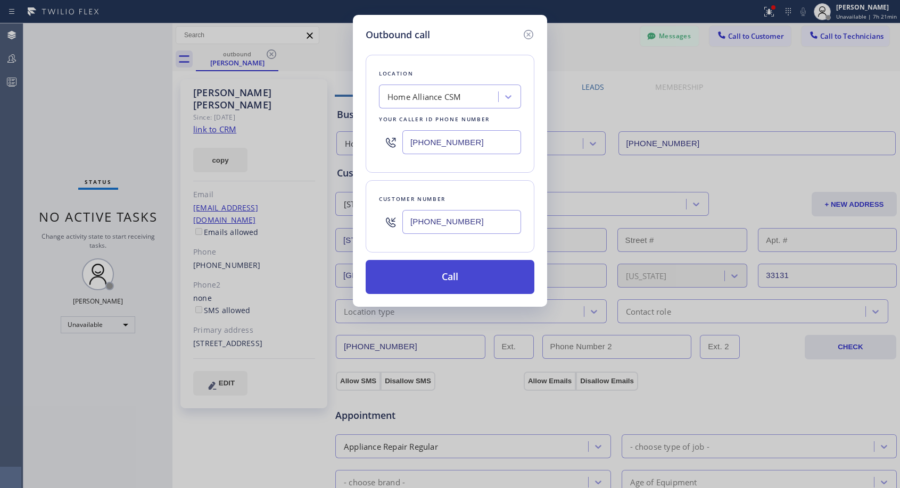
type input "[PHONE_NUMBER]"
click at [461, 278] on button "Call" at bounding box center [449, 277] width 169 height 34
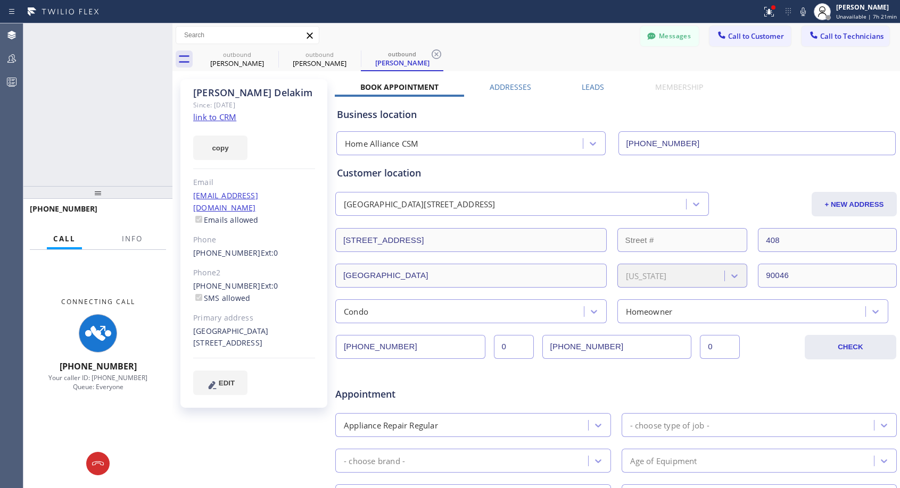
type input "[PHONE_NUMBER]"
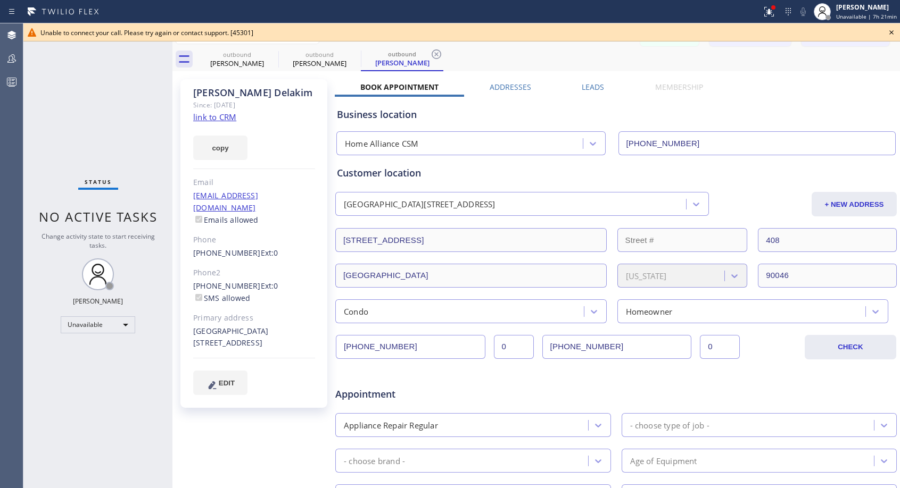
click at [893, 32] on icon at bounding box center [891, 32] width 13 height 13
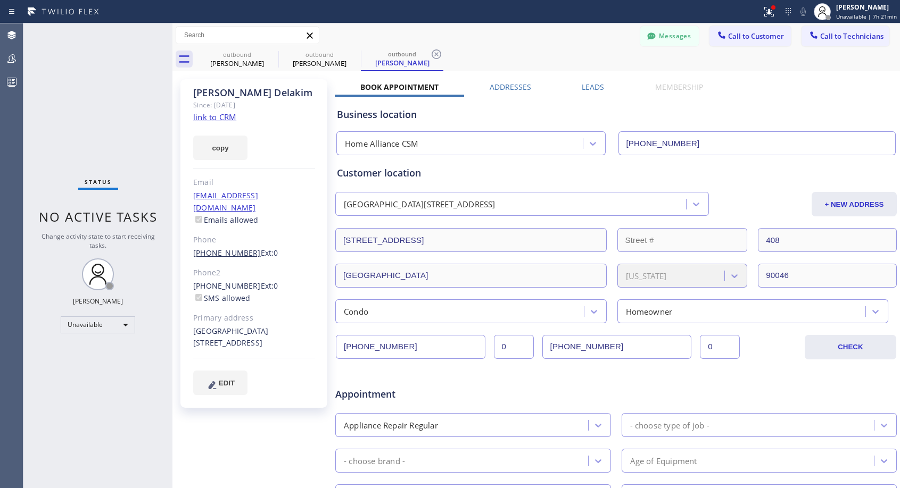
click at [228, 248] on link "[PHONE_NUMBER]" at bounding box center [227, 253] width 68 height 10
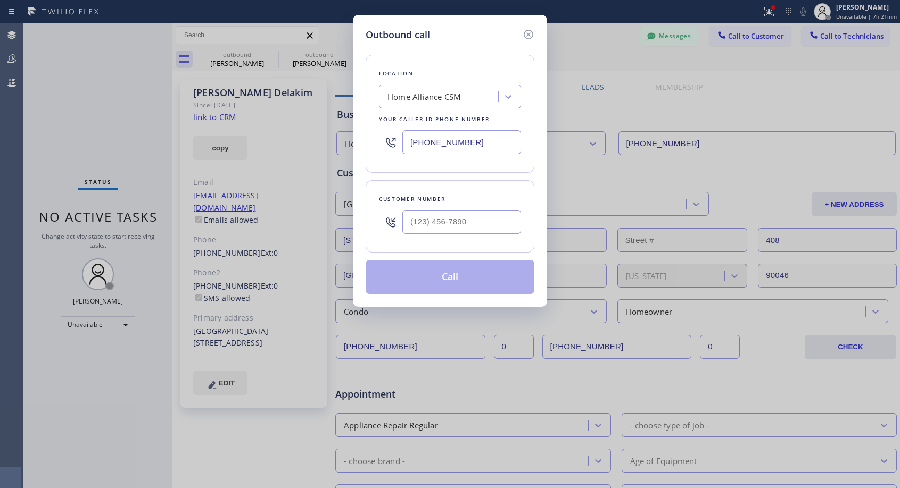
type input "[PHONE_NUMBER]"
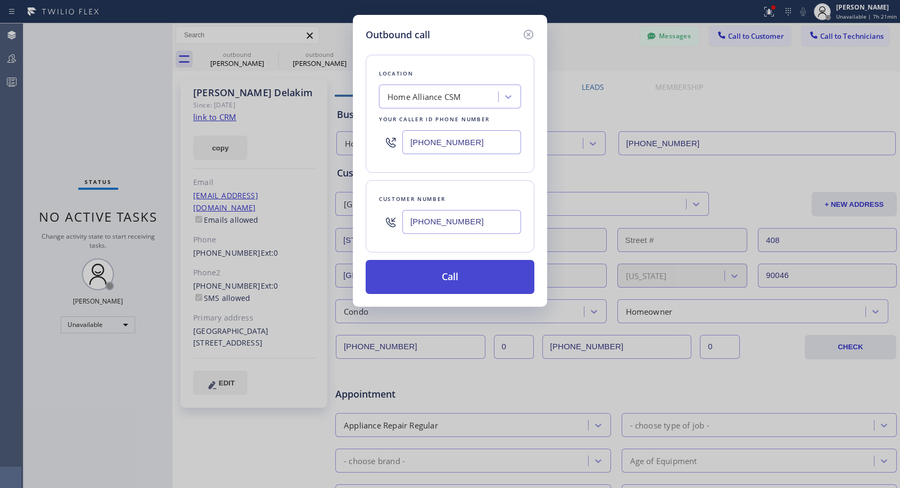
click at [470, 276] on button "Call" at bounding box center [449, 277] width 169 height 34
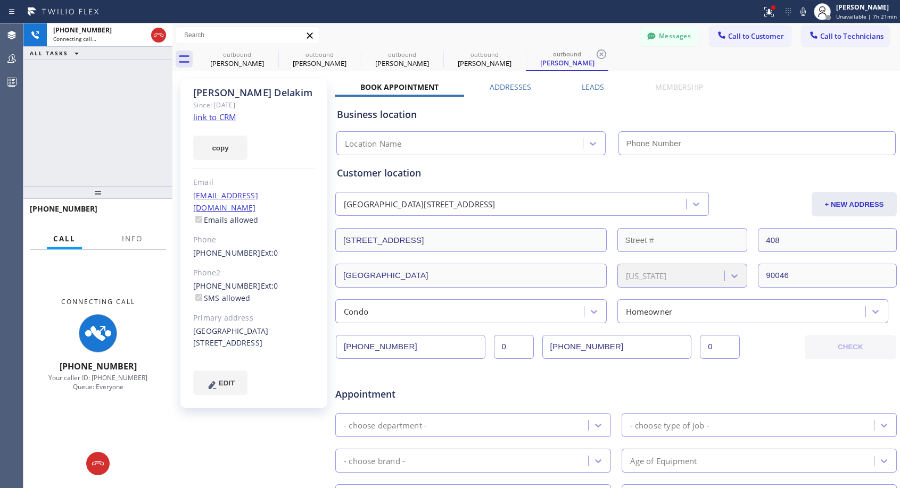
type input "[PHONE_NUMBER]"
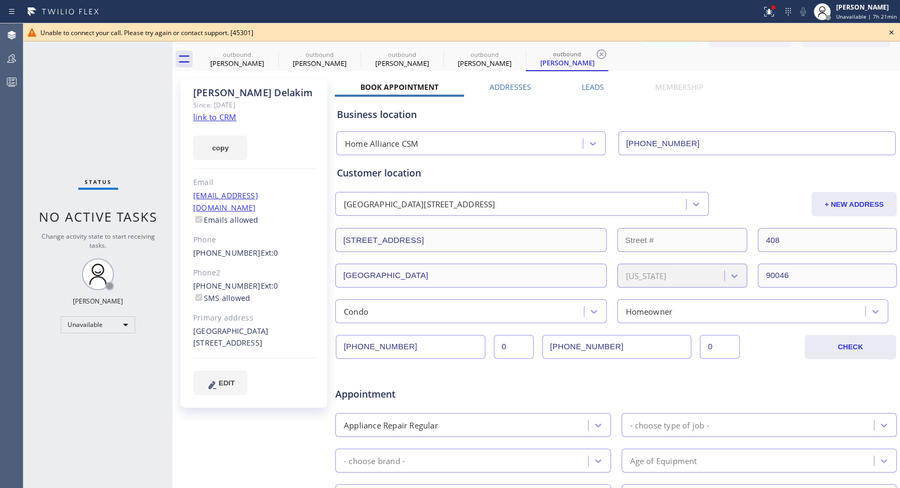
click at [888, 33] on icon at bounding box center [891, 32] width 13 height 13
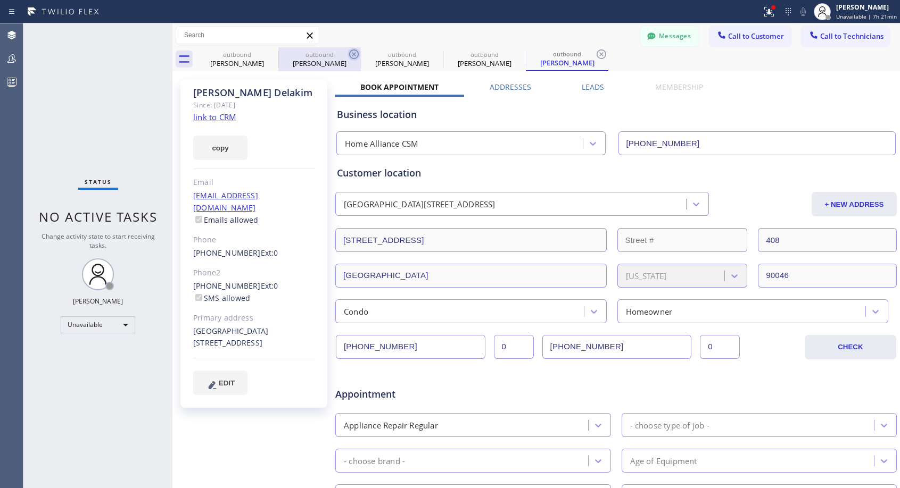
click at [0, 0] on icon at bounding box center [0, 0] width 0 height 0
click at [347, 52] on icon at bounding box center [353, 54] width 13 height 13
click at [0, 0] on icon at bounding box center [0, 0] width 0 height 0
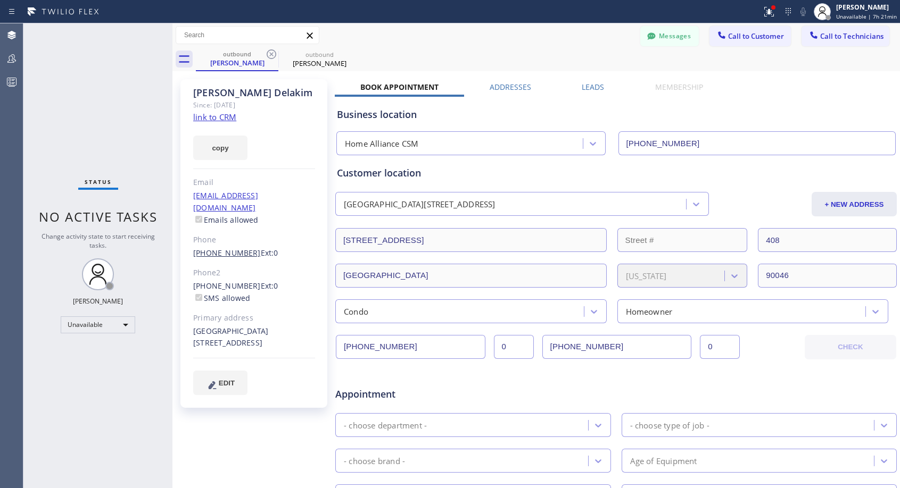
click at [209, 248] on link "[PHONE_NUMBER]" at bounding box center [227, 253] width 68 height 10
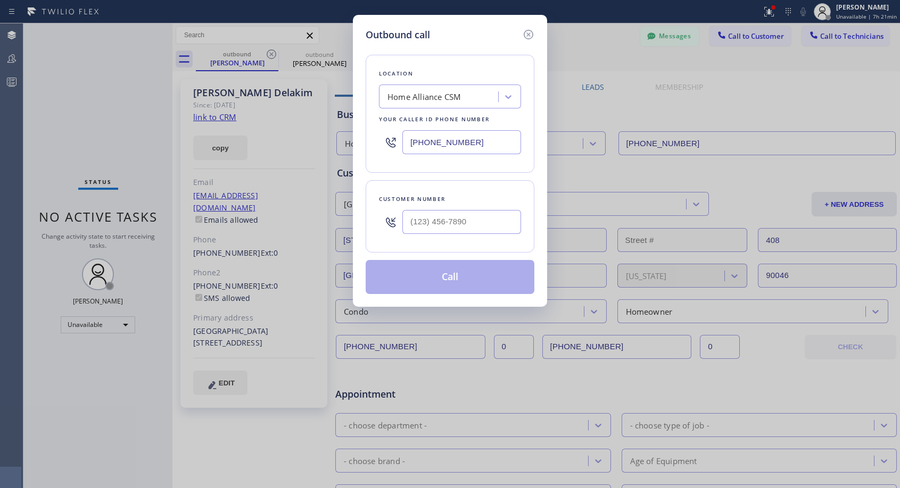
type input "[PHONE_NUMBER]"
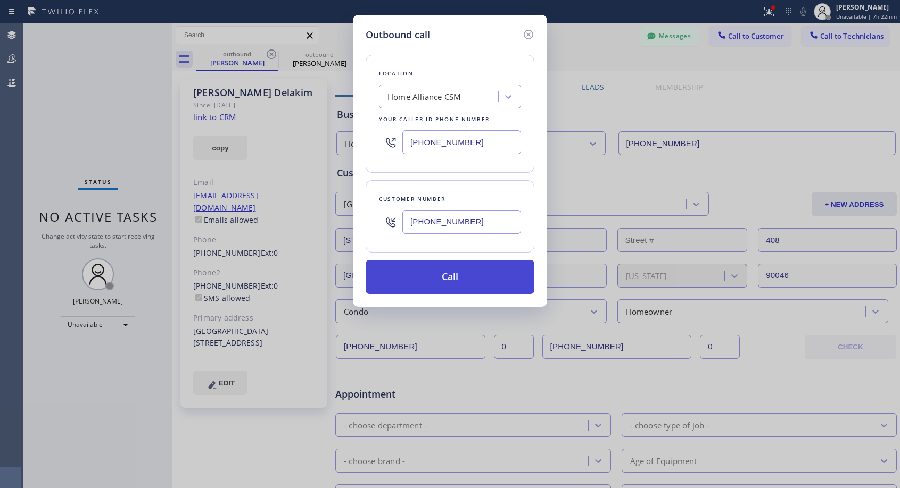
click at [446, 279] on button "Call" at bounding box center [449, 277] width 169 height 34
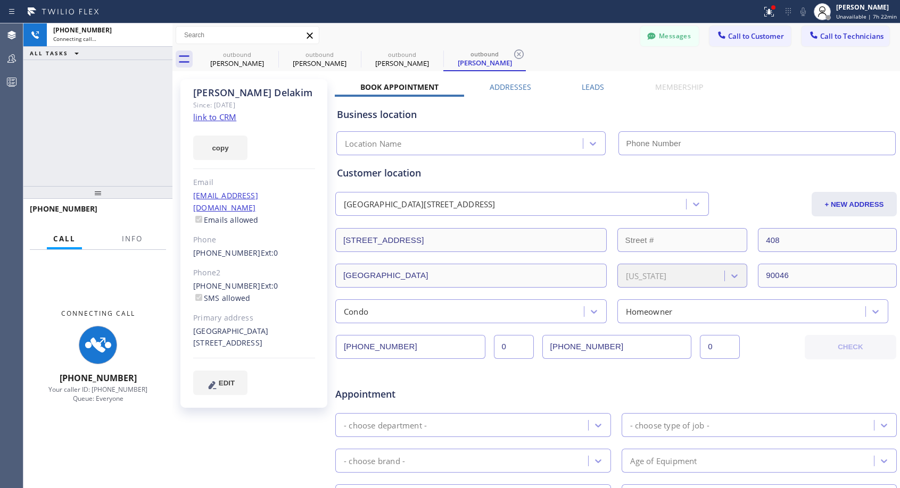
type input "[PHONE_NUMBER]"
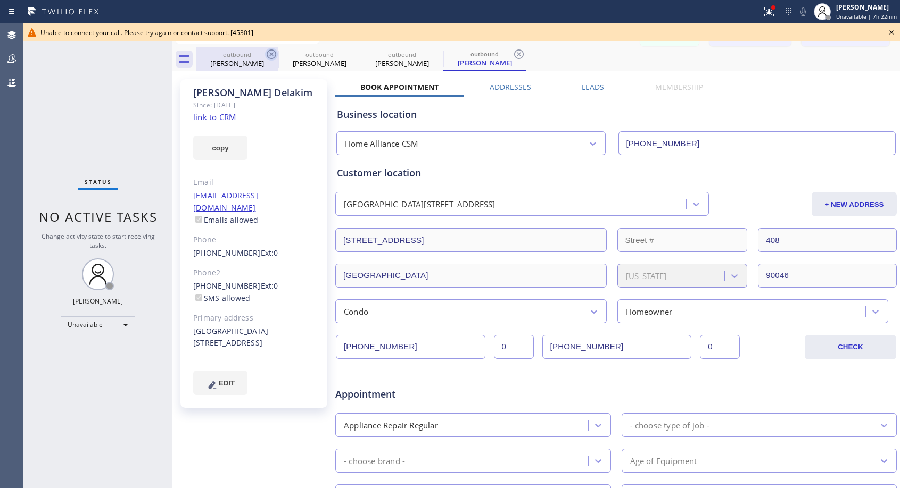
click at [269, 53] on icon at bounding box center [271, 54] width 13 height 13
click at [0, 0] on icon at bounding box center [0, 0] width 0 height 0
click at [512, 53] on icon at bounding box center [518, 54] width 13 height 13
click at [269, 53] on div "outbound [PERSON_NAME] outbound [PERSON_NAME] outbound [PERSON_NAME] outbound […" at bounding box center [548, 59] width 704 height 24
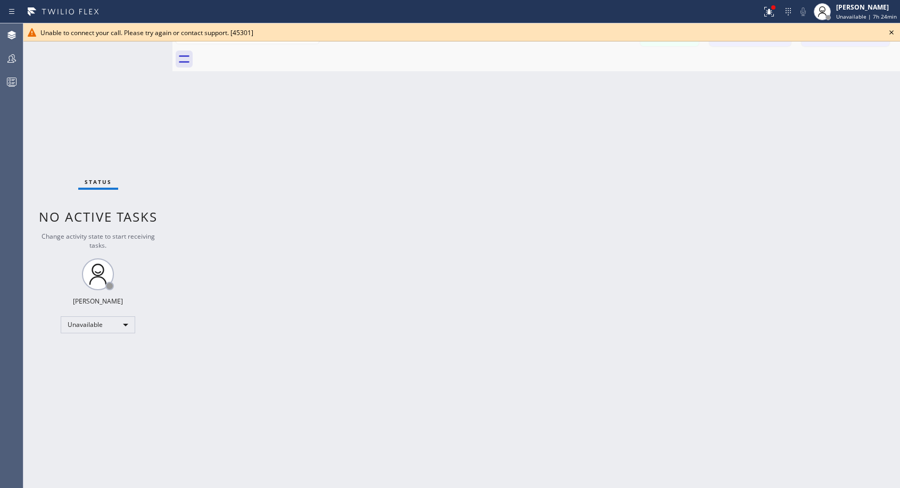
click at [889, 31] on icon at bounding box center [891, 32] width 13 height 13
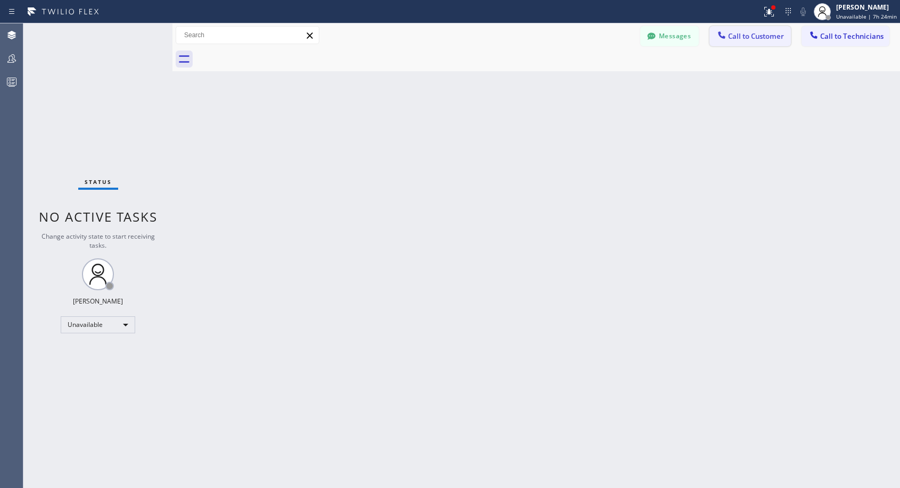
click at [757, 37] on span "Call to Customer" at bounding box center [756, 36] width 56 height 10
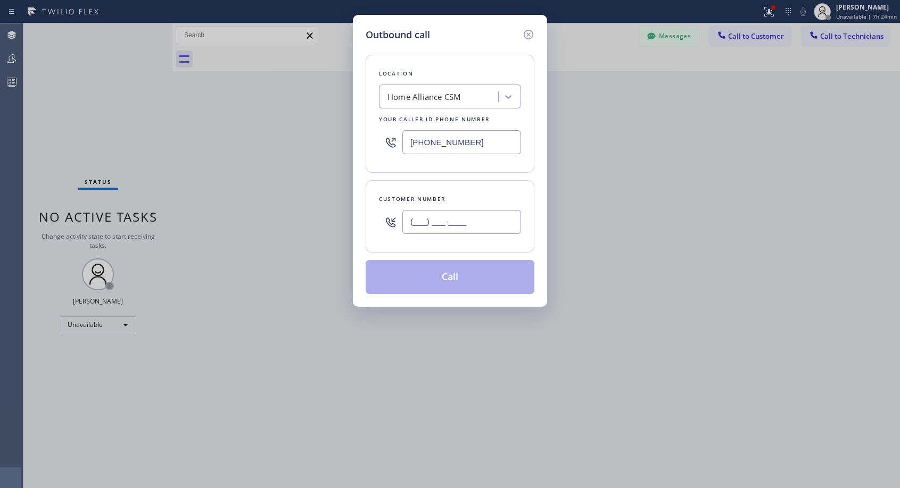
click at [450, 218] on input "(___) ___-____" at bounding box center [461, 222] width 119 height 24
paste input "415) 806-6756"
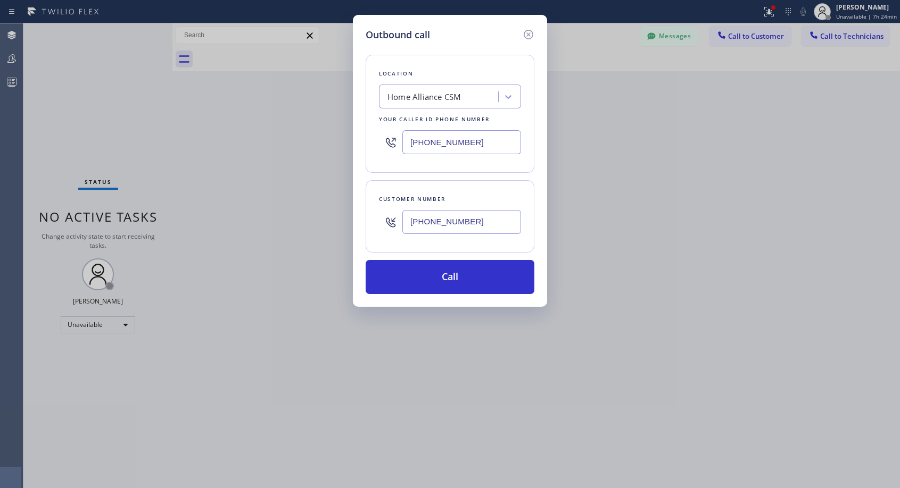
type input "[PHONE_NUMBER]"
click at [469, 285] on button "Call" at bounding box center [449, 277] width 169 height 34
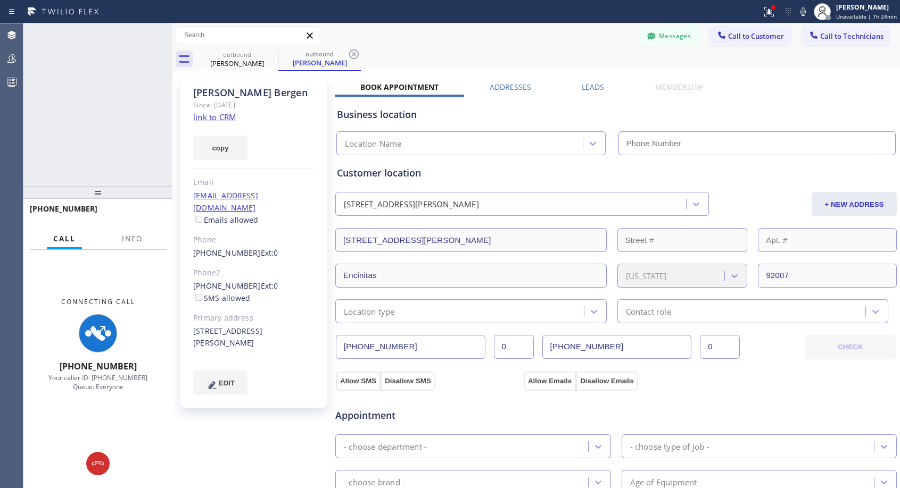
type input "[PHONE_NUMBER]"
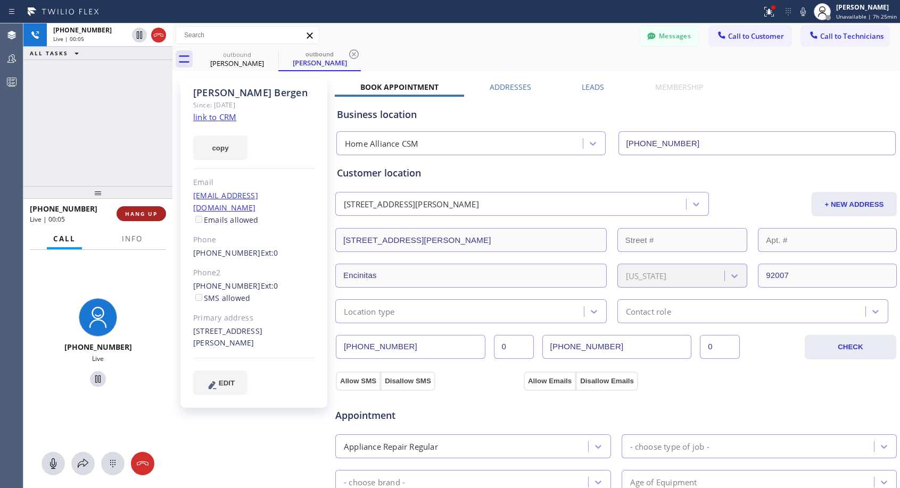
click at [139, 211] on span "HANG UP" at bounding box center [141, 213] width 32 height 7
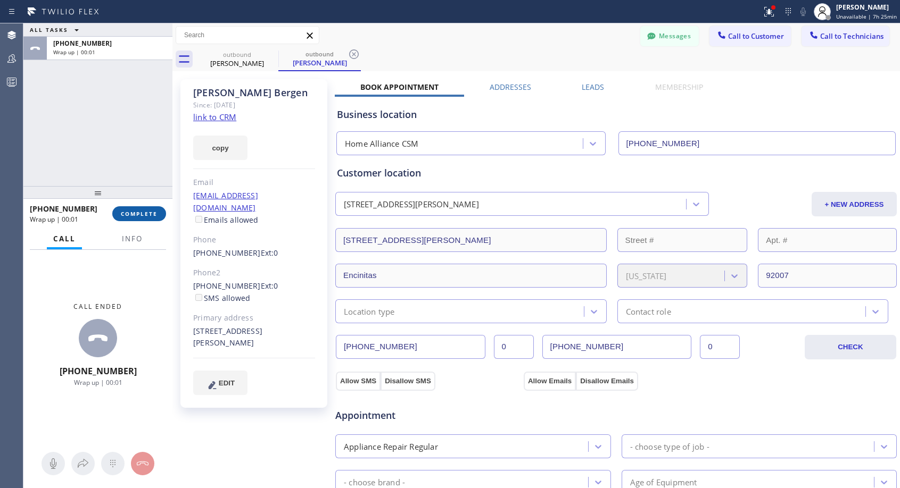
click at [139, 211] on span "COMPLETE" at bounding box center [139, 213] width 37 height 7
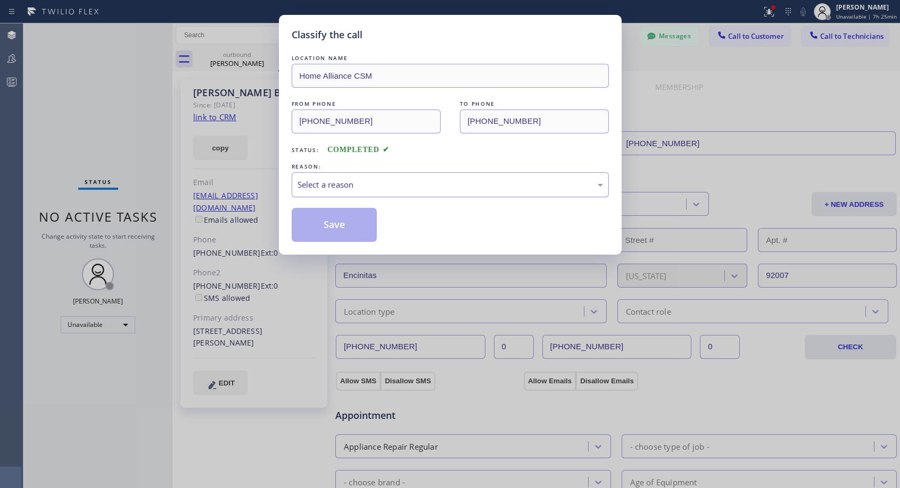
click at [423, 177] on div "Select a reason" at bounding box center [450, 184] width 317 height 25
click at [340, 223] on button "Save" at bounding box center [335, 225] width 86 height 34
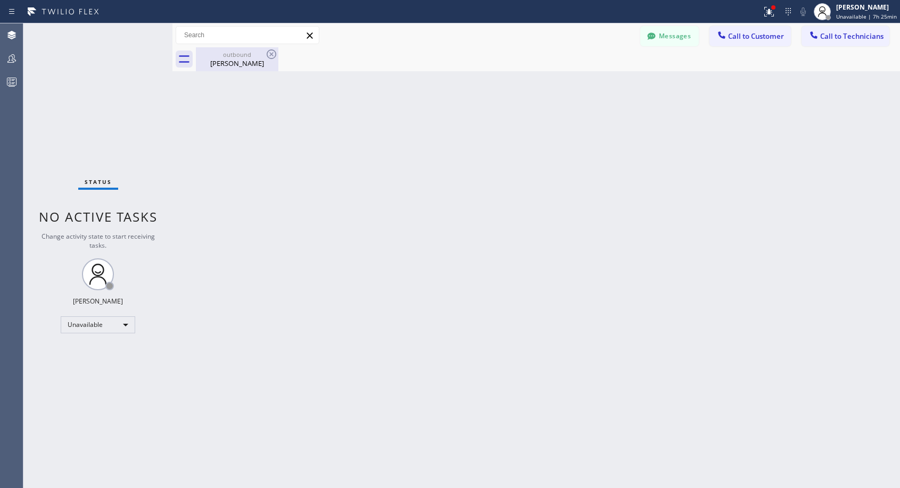
click at [248, 63] on div "[PERSON_NAME]" at bounding box center [237, 64] width 80 height 10
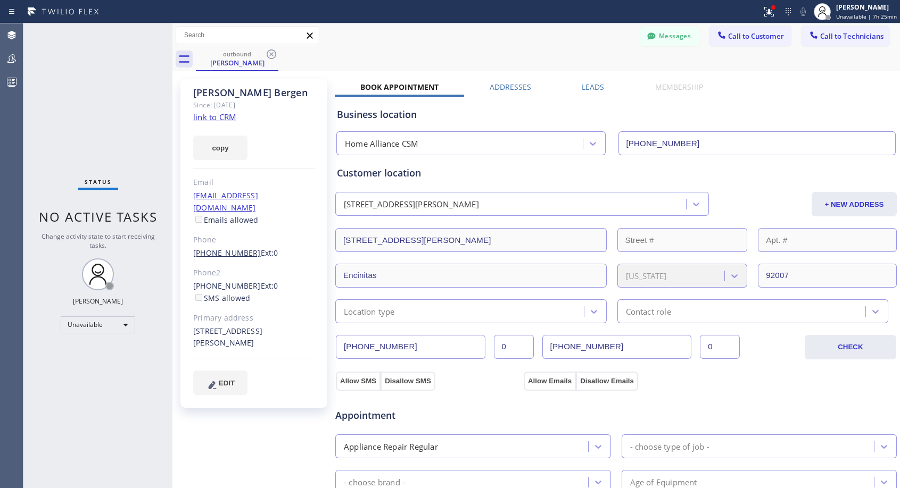
click at [228, 248] on link "[PHONE_NUMBER]" at bounding box center [227, 253] width 68 height 10
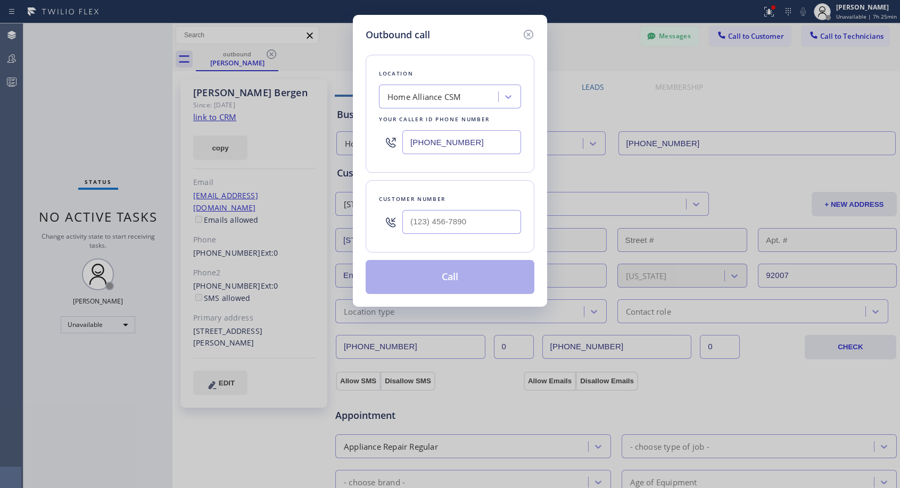
type input "[PHONE_NUMBER]"
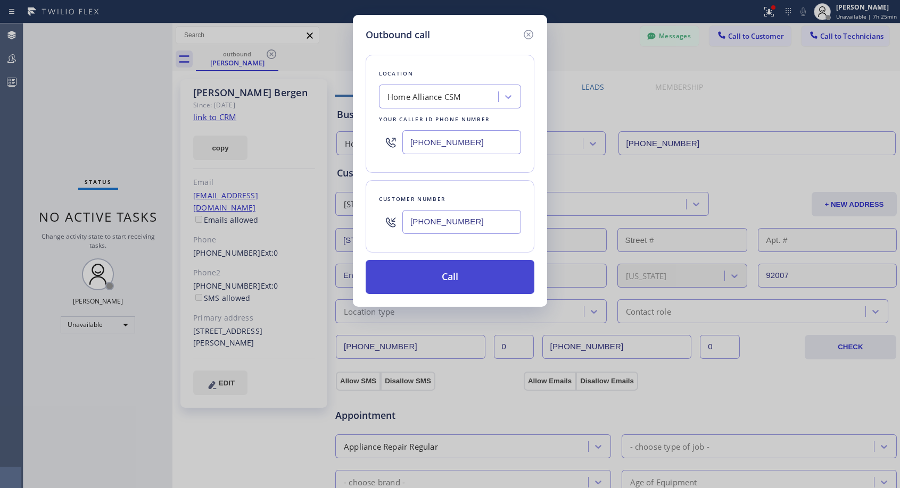
click at [459, 273] on button "Call" at bounding box center [449, 277] width 169 height 34
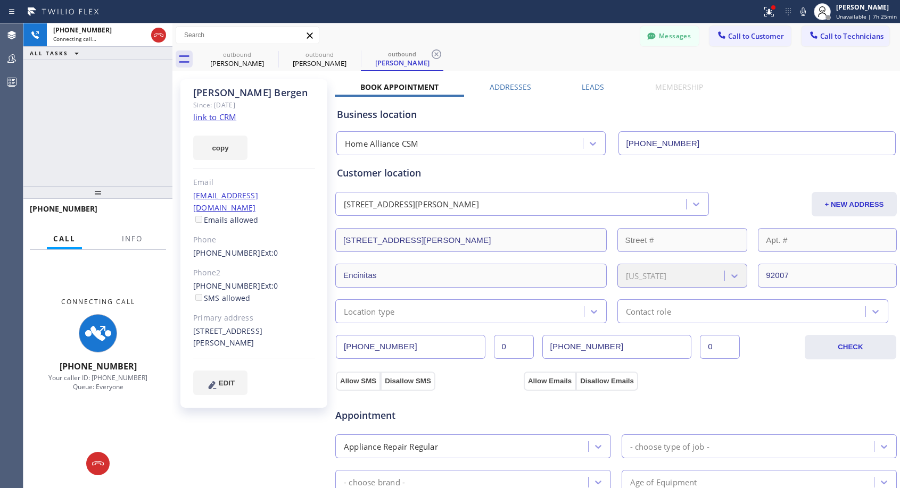
type input "[PHONE_NUMBER]"
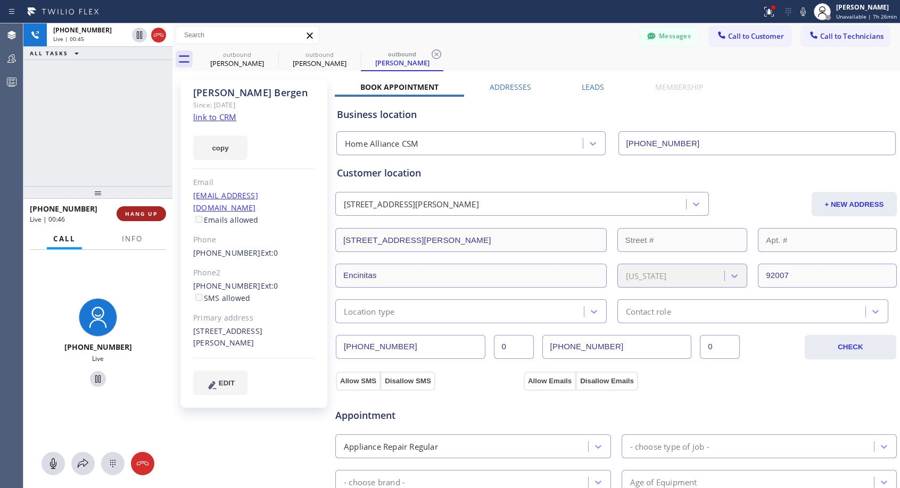
click at [128, 216] on span "HANG UP" at bounding box center [141, 213] width 32 height 7
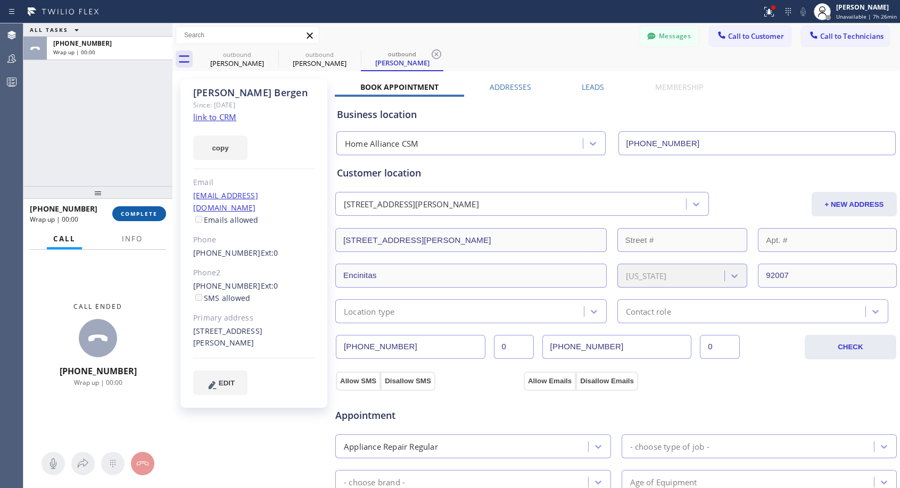
click at [128, 216] on span "COMPLETE" at bounding box center [139, 213] width 37 height 7
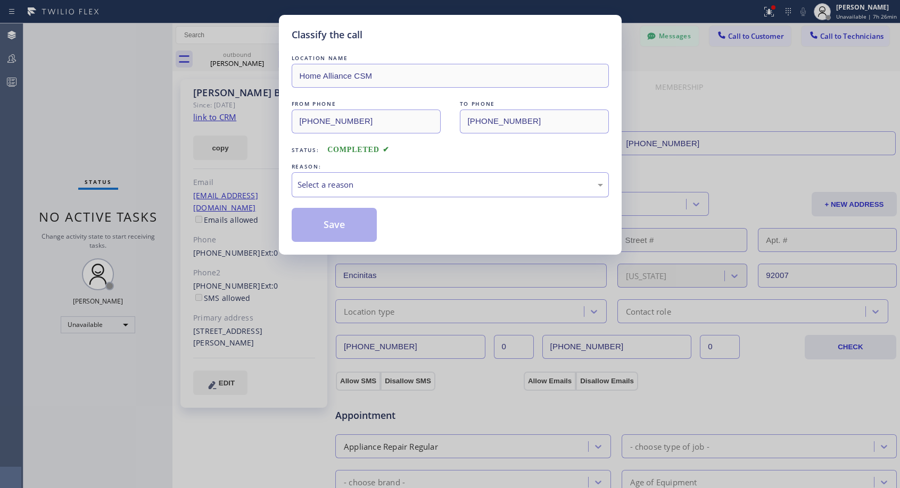
click at [370, 177] on div "Select a reason" at bounding box center [450, 184] width 317 height 25
click at [335, 221] on button "Save" at bounding box center [335, 225] width 86 height 34
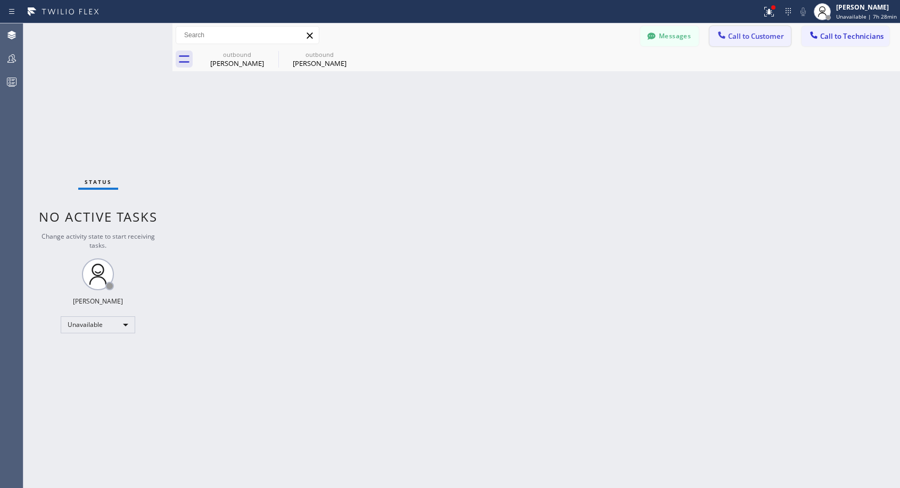
click at [751, 35] on span "Call to Customer" at bounding box center [756, 36] width 56 height 10
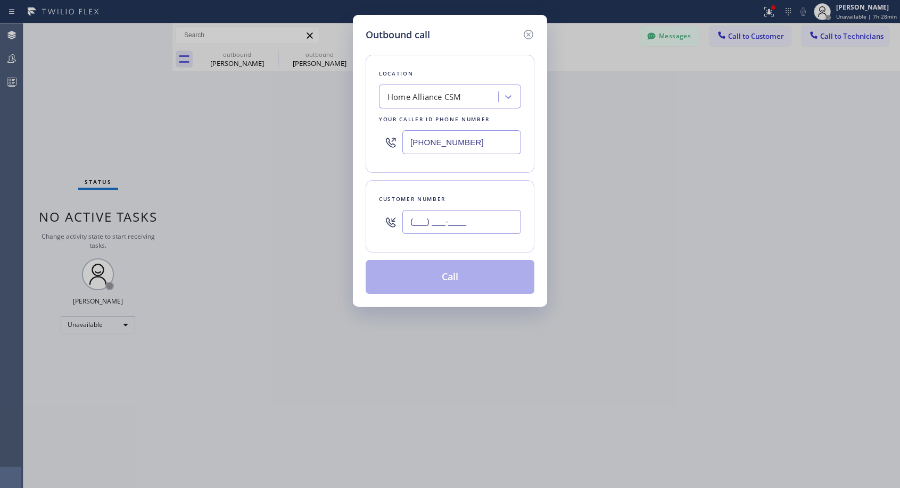
click at [423, 216] on input "(___) ___-____" at bounding box center [461, 222] width 119 height 24
paste input "650) 740-4708"
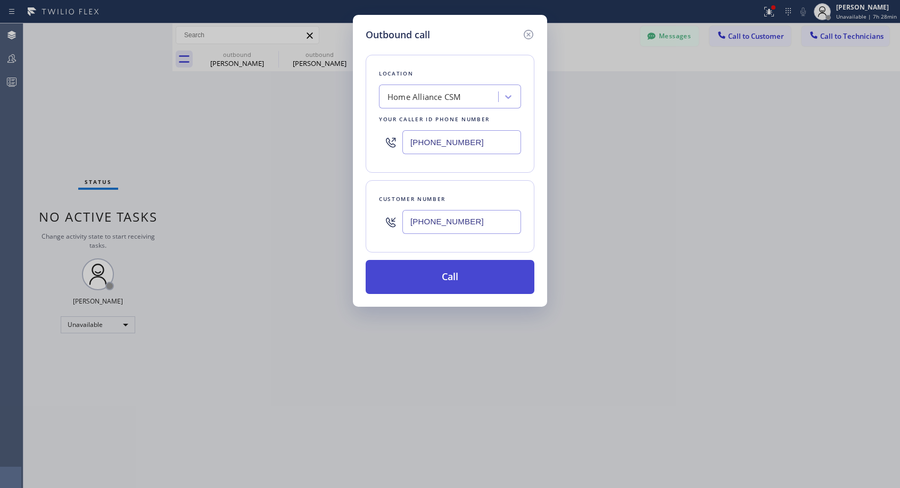
type input "[PHONE_NUMBER]"
click at [456, 273] on button "Call" at bounding box center [449, 277] width 169 height 34
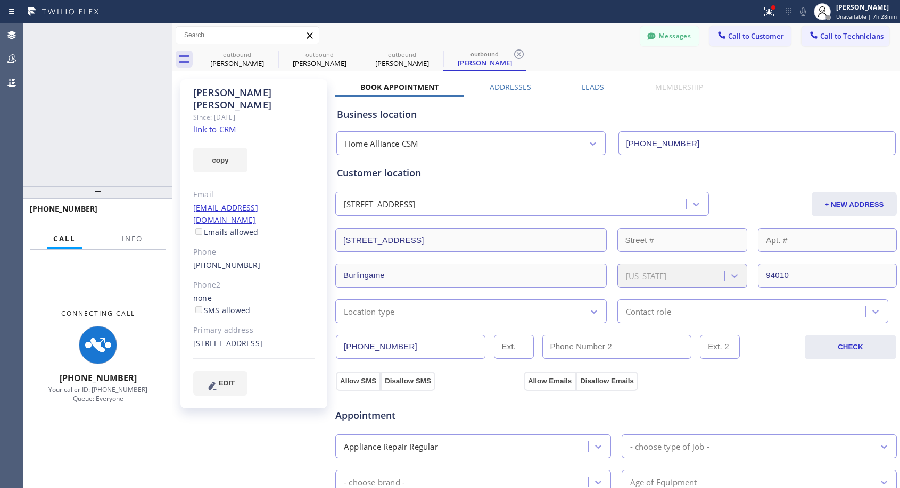
type input "[PHONE_NUMBER]"
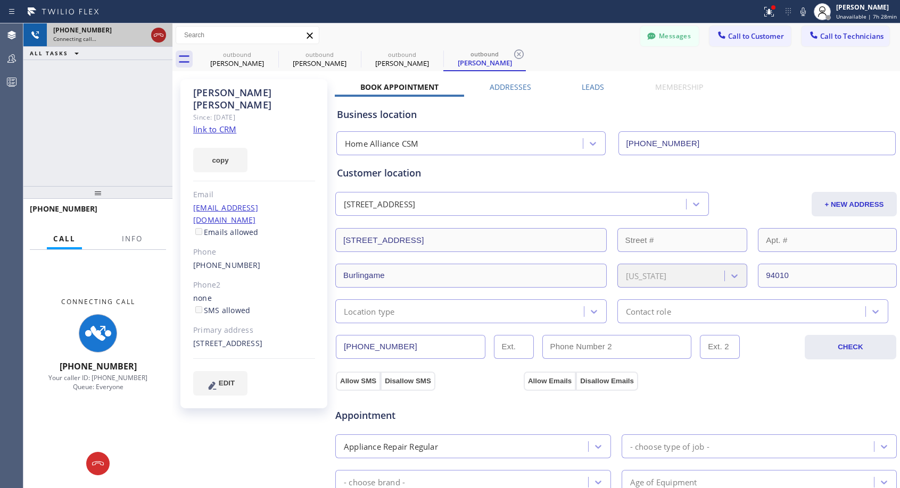
click at [161, 38] on icon at bounding box center [158, 35] width 13 height 13
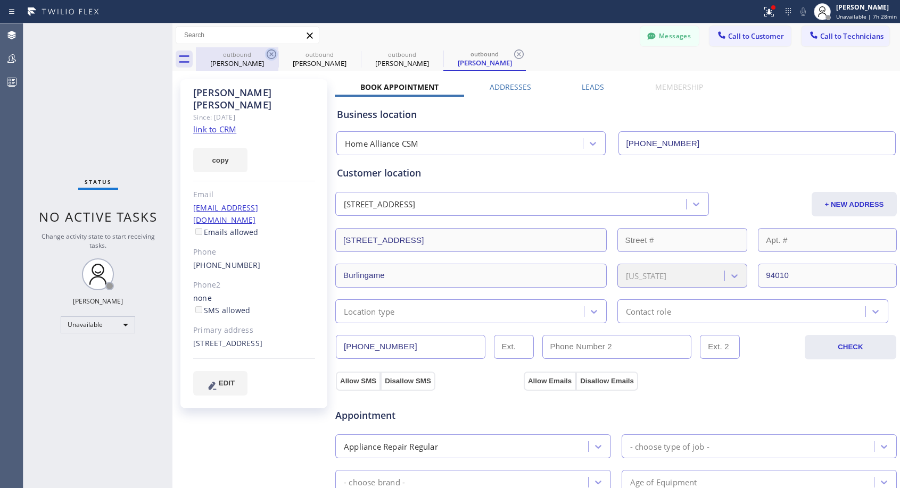
click at [271, 54] on icon at bounding box center [272, 54] width 10 height 10
click at [0, 0] on icon at bounding box center [0, 0] width 0 height 0
click at [514, 54] on icon at bounding box center [519, 54] width 10 height 10
click at [271, 54] on div "outbound [PERSON_NAME] outbound [PERSON_NAME] outbound [PERSON_NAME] outbound […" at bounding box center [548, 59] width 704 height 24
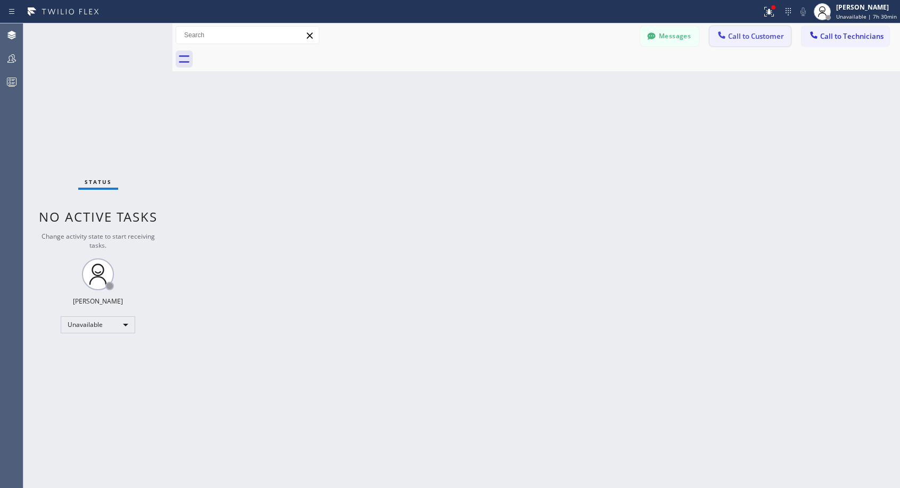
click at [744, 39] on span "Call to Customer" at bounding box center [756, 36] width 56 height 10
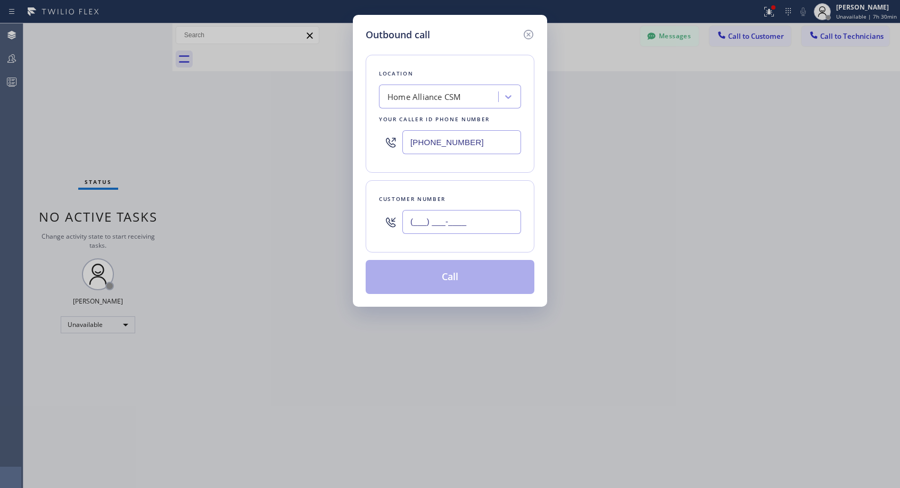
click at [417, 219] on input "(___) ___-____" at bounding box center [461, 222] width 119 height 24
paste input "310) 993-3555"
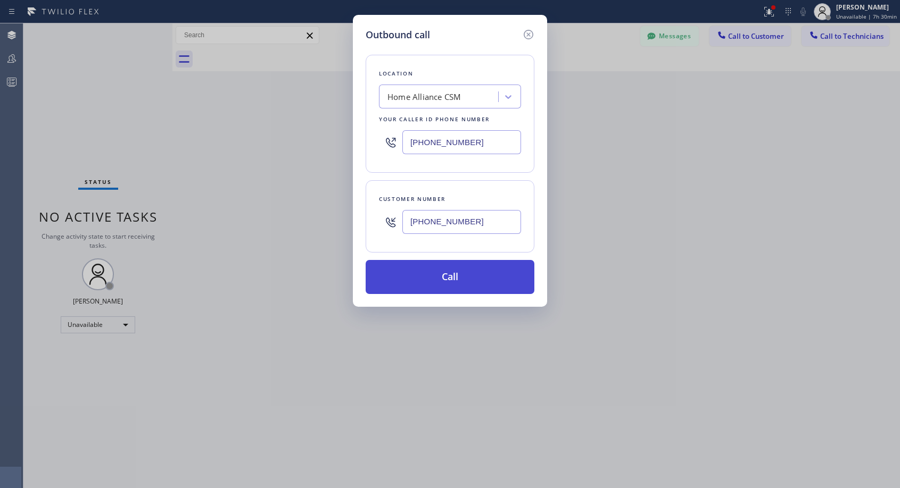
type input "[PHONE_NUMBER]"
click at [459, 276] on button "Call" at bounding box center [449, 277] width 169 height 34
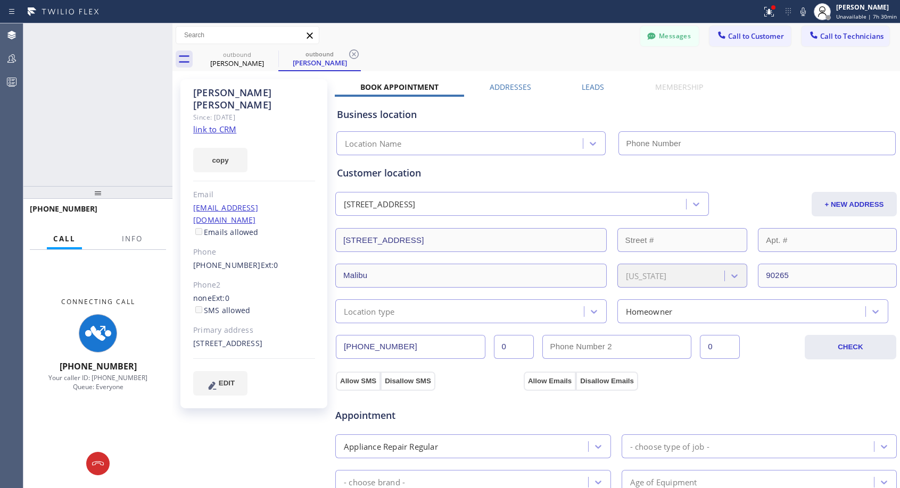
type input "[PHONE_NUMBER]"
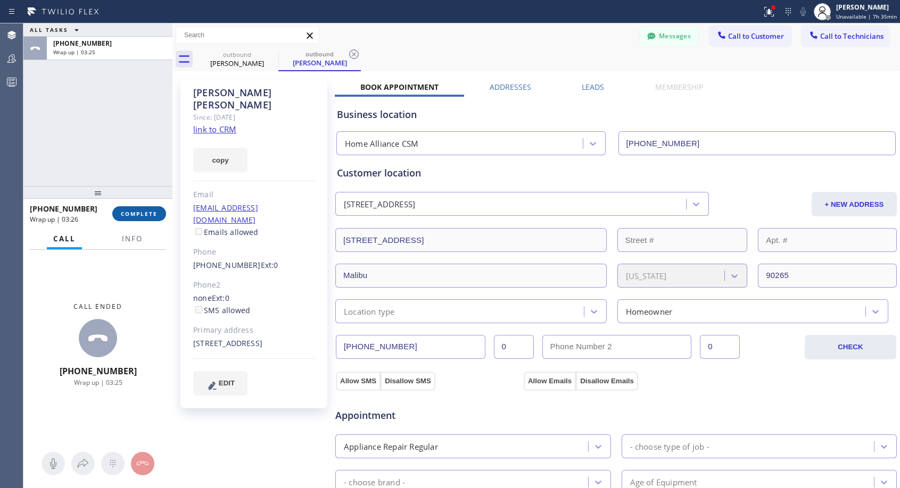
click at [141, 214] on span "COMPLETE" at bounding box center [139, 213] width 37 height 7
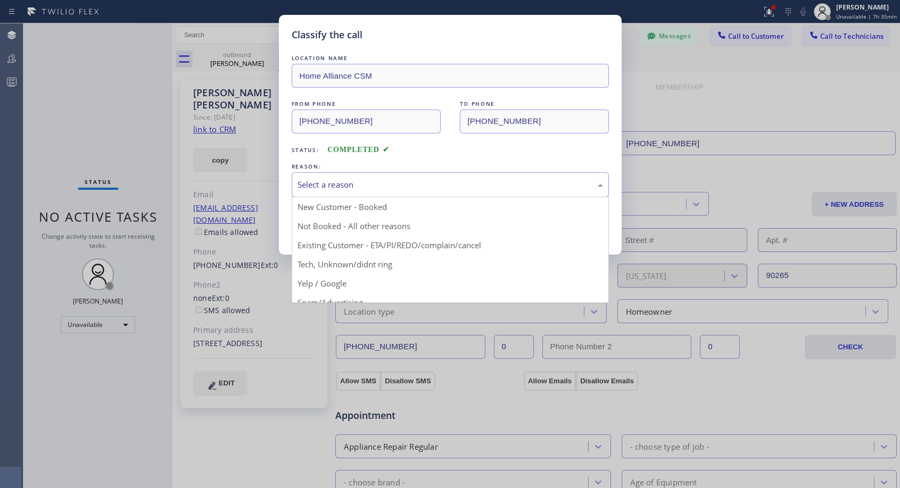
click at [344, 180] on div "Select a reason" at bounding box center [449, 185] width 305 height 12
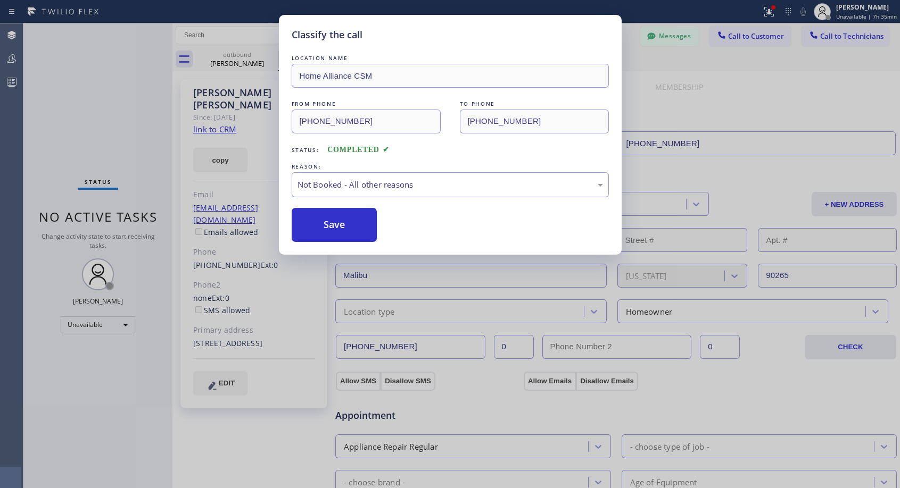
click at [329, 225] on button "Save" at bounding box center [335, 225] width 86 height 34
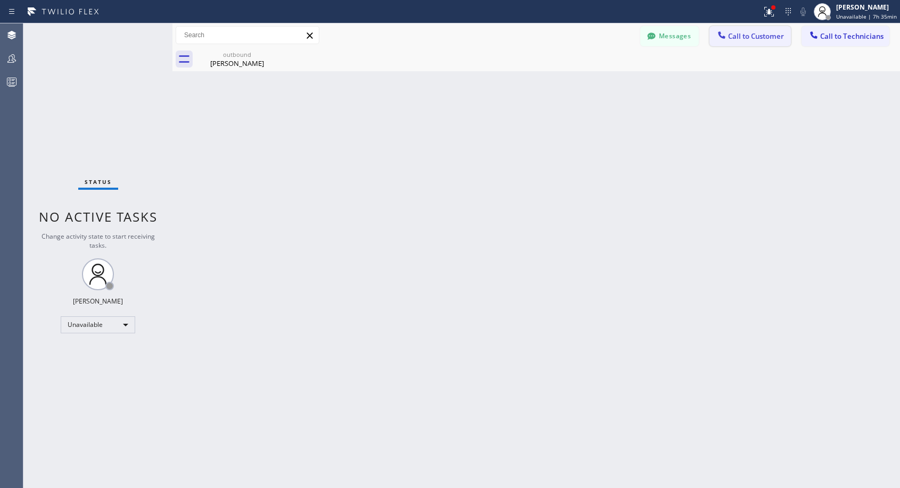
drag, startPoint x: 745, startPoint y: 38, endPoint x: 598, endPoint y: 108, distance: 163.2
click at [744, 38] on span "Call to Customer" at bounding box center [756, 36] width 56 height 10
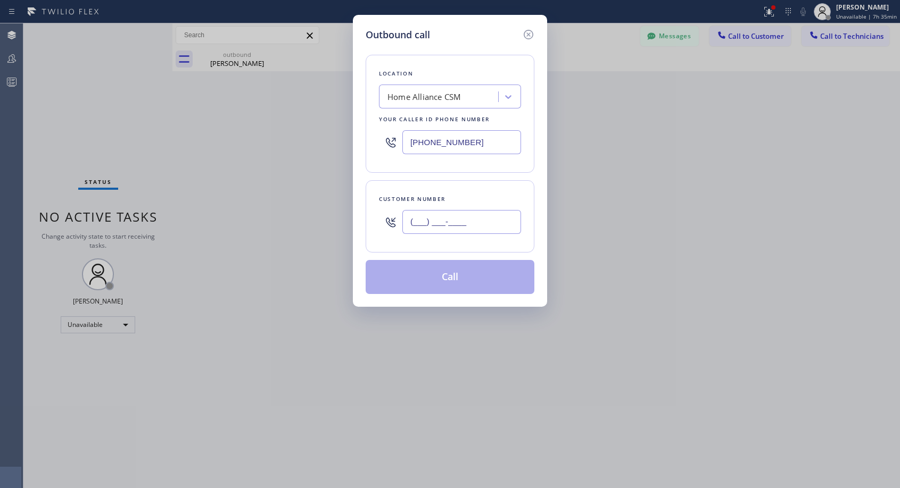
click at [420, 219] on input "(___) ___-____" at bounding box center [461, 222] width 119 height 24
paste input "310) 702-2671"
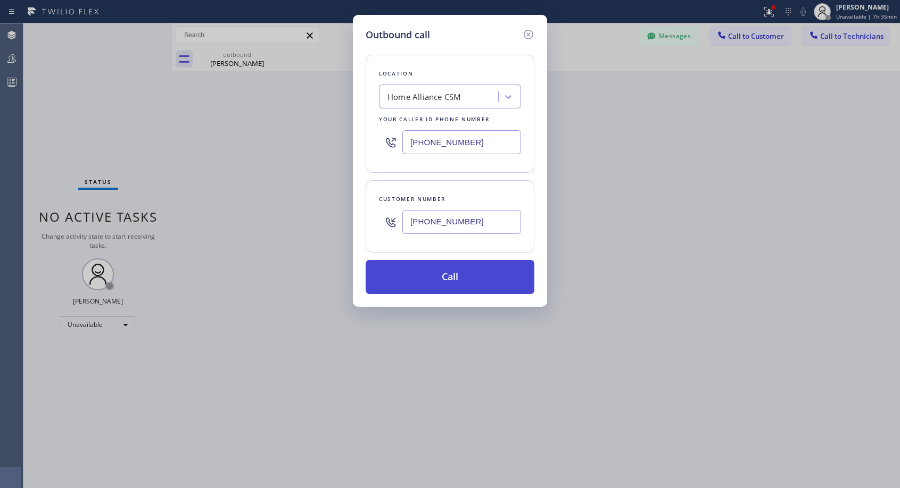
type input "[PHONE_NUMBER]"
click at [453, 277] on button "Call" at bounding box center [449, 277] width 169 height 34
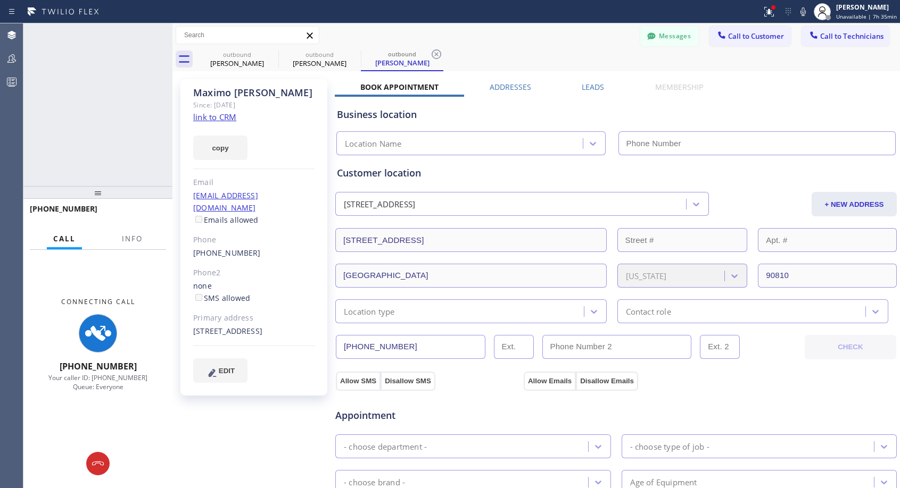
type input "[PHONE_NUMBER]"
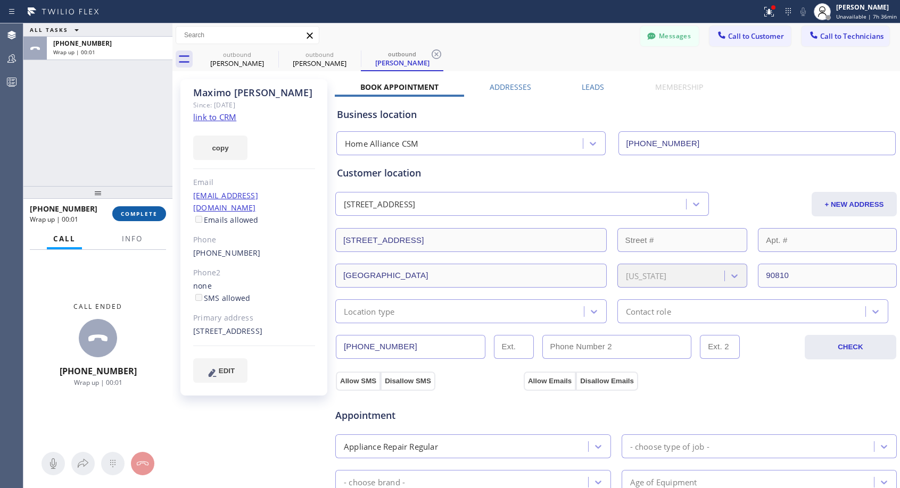
click at [137, 212] on span "COMPLETE" at bounding box center [139, 213] width 37 height 7
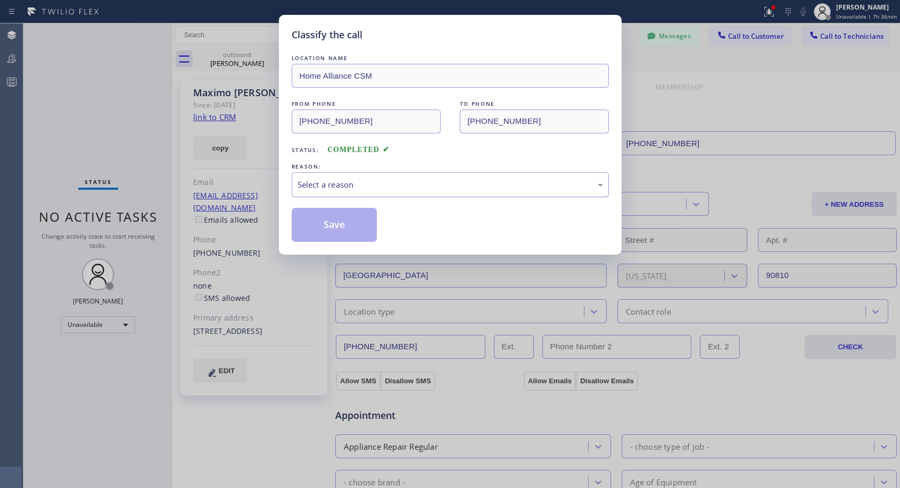
click at [438, 189] on div "Select a reason" at bounding box center [449, 185] width 305 height 12
click at [337, 224] on button "Save" at bounding box center [335, 225] width 86 height 34
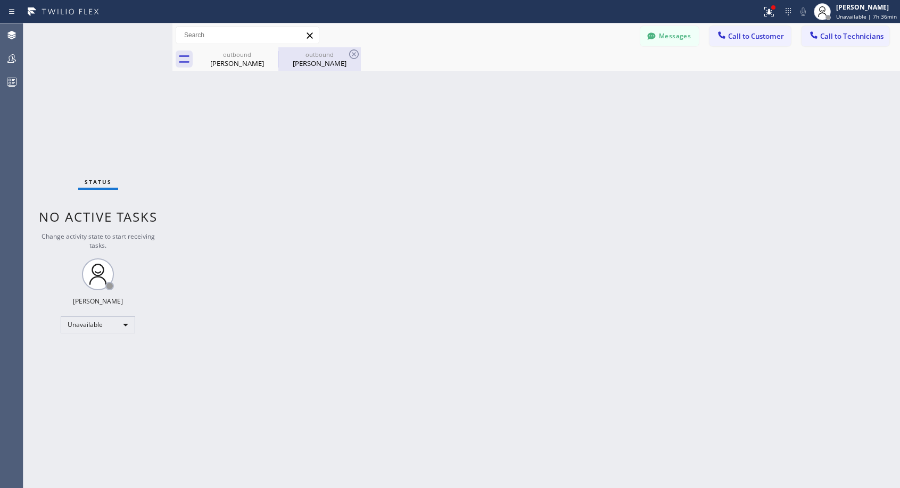
click at [338, 64] on div "[PERSON_NAME]" at bounding box center [319, 64] width 80 height 10
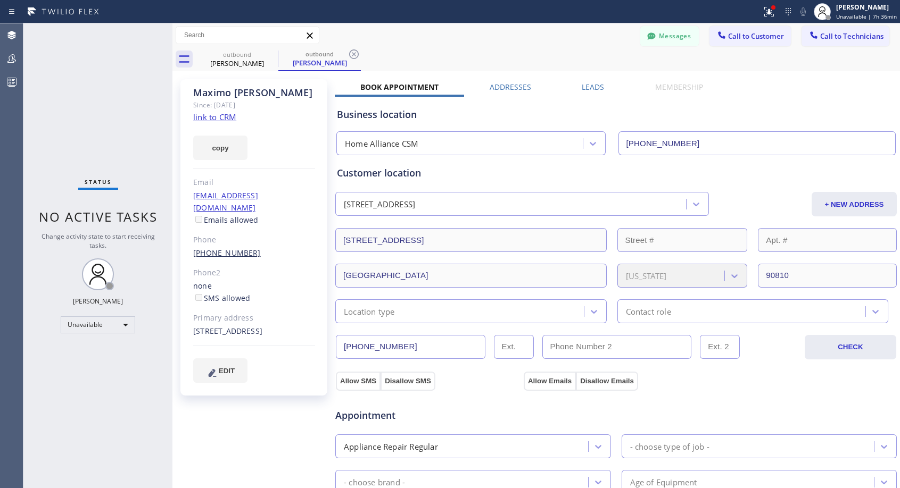
click at [220, 248] on link "[PHONE_NUMBER]" at bounding box center [227, 253] width 68 height 10
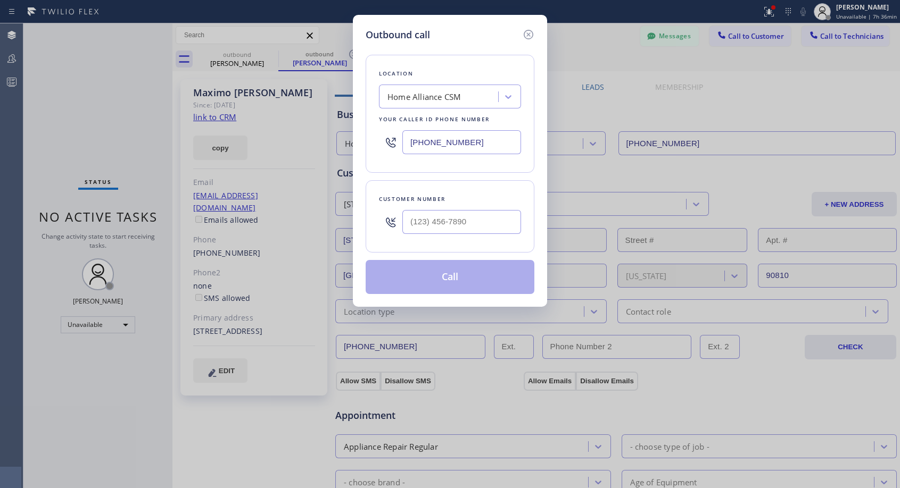
type input "[PHONE_NUMBER]"
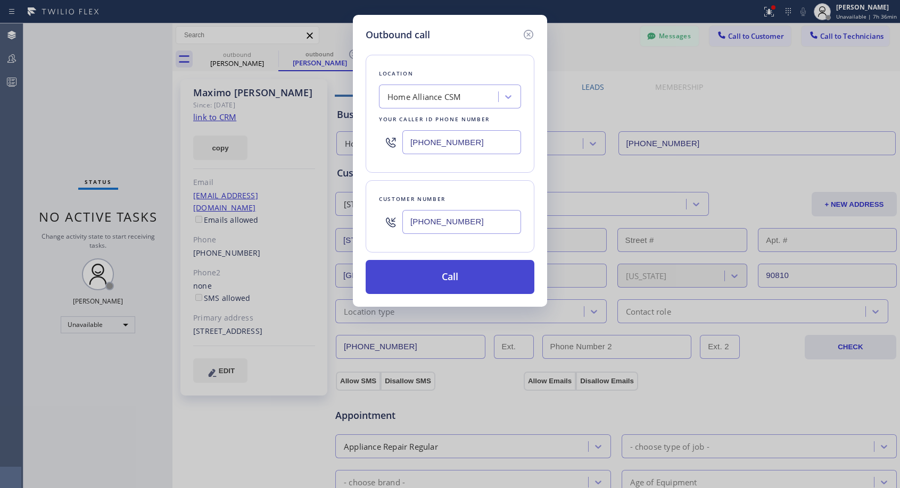
click at [437, 281] on button "Call" at bounding box center [449, 277] width 169 height 34
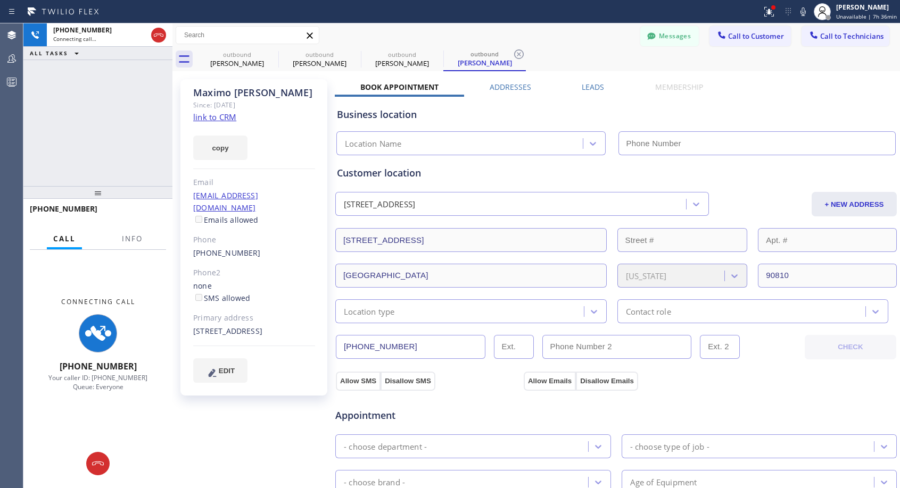
type input "[PHONE_NUMBER]"
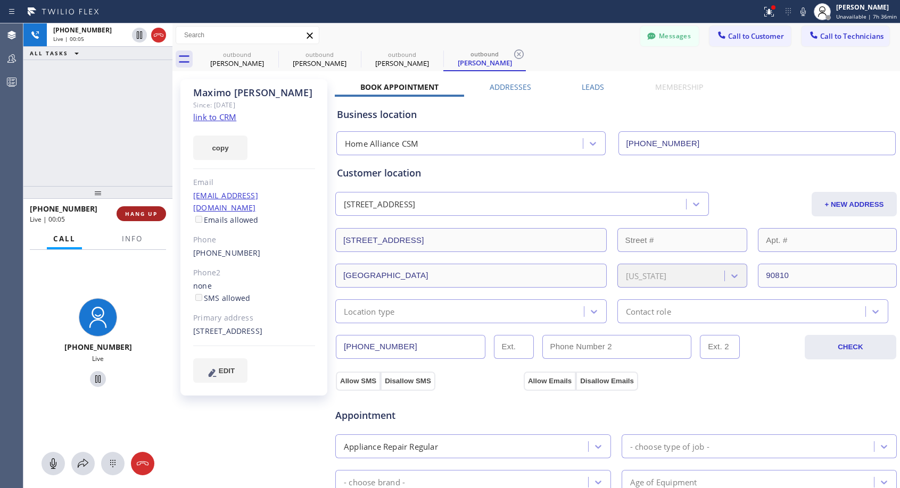
click at [150, 212] on span "HANG UP" at bounding box center [141, 213] width 32 height 7
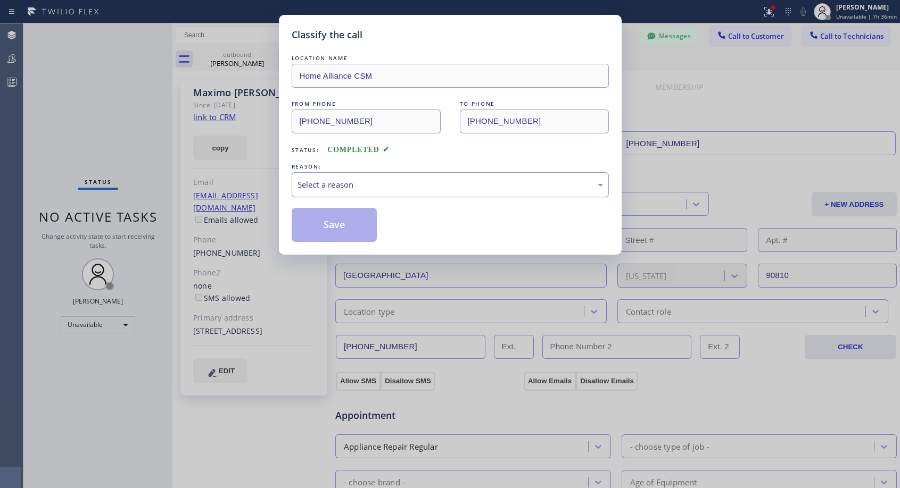
click at [443, 184] on div "Select a reason" at bounding box center [449, 185] width 305 height 12
click at [347, 227] on button "Save" at bounding box center [335, 225] width 86 height 34
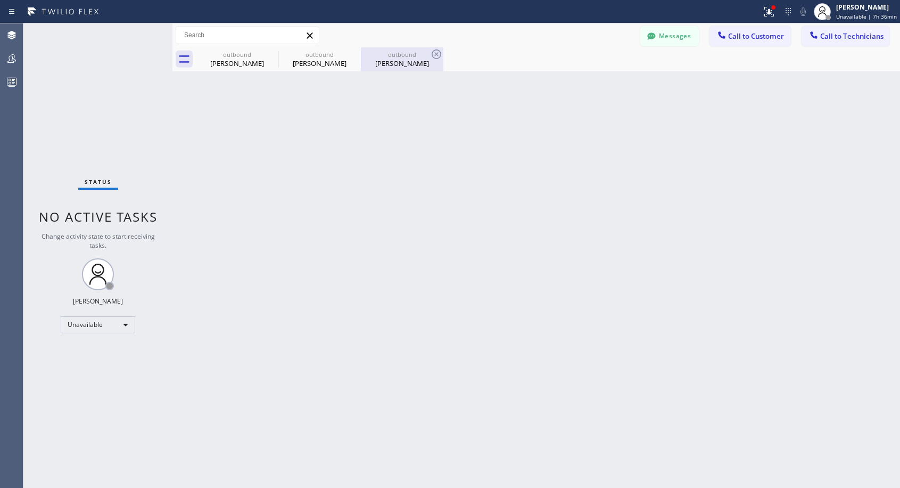
click at [399, 64] on div "[PERSON_NAME]" at bounding box center [402, 64] width 80 height 10
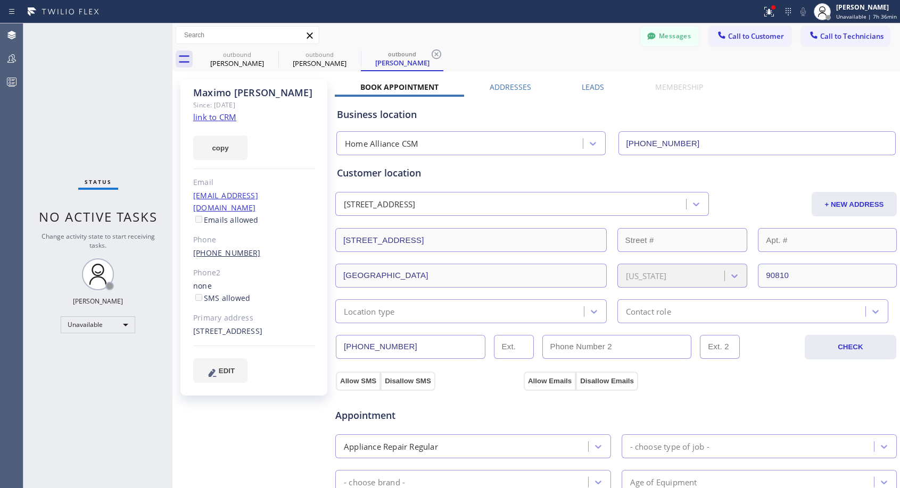
click at [232, 248] on link "[PHONE_NUMBER]" at bounding box center [227, 253] width 68 height 10
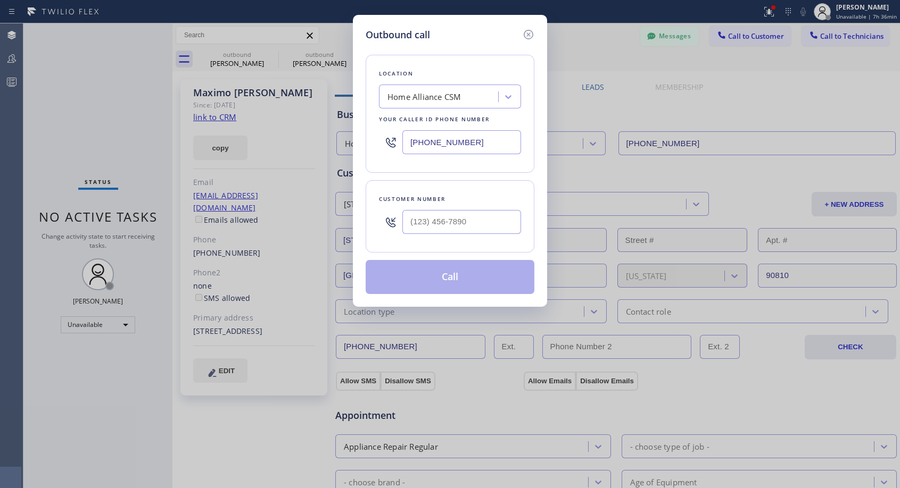
type input "[PHONE_NUMBER]"
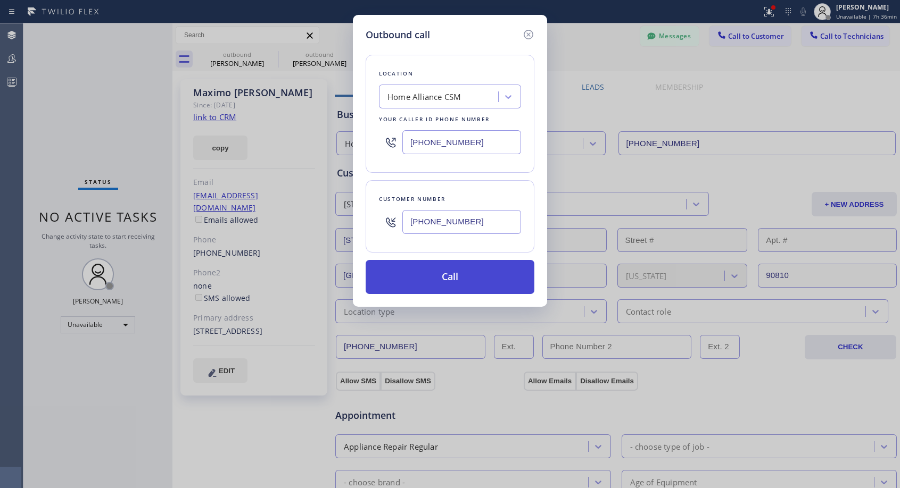
click at [434, 278] on button "Call" at bounding box center [449, 277] width 169 height 34
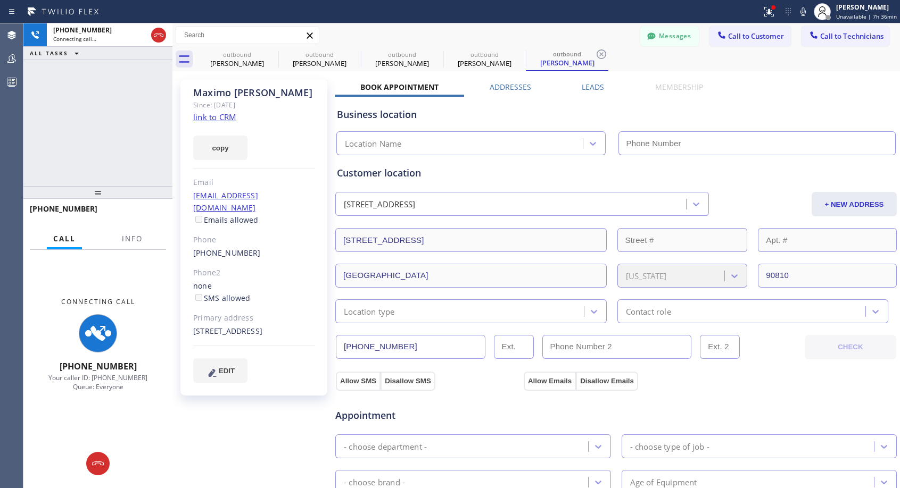
type input "[PHONE_NUMBER]"
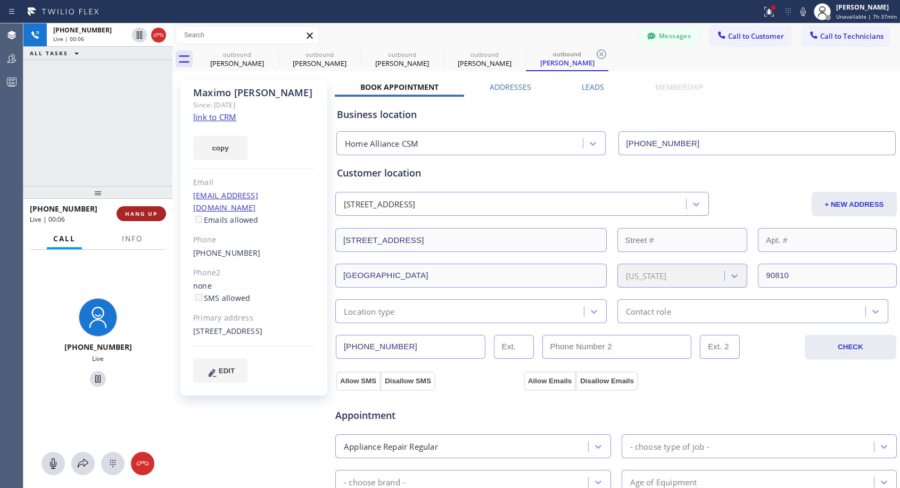
click at [127, 210] on span "HANG UP" at bounding box center [141, 213] width 32 height 7
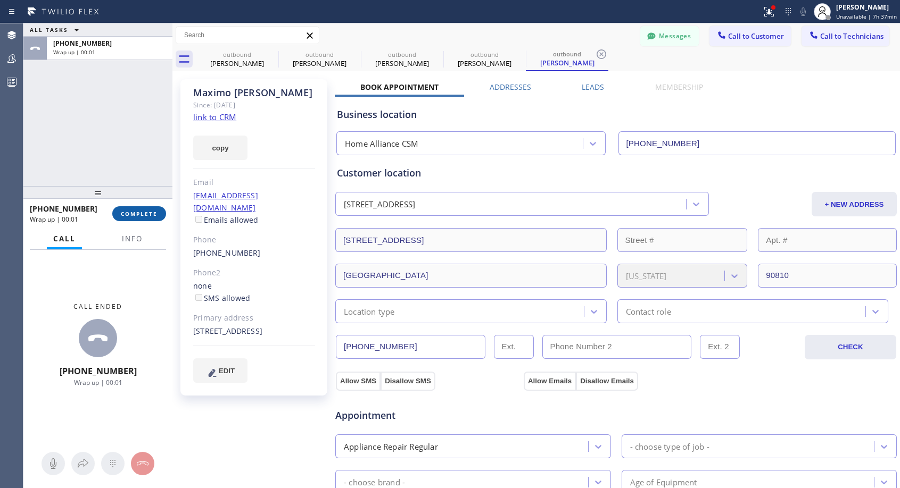
click at [148, 213] on span "COMPLETE" at bounding box center [139, 213] width 37 height 7
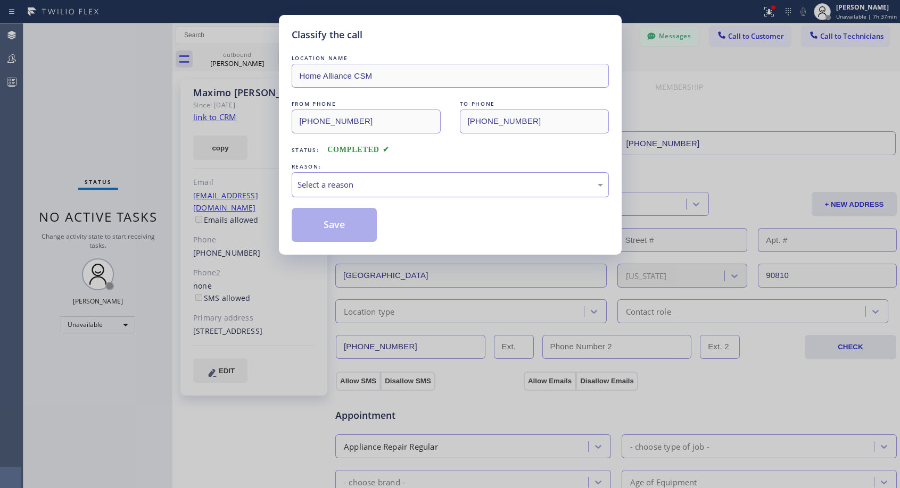
click at [363, 177] on div "Select a reason" at bounding box center [450, 184] width 317 height 25
click at [329, 222] on button "Save" at bounding box center [335, 225] width 86 height 34
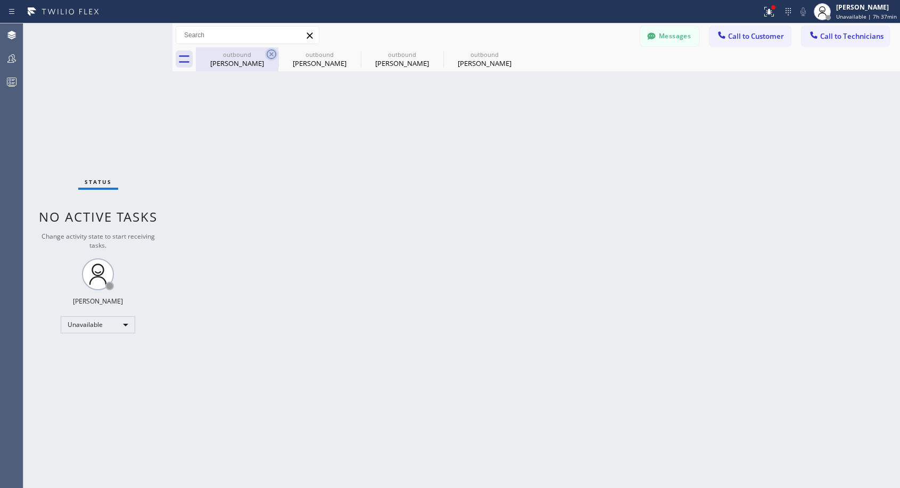
click at [269, 55] on icon at bounding box center [271, 54] width 13 height 13
click at [0, 0] on icon at bounding box center [0, 0] width 0 height 0
click at [269, 55] on div "outbound [PERSON_NAME] outbound [PERSON_NAME] outbound [PERSON_NAME] outbound […" at bounding box center [548, 59] width 704 height 24
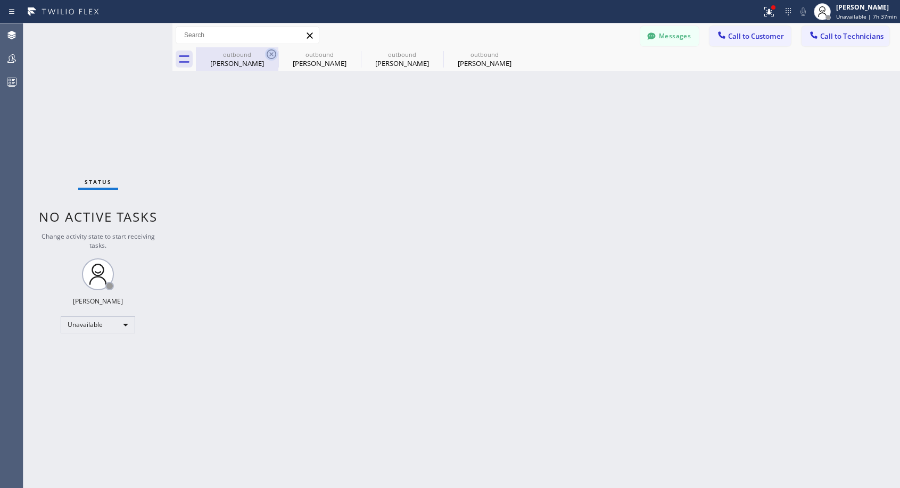
click at [269, 55] on div "outbound [PERSON_NAME] outbound [PERSON_NAME] outbound [PERSON_NAME] outbound […" at bounding box center [548, 59] width 704 height 24
click at [269, 54] on div "outbound [PERSON_NAME] outbound [PERSON_NAME] outbound [PERSON_NAME] outbound […" at bounding box center [548, 59] width 704 height 24
click at [269, 54] on div at bounding box center [548, 59] width 704 height 24
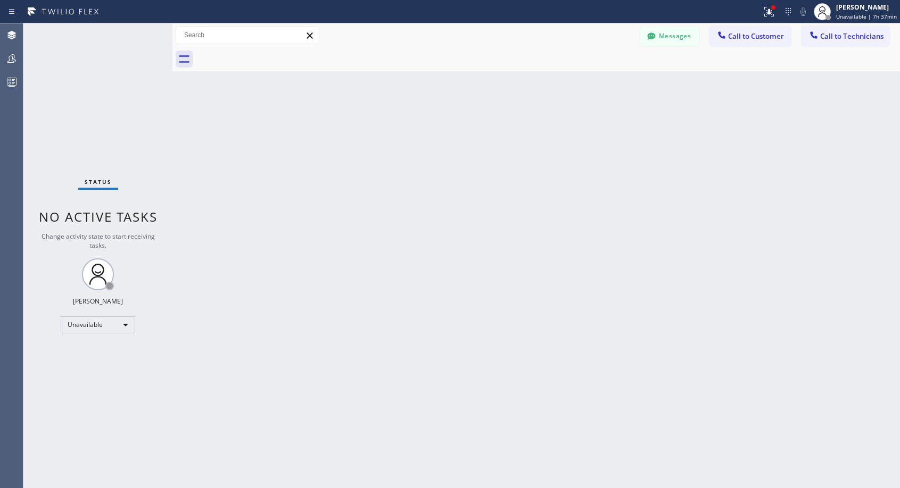
click at [269, 54] on div at bounding box center [548, 59] width 704 height 24
click at [750, 34] on span "Call to Customer" at bounding box center [756, 36] width 56 height 10
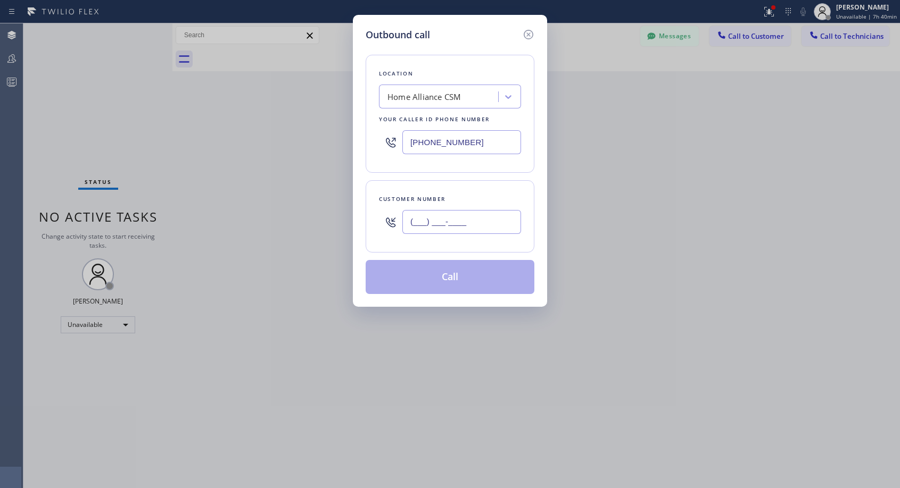
click at [419, 218] on input "(___) ___-____" at bounding box center [461, 222] width 119 height 24
paste input "714) 470-7846"
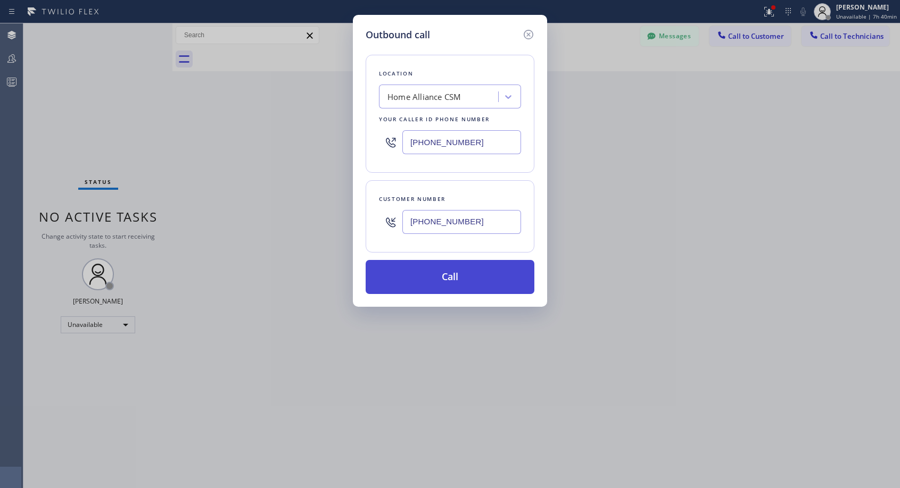
type input "[PHONE_NUMBER]"
drag, startPoint x: 467, startPoint y: 274, endPoint x: 469, endPoint y: 7, distance: 267.0
click at [467, 273] on button "Call" at bounding box center [449, 277] width 169 height 34
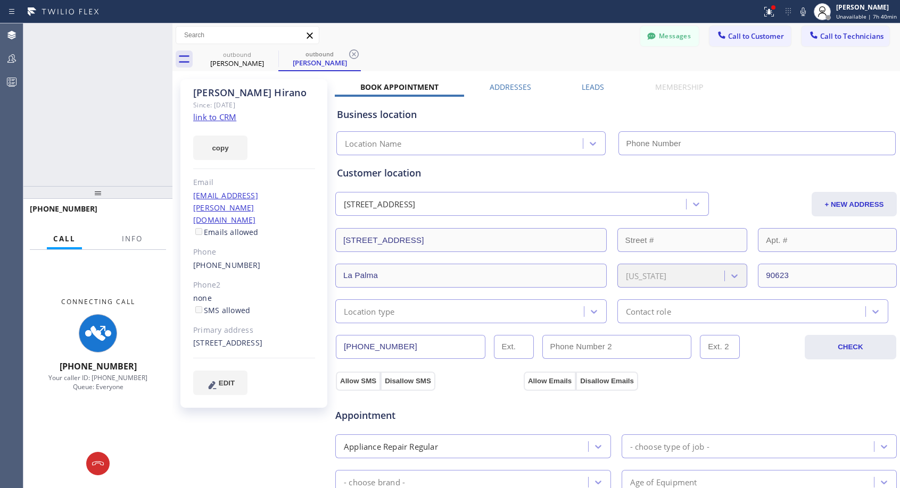
type input "[PHONE_NUMBER]"
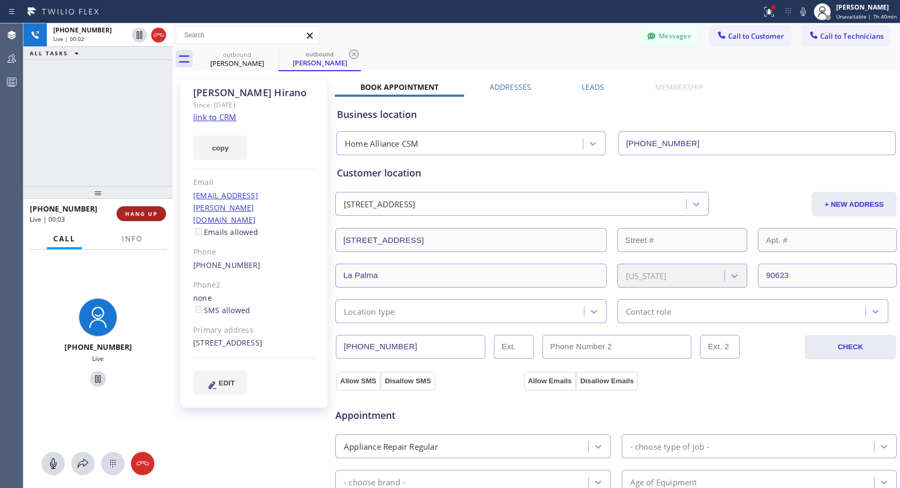
click at [141, 212] on span "HANG UP" at bounding box center [141, 213] width 32 height 7
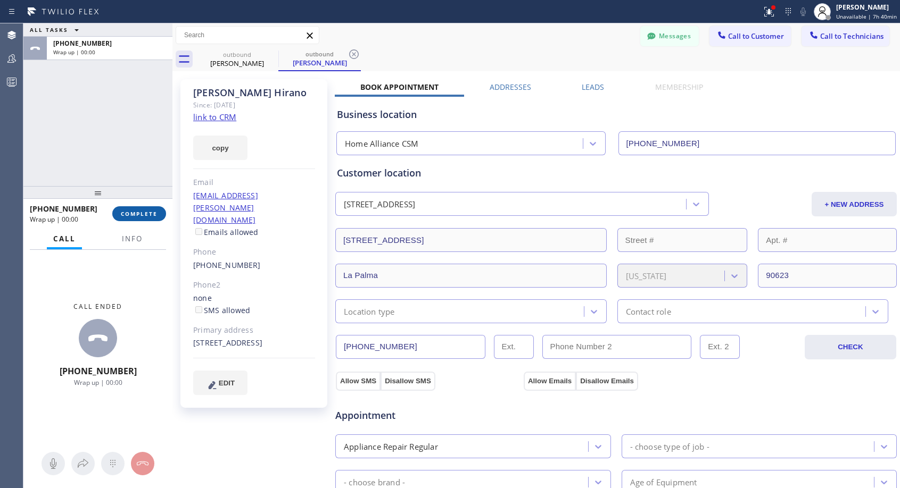
click at [141, 212] on span "COMPLETE" at bounding box center [139, 213] width 37 height 7
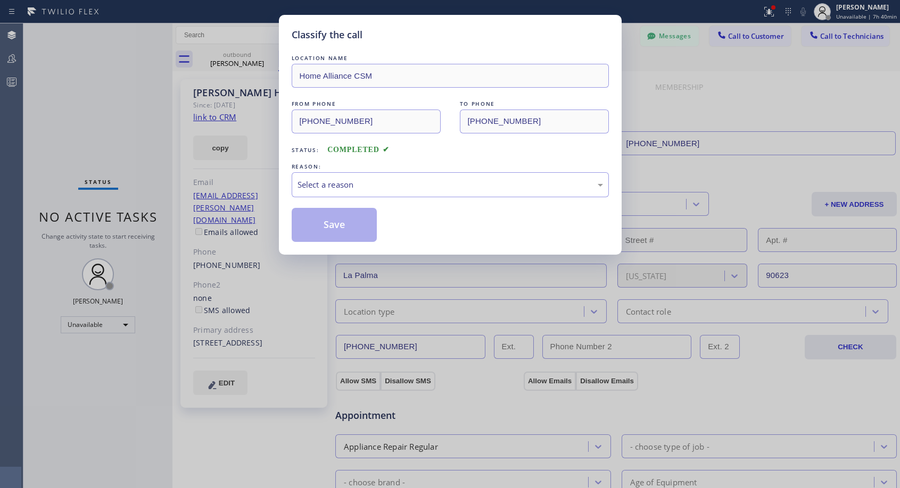
click at [329, 171] on div "REASON:" at bounding box center [450, 166] width 317 height 11
click at [336, 185] on div "Select a reason" at bounding box center [449, 185] width 305 height 12
click at [323, 225] on button "Save" at bounding box center [335, 225] width 86 height 34
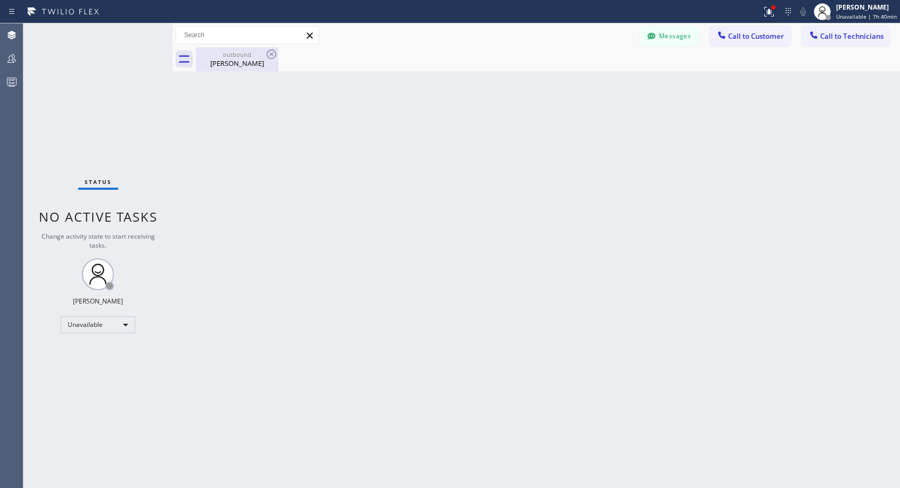
click at [239, 64] on div "[PERSON_NAME]" at bounding box center [237, 64] width 80 height 10
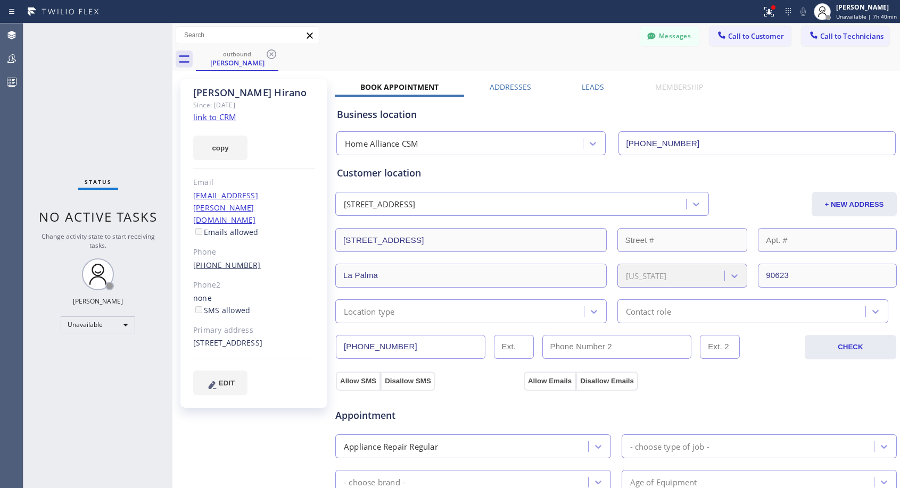
click at [226, 260] on link "[PHONE_NUMBER]" at bounding box center [227, 265] width 68 height 10
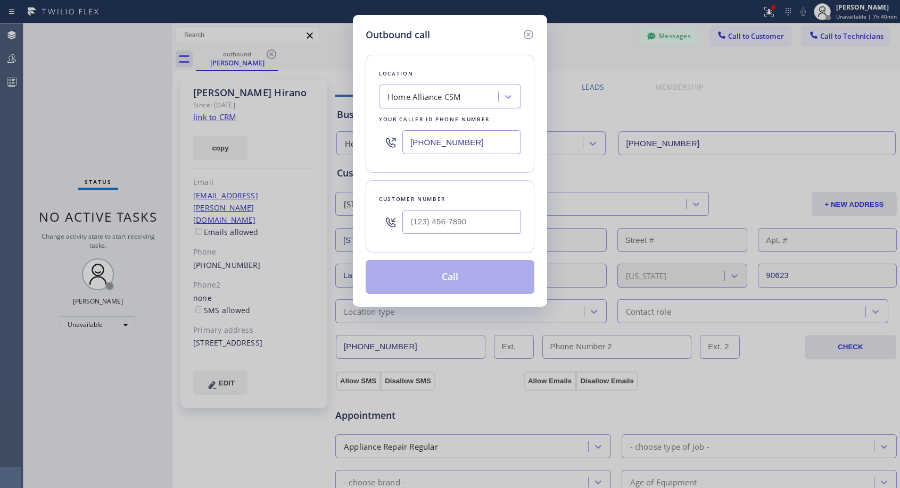
type input "[PHONE_NUMBER]"
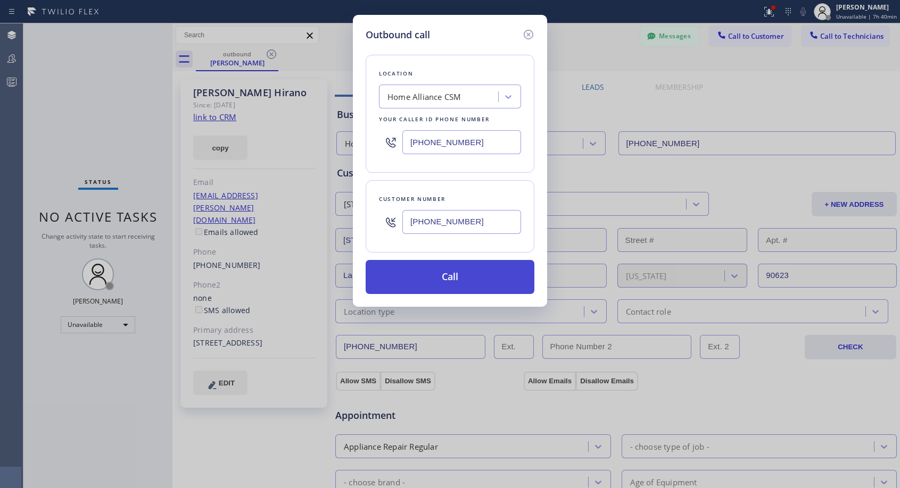
click at [436, 286] on button "Call" at bounding box center [449, 277] width 169 height 34
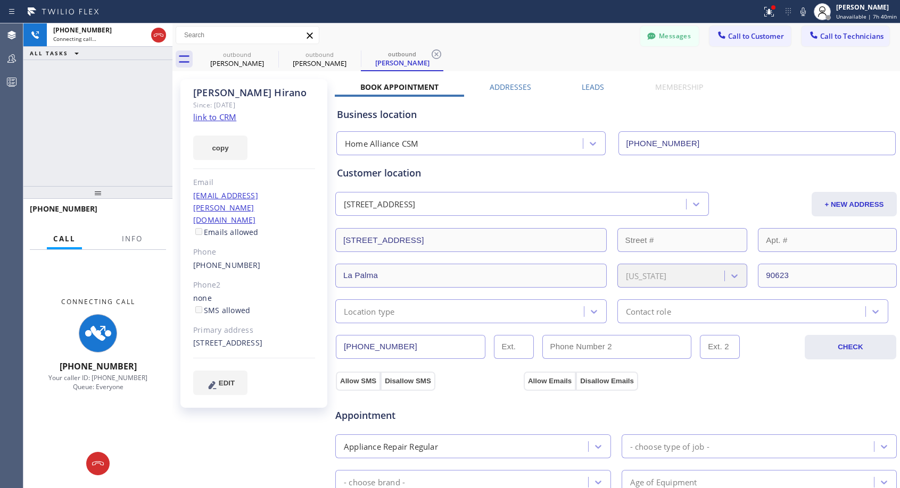
type input "[PHONE_NUMBER]"
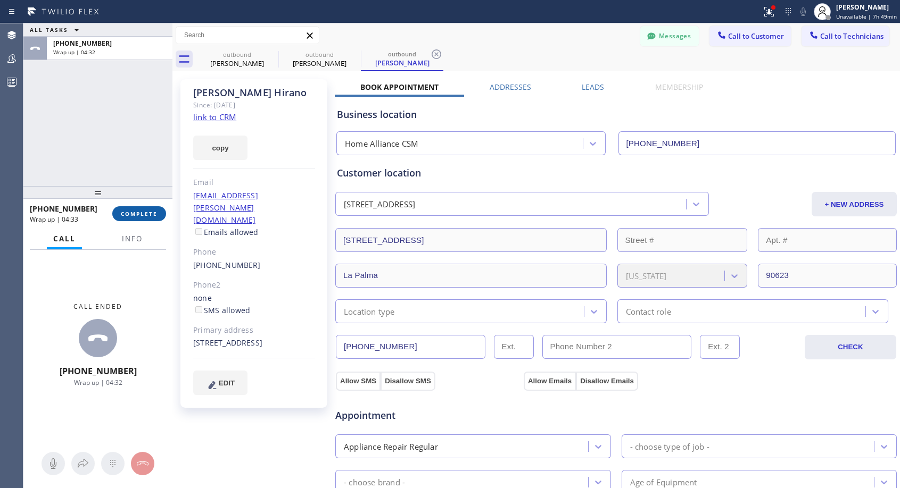
click at [138, 214] on span "COMPLETE" at bounding box center [139, 213] width 37 height 7
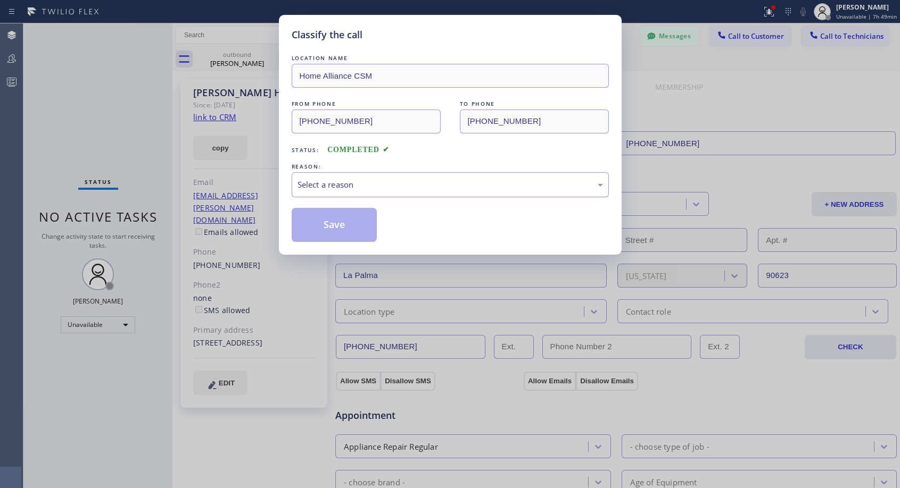
click at [349, 187] on div "Select a reason" at bounding box center [449, 185] width 305 height 12
drag, startPoint x: 331, startPoint y: 229, endPoint x: 697, endPoint y: 3, distance: 430.3
click at [331, 229] on button "Save" at bounding box center [335, 225] width 86 height 34
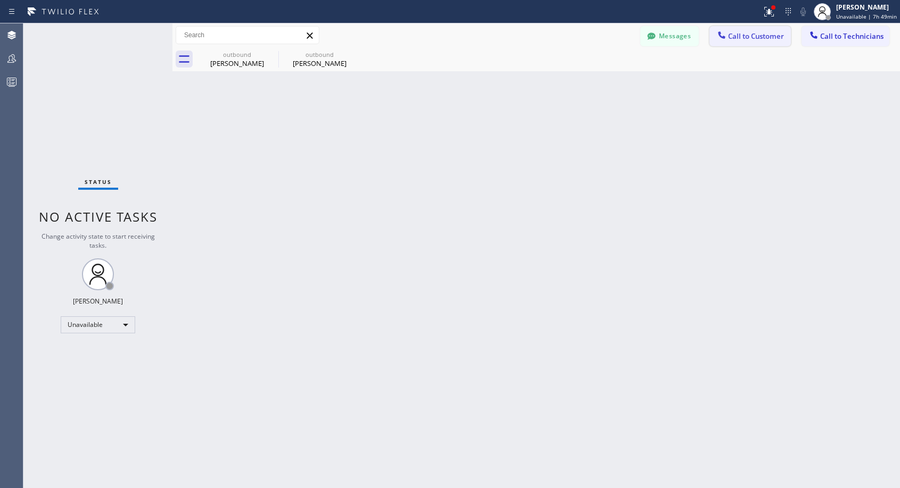
click at [728, 37] on div at bounding box center [721, 36] width 13 height 13
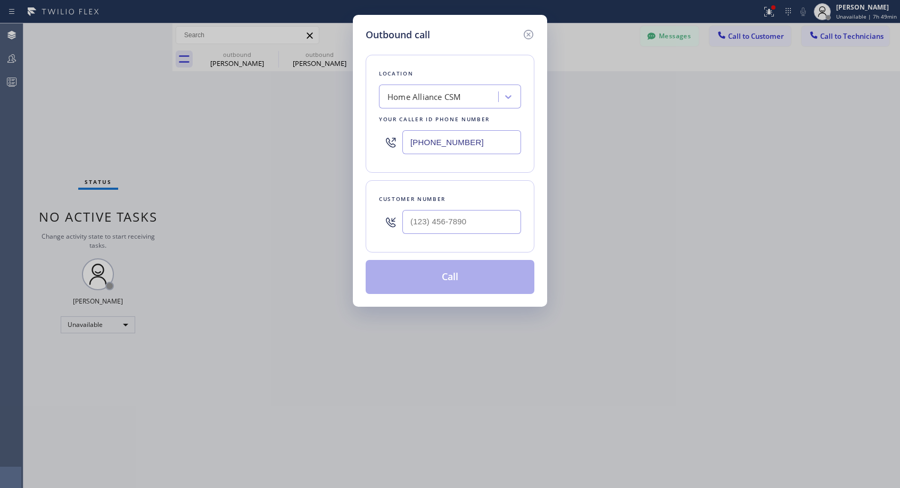
click at [462, 209] on div at bounding box center [461, 222] width 119 height 35
click at [460, 218] on input "(___) ___-____" at bounding box center [461, 222] width 119 height 24
paste input "626) 393-9542"
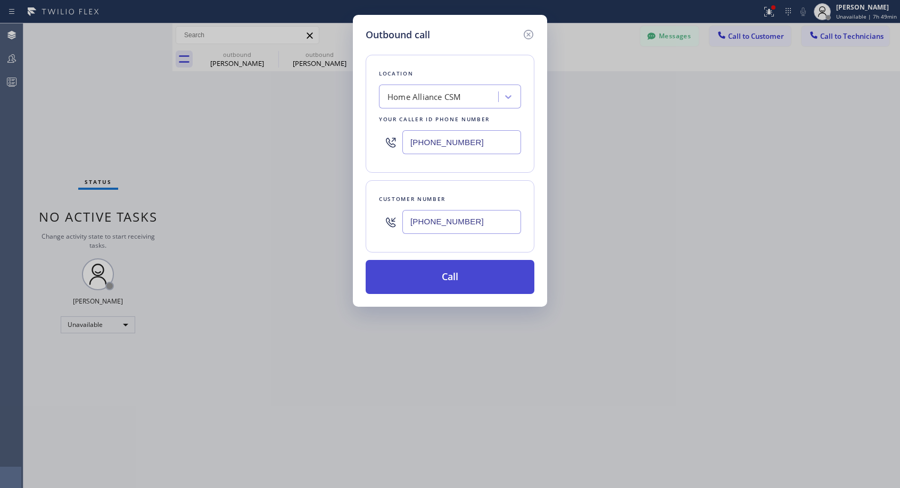
type input "[PHONE_NUMBER]"
click at [439, 280] on button "Call" at bounding box center [449, 277] width 169 height 34
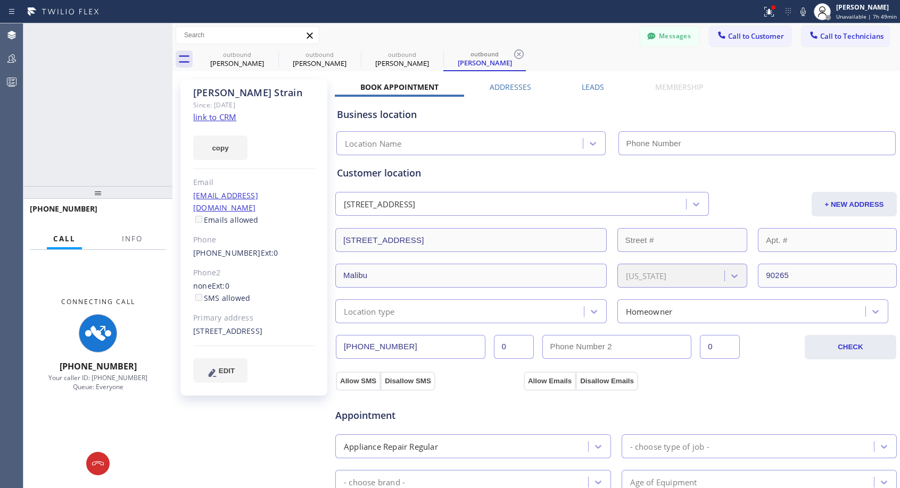
type input "[PHONE_NUMBER]"
click at [156, 36] on icon at bounding box center [159, 35] width 10 height 3
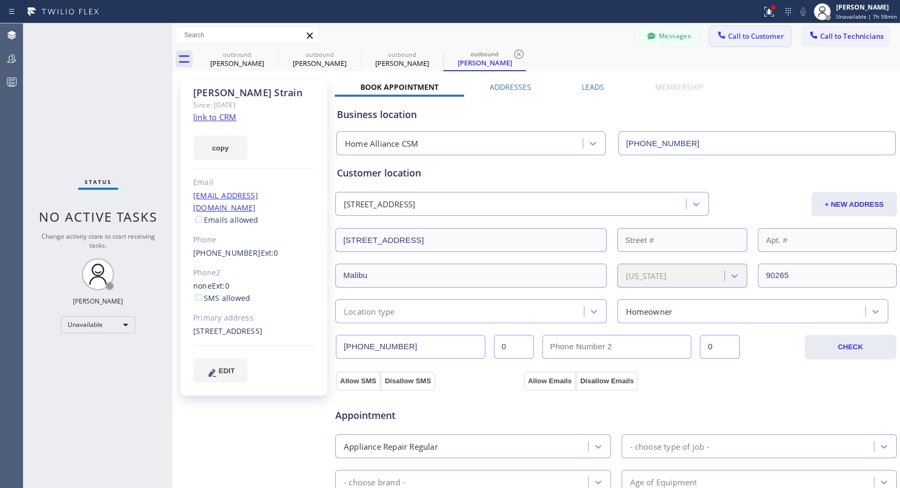
click at [740, 42] on button "Call to Customer" at bounding box center [749, 36] width 81 height 20
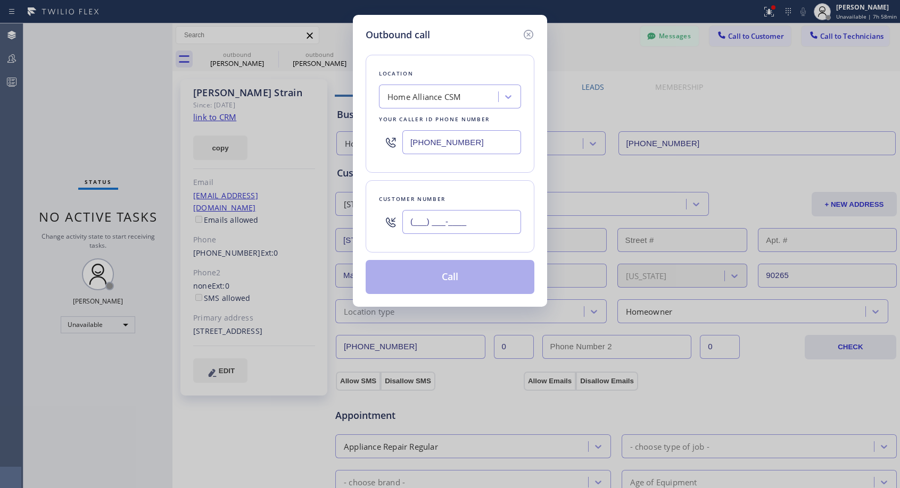
click at [420, 218] on input "(___) ___-____" at bounding box center [461, 222] width 119 height 24
paste input "310) 498-3375"
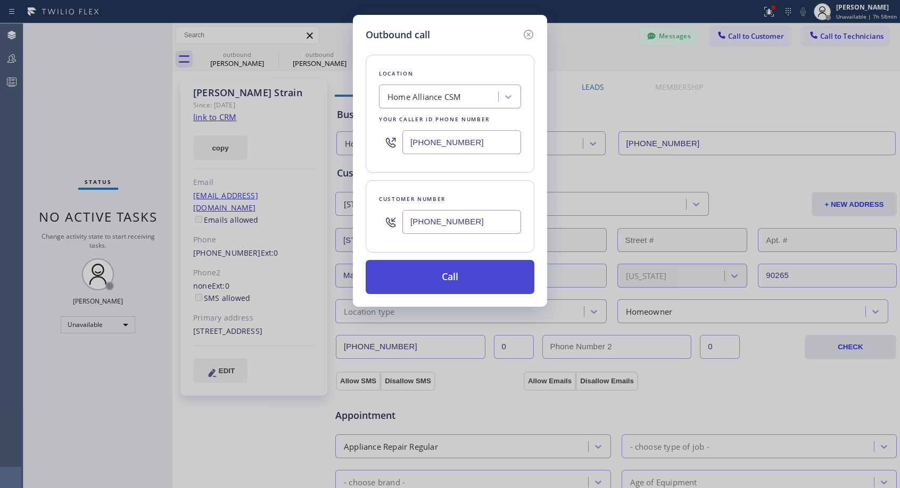
type input "[PHONE_NUMBER]"
drag, startPoint x: 455, startPoint y: 279, endPoint x: 477, endPoint y: 31, distance: 249.4
click at [455, 279] on button "Call" at bounding box center [449, 277] width 169 height 34
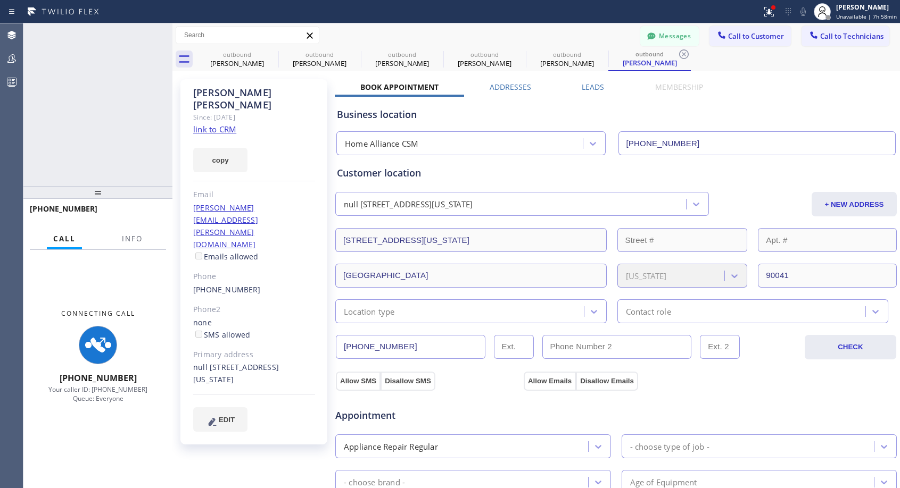
type input "[PHONE_NUMBER]"
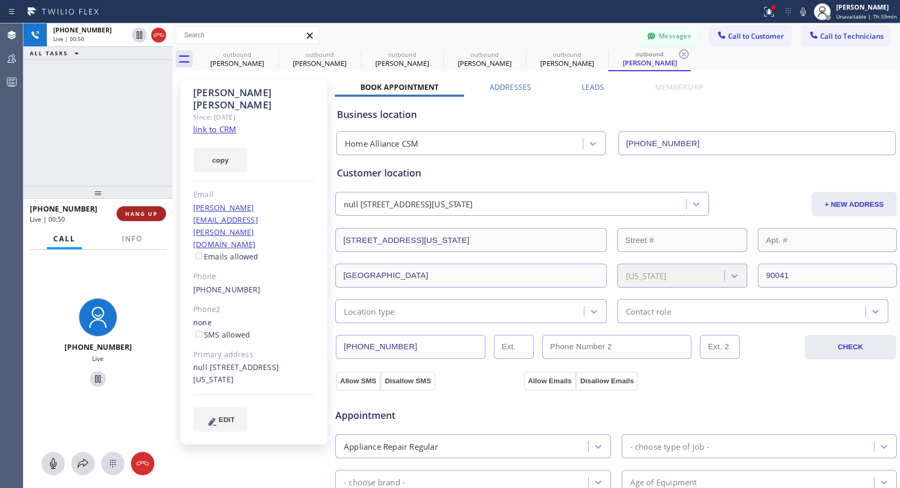
click at [144, 214] on span "HANG UP" at bounding box center [141, 213] width 32 height 7
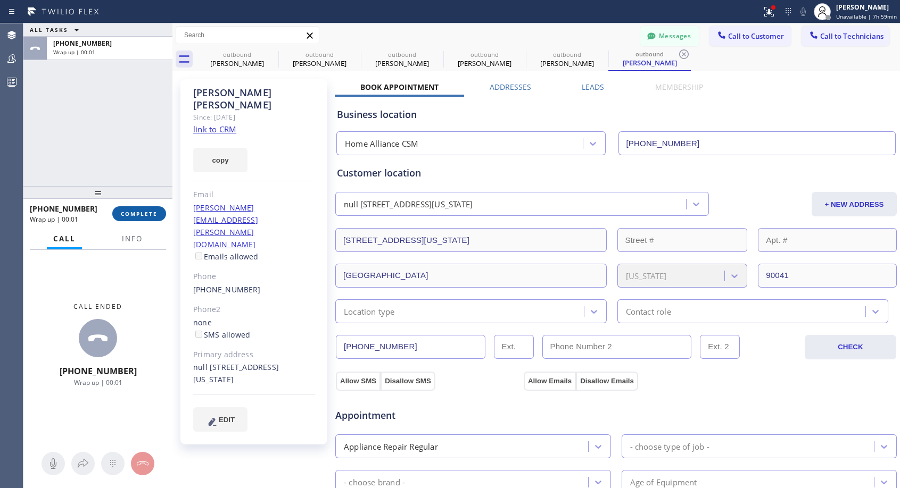
click at [143, 212] on span "COMPLETE" at bounding box center [139, 213] width 37 height 7
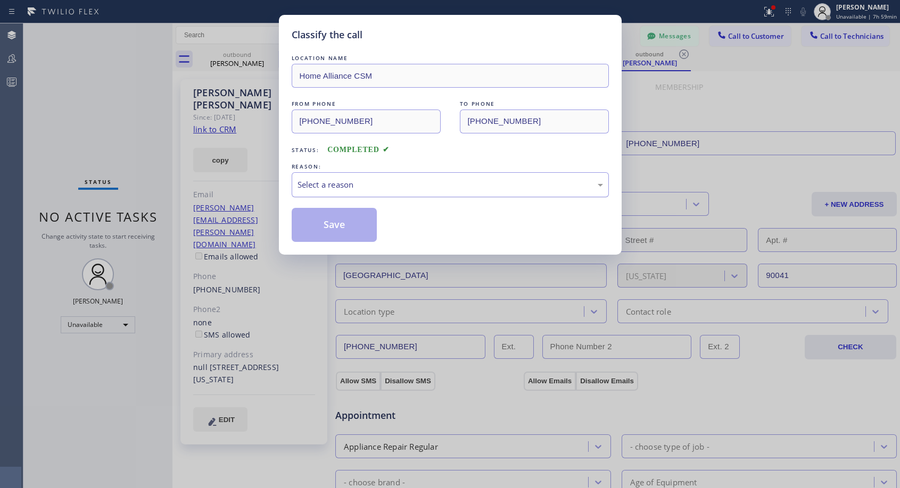
click at [331, 180] on div "Select a reason" at bounding box center [449, 185] width 305 height 12
click at [326, 224] on button "Save" at bounding box center [335, 225] width 86 height 34
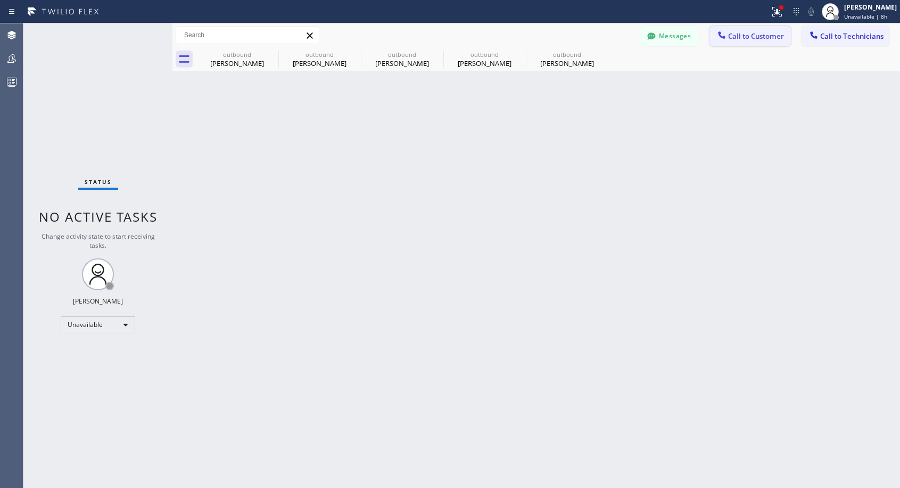
click at [731, 43] on button "Call to Customer" at bounding box center [749, 36] width 81 height 20
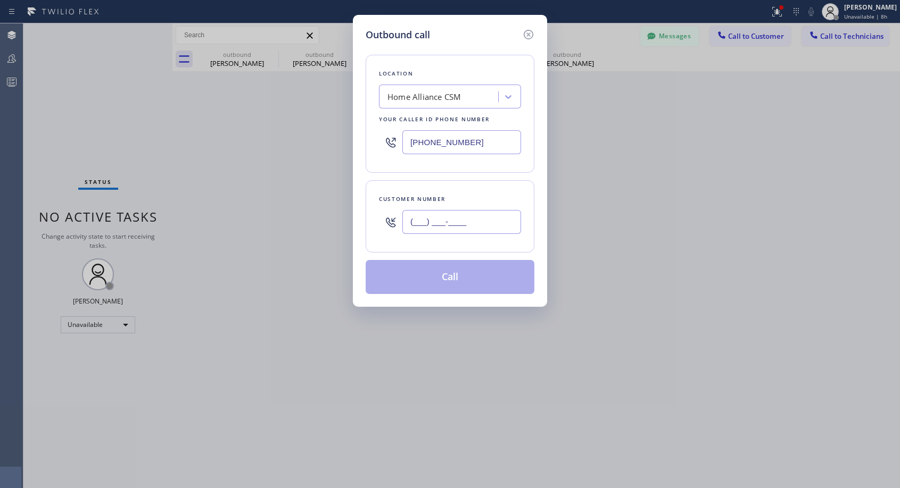
click at [412, 223] on input "(___) ___-____" at bounding box center [461, 222] width 119 height 24
paste input "818) 359-4807"
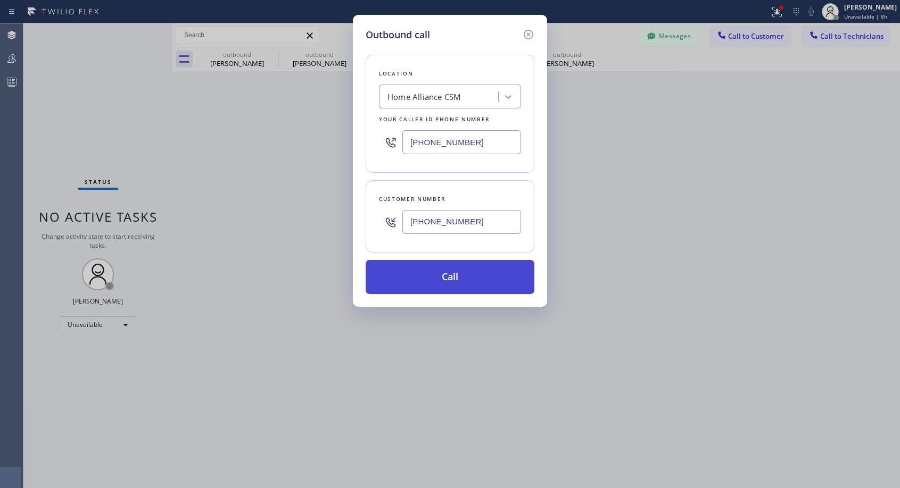
type input "[PHONE_NUMBER]"
click at [462, 279] on button "Call" at bounding box center [449, 277] width 169 height 34
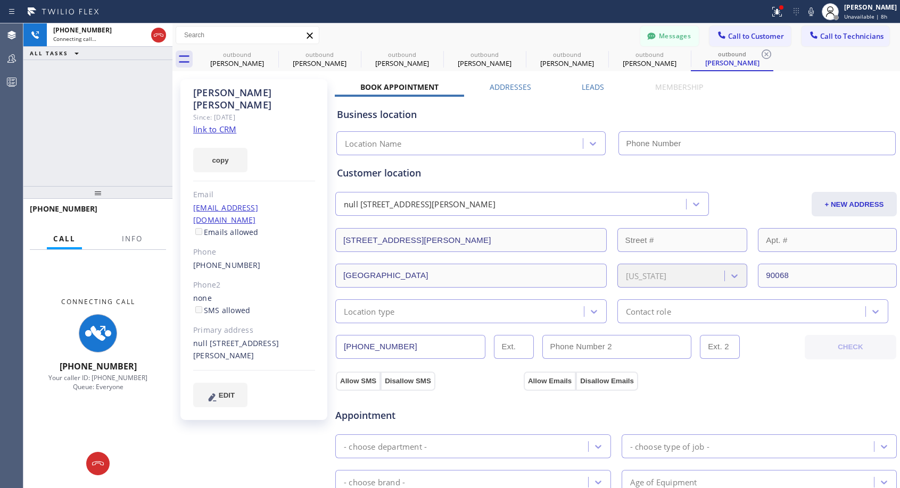
type input "[PHONE_NUMBER]"
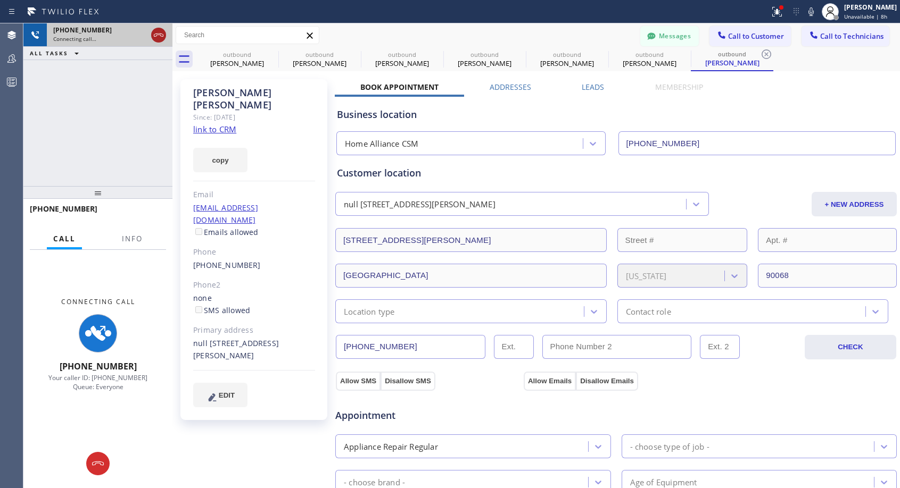
click at [157, 35] on icon at bounding box center [159, 35] width 10 height 3
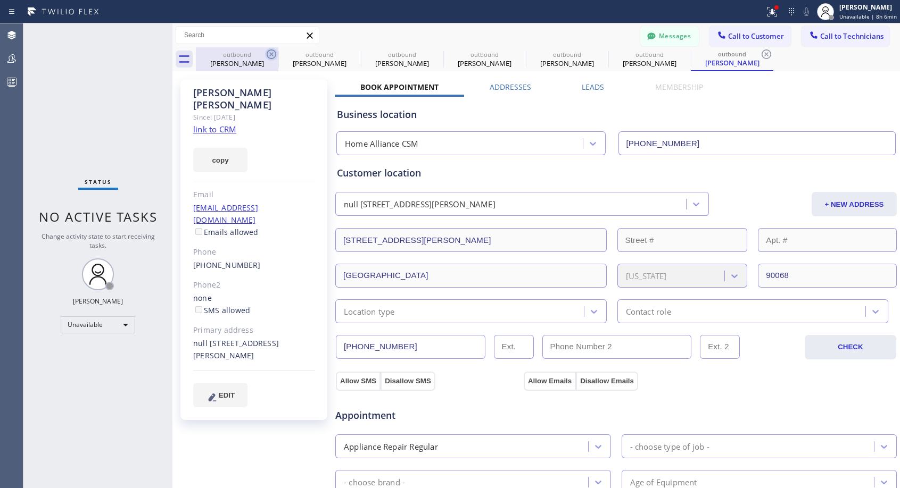
click at [275, 55] on icon at bounding box center [271, 54] width 13 height 13
click at [0, 0] on icon at bounding box center [0, 0] width 0 height 0
